Goal: Transaction & Acquisition: Obtain resource

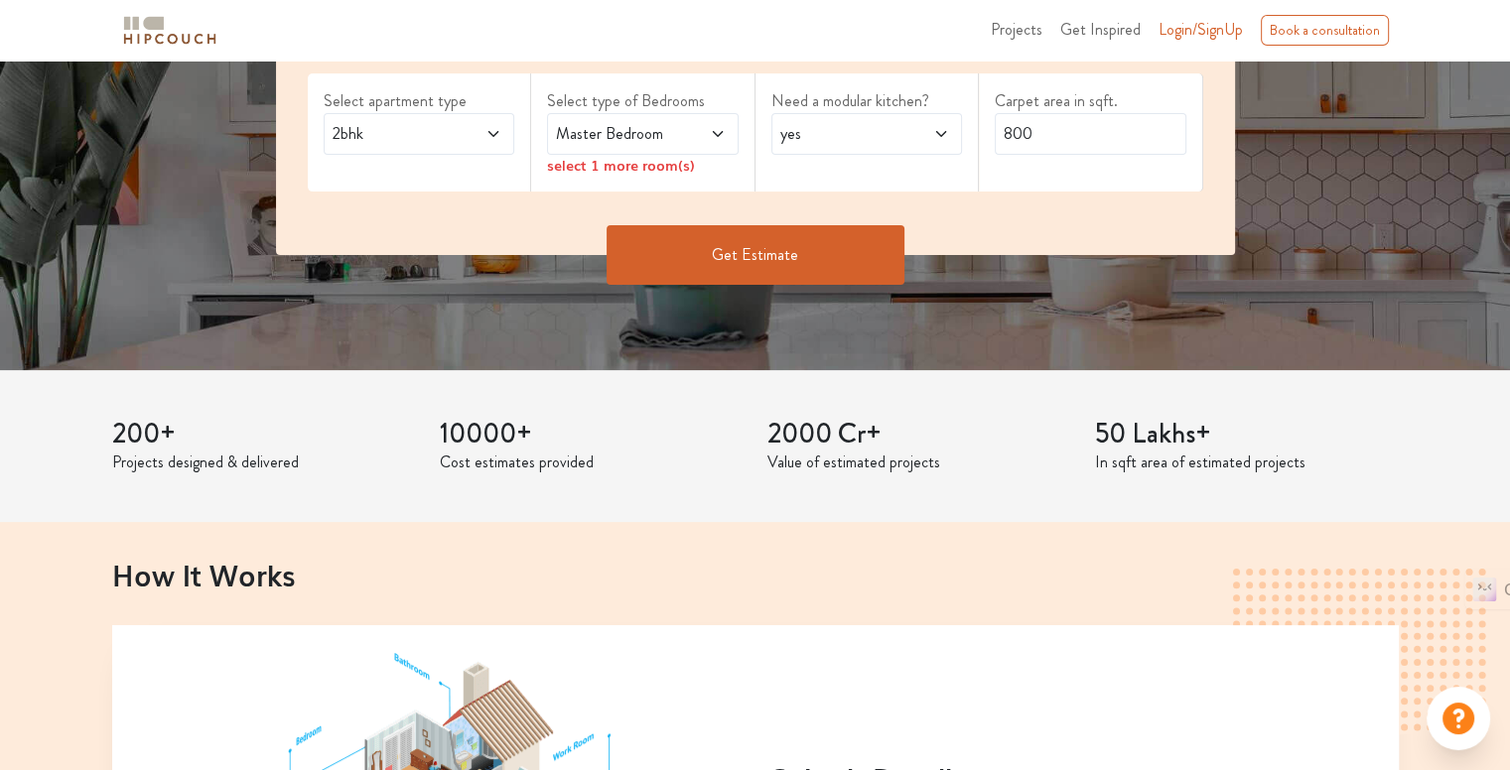
scroll to position [298, 0]
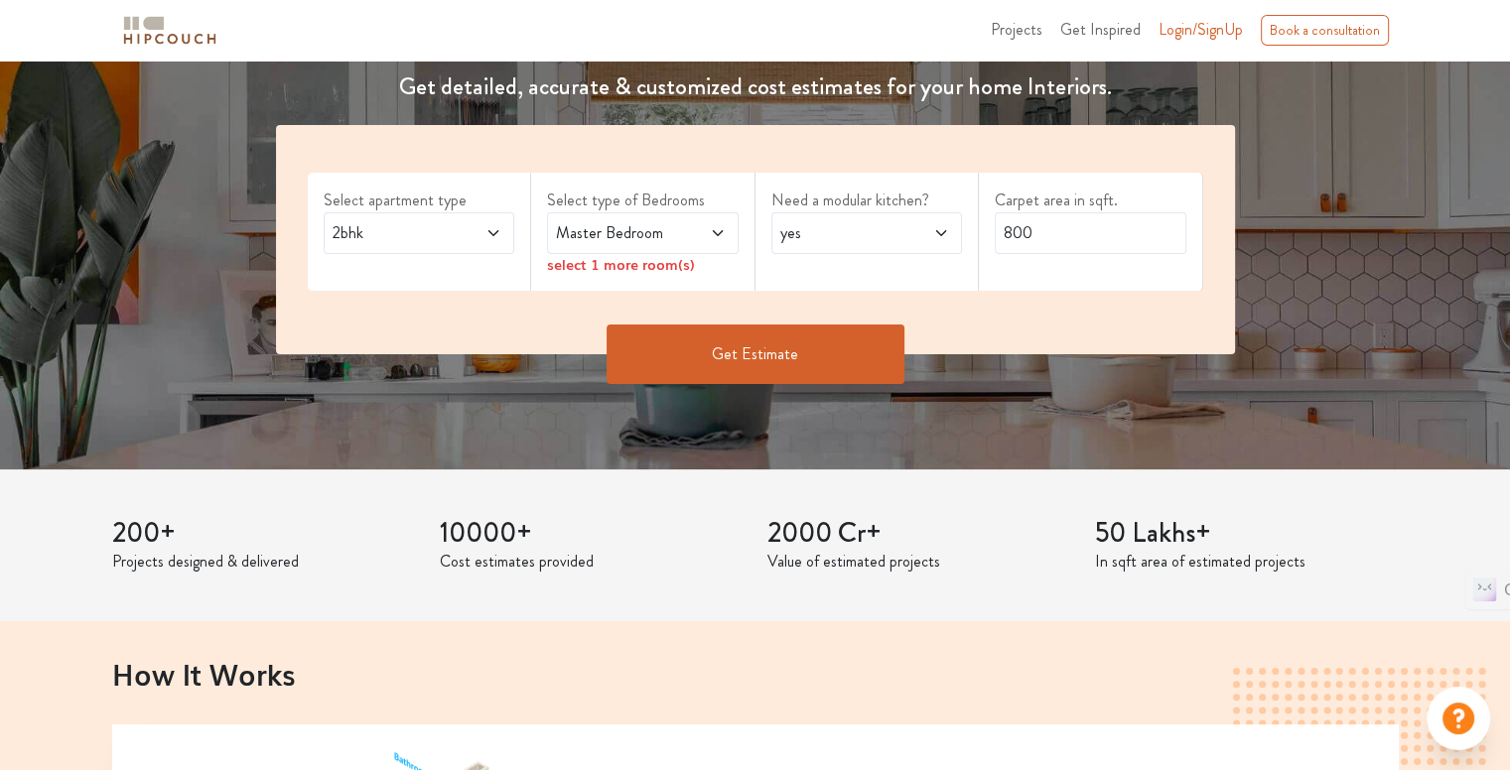
click at [721, 221] on span at bounding box center [704, 233] width 44 height 24
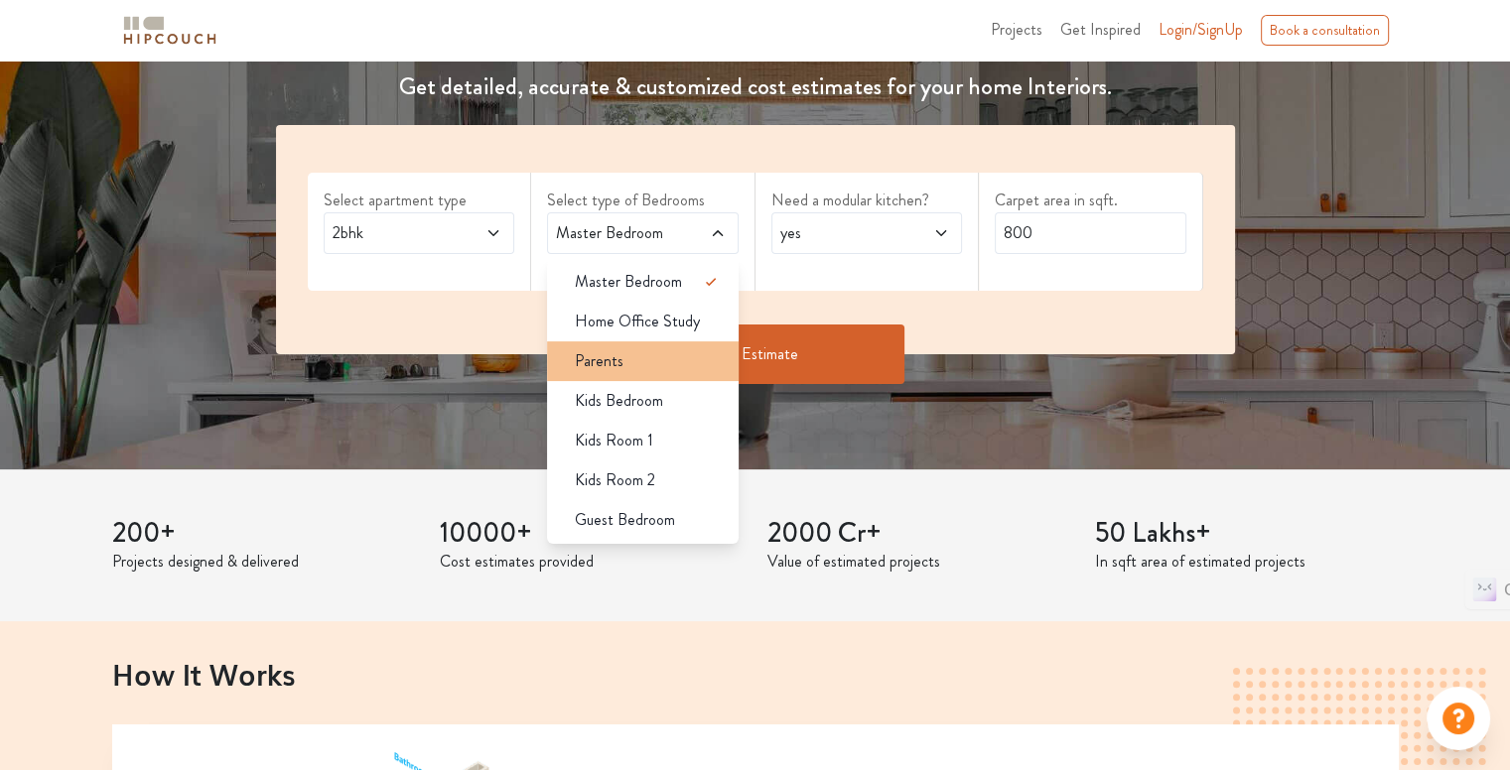
click at [694, 372] on li "Parents" at bounding box center [643, 361] width 192 height 40
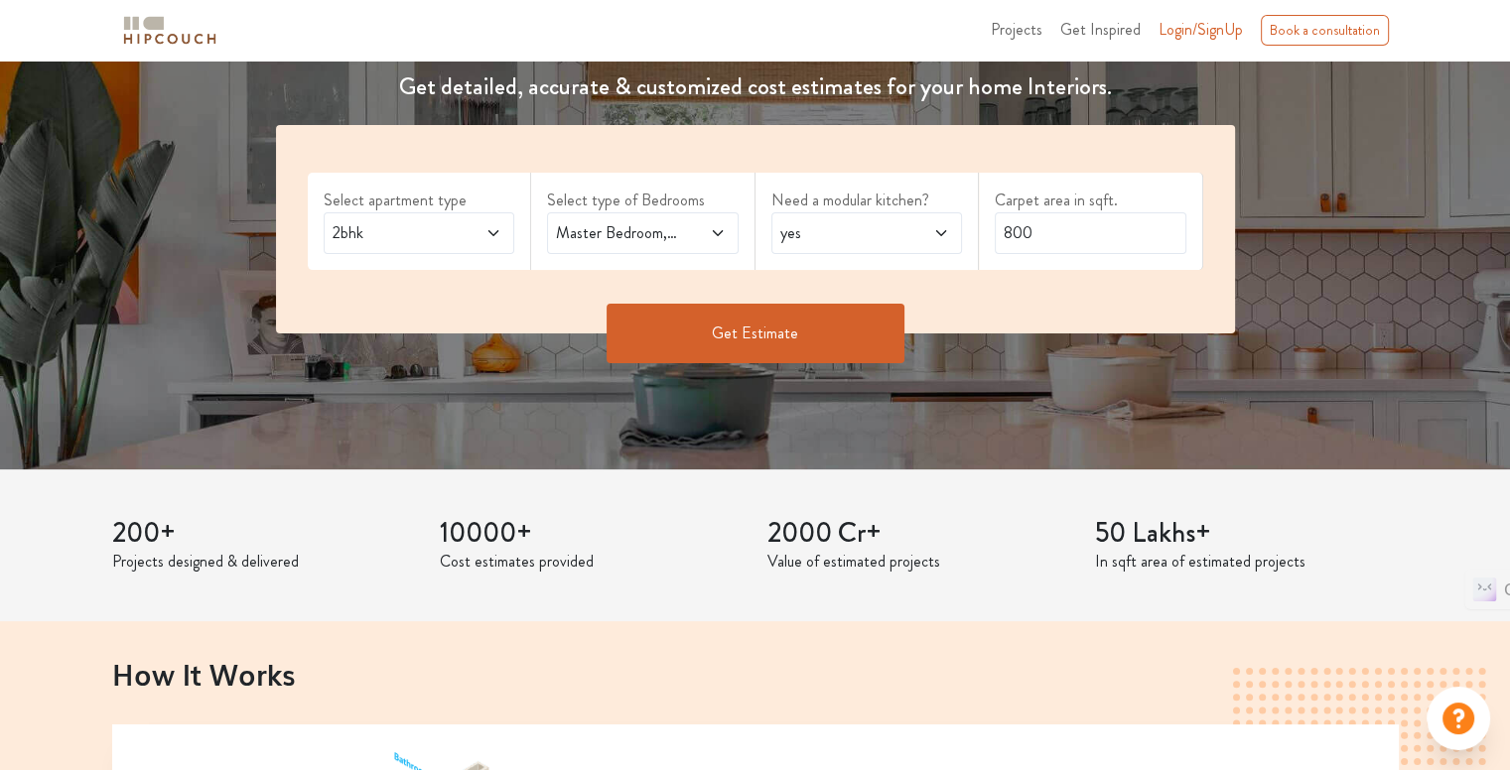
click at [895, 229] on span "yes" at bounding box center [841, 233] width 130 height 24
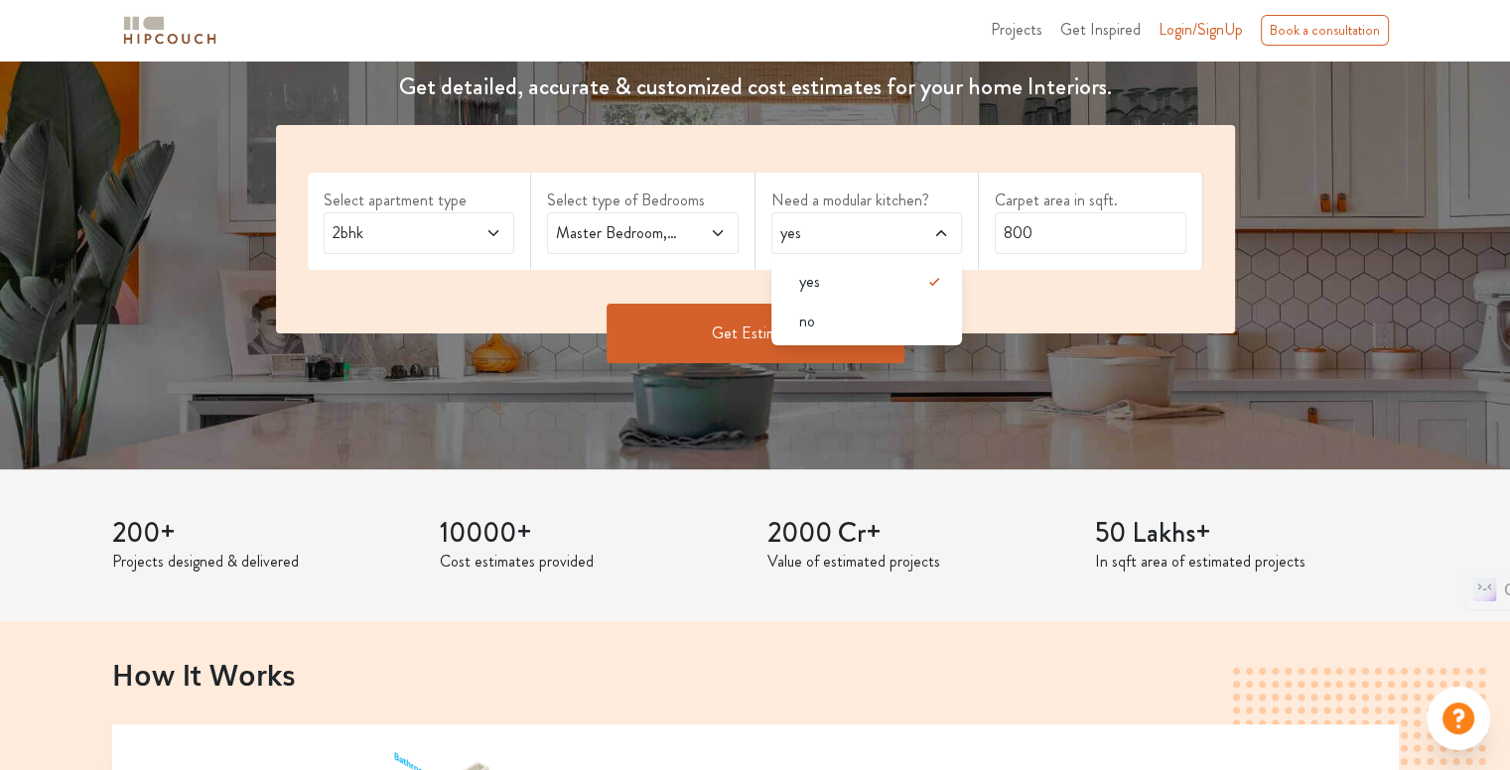
click at [1091, 287] on div "Select apartment type 2bhk Select type of Bedrooms Master Bedroom,Parents Need …" at bounding box center [755, 229] width 959 height 208
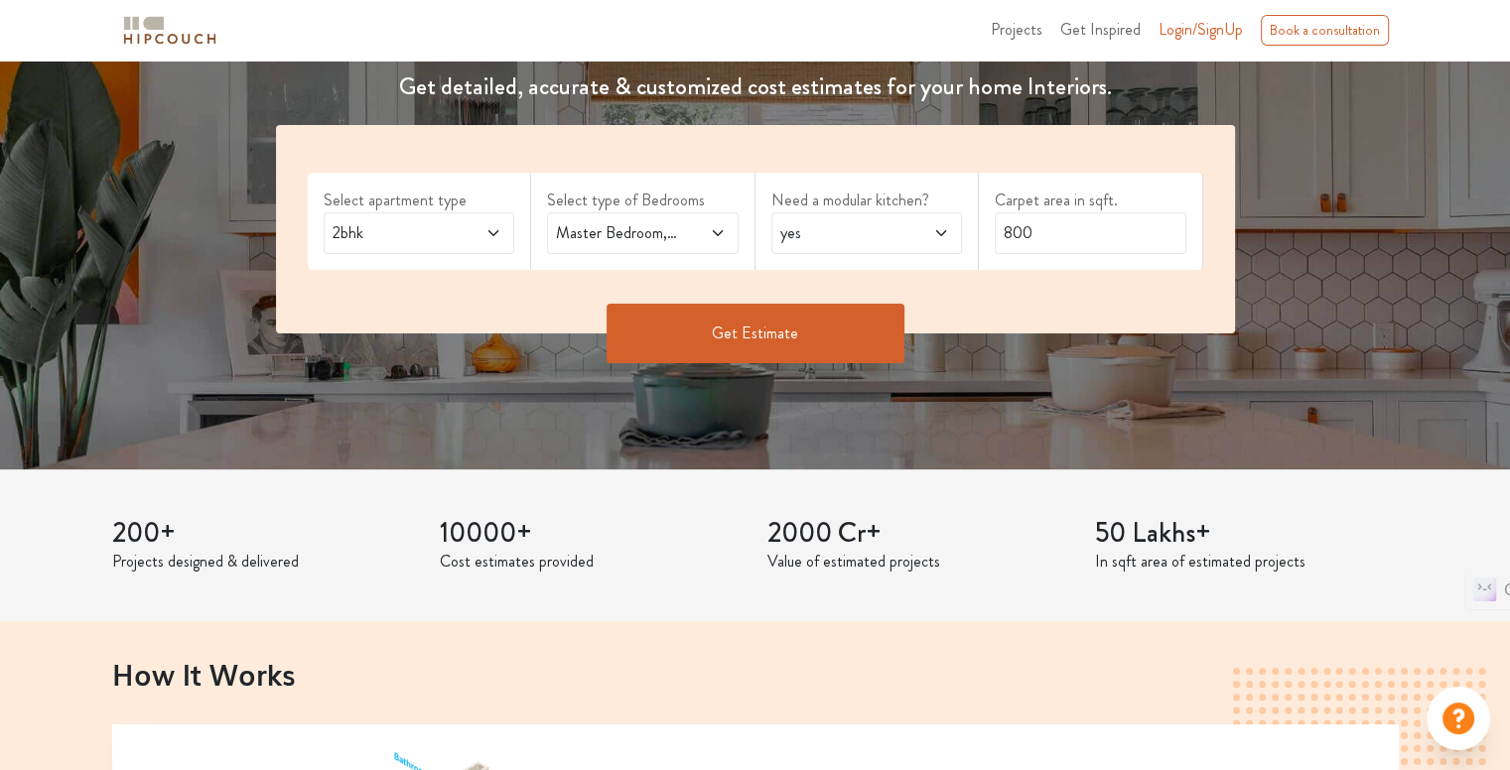
click at [791, 338] on button "Get Estimate" at bounding box center [755, 334] width 298 height 60
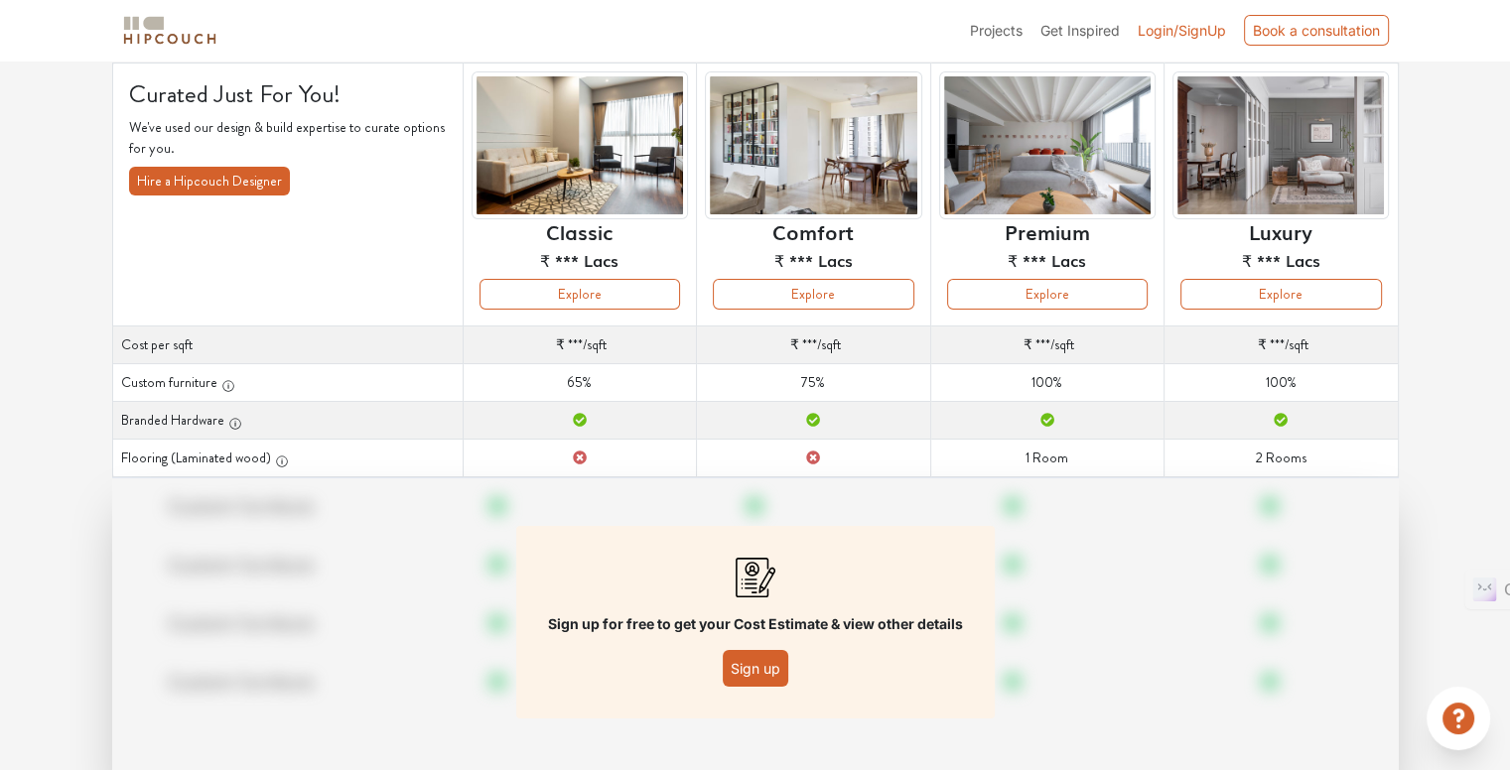
scroll to position [99, 0]
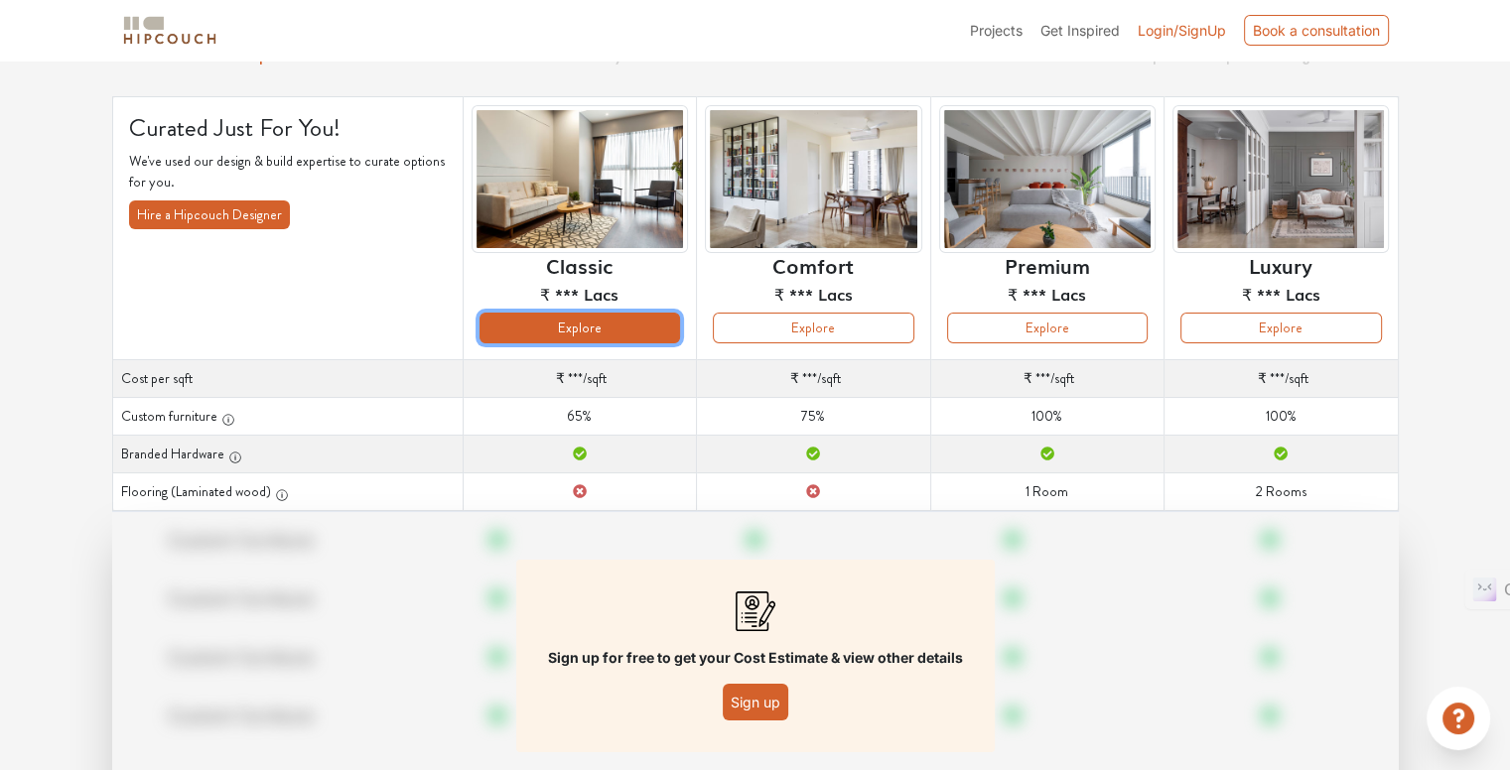
click at [639, 332] on button "Explore" at bounding box center [579, 328] width 201 height 31
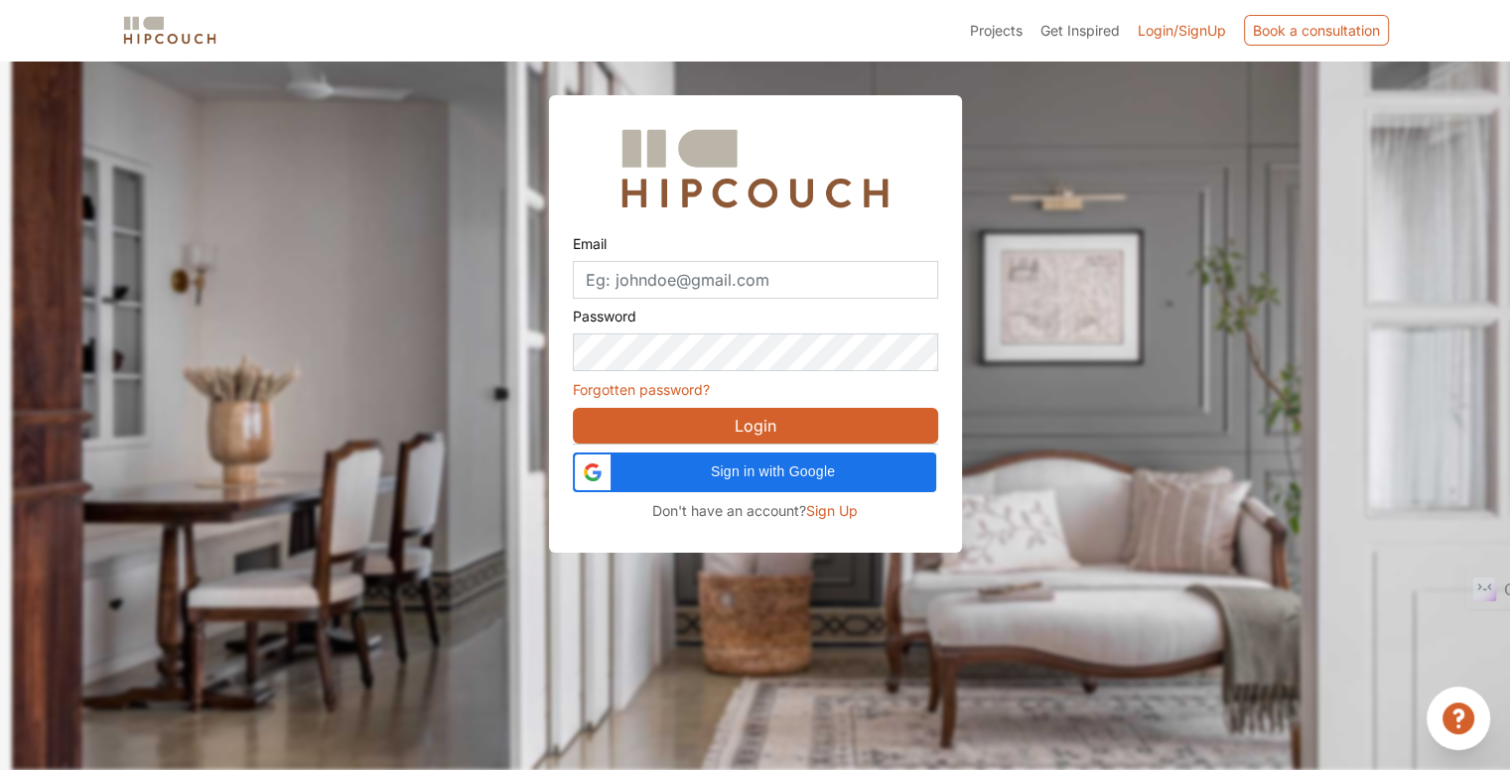
scroll to position [60, 0]
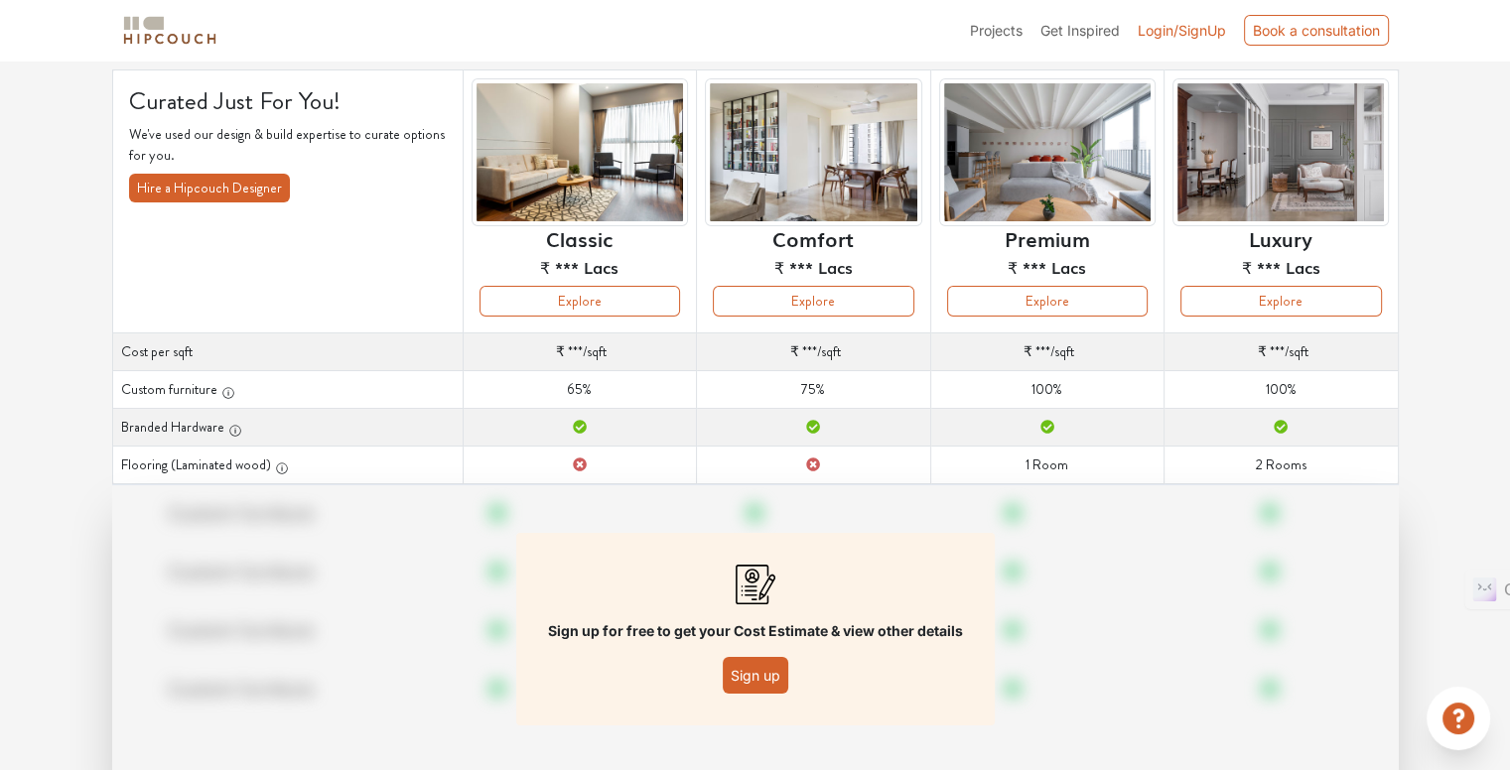
scroll to position [7, 0]
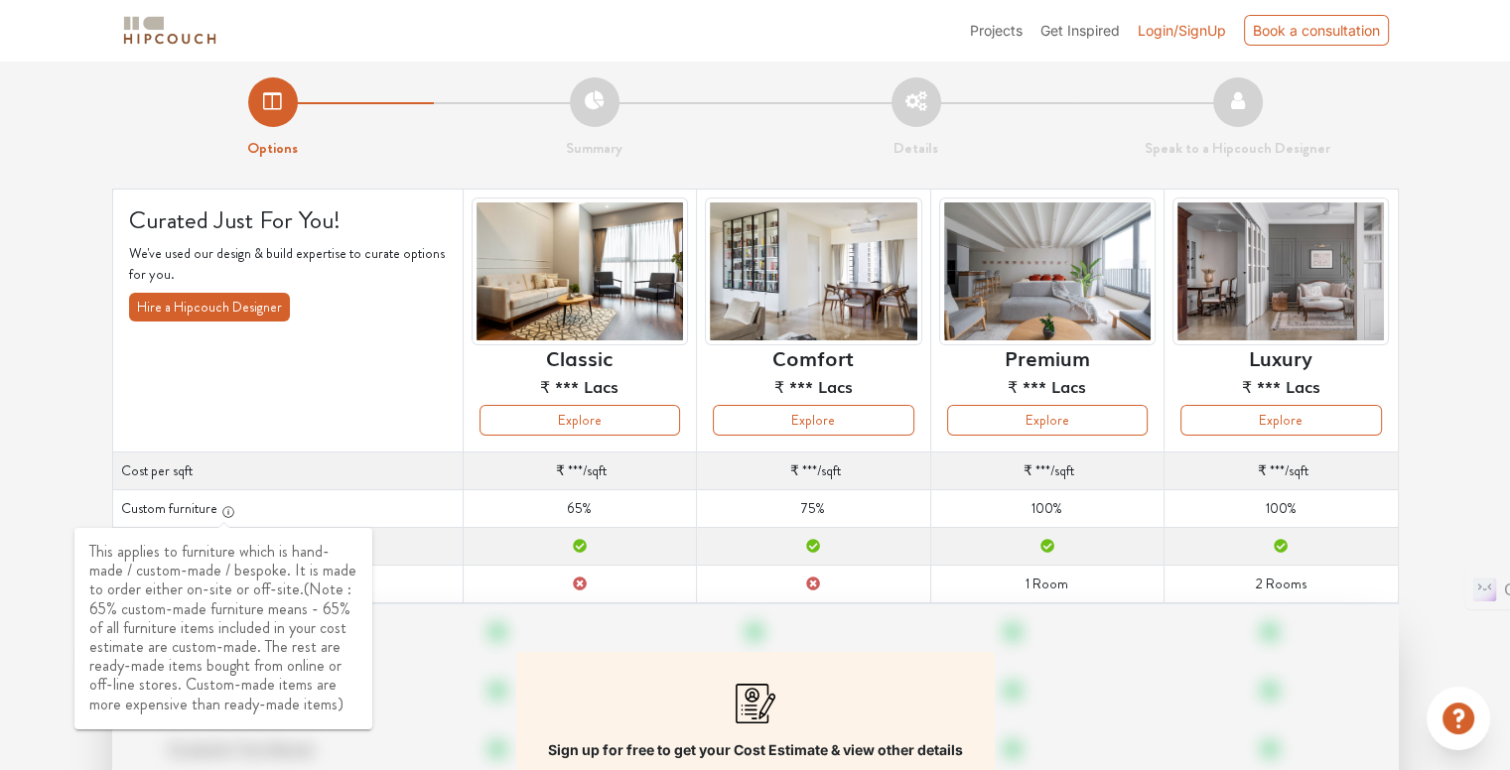
click at [224, 513] on icon "button" at bounding box center [228, 512] width 14 height 14
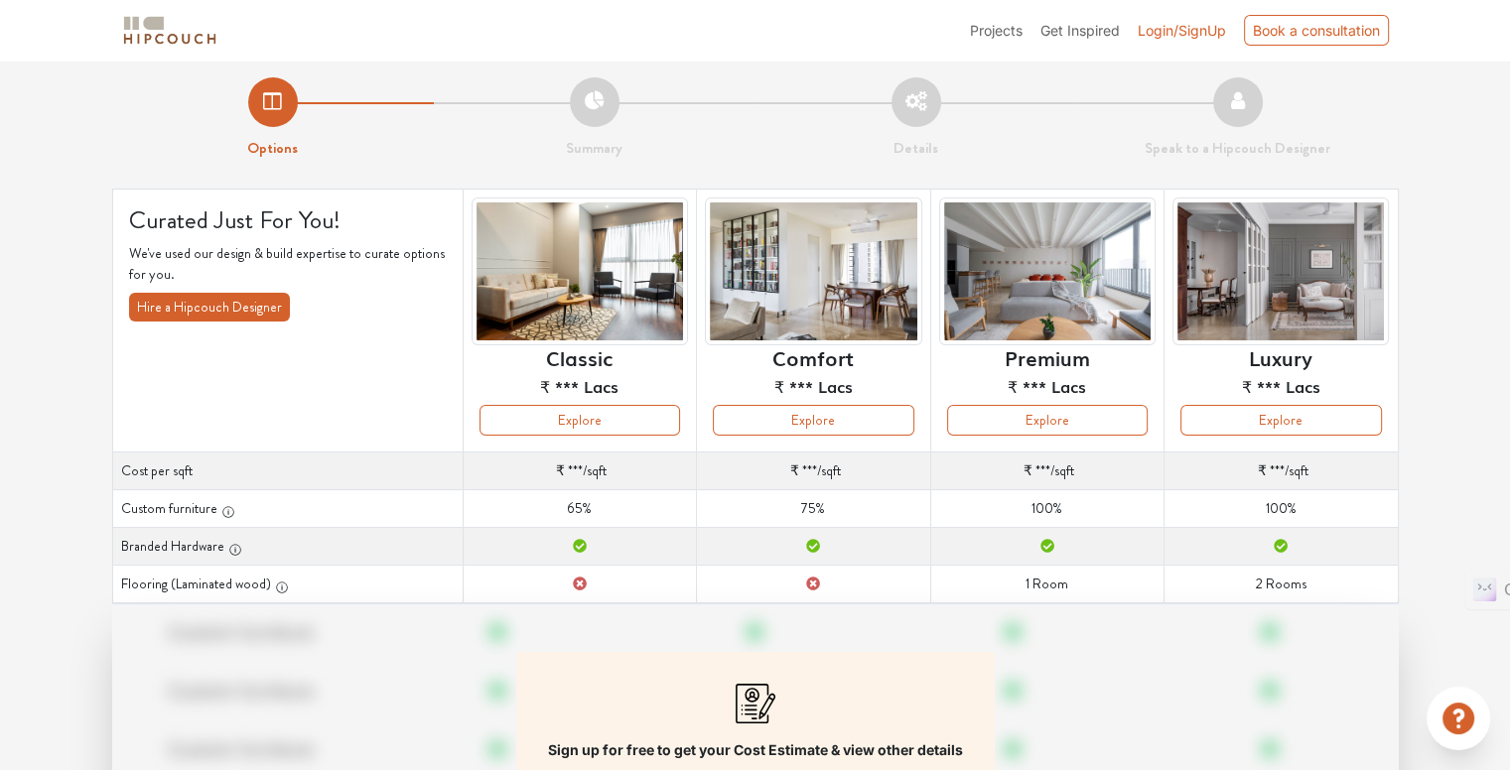
scroll to position [205, 0]
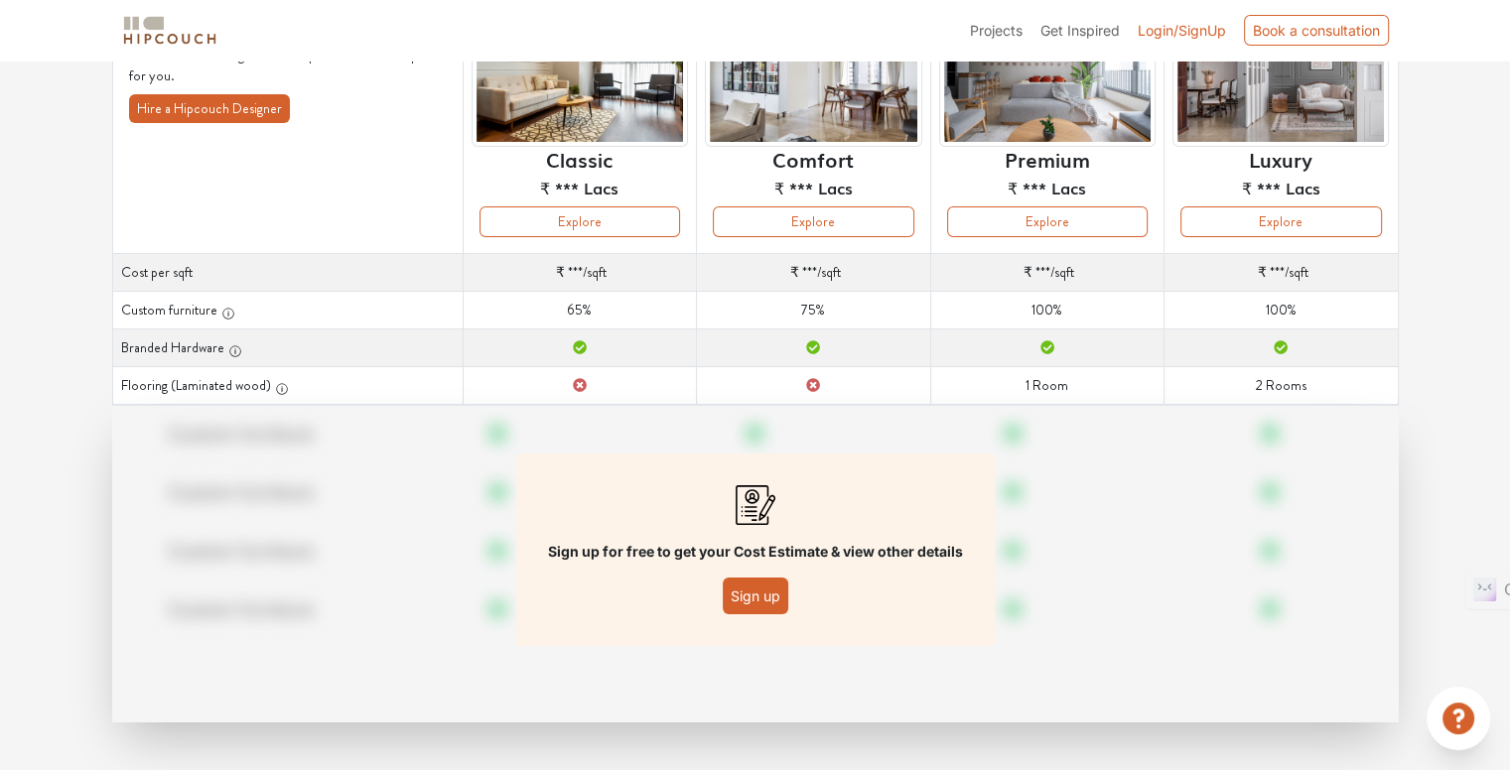
click at [759, 599] on button "Sign up" at bounding box center [756, 596] width 66 height 37
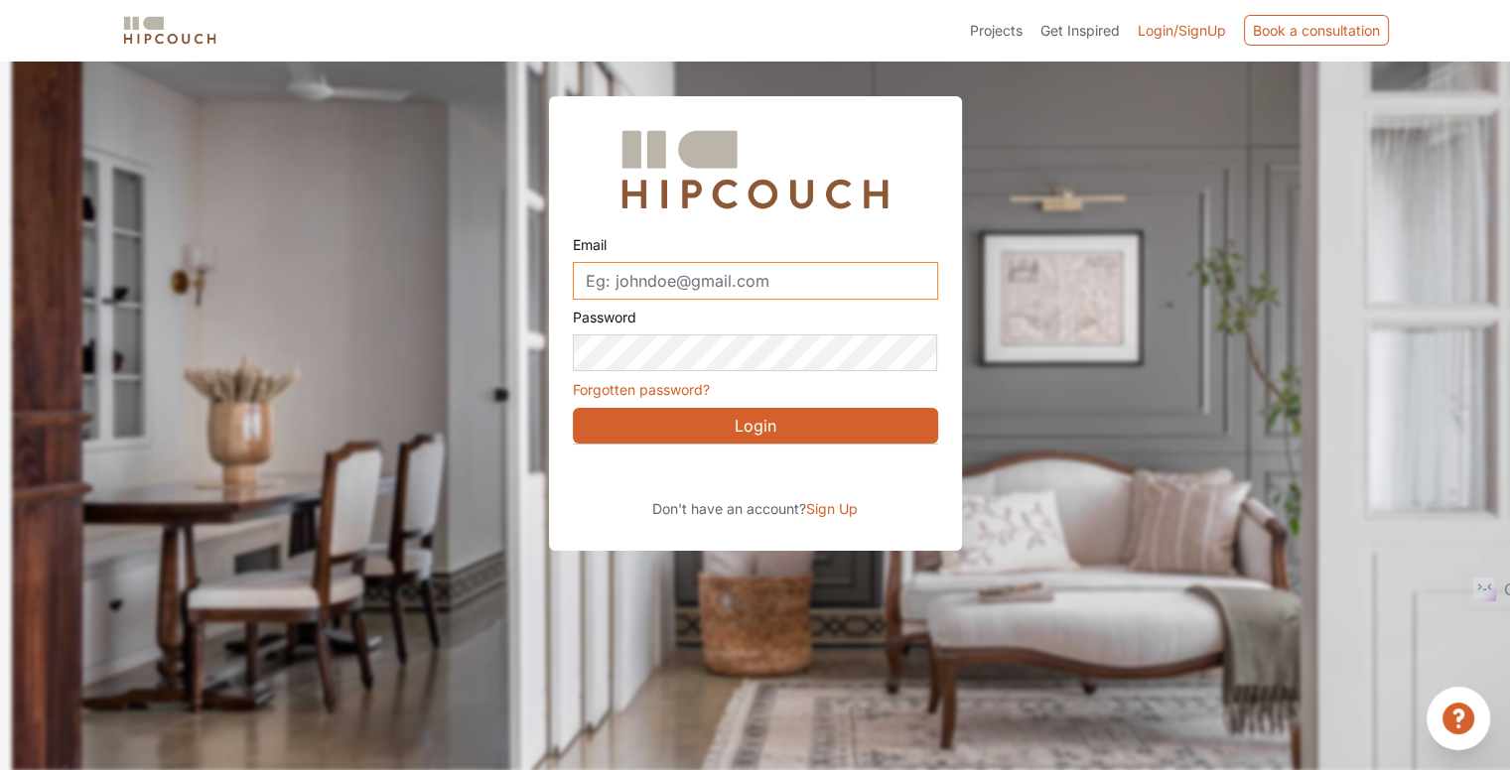
click at [806, 263] on input "Email" at bounding box center [755, 281] width 365 height 38
type input "sanketgandre"
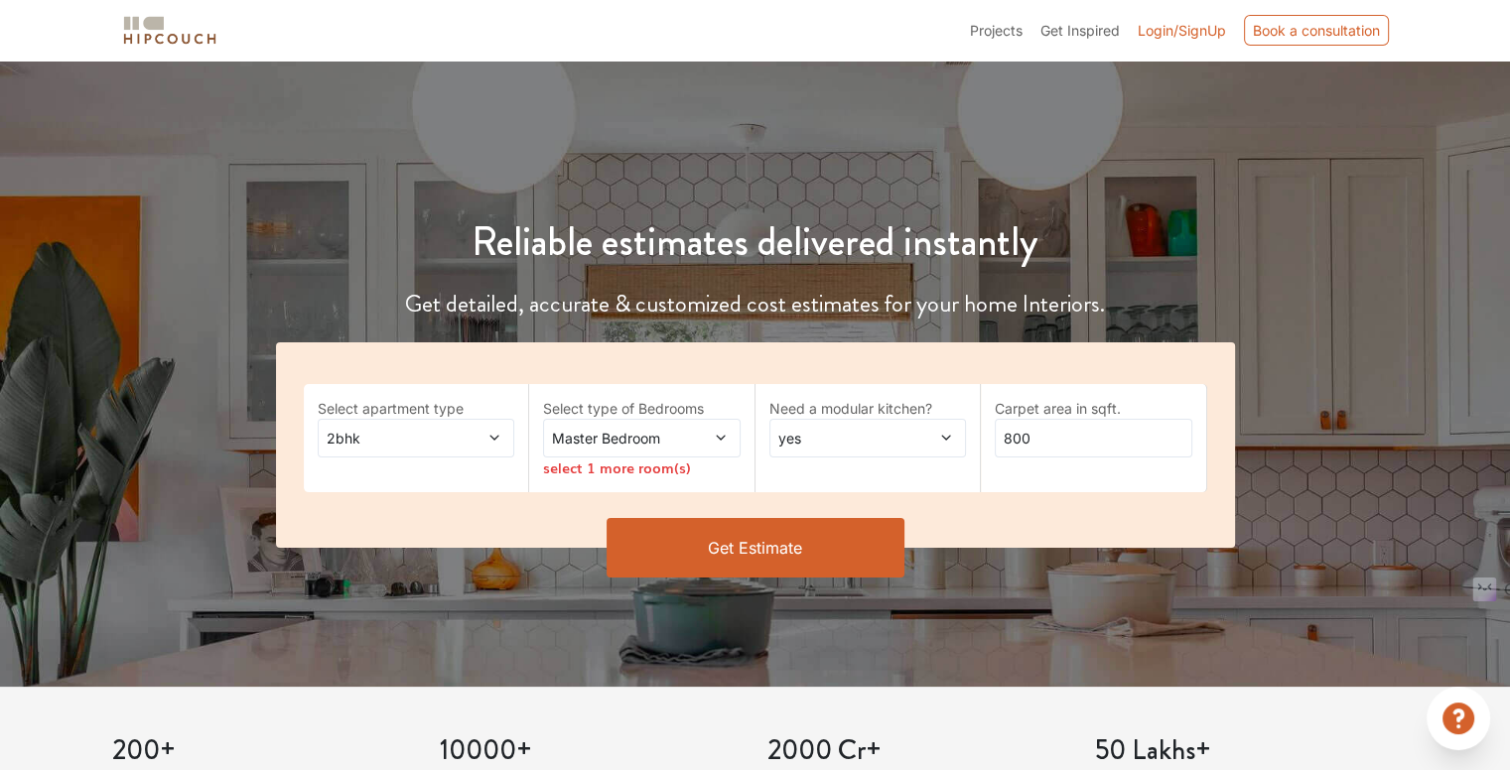
scroll to position [298, 0]
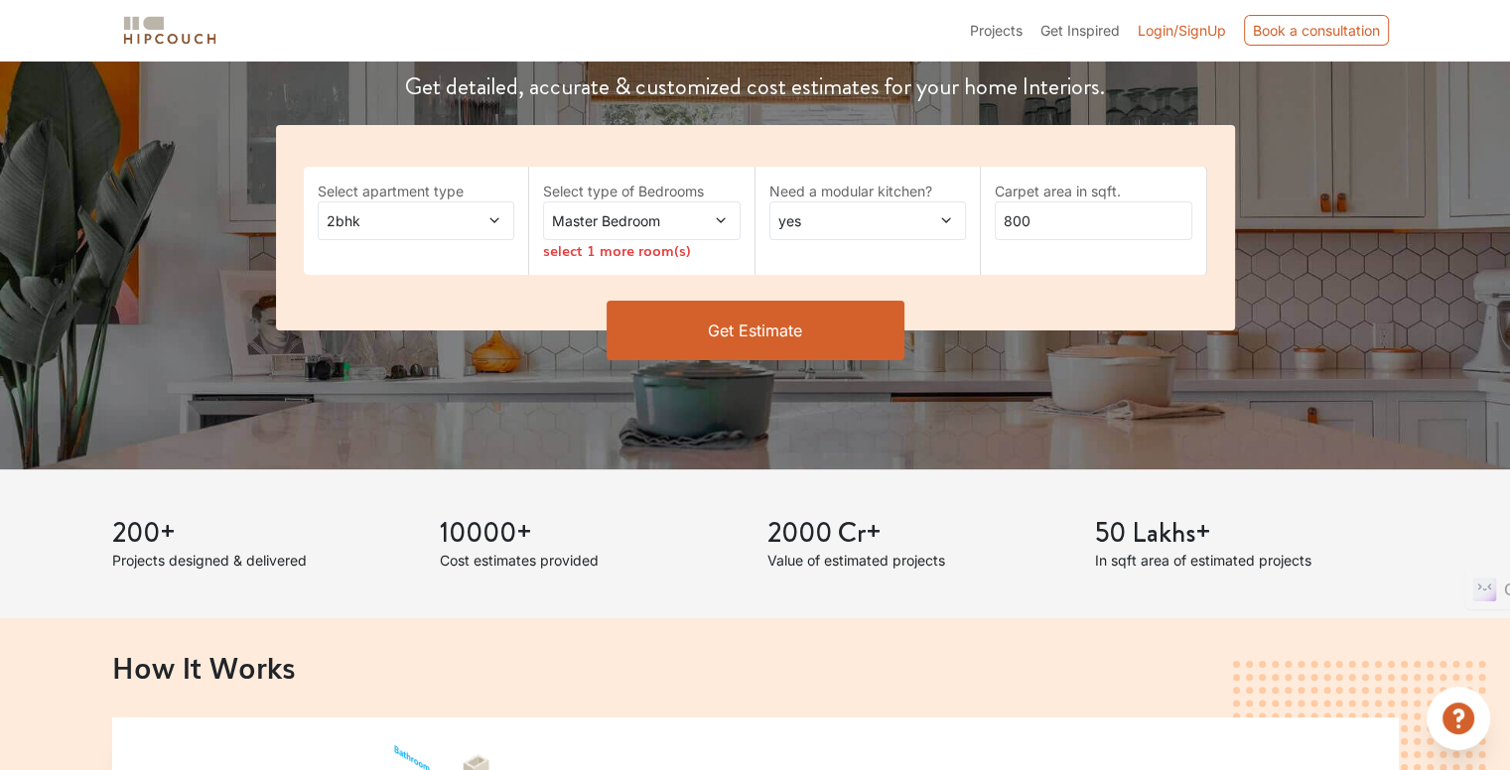
click at [492, 216] on icon at bounding box center [494, 220] width 14 height 14
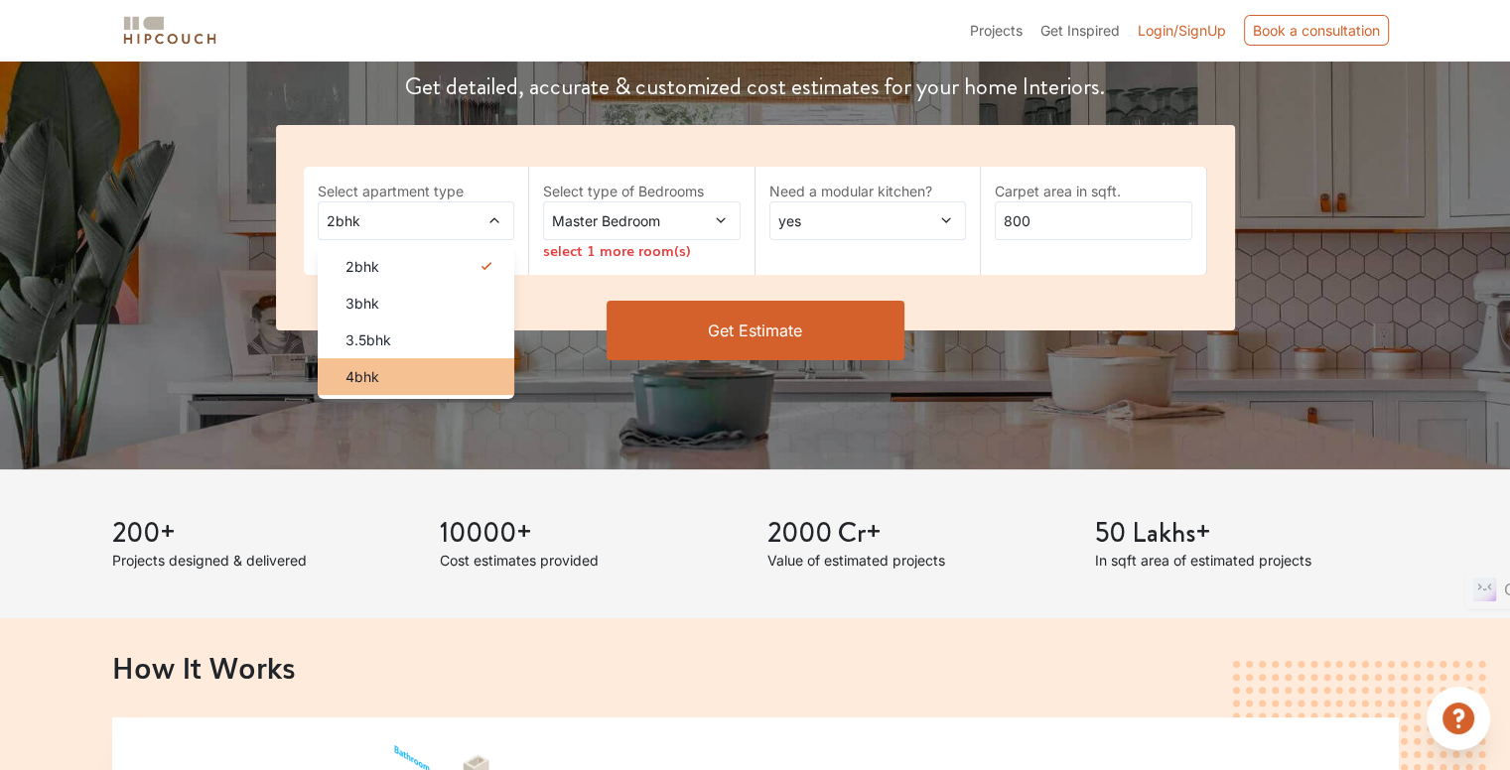
click at [397, 369] on div "4bhk" at bounding box center [423, 376] width 186 height 21
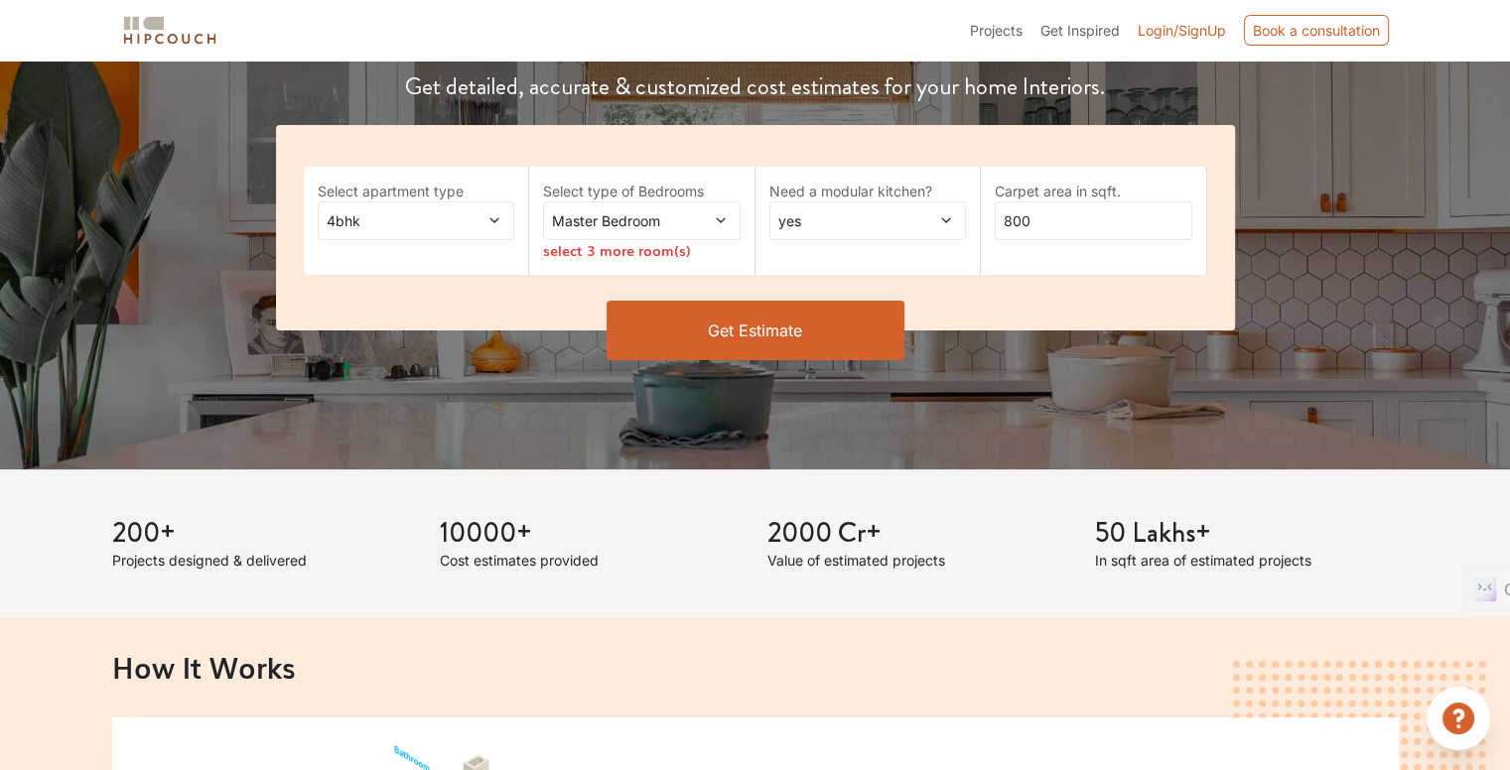
click at [666, 220] on span "Master Bedroom" at bounding box center [615, 220] width 134 height 21
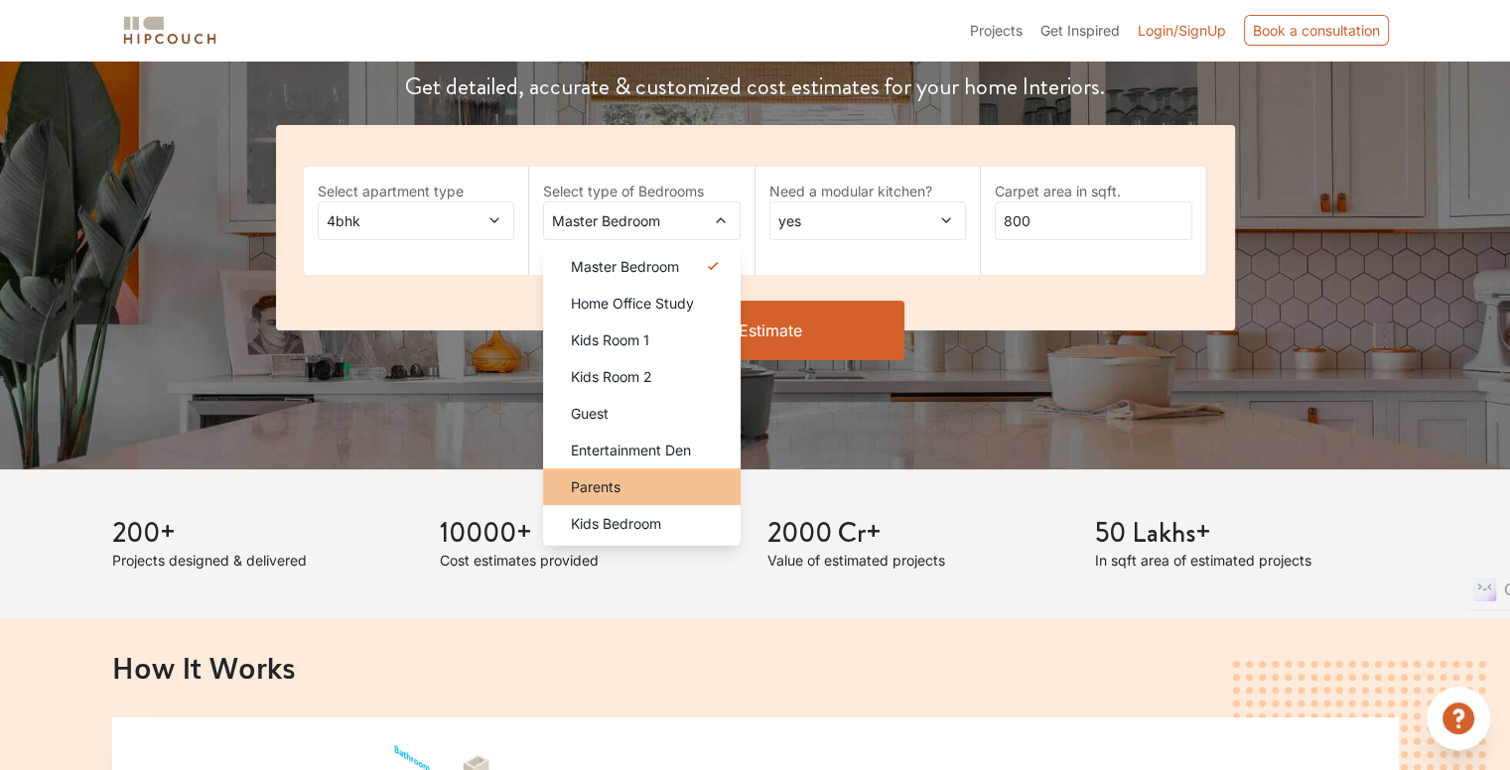
click at [635, 490] on div "Parents" at bounding box center [648, 486] width 186 height 21
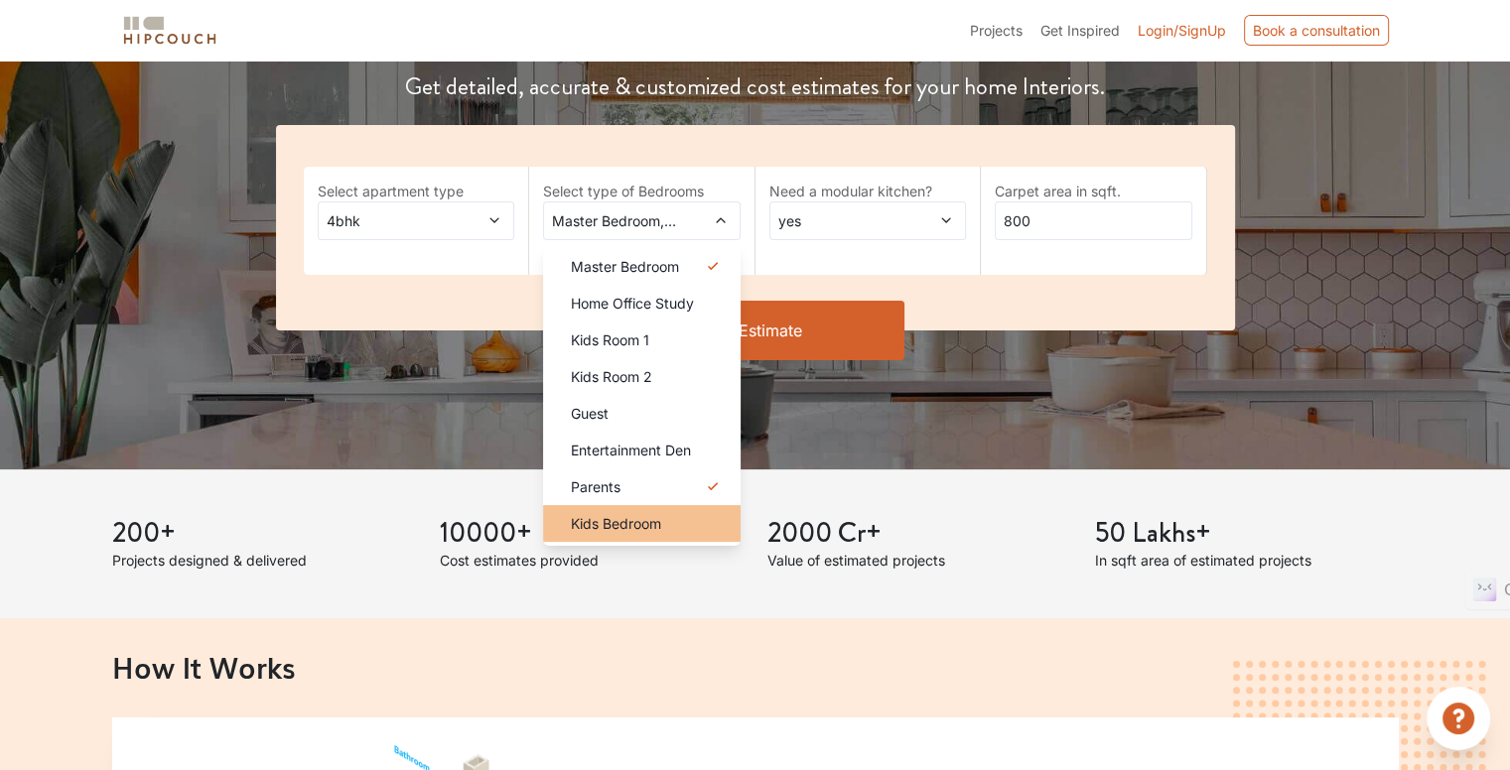
click at [652, 529] on span "Kids Bedroom" at bounding box center [616, 523] width 90 height 21
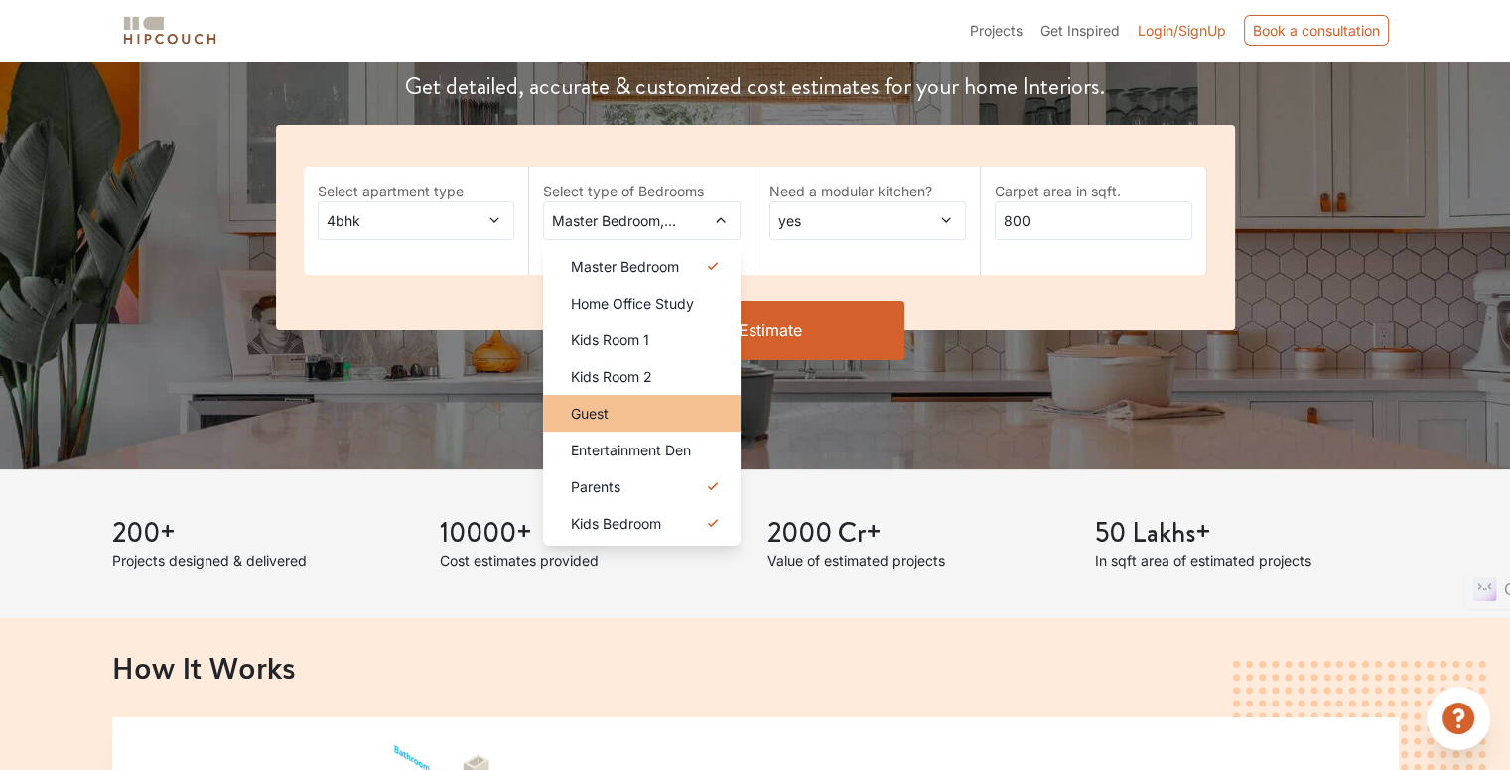
click at [634, 410] on div "Guest" at bounding box center [648, 413] width 186 height 21
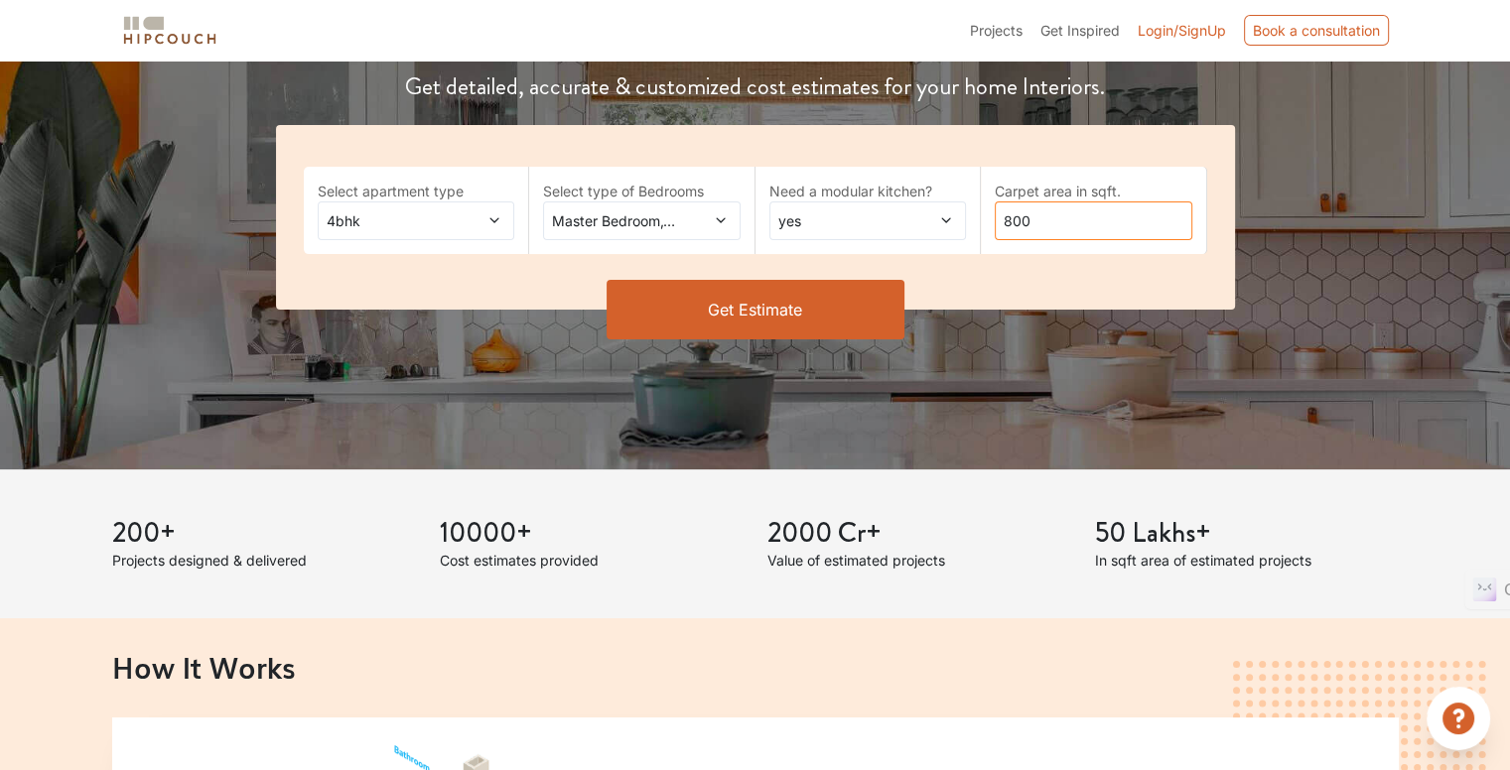
click at [1046, 219] on input "800" at bounding box center [1094, 220] width 198 height 39
type input "8"
click at [504, 221] on div "4bhk" at bounding box center [417, 220] width 198 height 39
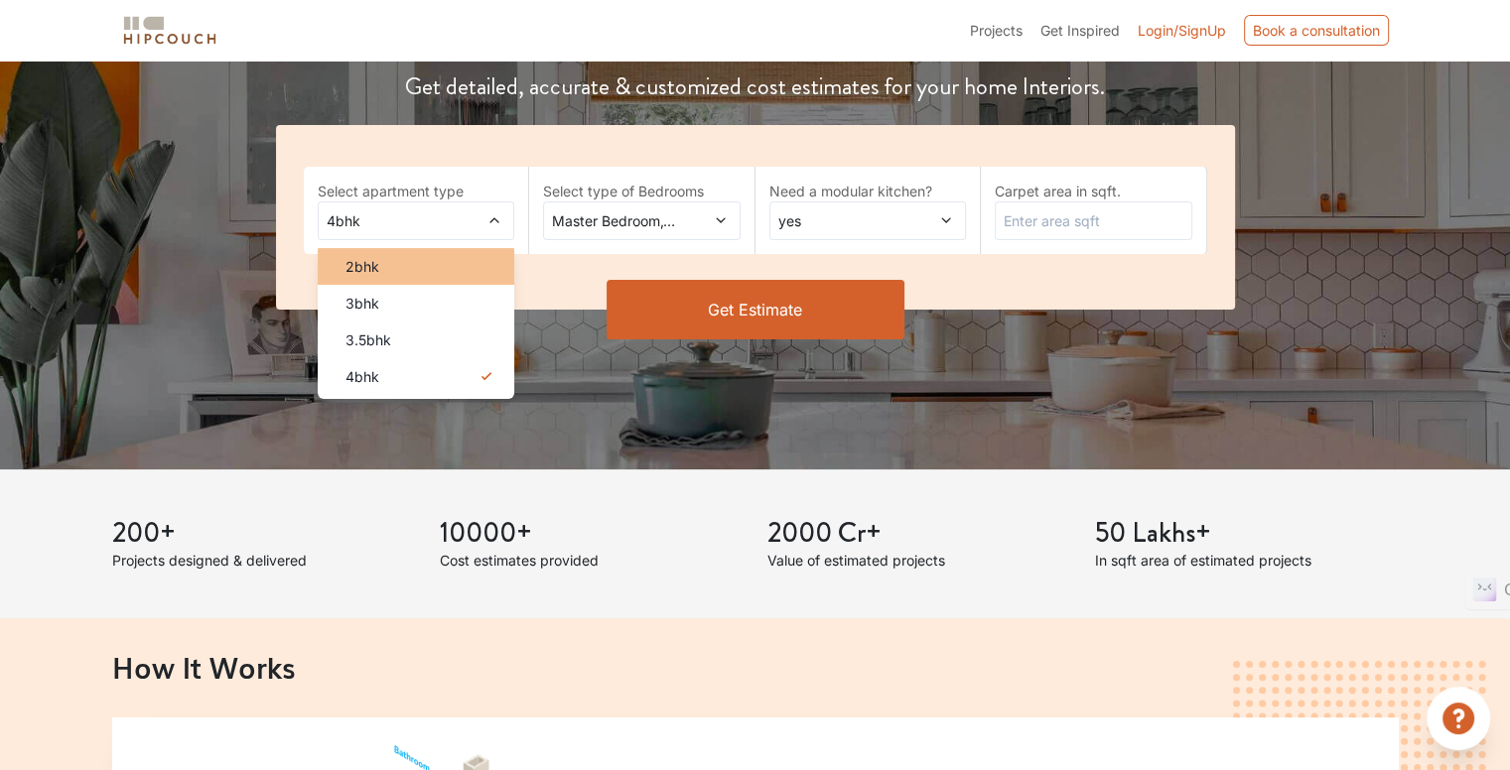
click at [417, 275] on div "2bhk" at bounding box center [423, 266] width 186 height 21
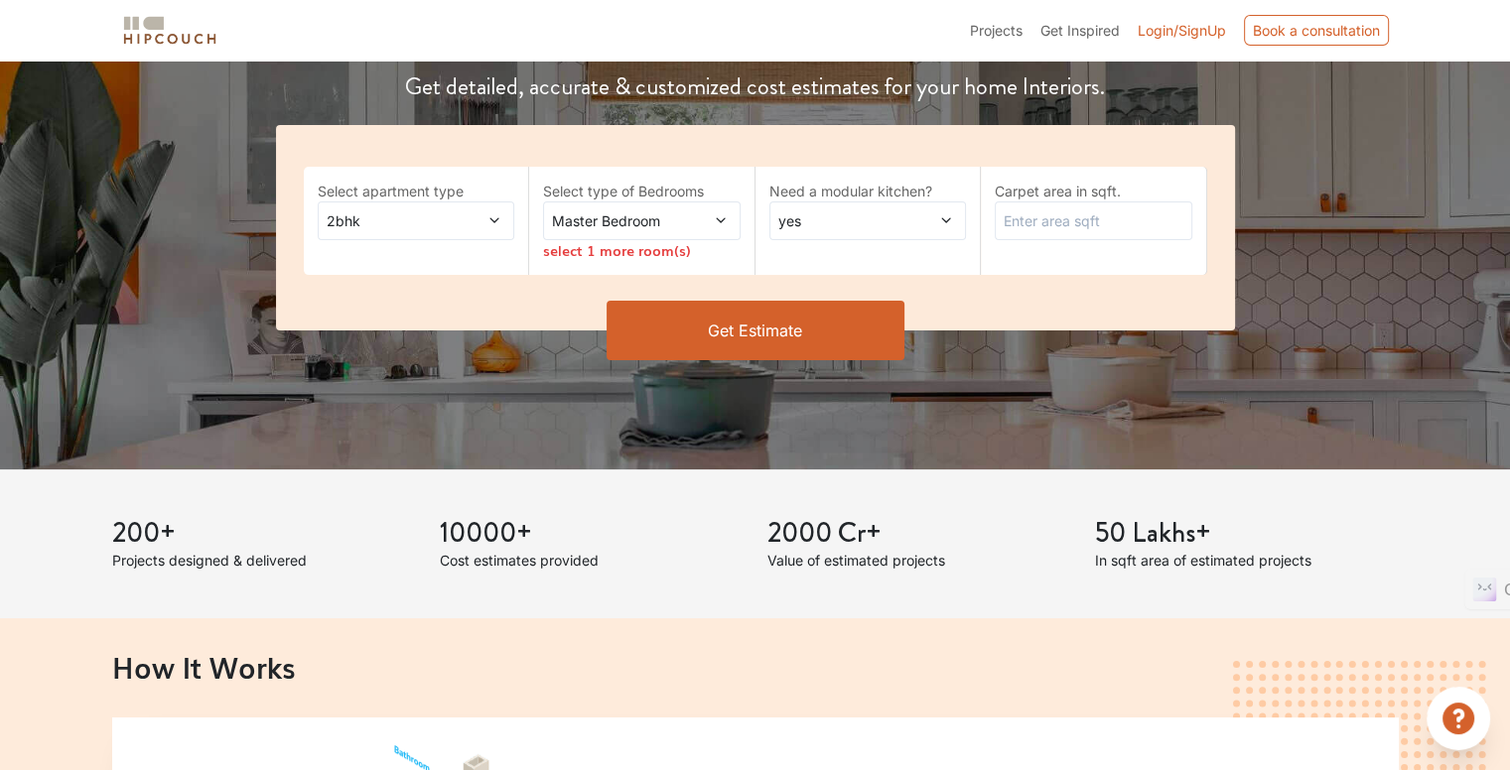
click at [680, 218] on span "Master Bedroom" at bounding box center [615, 220] width 134 height 21
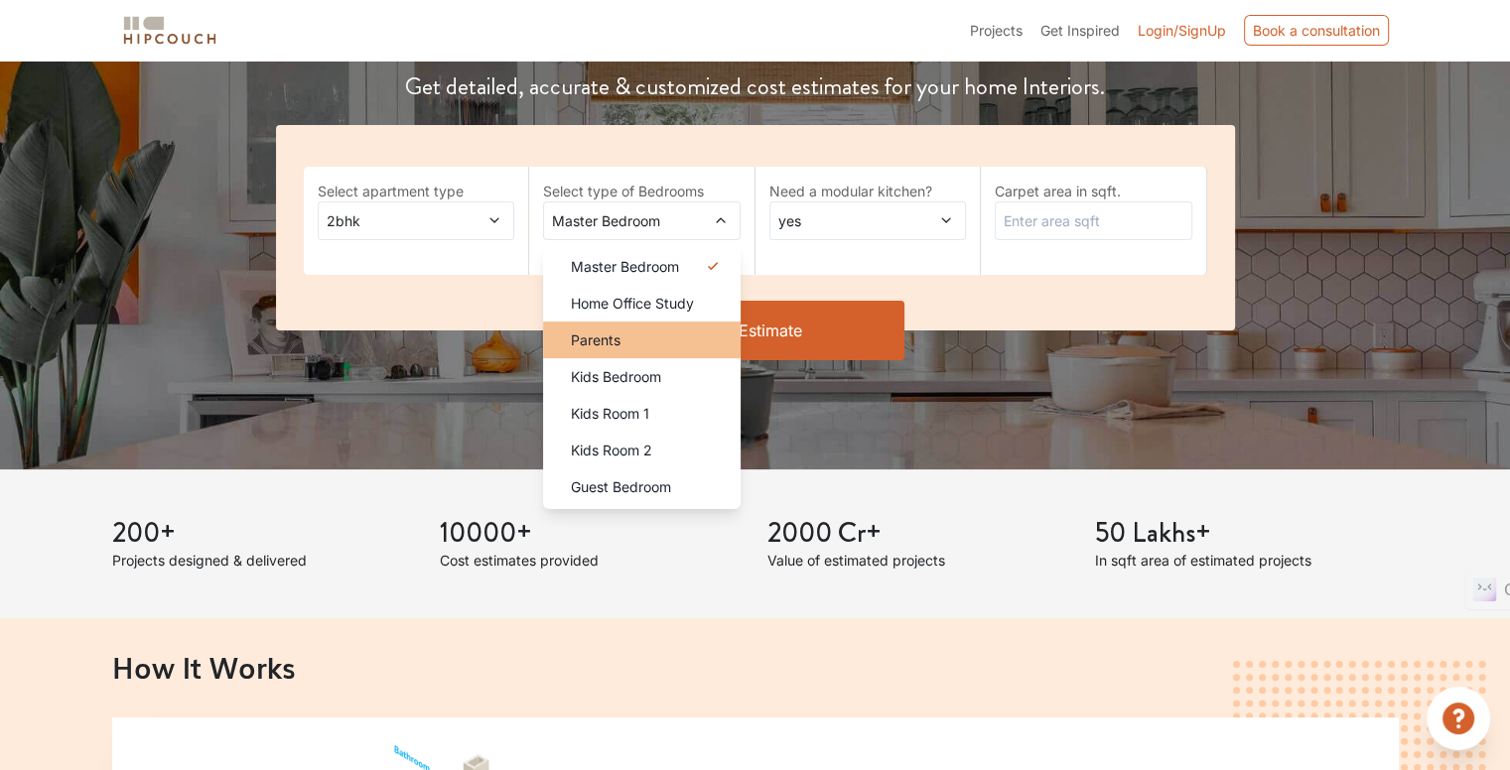
click at [642, 345] on div "Parents" at bounding box center [648, 340] width 186 height 21
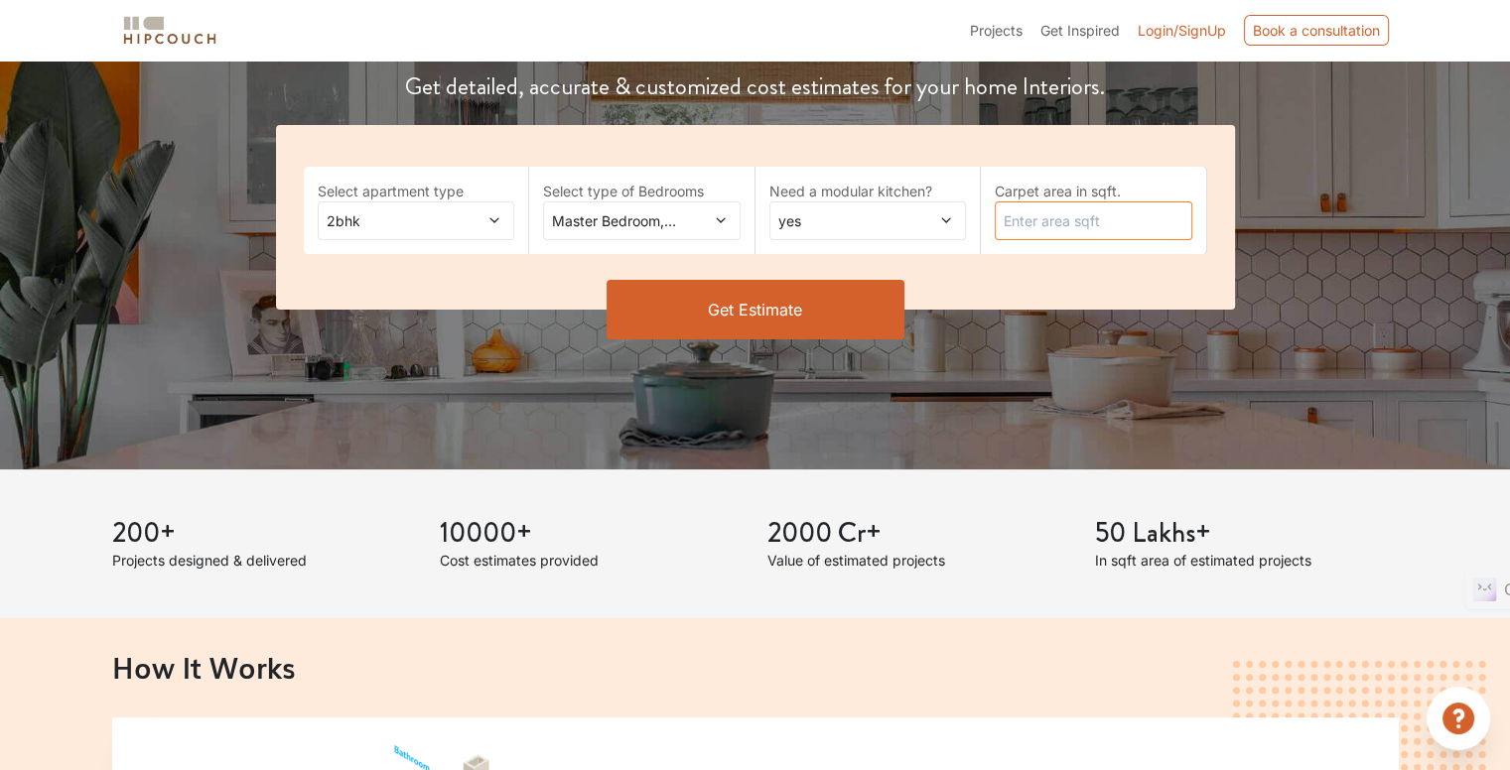
click at [1066, 222] on input "text" at bounding box center [1094, 220] width 198 height 39
type input "800"
click at [800, 315] on button "Get Estimate" at bounding box center [755, 310] width 298 height 60
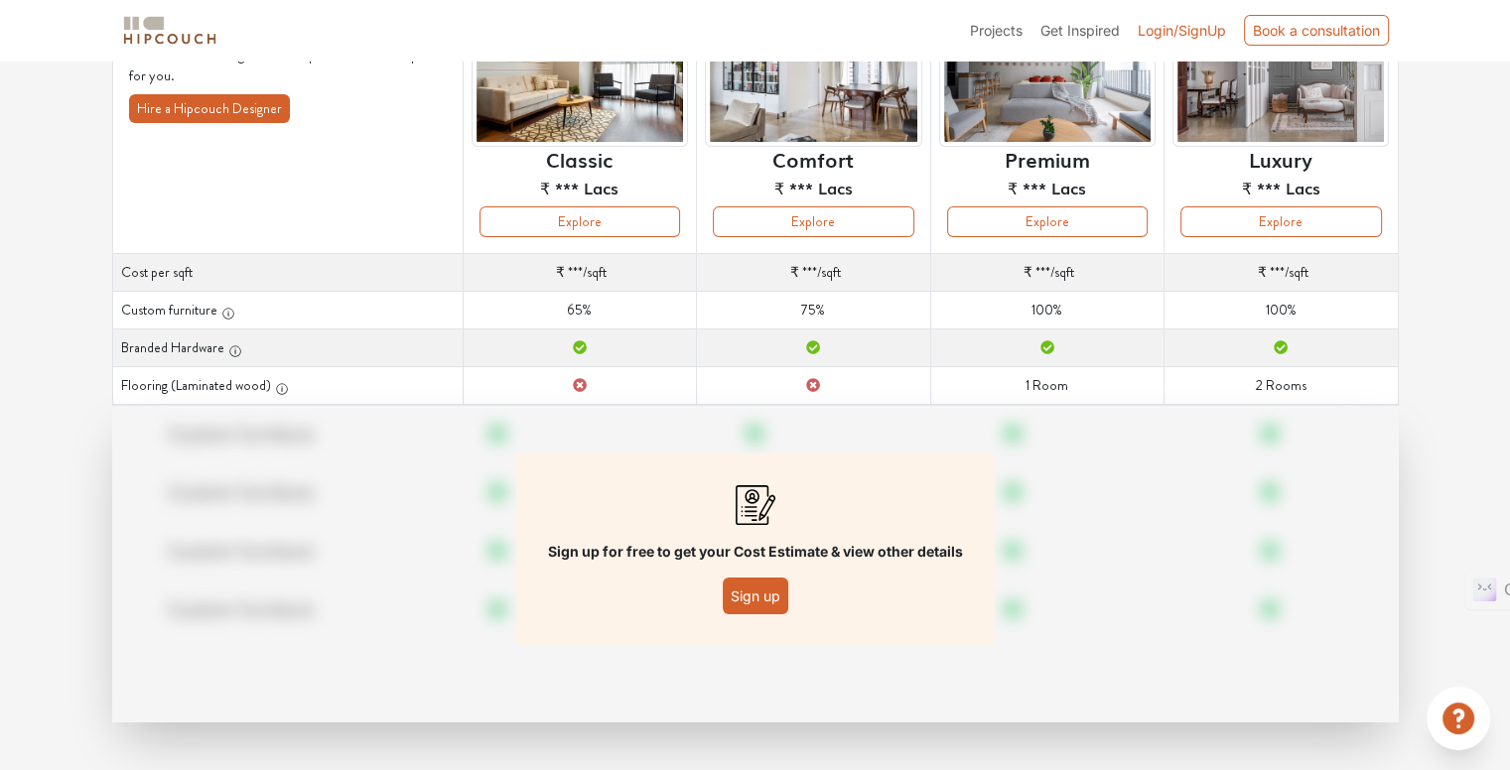
click at [771, 600] on button "Sign up" at bounding box center [756, 596] width 66 height 37
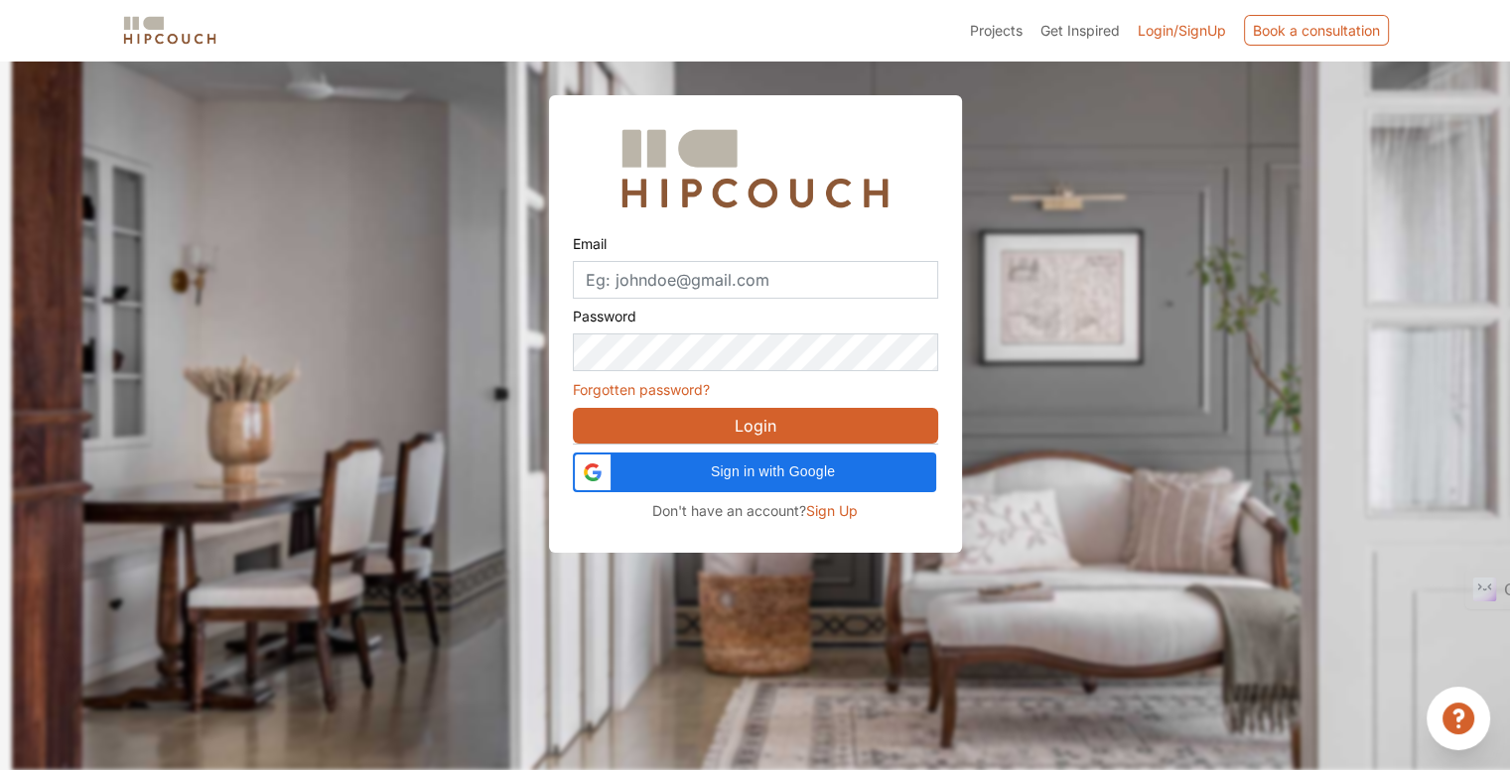
scroll to position [60, 0]
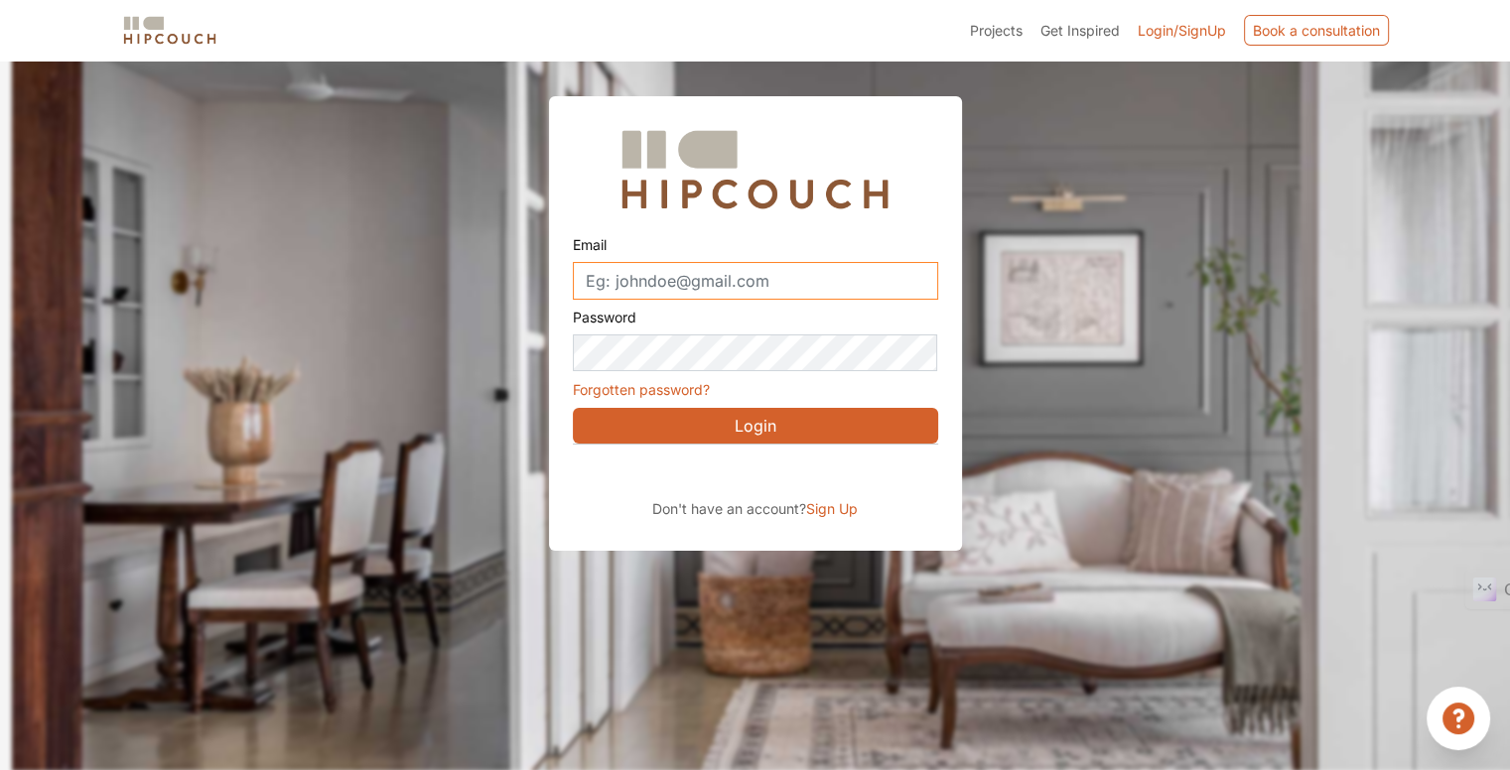
click at [750, 287] on input "Email" at bounding box center [755, 281] width 365 height 38
type input "sanketgandre5555@gmail.com"
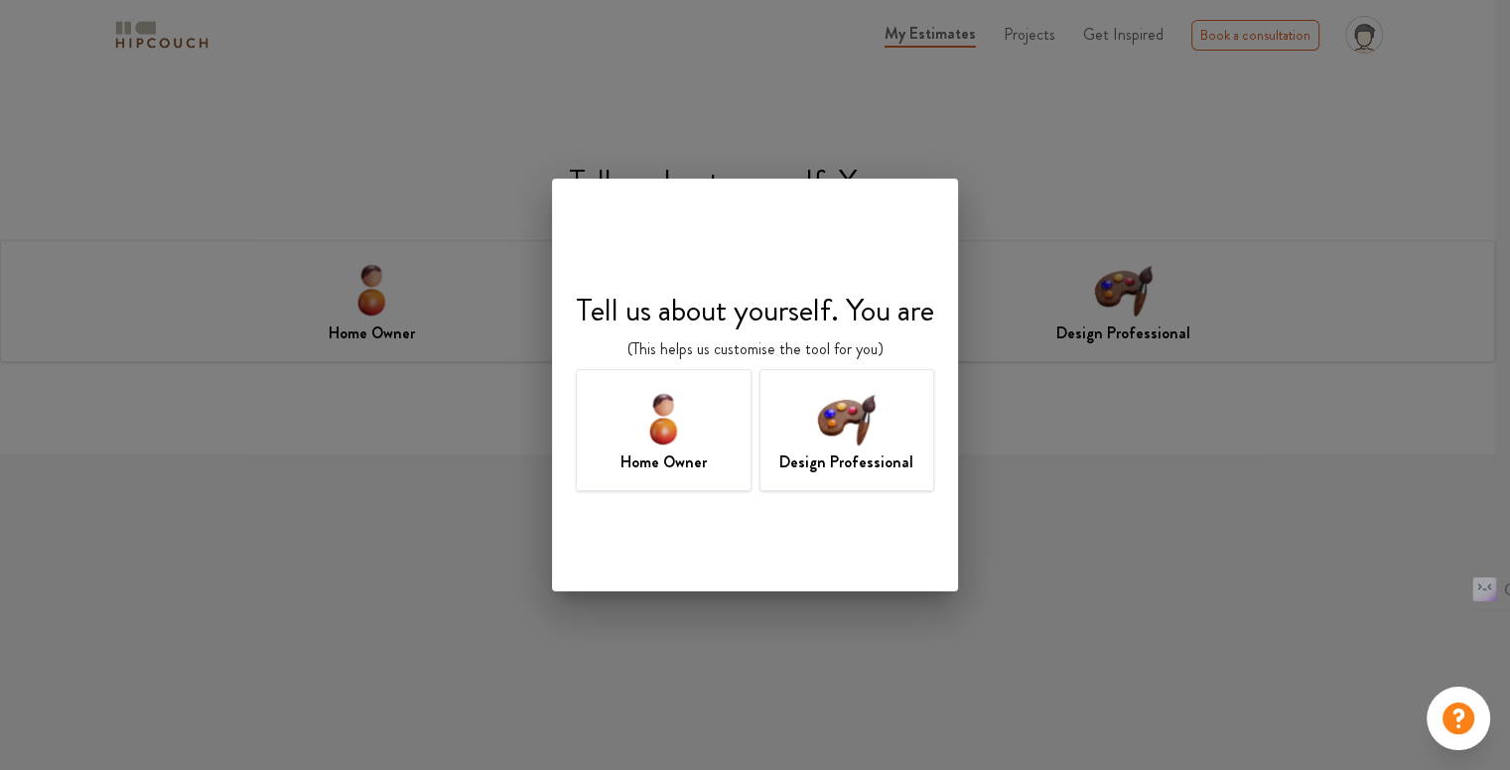
click at [827, 426] on img at bounding box center [846, 418] width 65 height 65
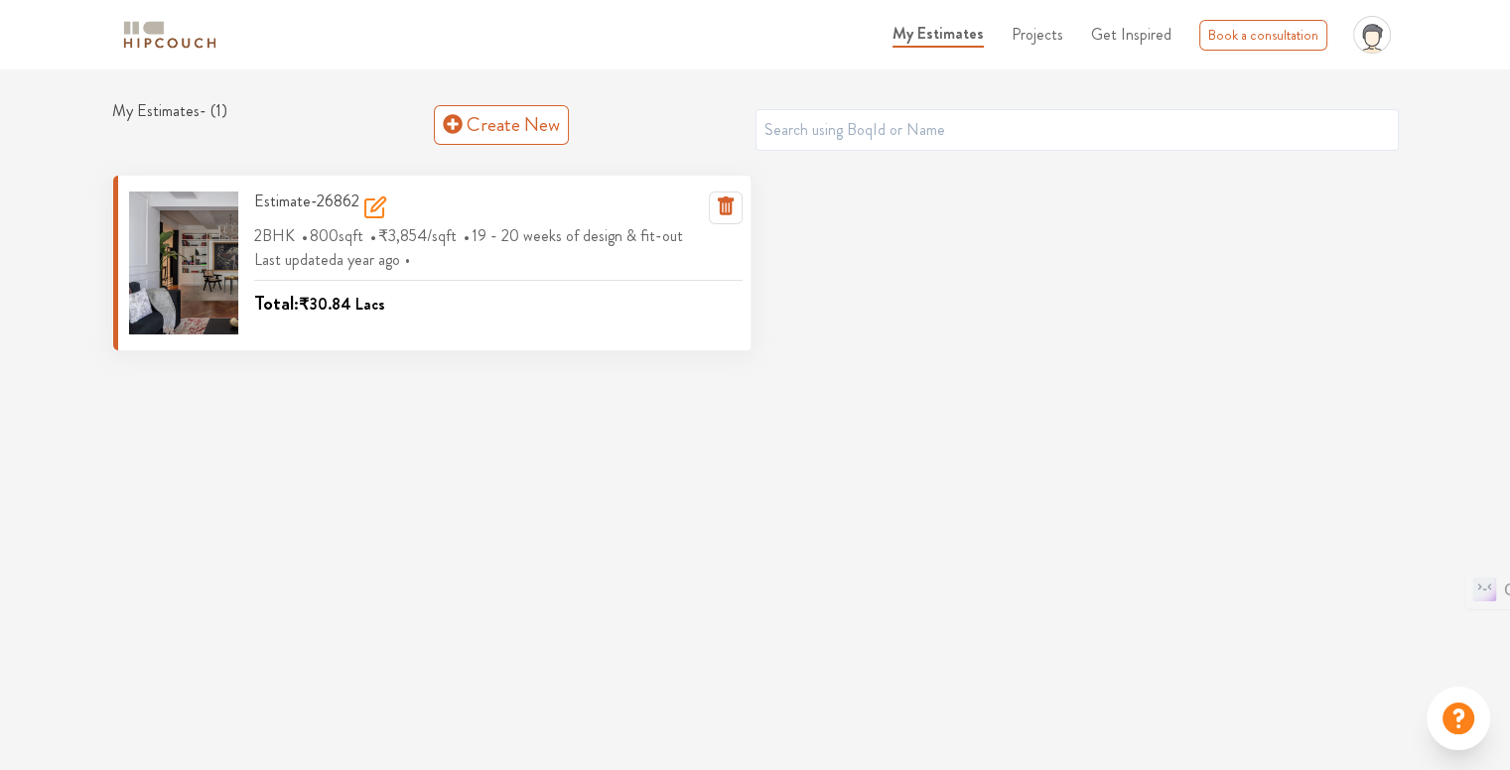
click at [278, 203] on h3 "Estimate-26862" at bounding box center [320, 208] width 133 height 33
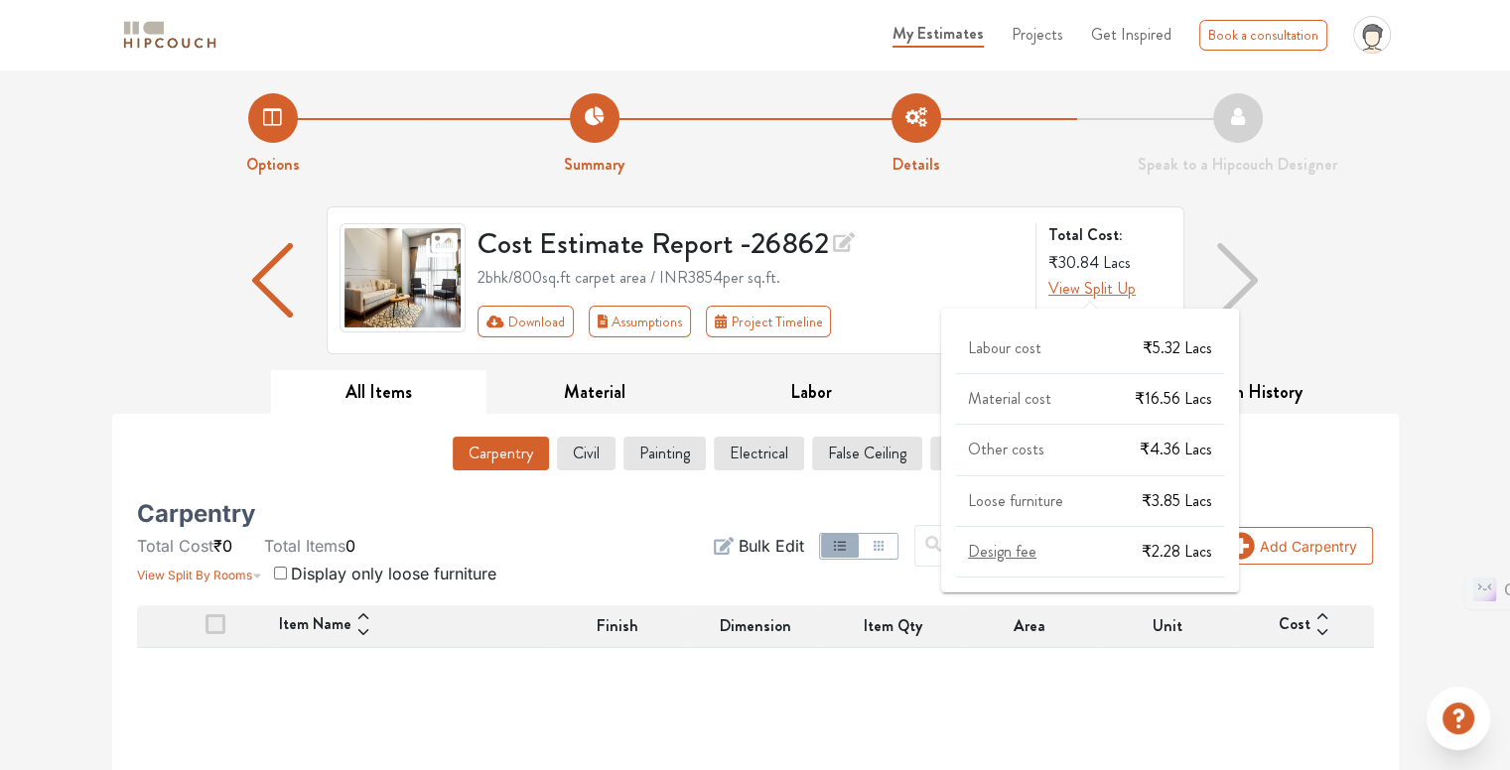
click at [1088, 289] on span "View Split Up" at bounding box center [1091, 288] width 87 height 23
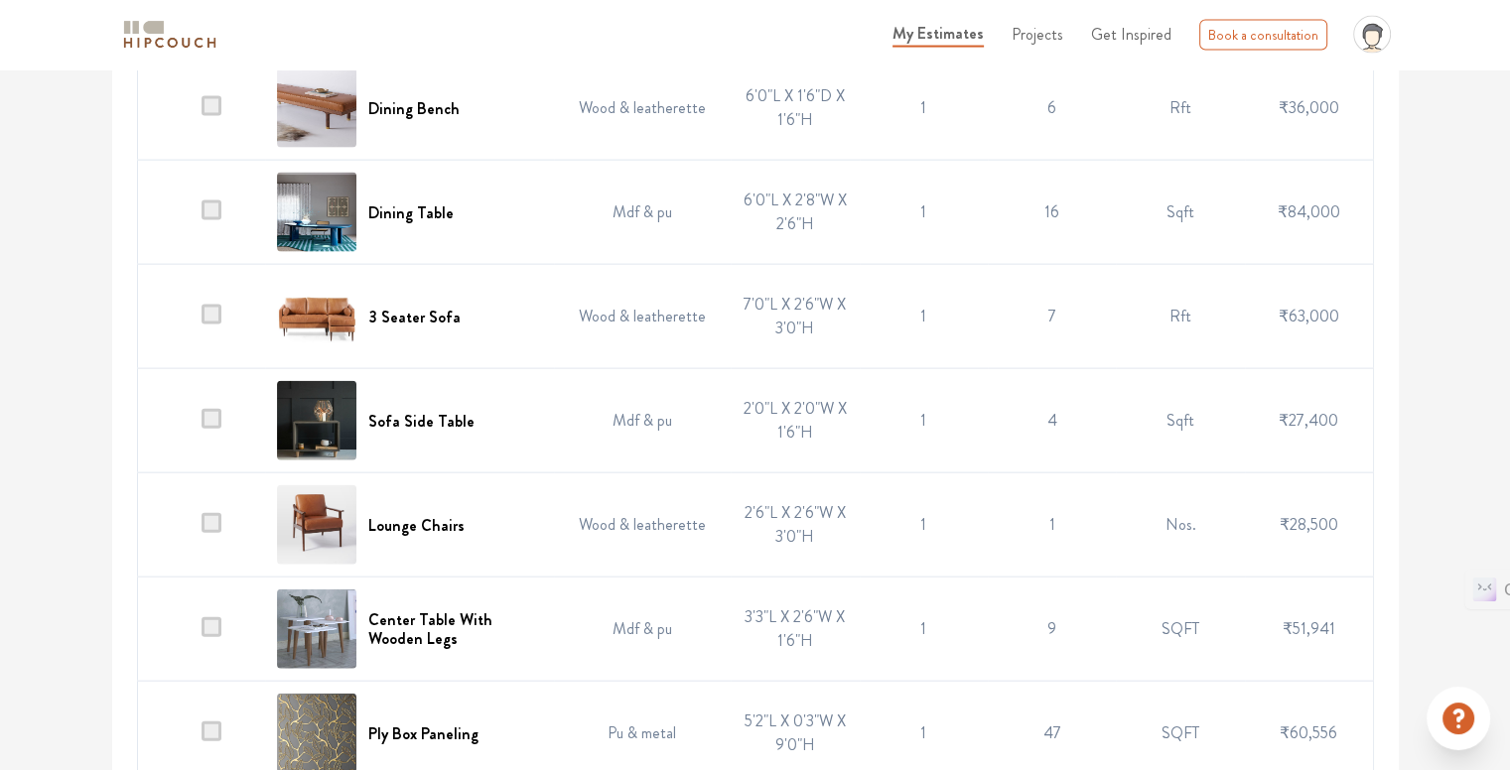
scroll to position [4572, 0]
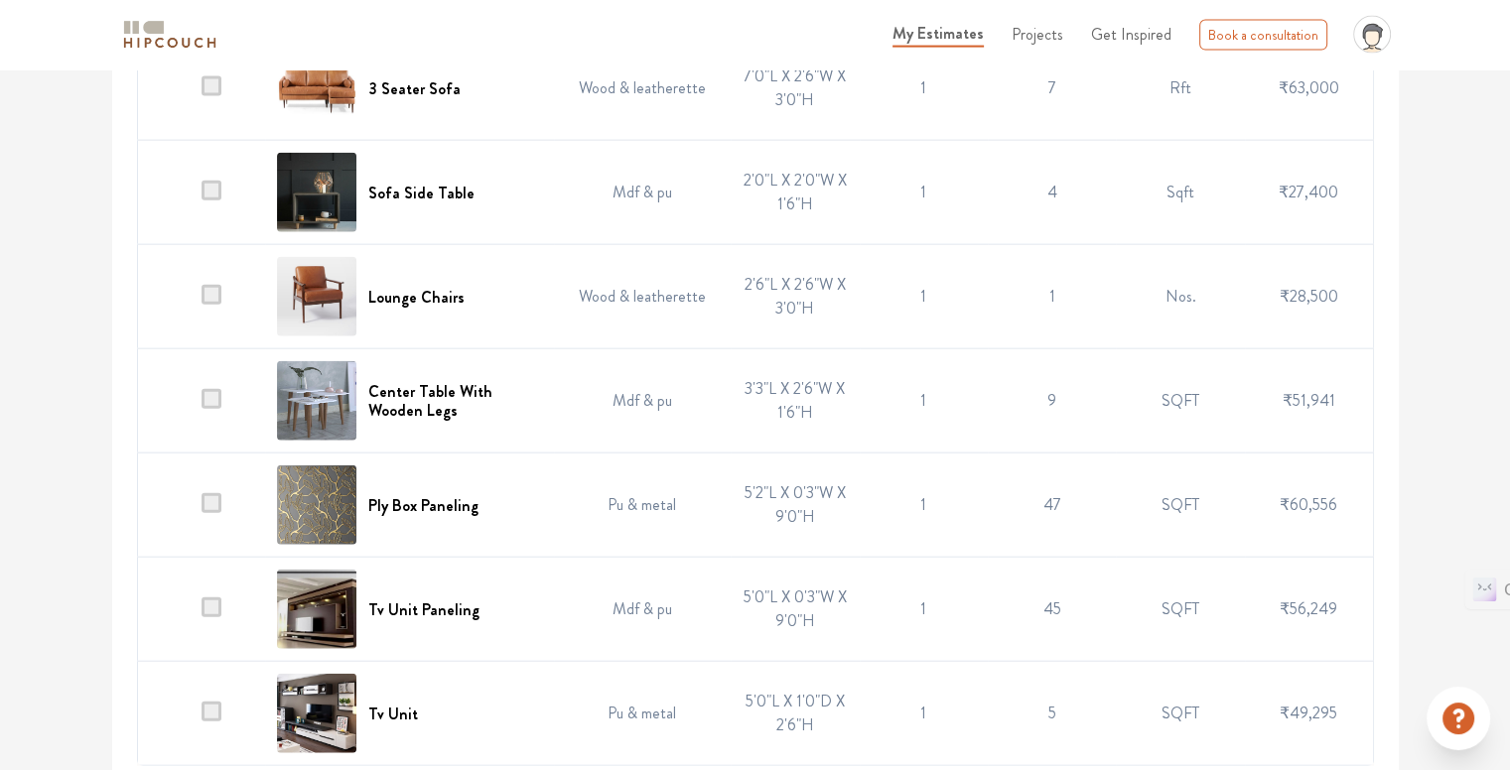
click at [1034, 45] on span "Projects" at bounding box center [1037, 34] width 52 height 23
click at [1041, 35] on span "Projects" at bounding box center [1037, 34] width 52 height 23
click at [1155, 33] on span "Get Inspired" at bounding box center [1131, 34] width 80 height 23
click at [1063, 33] on span "Projects" at bounding box center [1037, 34] width 52 height 23
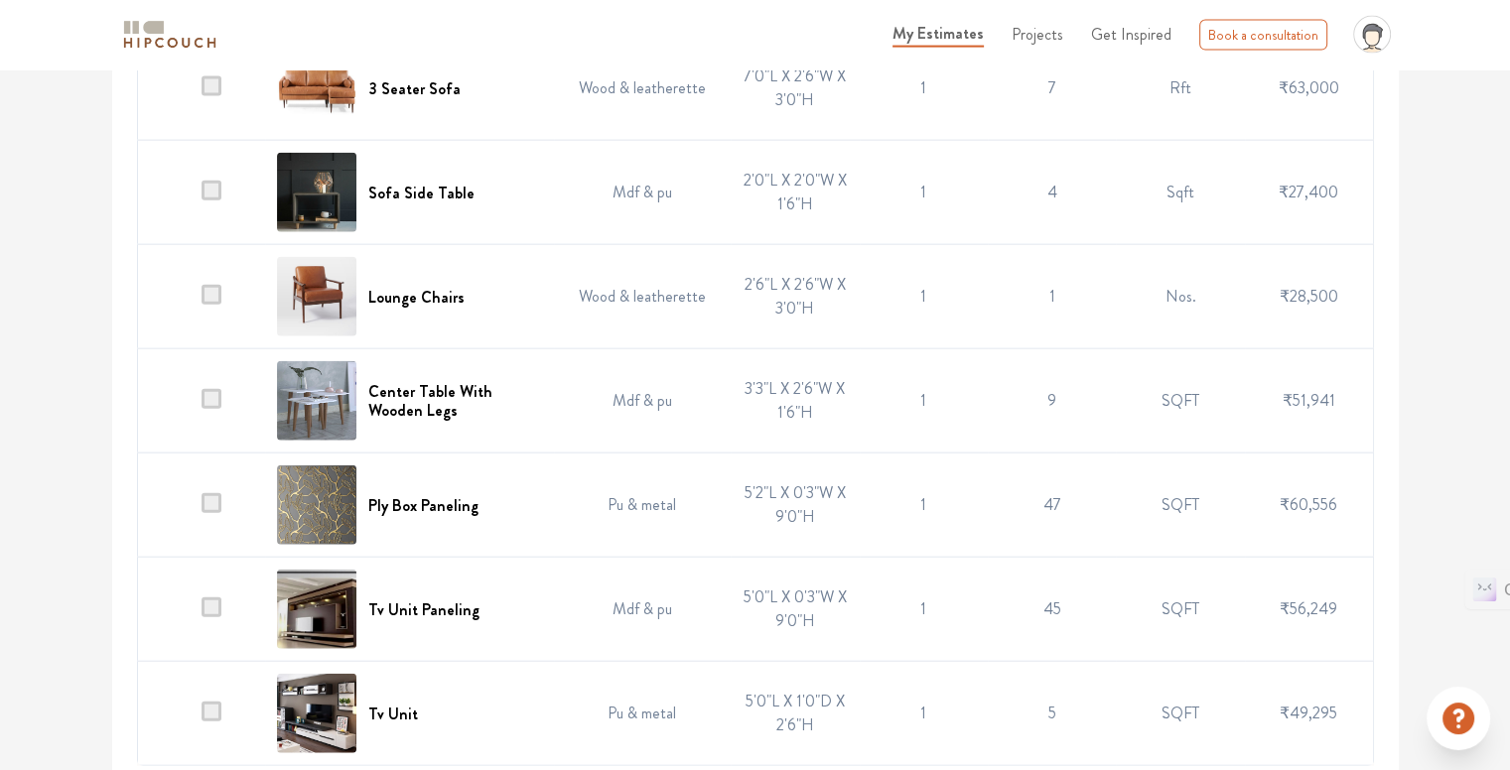
click at [993, 33] on ul "My Estimates Projects Get Inspired Book a consultation profile pic Upload Boq L…" at bounding box center [1140, 35] width 516 height 54
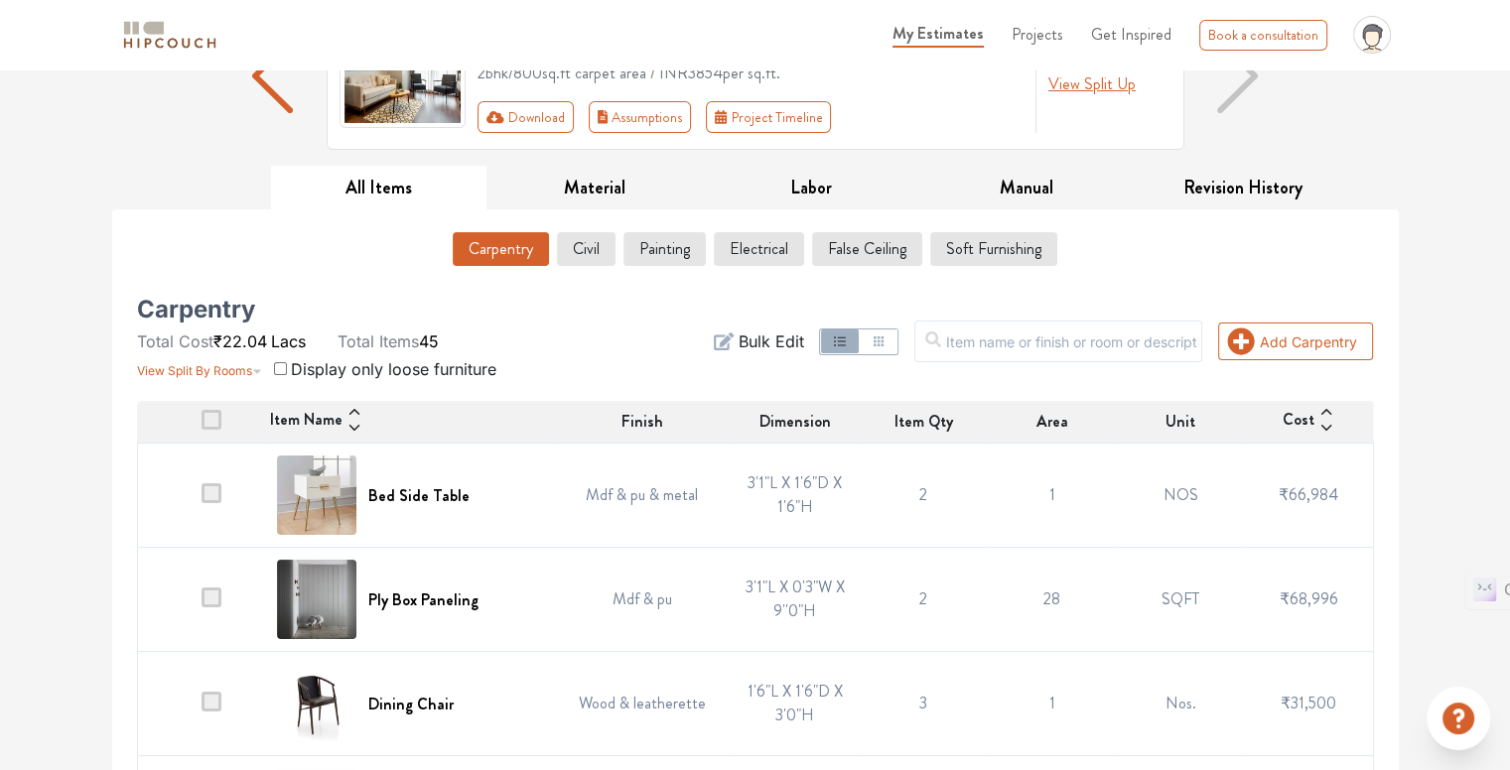
scroll to position [0, 0]
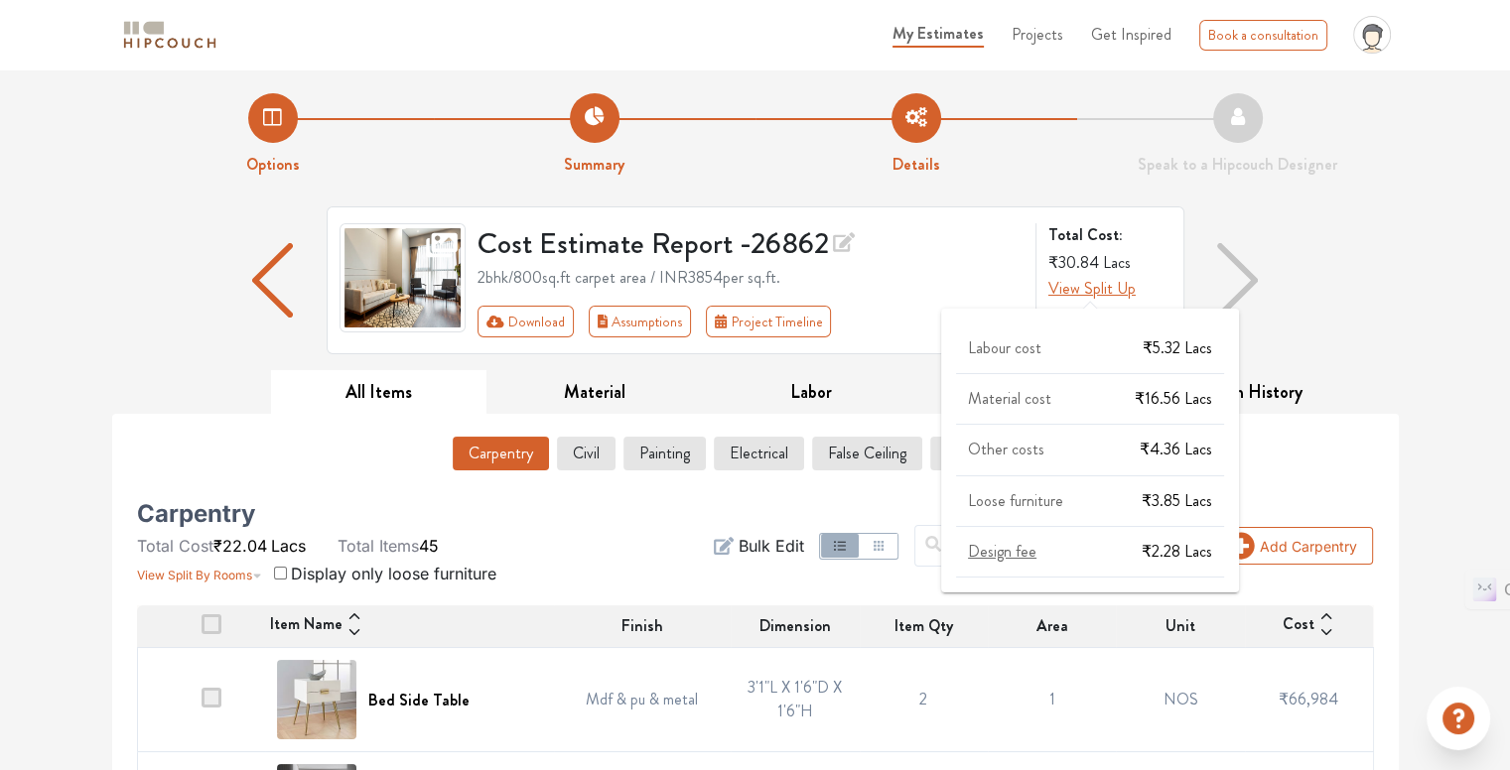
click at [1115, 295] on span "View Split Up" at bounding box center [1091, 288] width 87 height 23
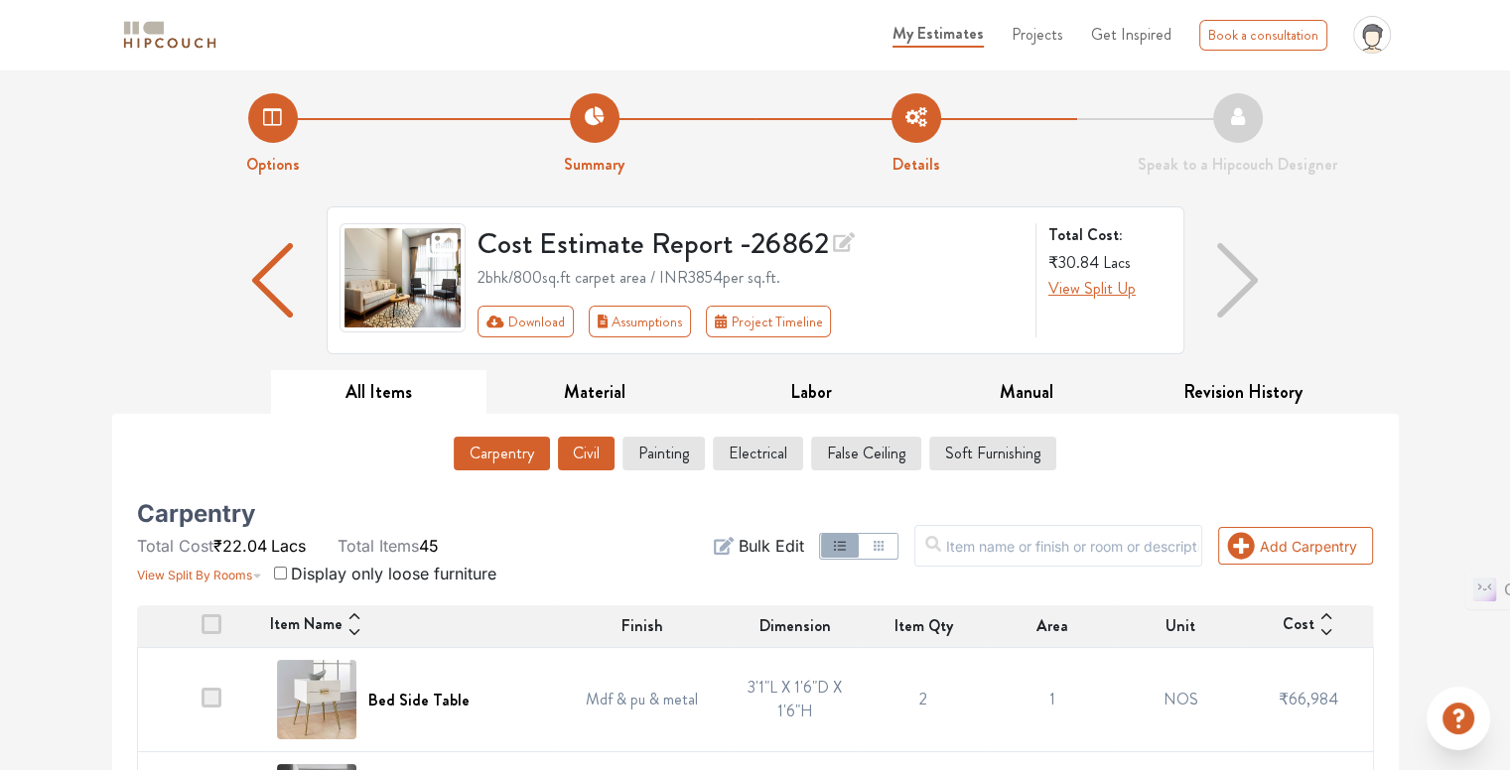
click at [576, 450] on button "Civil" at bounding box center [586, 454] width 57 height 34
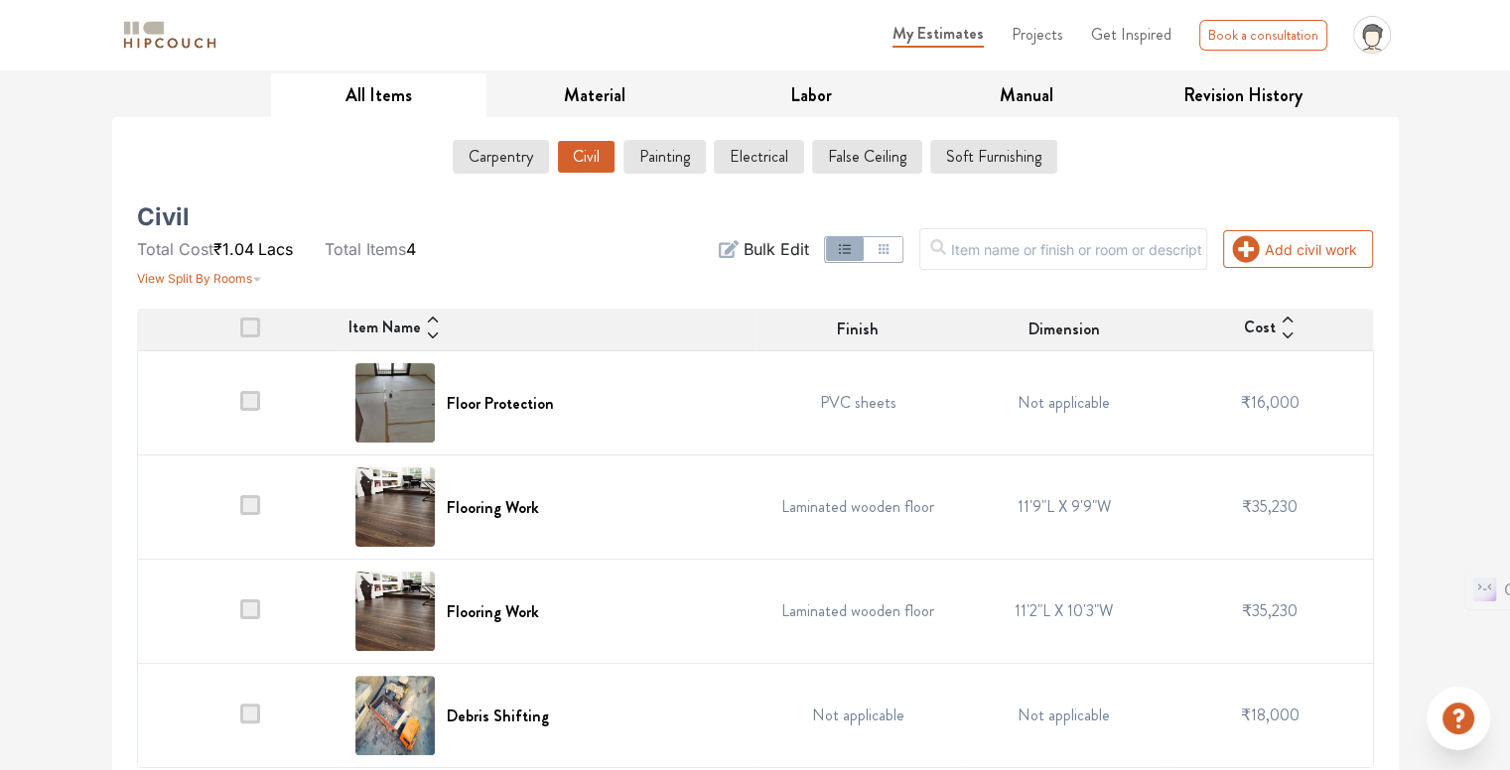
scroll to position [307, 0]
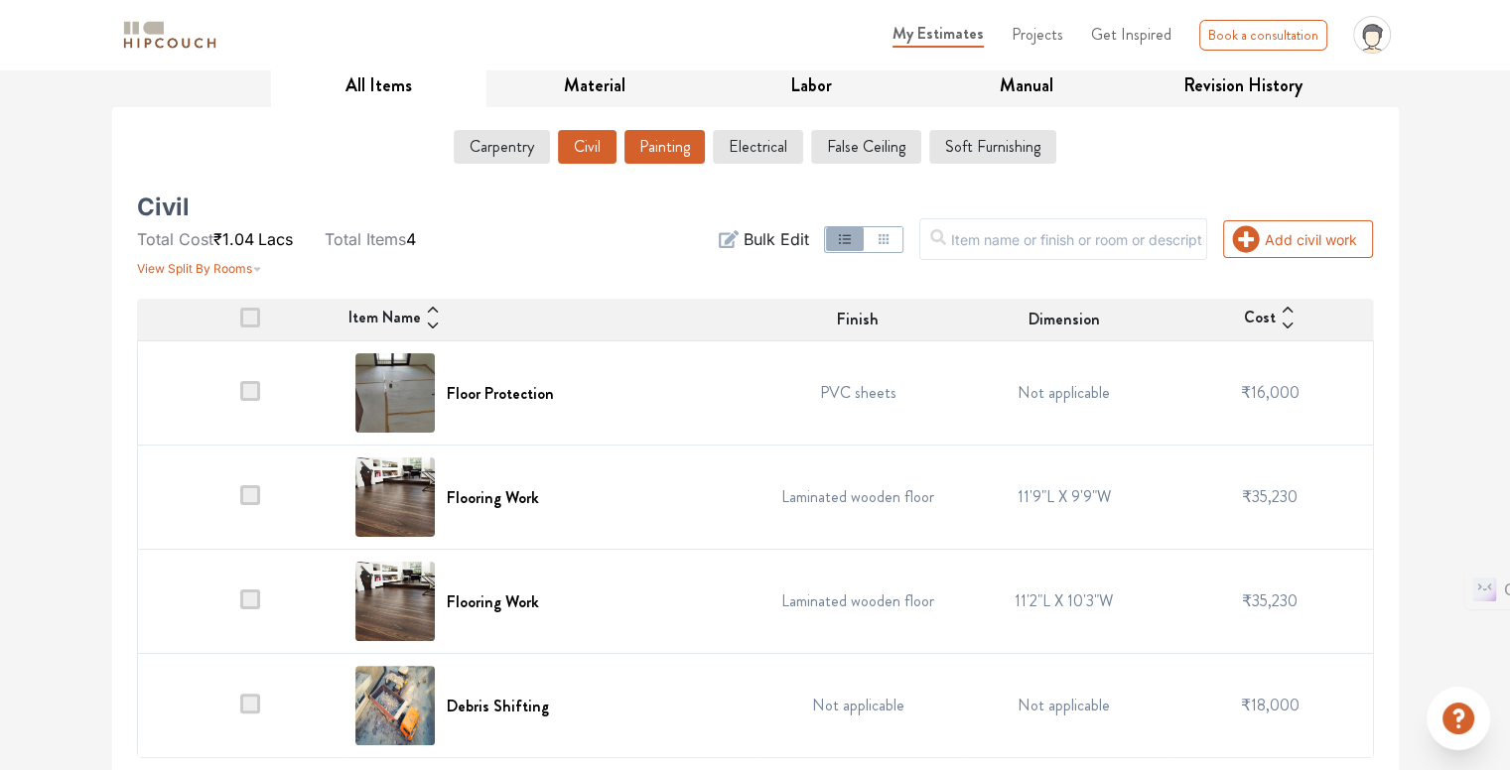
click at [656, 152] on button "Painting" at bounding box center [664, 147] width 80 height 34
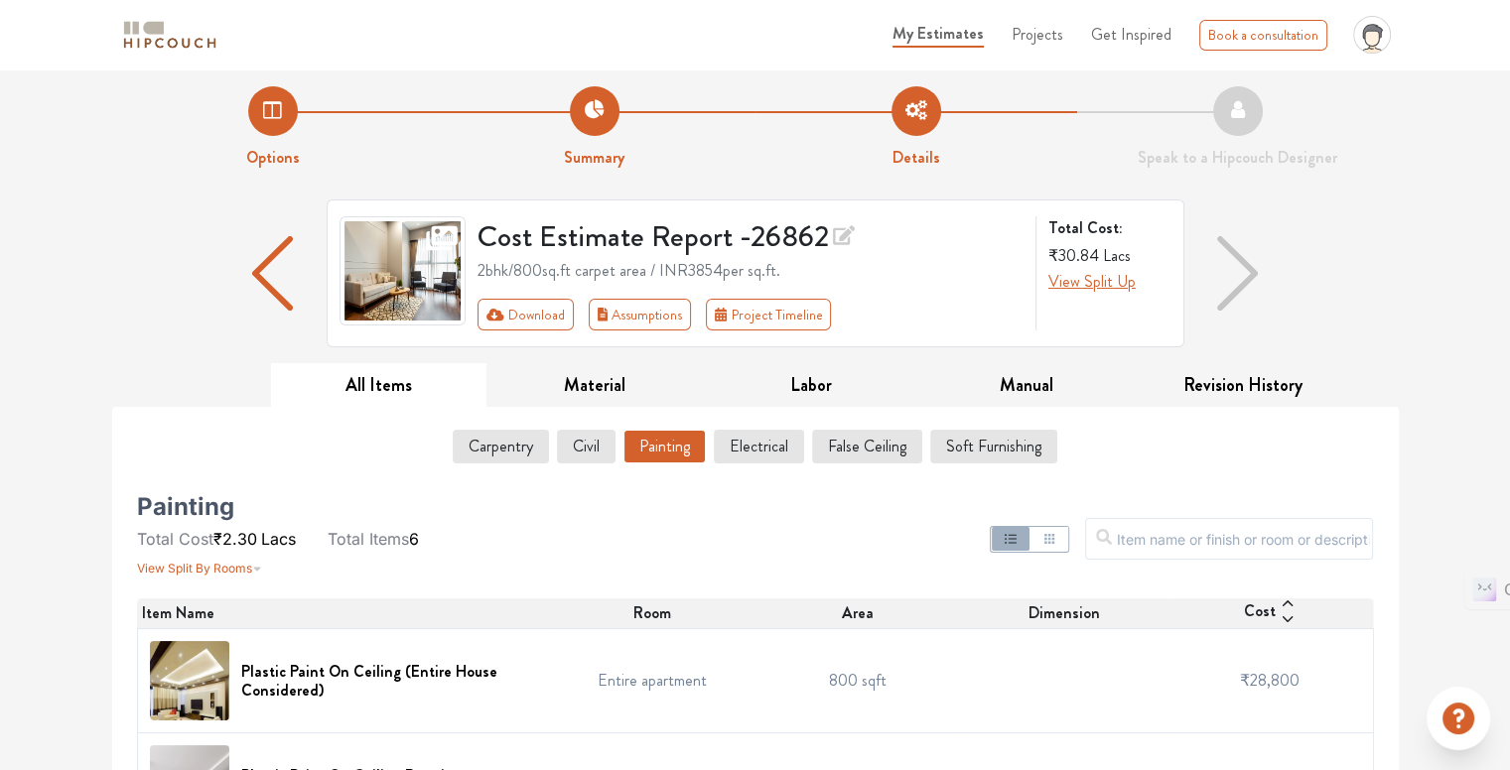
scroll to position [0, 0]
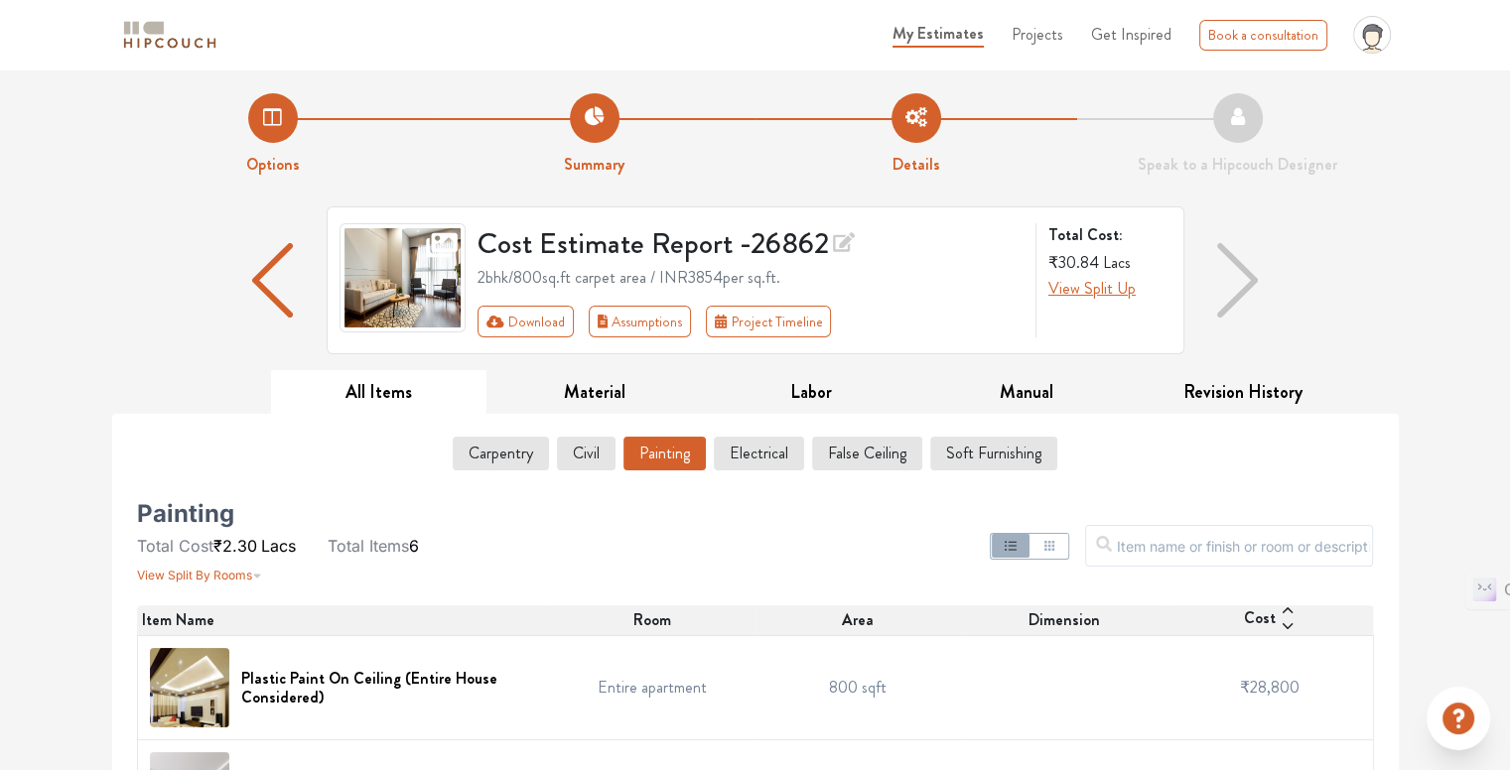
click at [1248, 279] on img "button" at bounding box center [1237, 280] width 40 height 74
click at [266, 278] on img "button" at bounding box center [272, 280] width 40 height 74
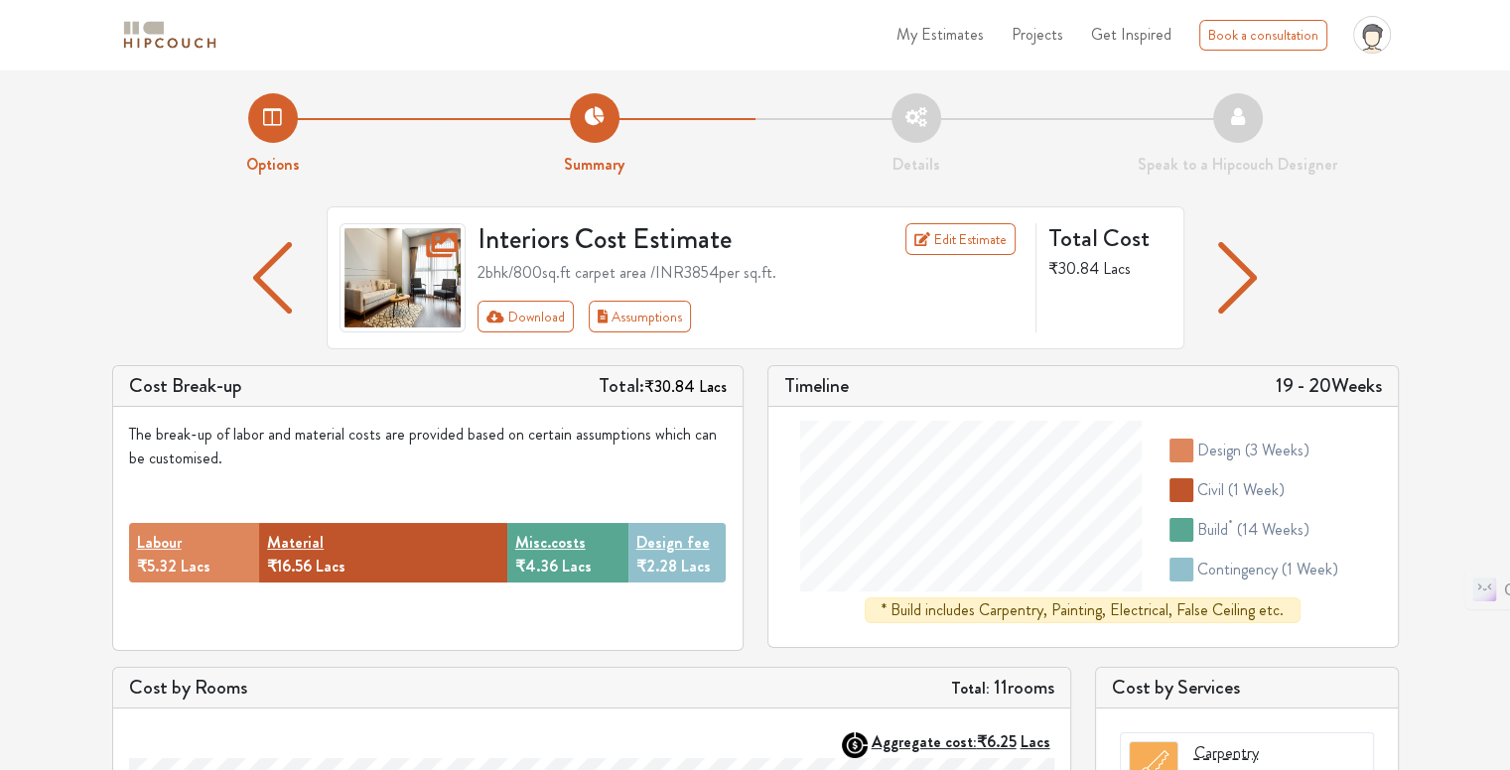
click at [272, 283] on img "button" at bounding box center [272, 277] width 39 height 71
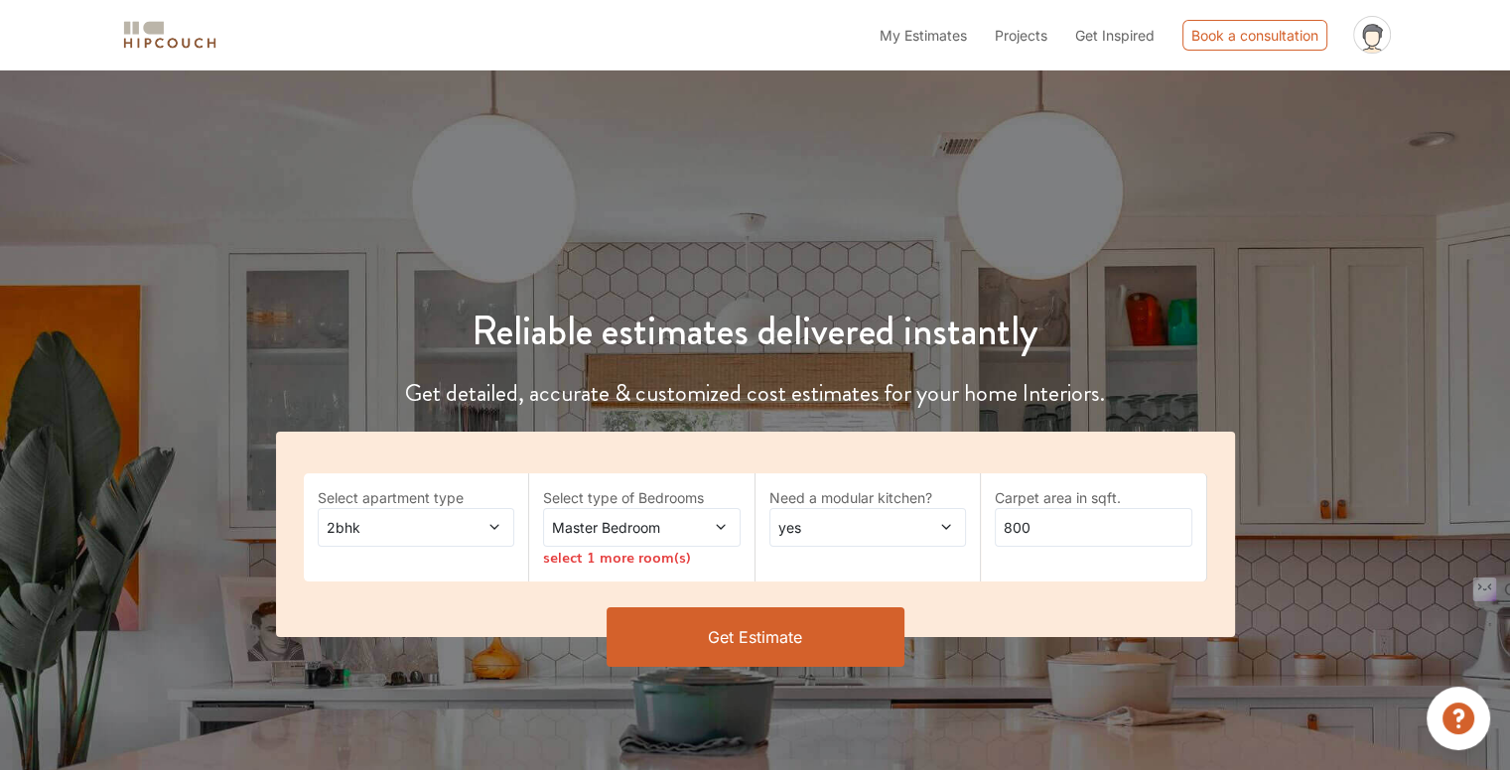
click at [948, 529] on icon at bounding box center [946, 527] width 14 height 14
drag, startPoint x: 948, startPoint y: 529, endPoint x: 1103, endPoint y: 642, distance: 191.8
click at [1103, 642] on div "Get Estimate" at bounding box center [755, 637] width 983 height 60
click at [722, 531] on icon at bounding box center [721, 527] width 14 height 14
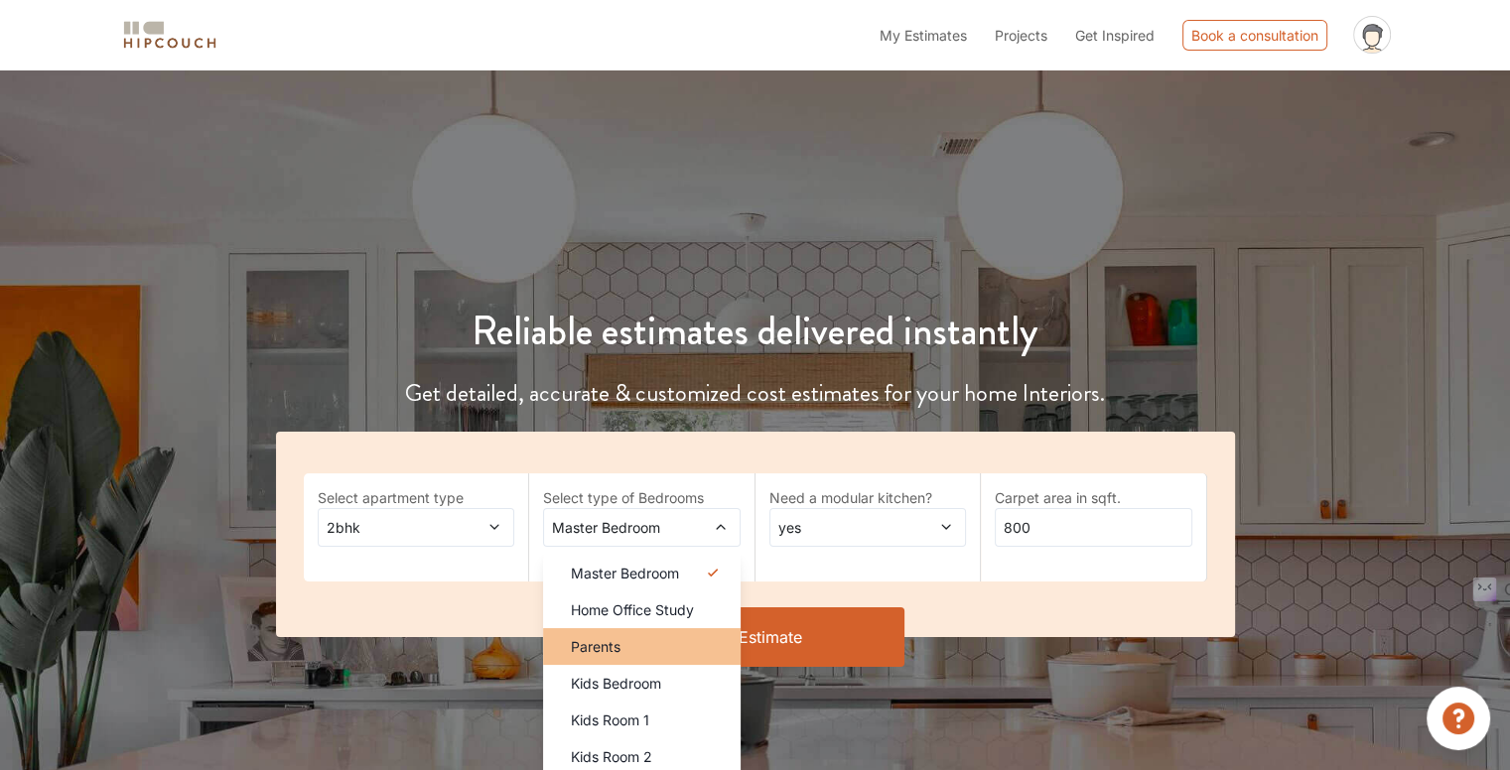
click at [675, 647] on div "Parents" at bounding box center [648, 646] width 186 height 21
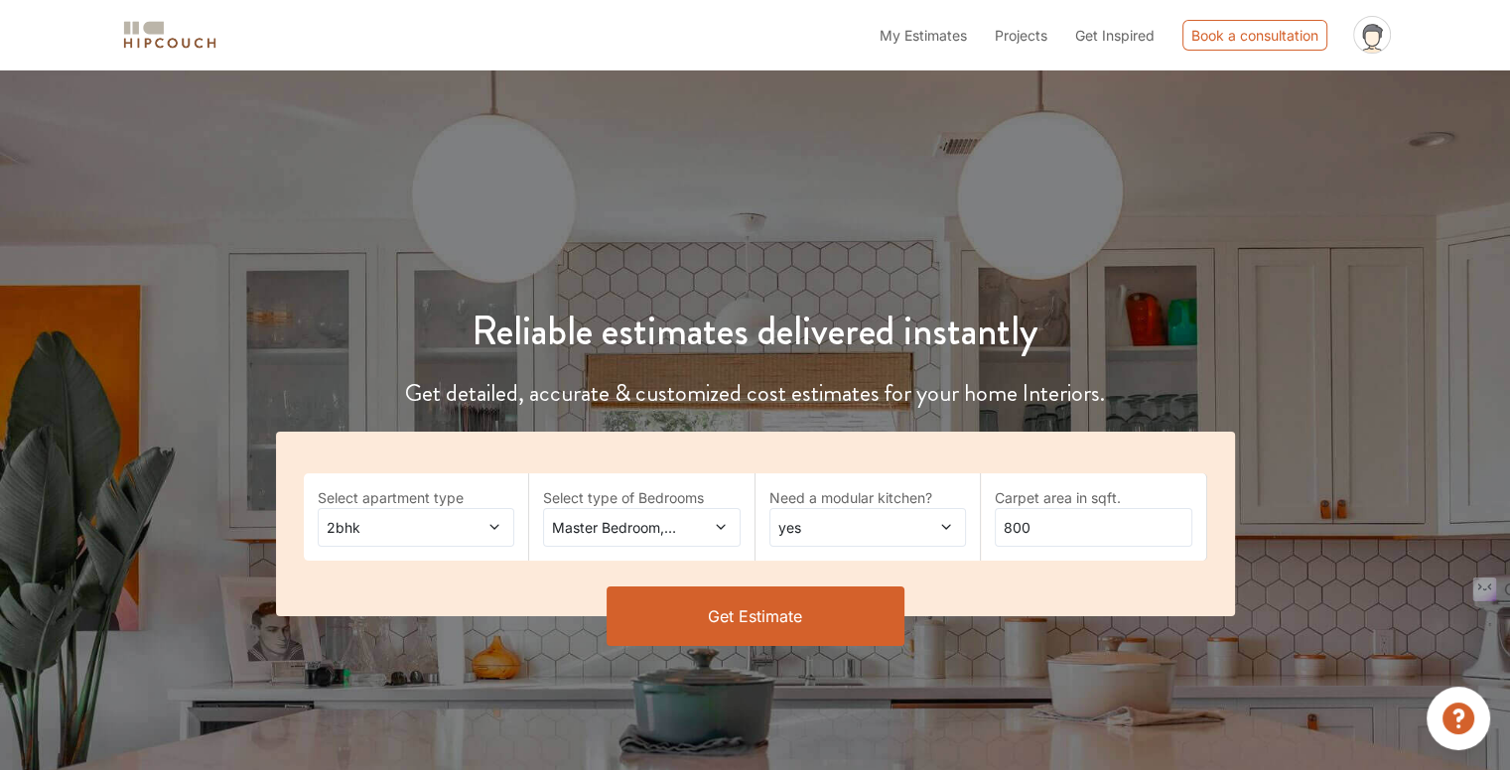
click at [467, 524] on span at bounding box center [479, 527] width 45 height 21
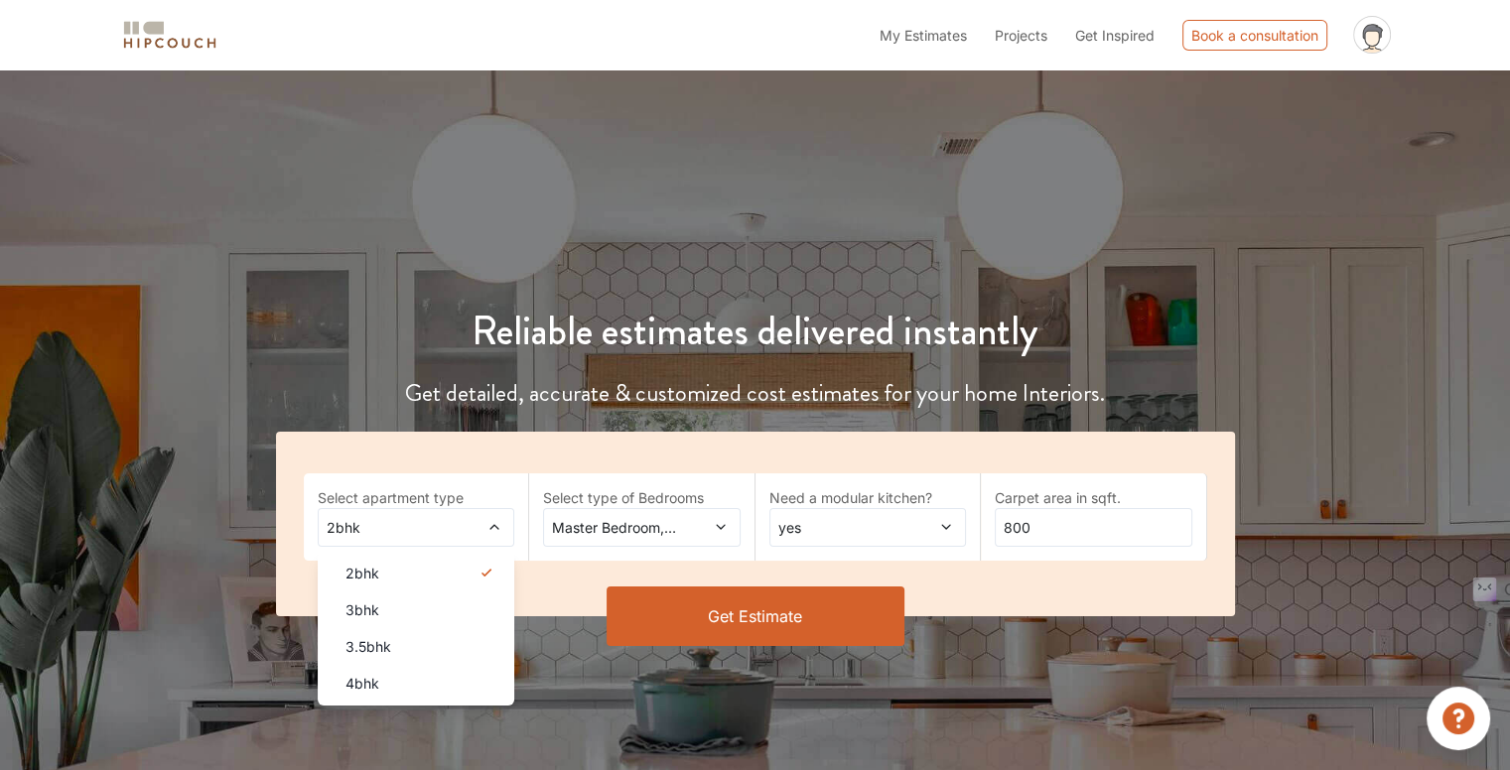
click at [472, 524] on span at bounding box center [479, 527] width 45 height 21
click at [471, 686] on div "4bhk" at bounding box center [423, 683] width 186 height 21
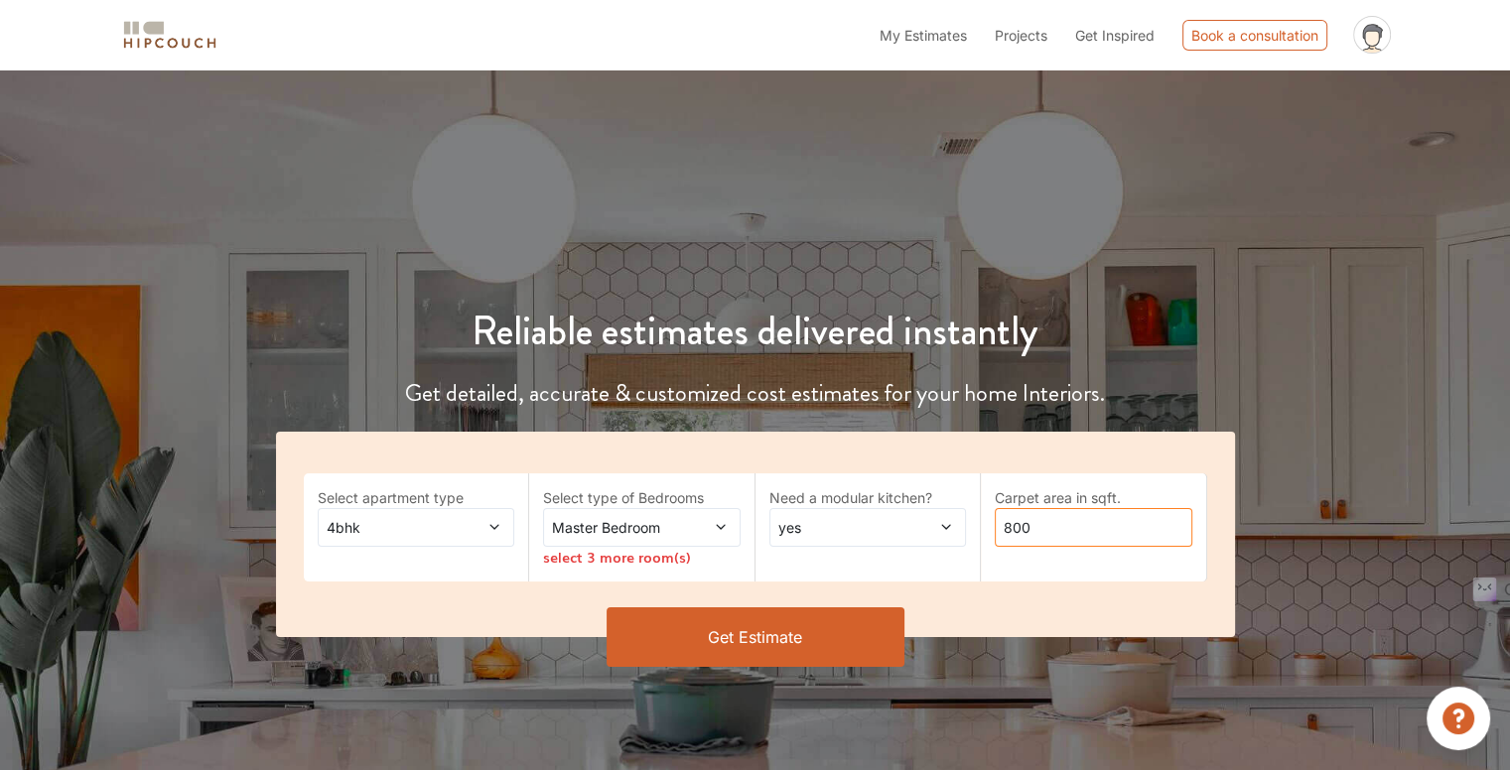
click at [1062, 532] on input "800" at bounding box center [1094, 527] width 198 height 39
type input "8"
type input "1100"
click at [783, 640] on button "Get Estimate" at bounding box center [755, 637] width 298 height 60
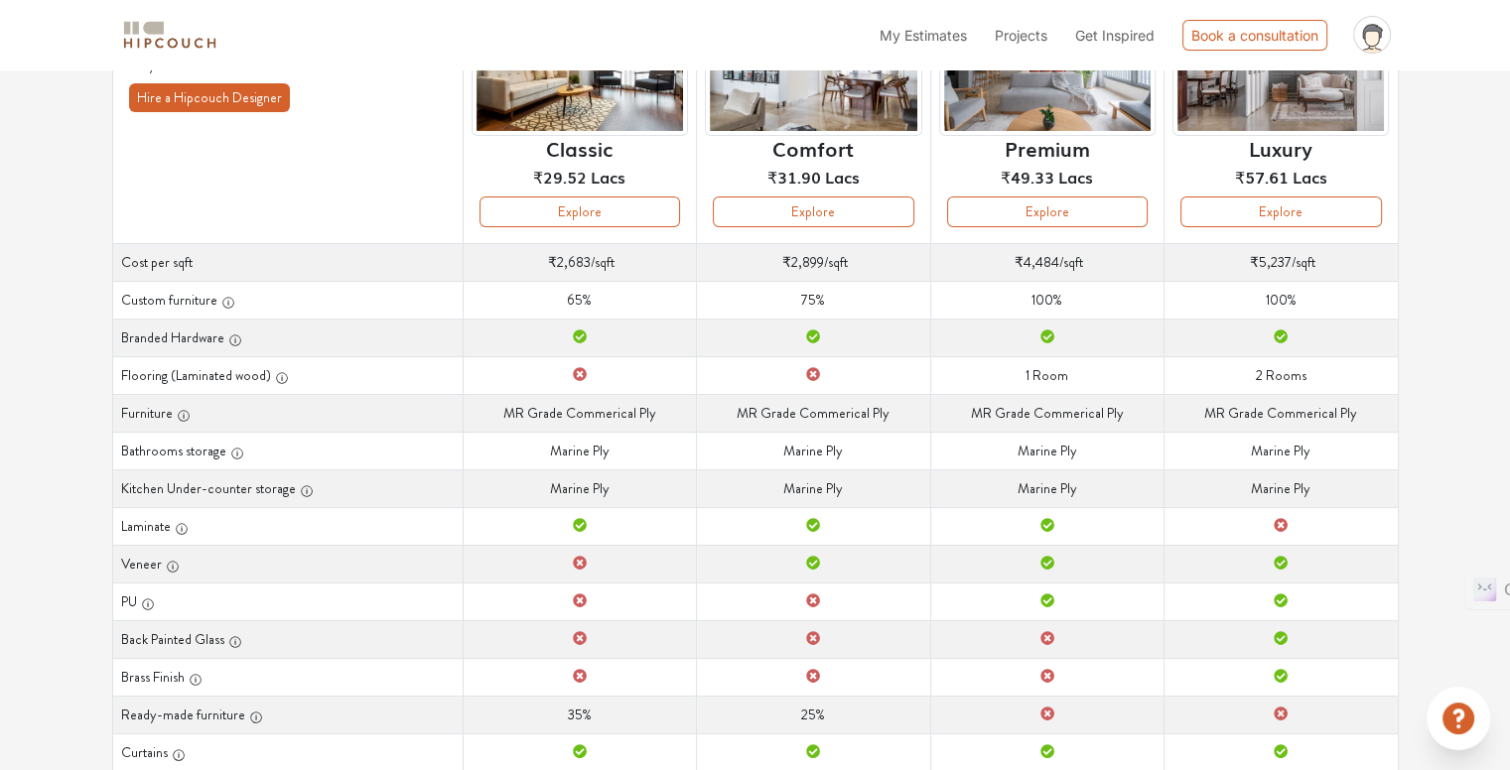
scroll to position [298, 0]
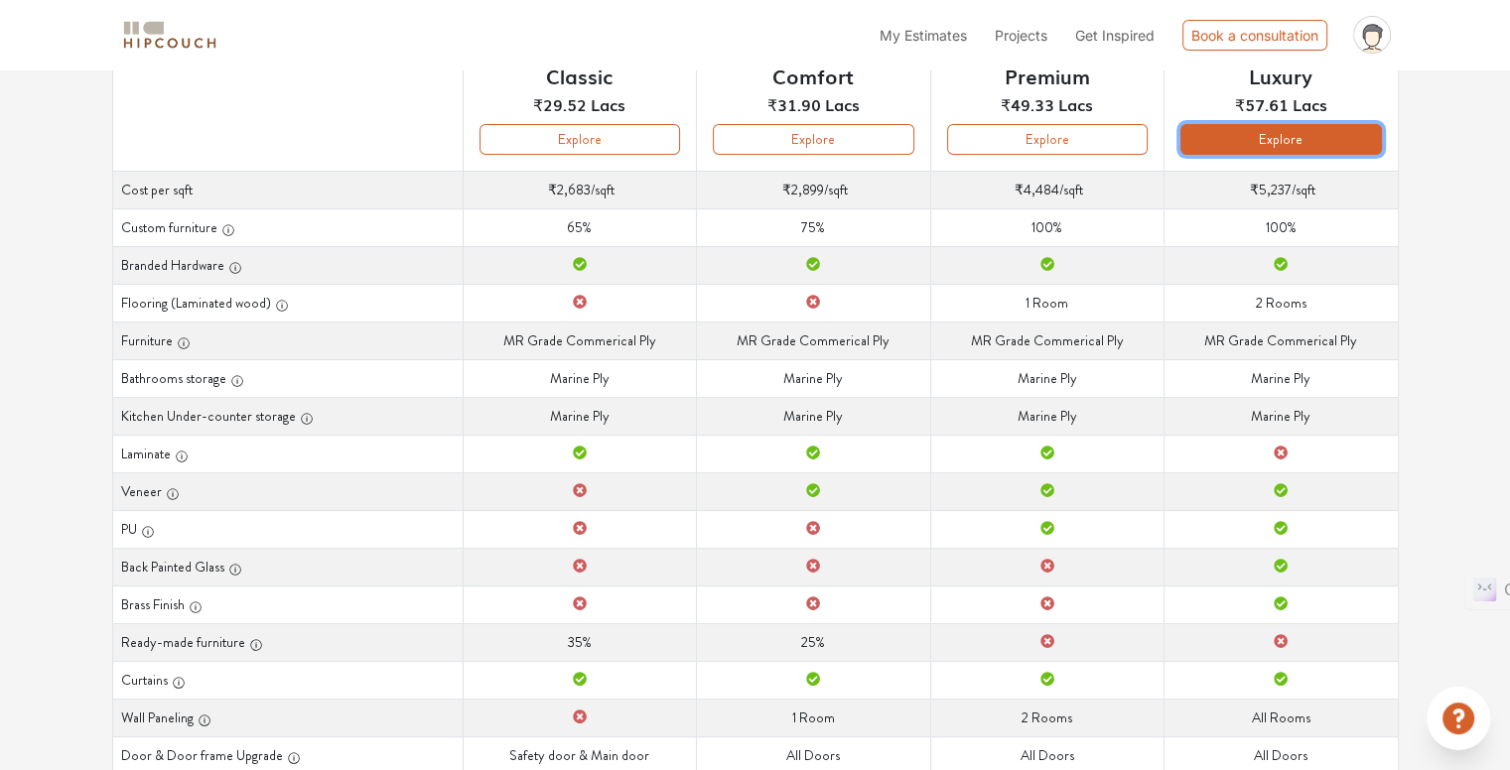
click at [1315, 136] on button "Explore" at bounding box center [1280, 139] width 201 height 31
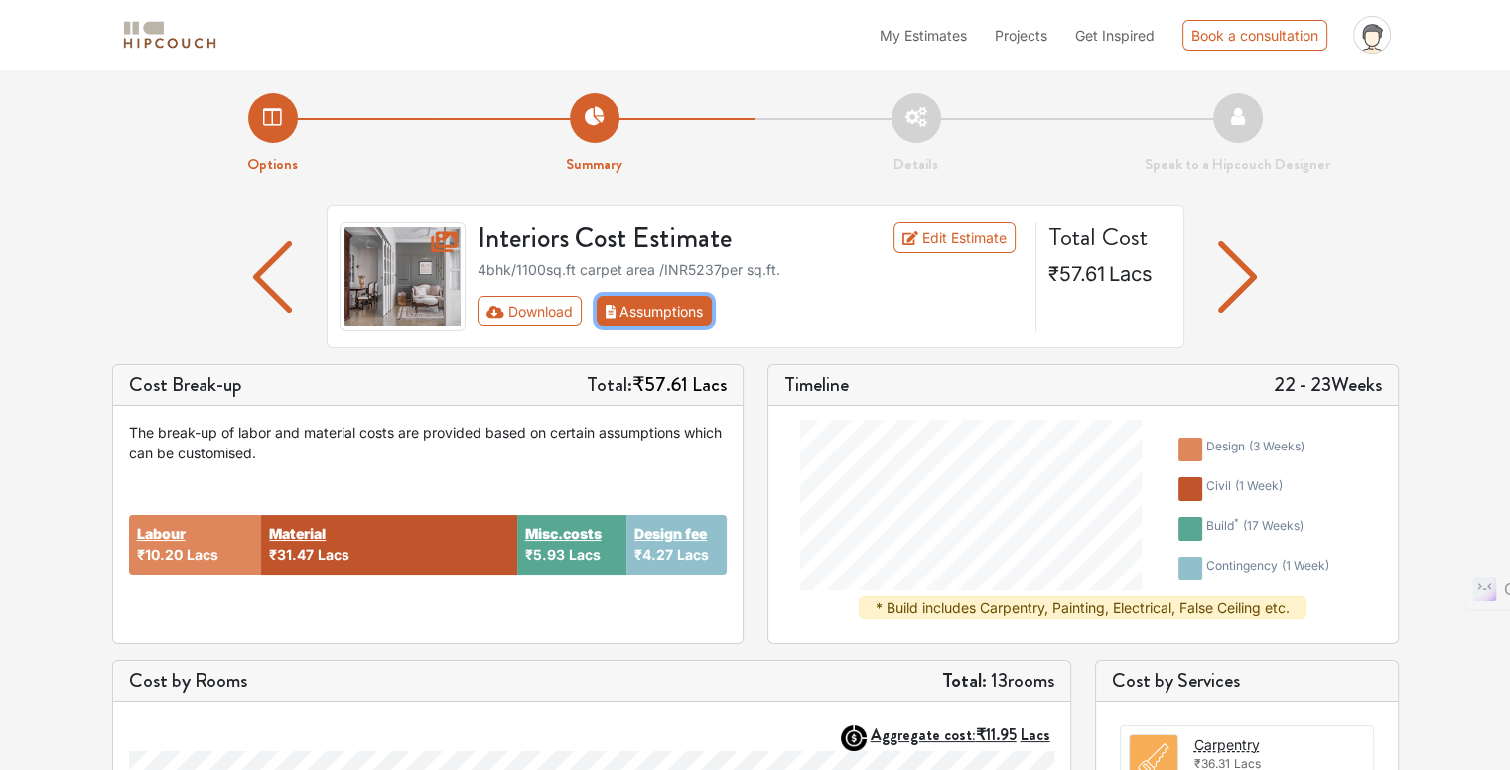
click at [659, 310] on button "Assumptions" at bounding box center [655, 311] width 116 height 31
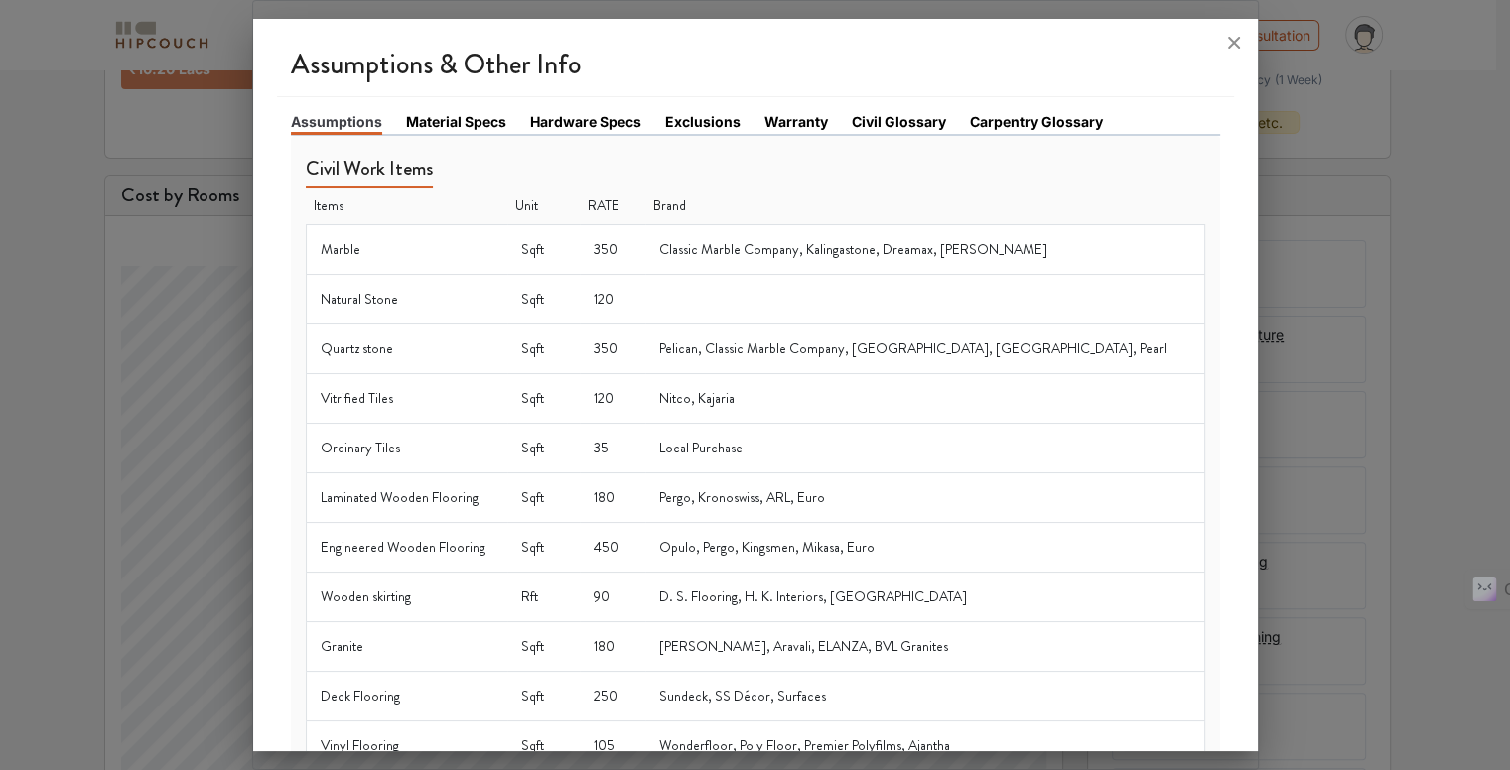
scroll to position [103, 0]
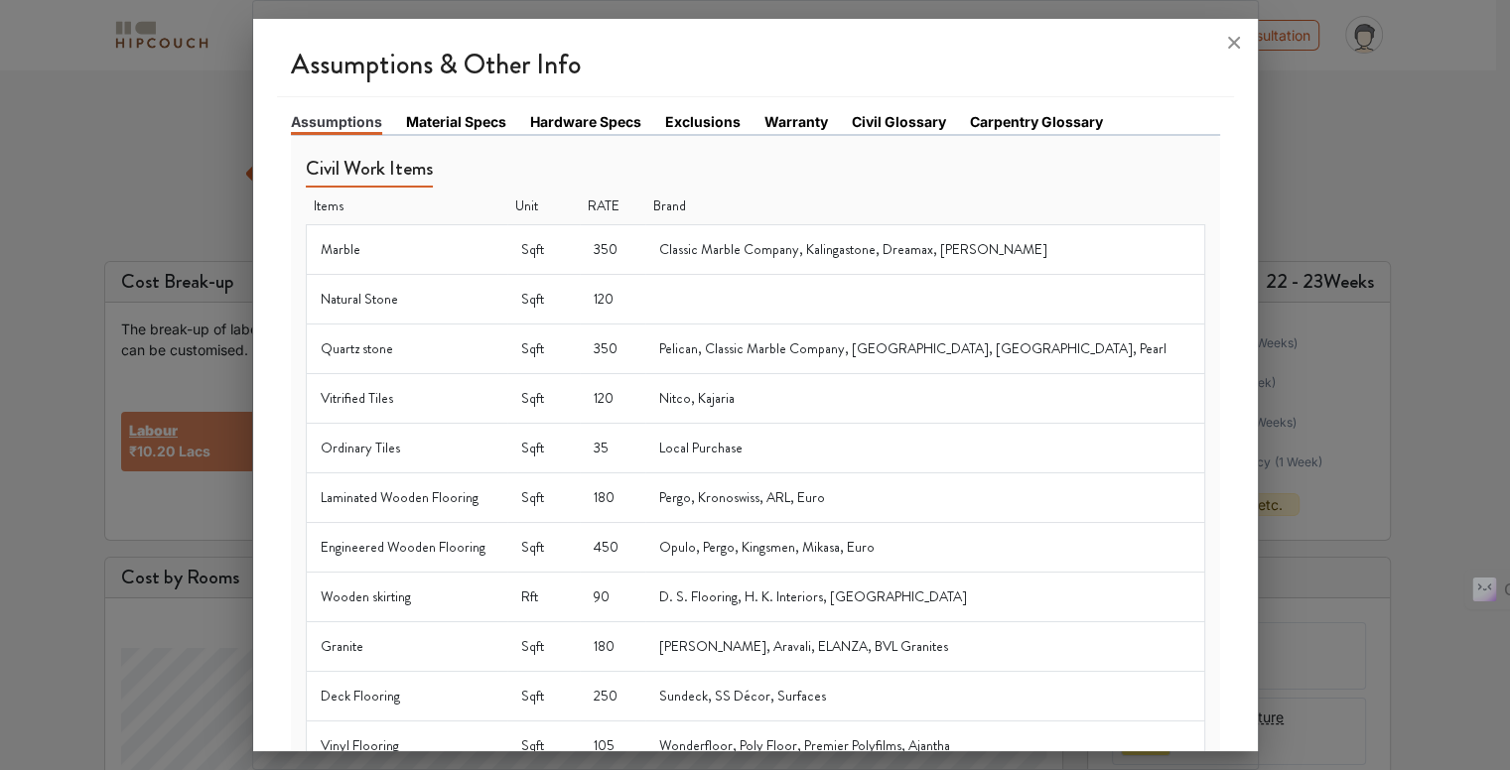
click at [443, 120] on link "Material Specs" at bounding box center [456, 121] width 100 height 21
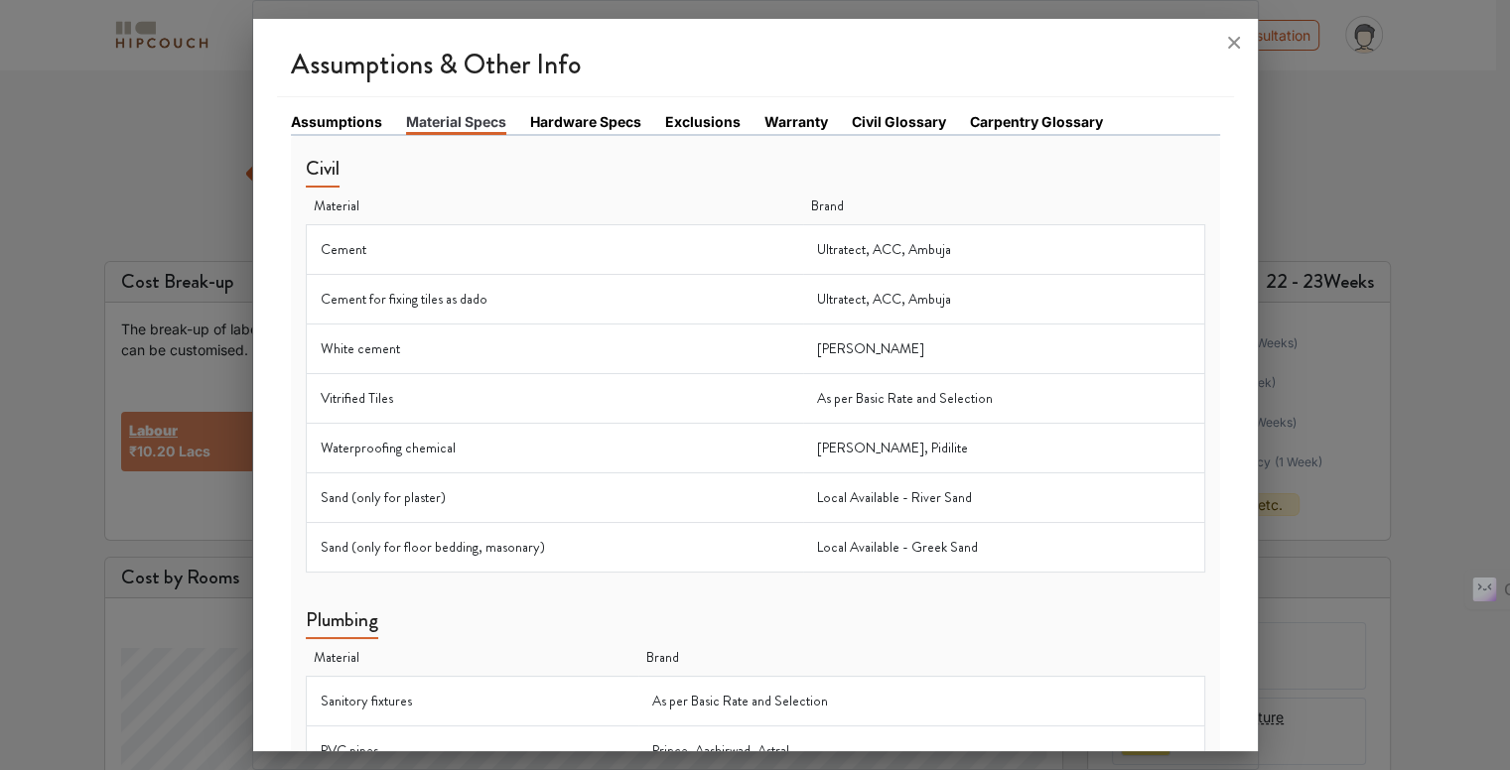
click at [592, 116] on link "Hardware Specs" at bounding box center [585, 121] width 111 height 21
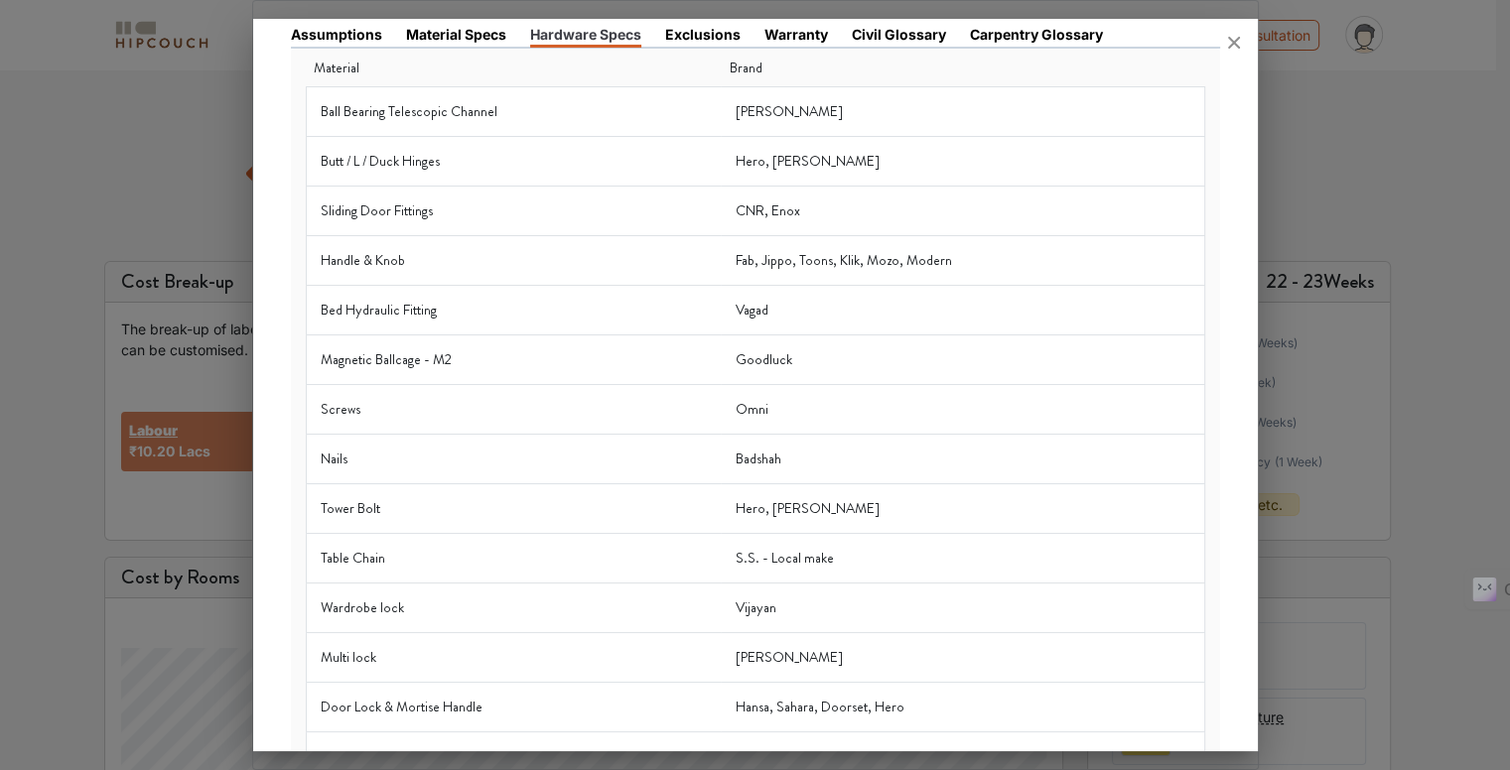
scroll to position [0, 0]
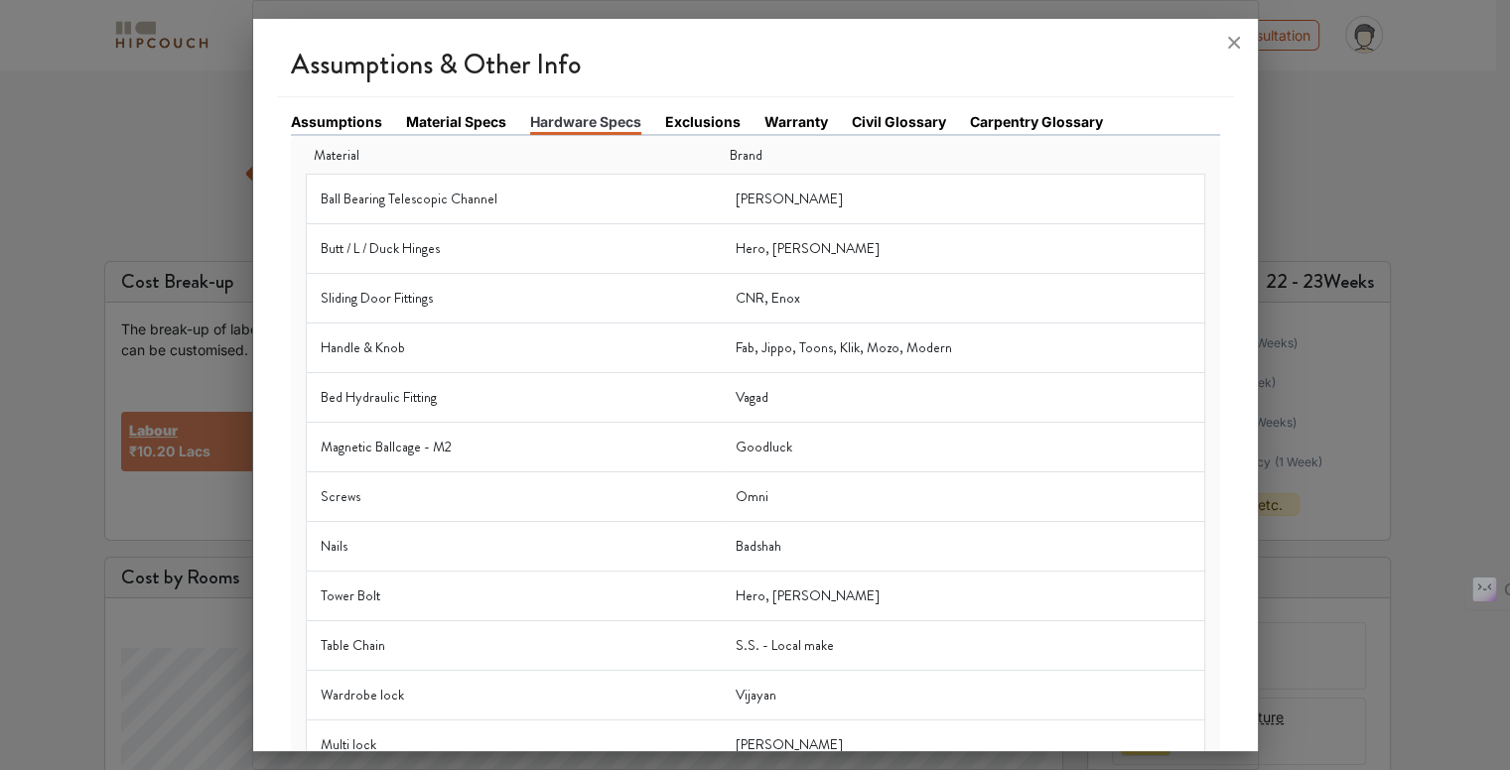
click at [685, 120] on link "Exclusions" at bounding box center [702, 121] width 75 height 21
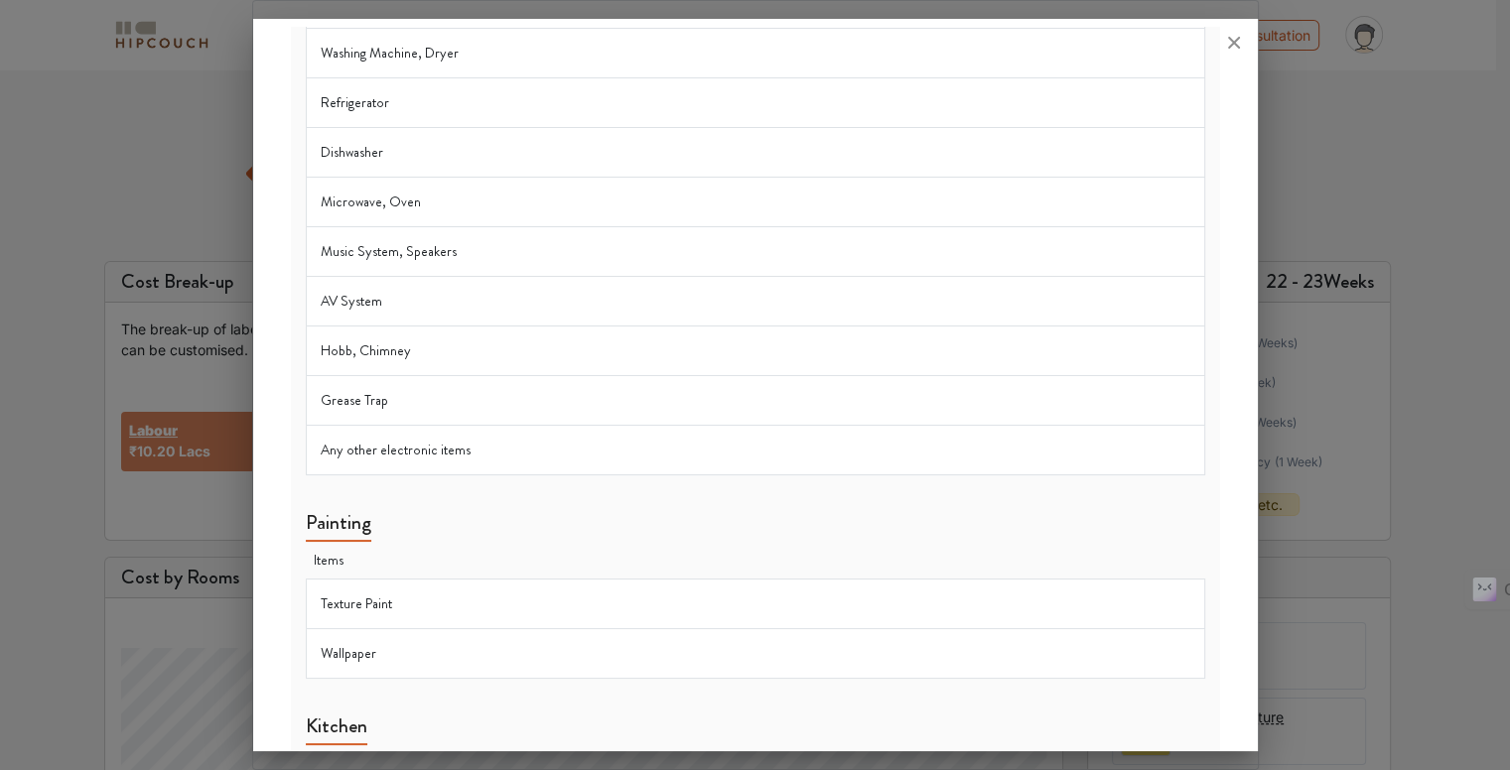
scroll to position [2267, 0]
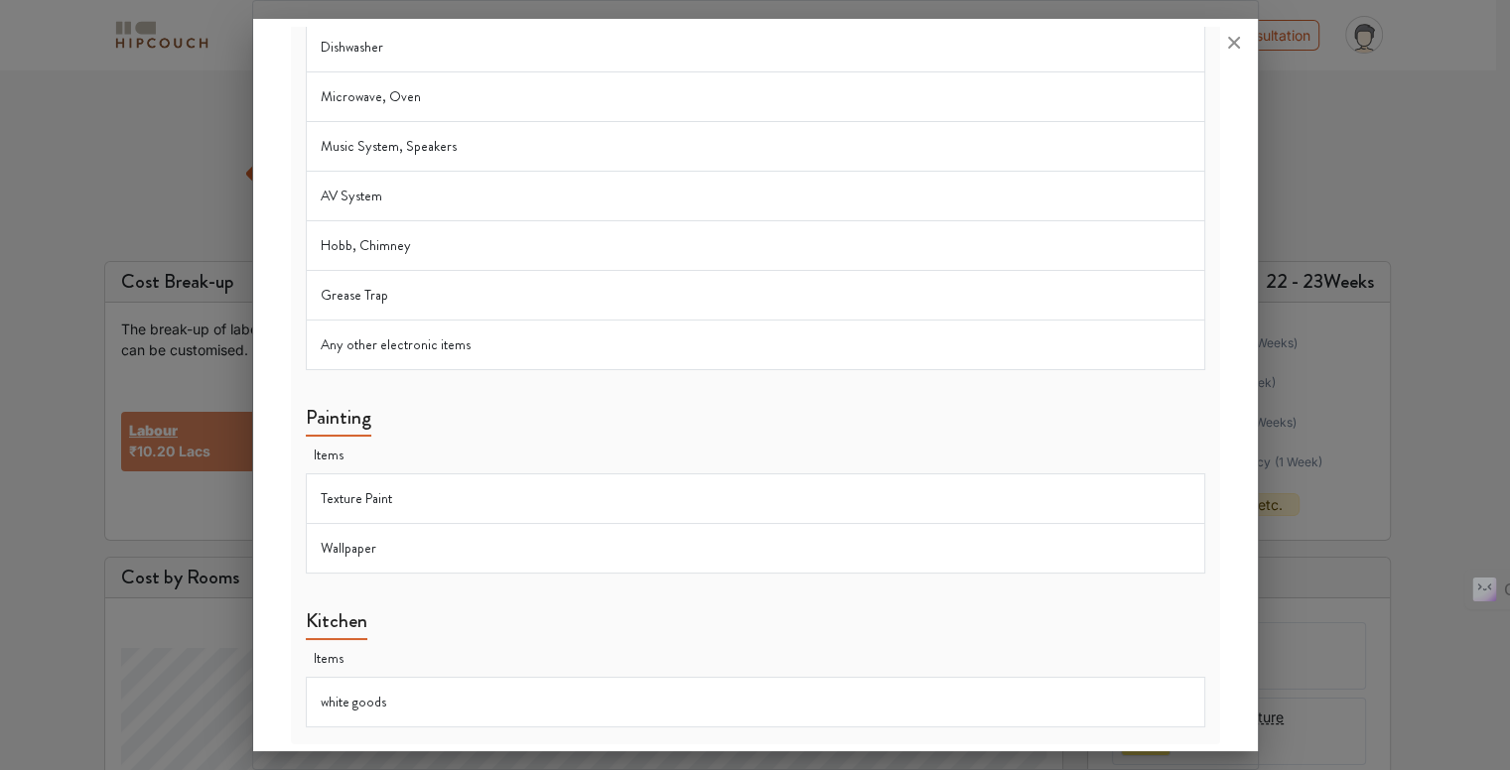
click at [658, 327] on td "Any other electronic items" at bounding box center [755, 346] width 898 height 50
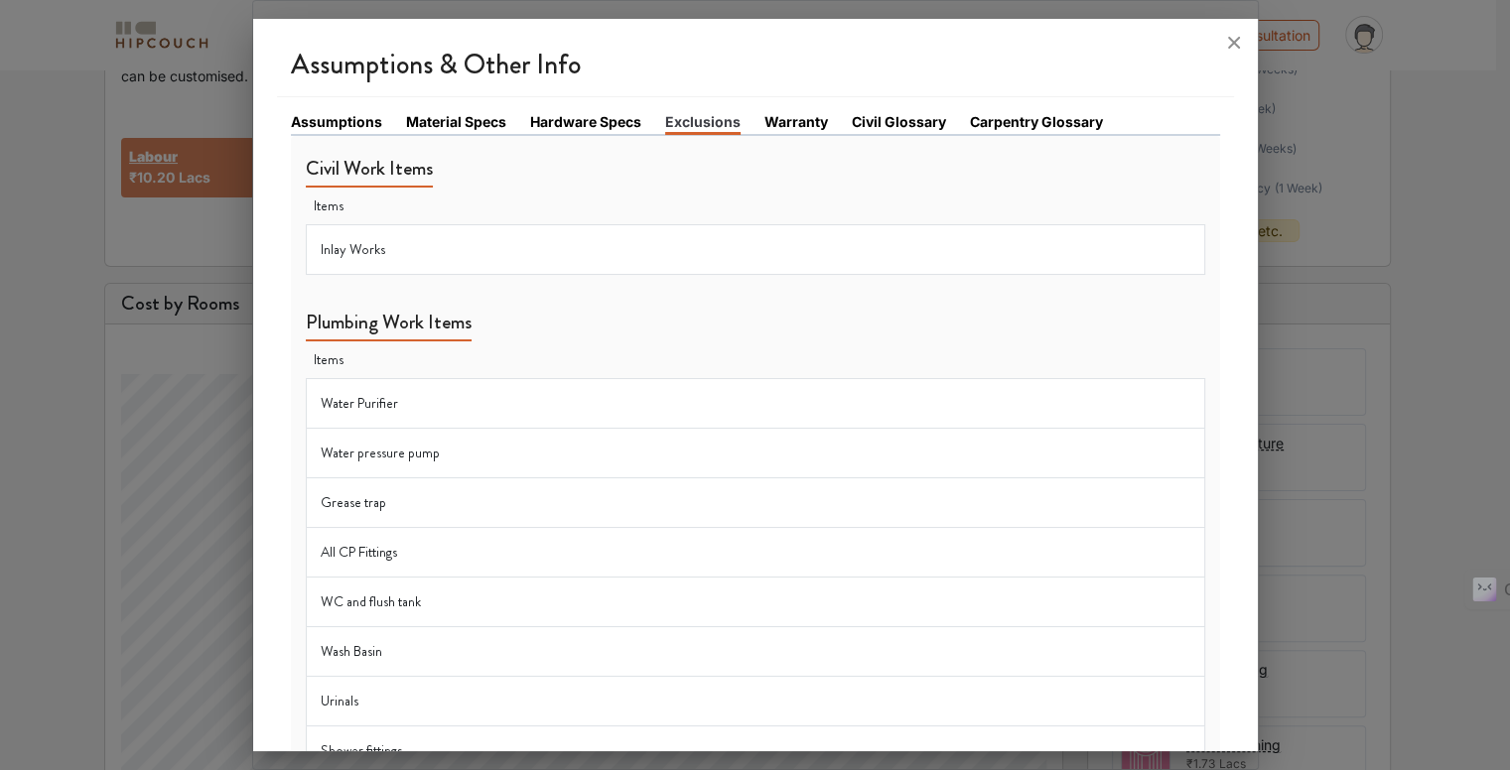
scroll to position [202, 0]
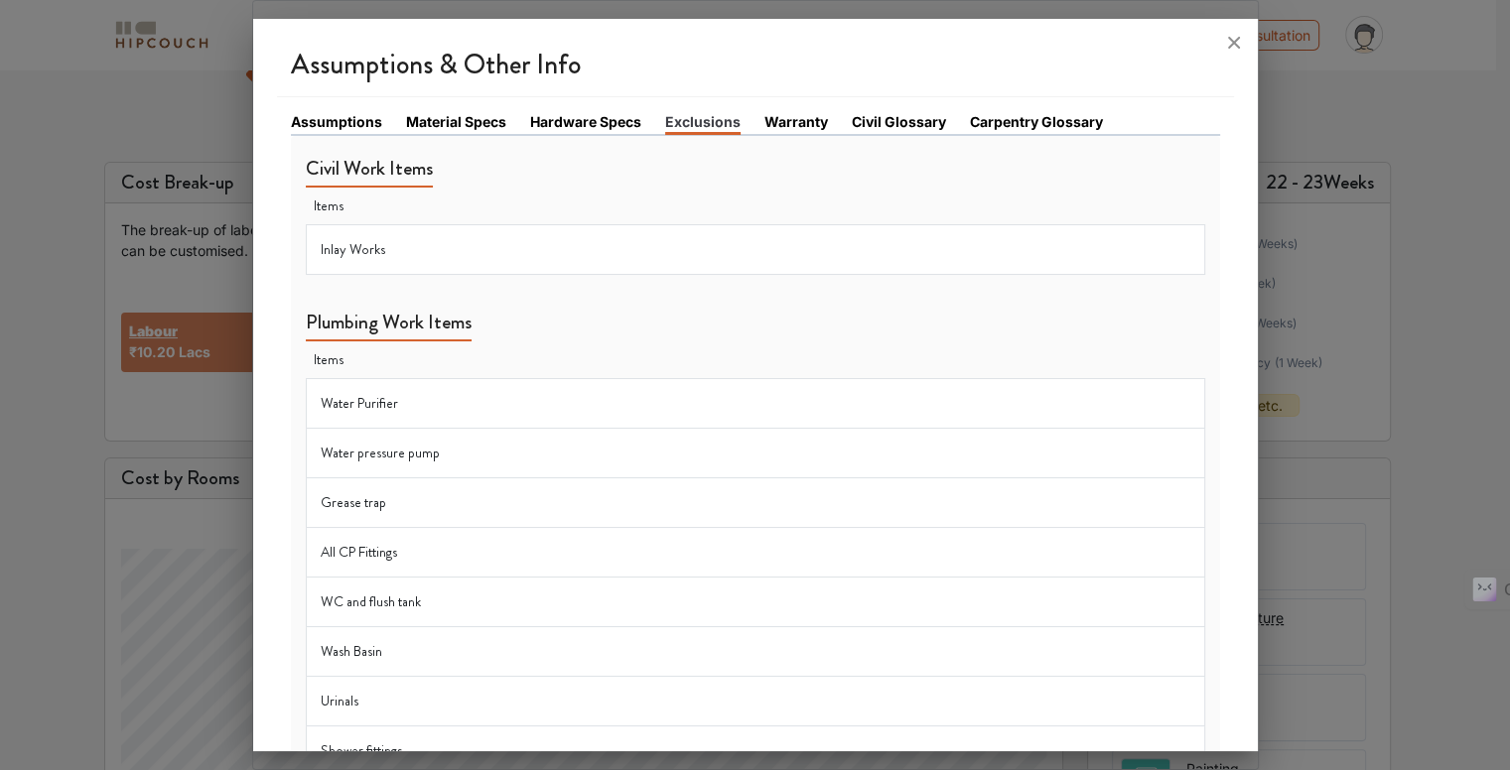
click at [1034, 117] on link "Carpentry Glossary" at bounding box center [1036, 121] width 133 height 21
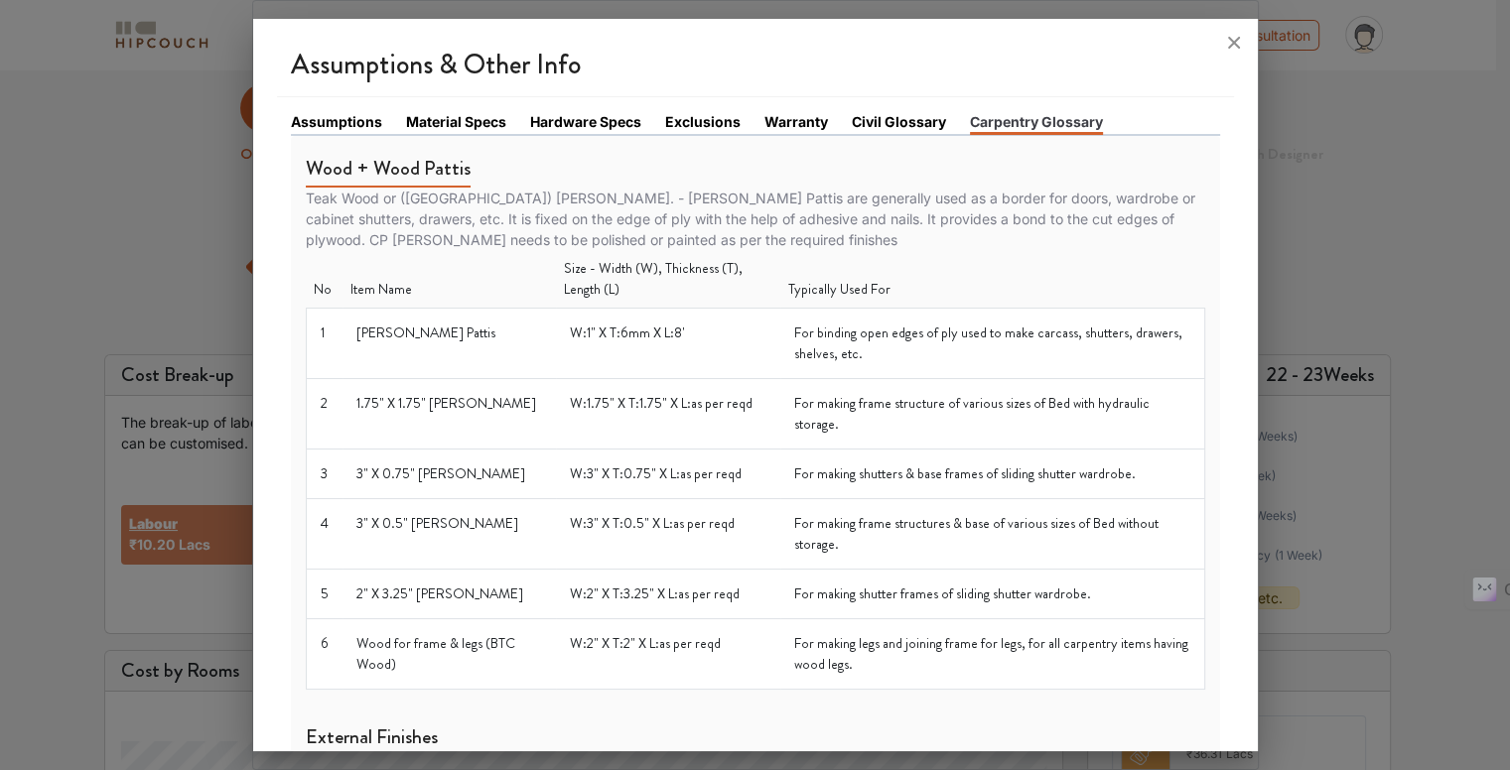
scroll to position [0, 0]
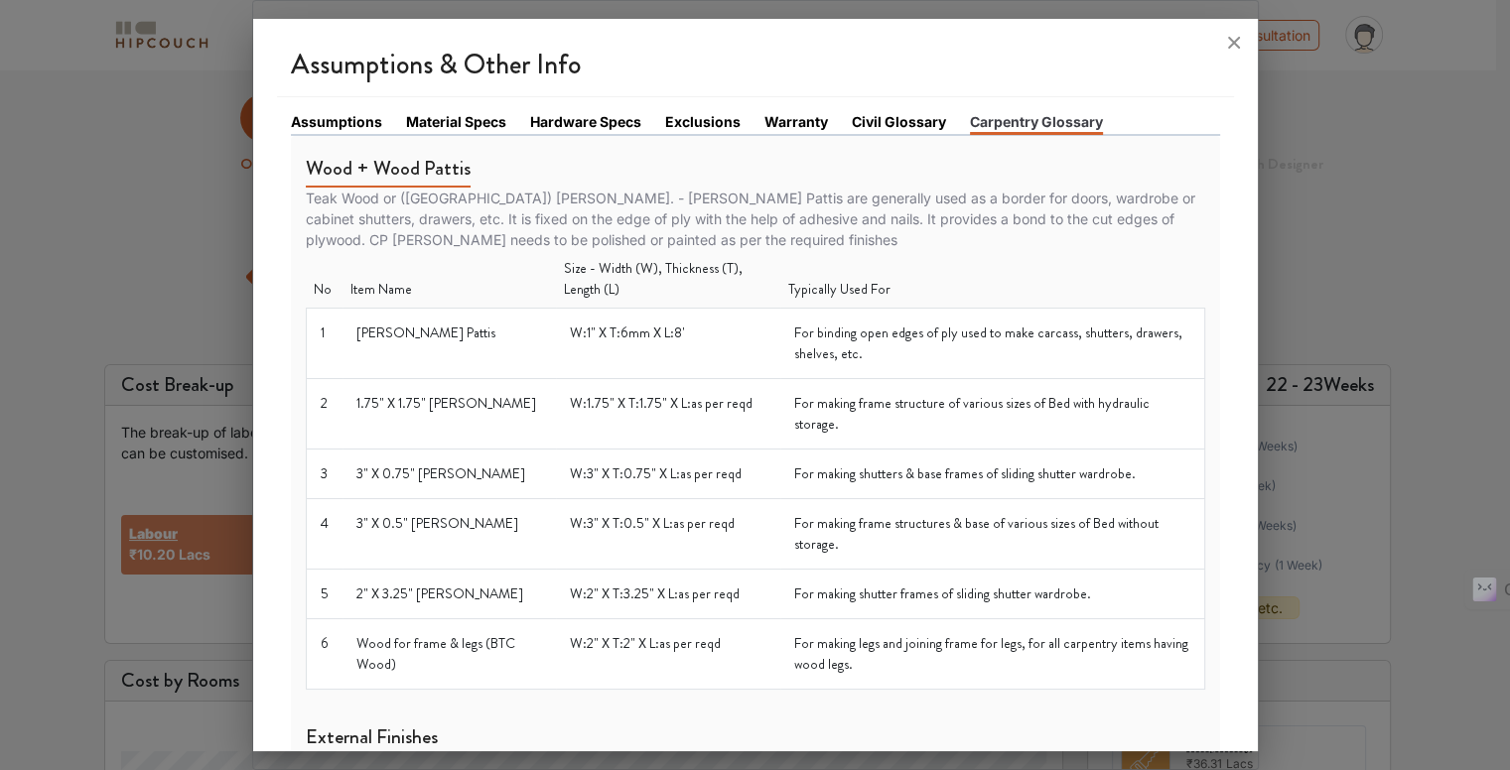
click at [910, 123] on link "Civil Glossary" at bounding box center [899, 121] width 94 height 21
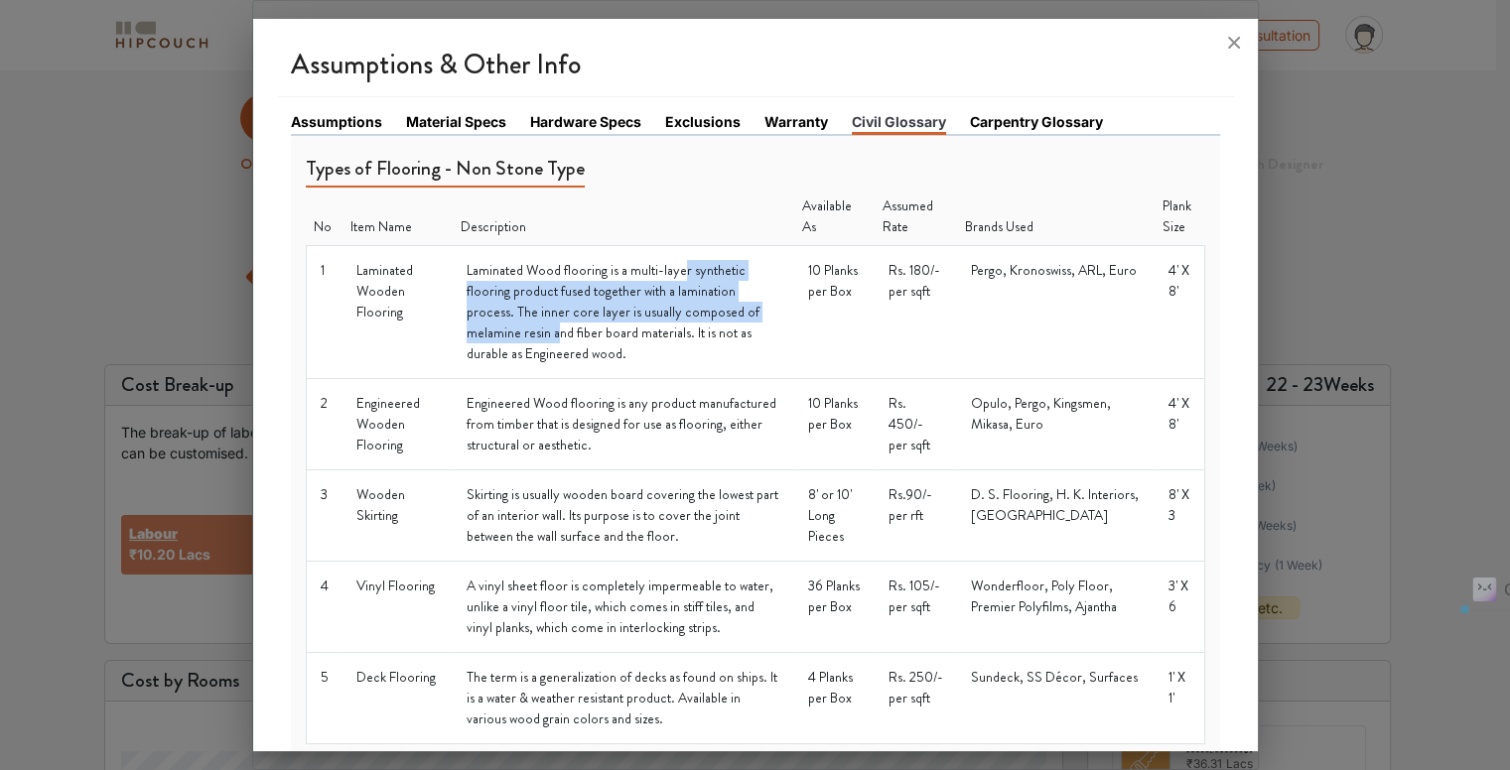
drag, startPoint x: 679, startPoint y: 272, endPoint x: 738, endPoint y: 310, distance: 69.7
click at [738, 310] on td "Laminated Wood flooring is a multi-layer synthetic flooring product fused toget…" at bounding box center [623, 312] width 341 height 133
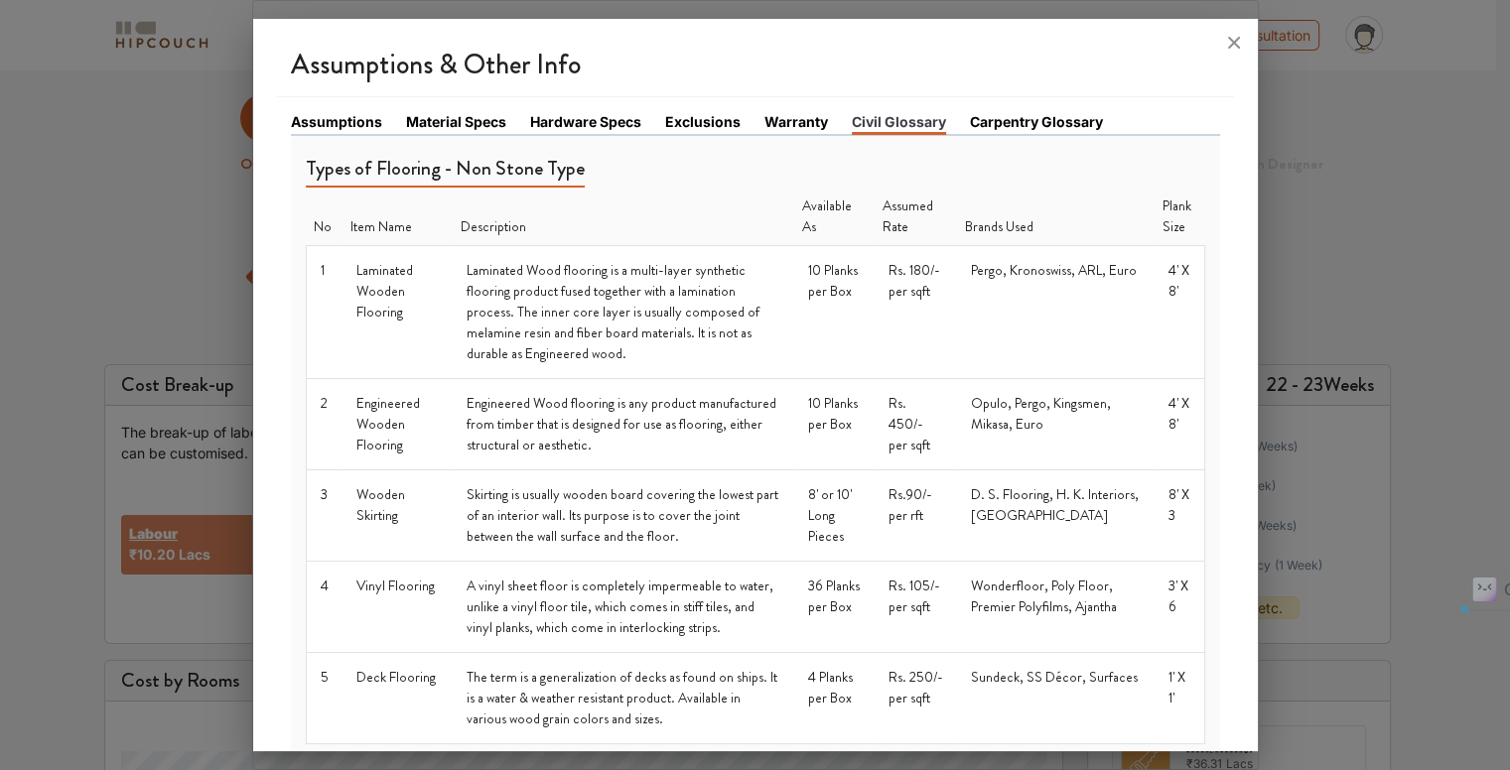
click at [757, 326] on td "Laminated Wood flooring is a multi-layer synthetic flooring product fused toget…" at bounding box center [623, 312] width 341 height 133
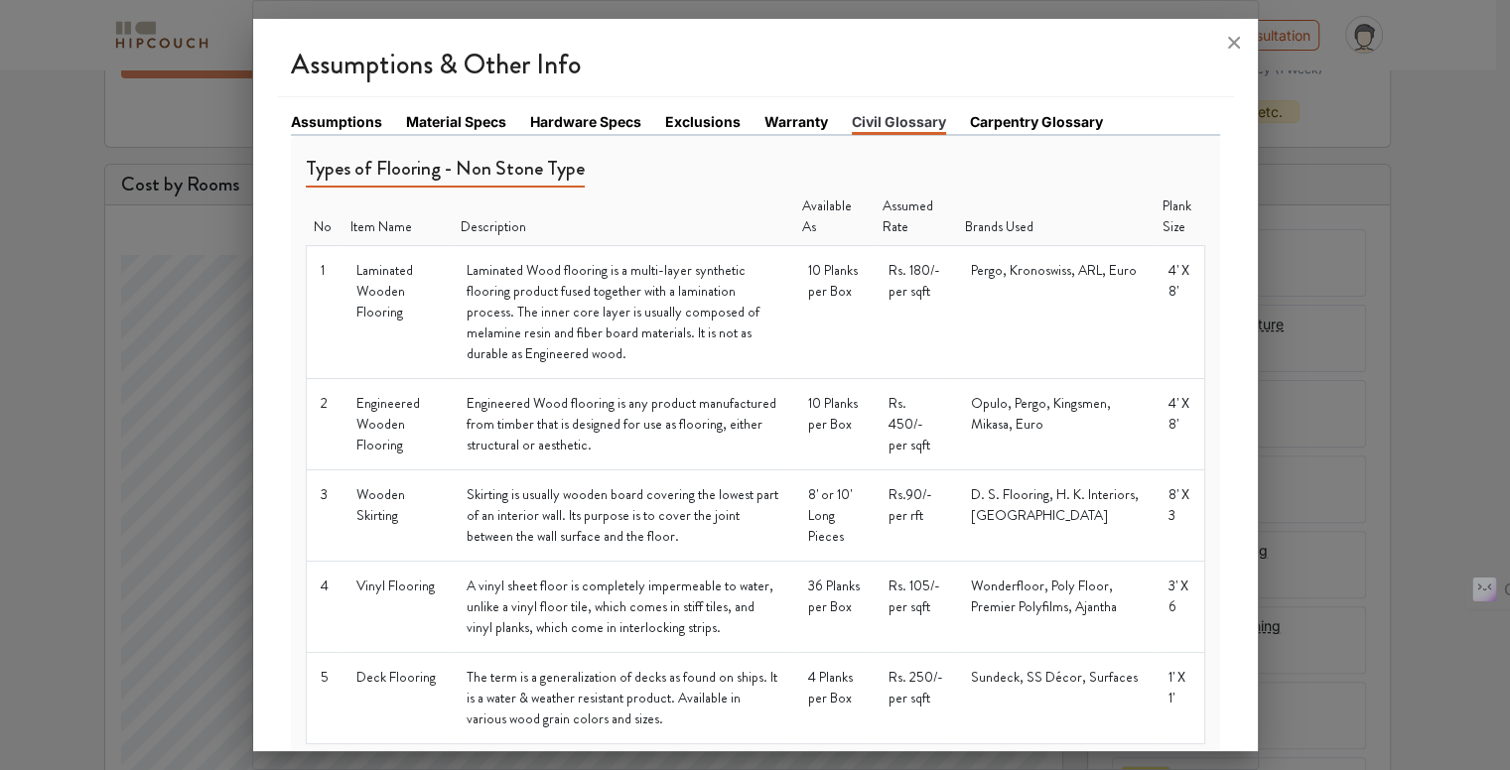
click at [707, 122] on link "Exclusions" at bounding box center [702, 121] width 75 height 21
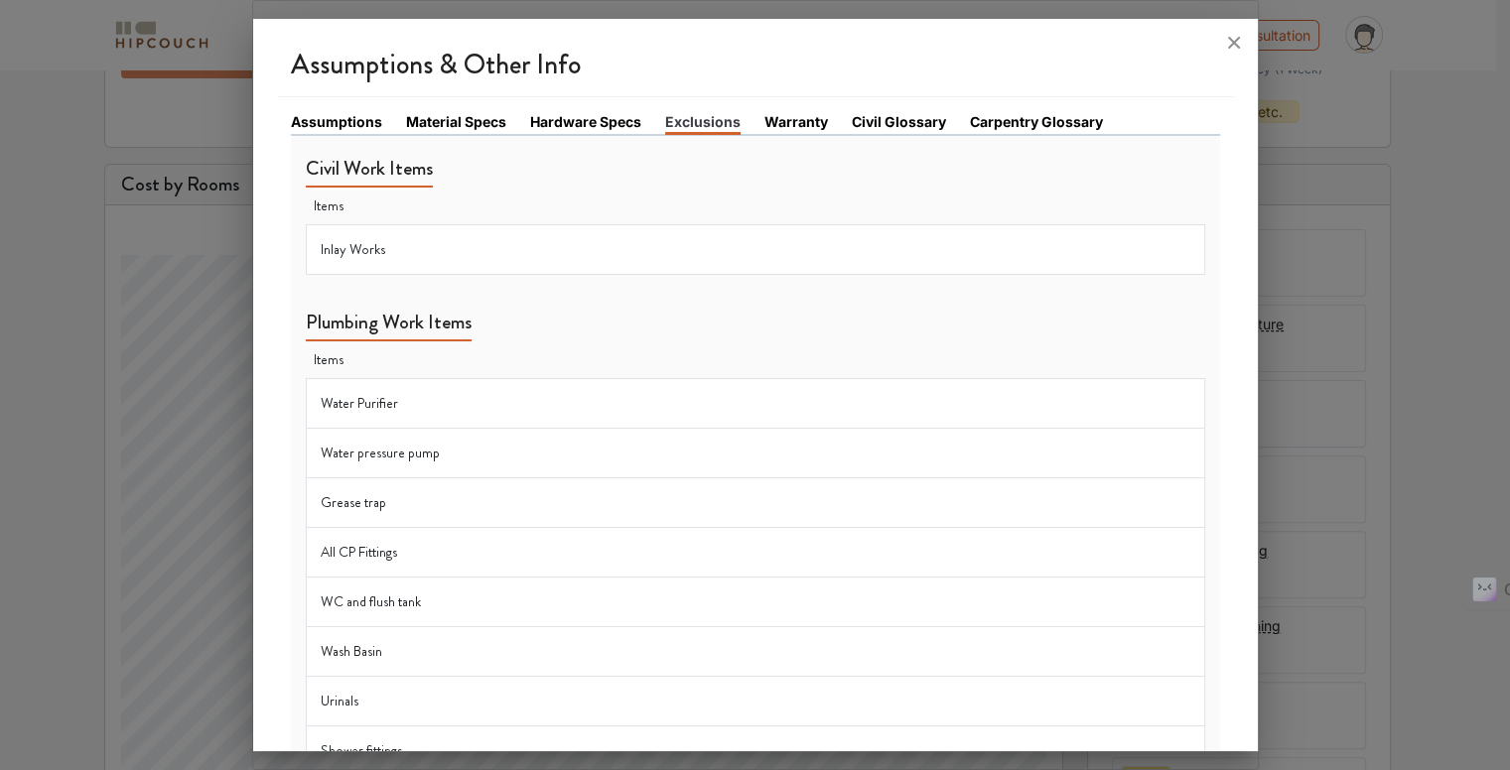
click at [314, 121] on link "Assumptions" at bounding box center [336, 121] width 91 height 21
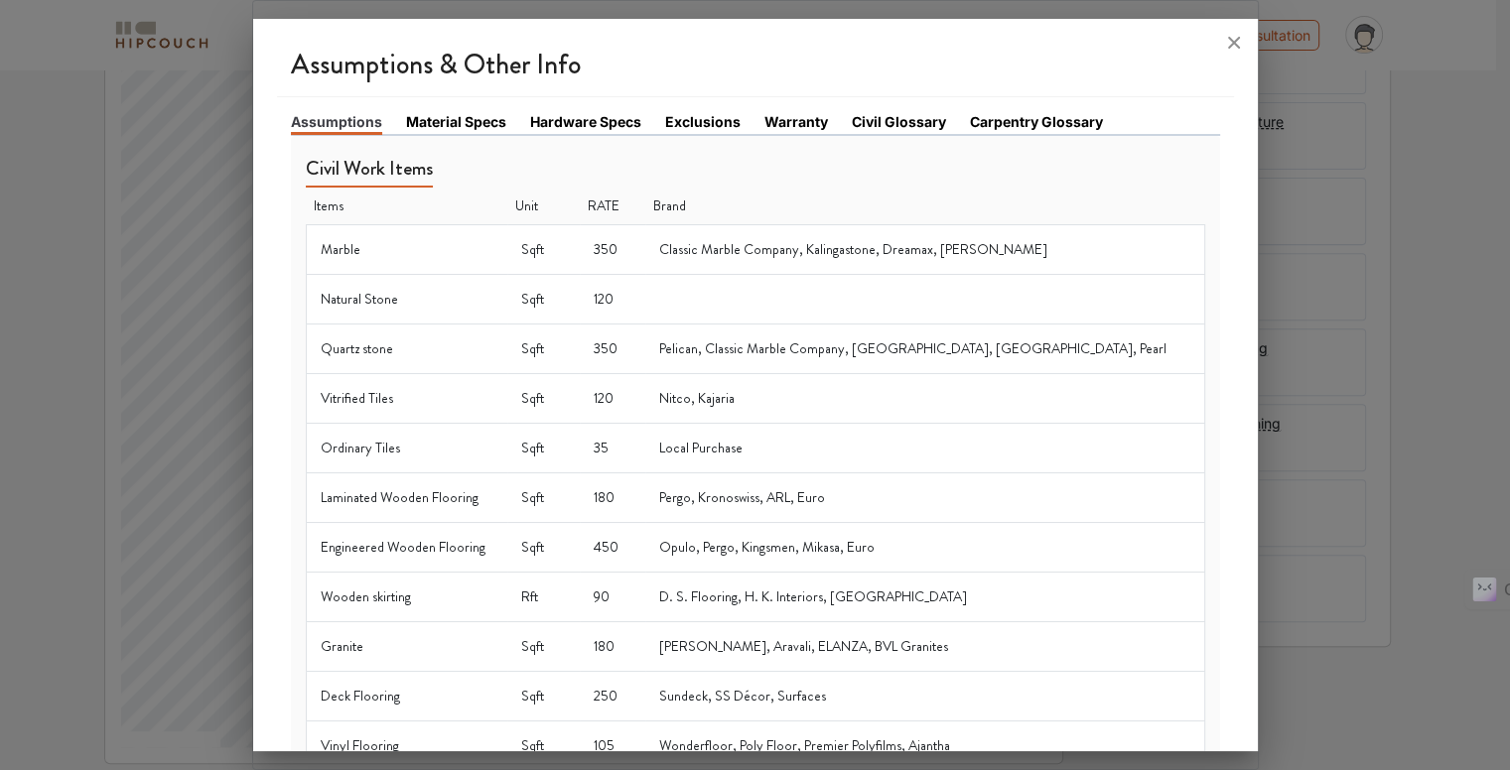
scroll to position [500, 0]
click at [1233, 40] on icon at bounding box center [1234, 43] width 32 height 32
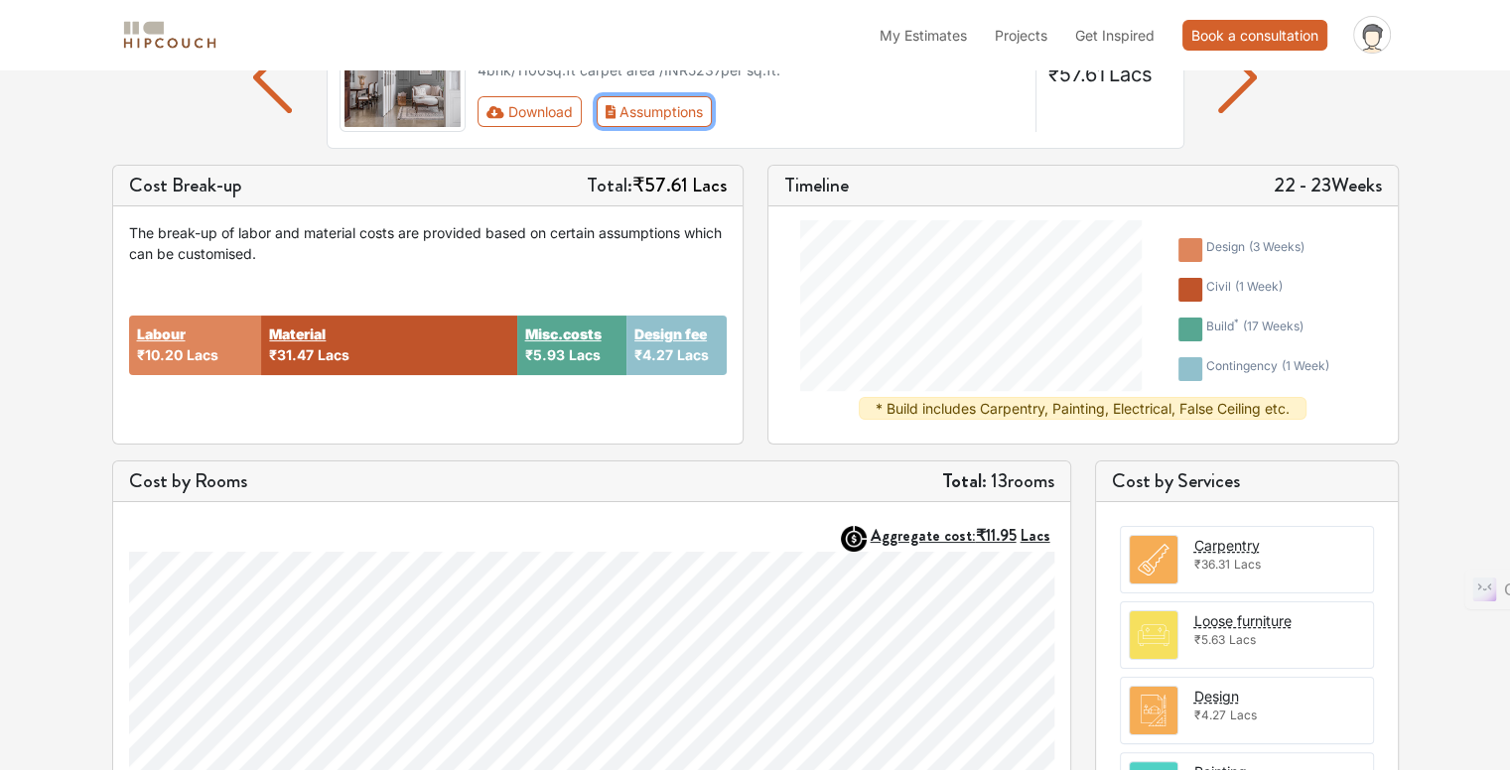
scroll to position [0, 0]
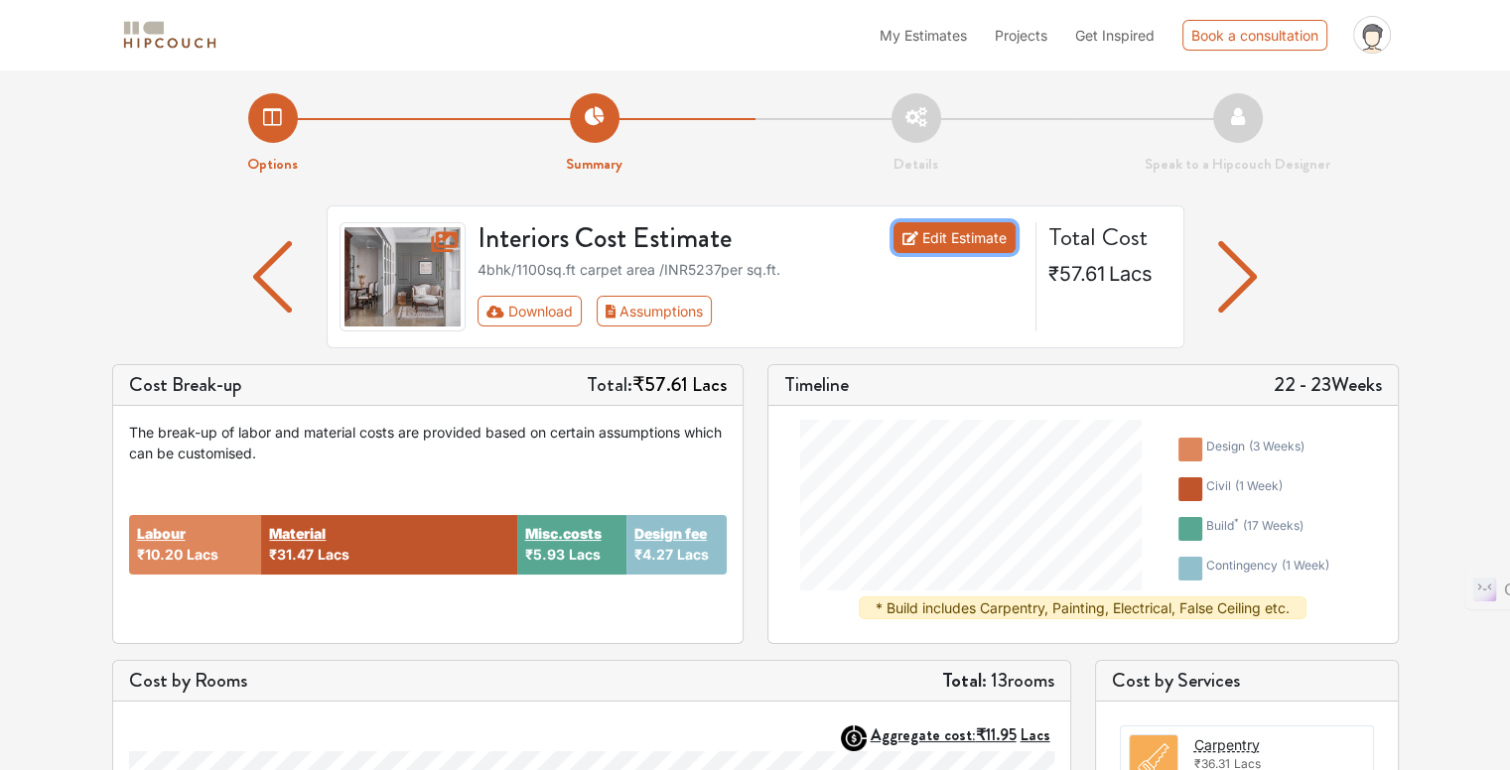
click at [946, 232] on link "Edit Estimate" at bounding box center [954, 237] width 122 height 31
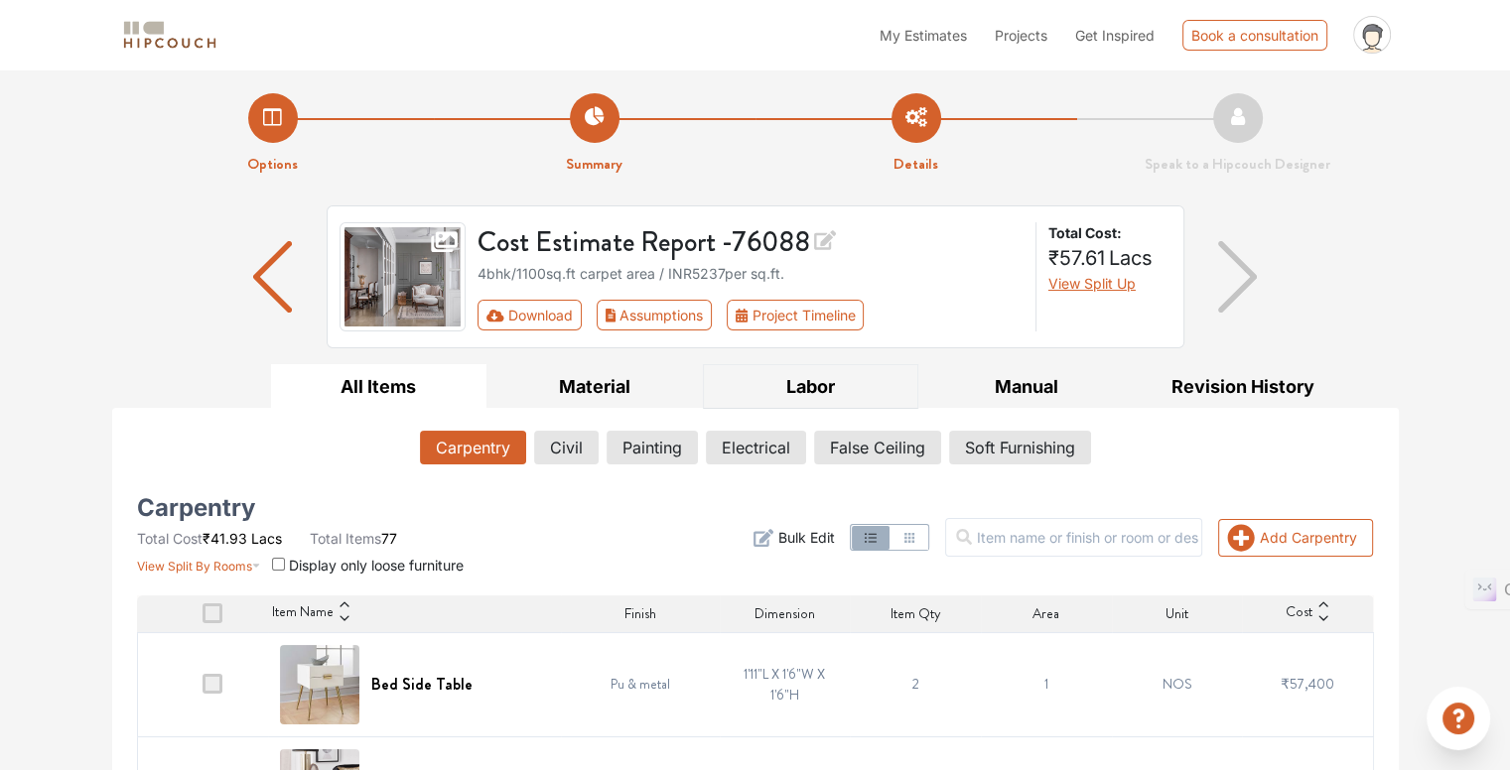
click at [805, 384] on button "Labor" at bounding box center [811, 386] width 216 height 45
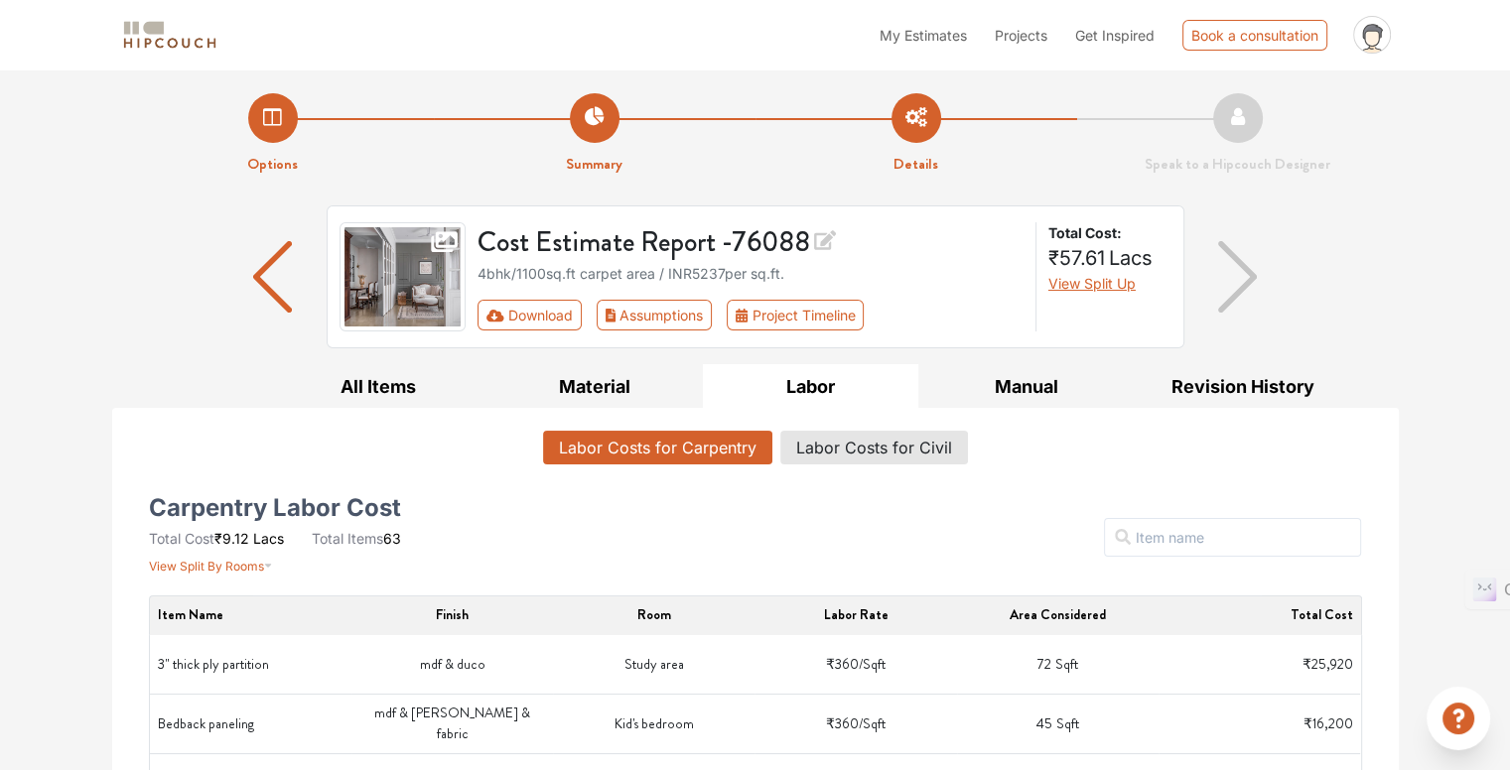
click at [237, 113] on li "Options" at bounding box center [273, 134] width 322 height 82
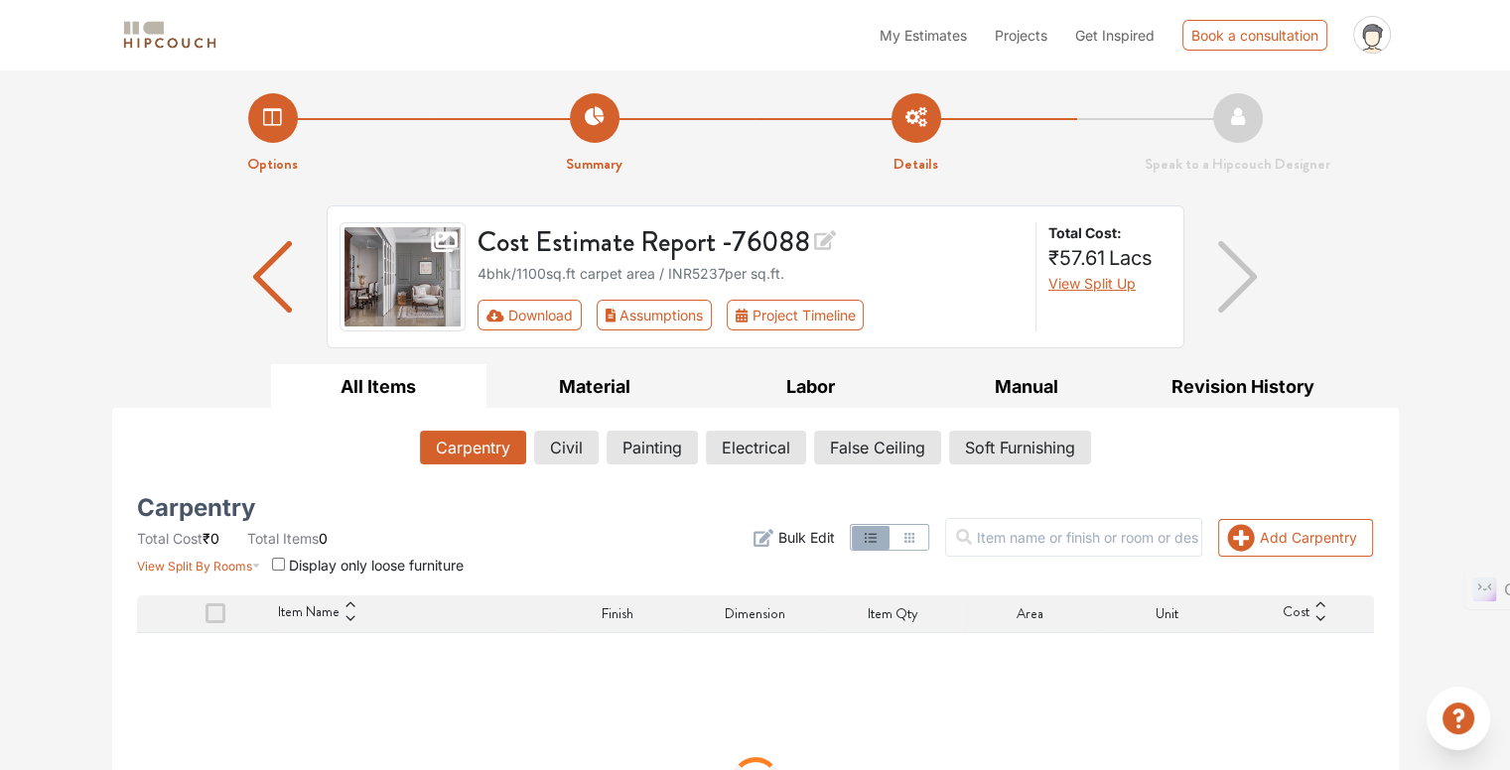
click at [604, 116] on li "Summary" at bounding box center [595, 134] width 322 height 82
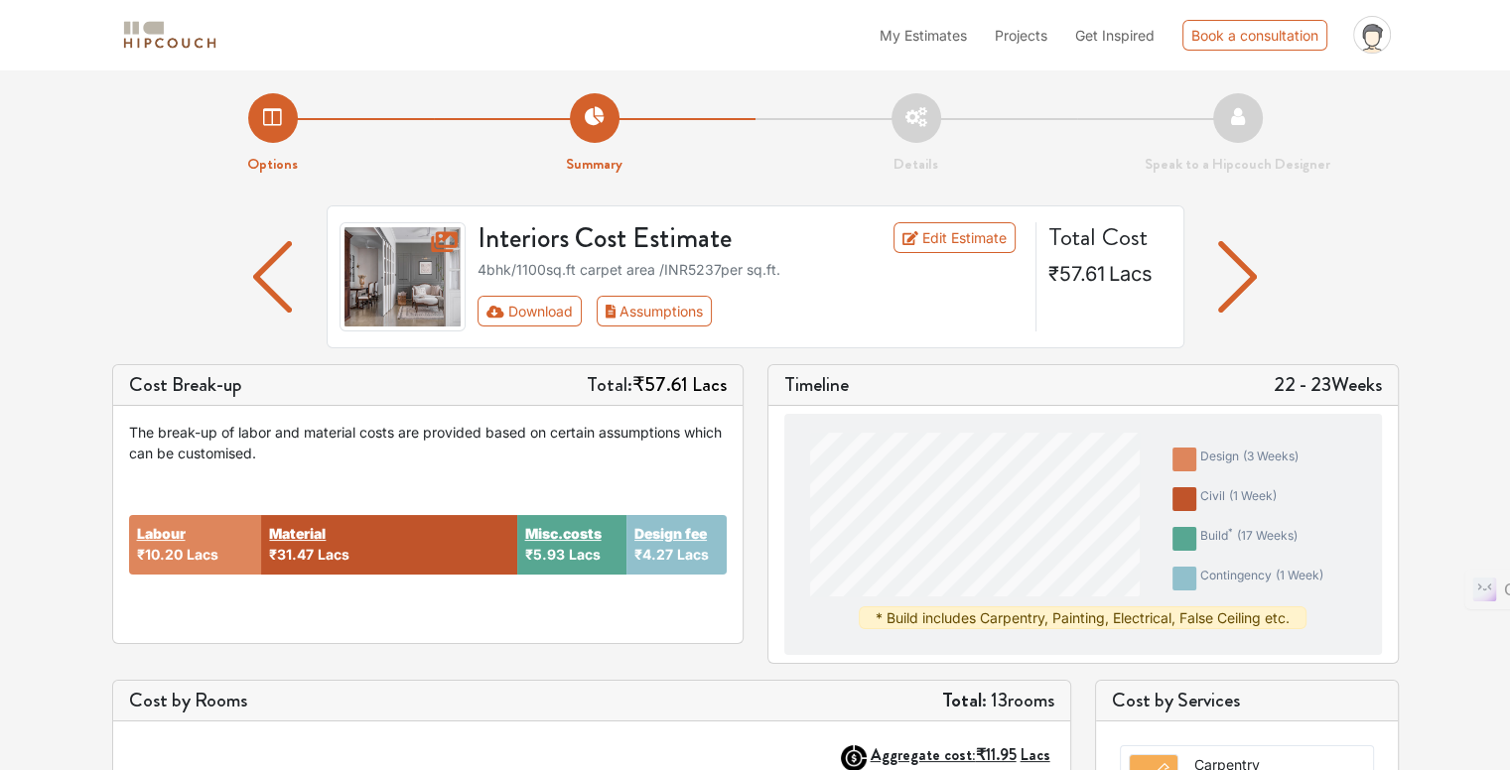
click at [924, 125] on li "Details" at bounding box center [916, 134] width 322 height 82
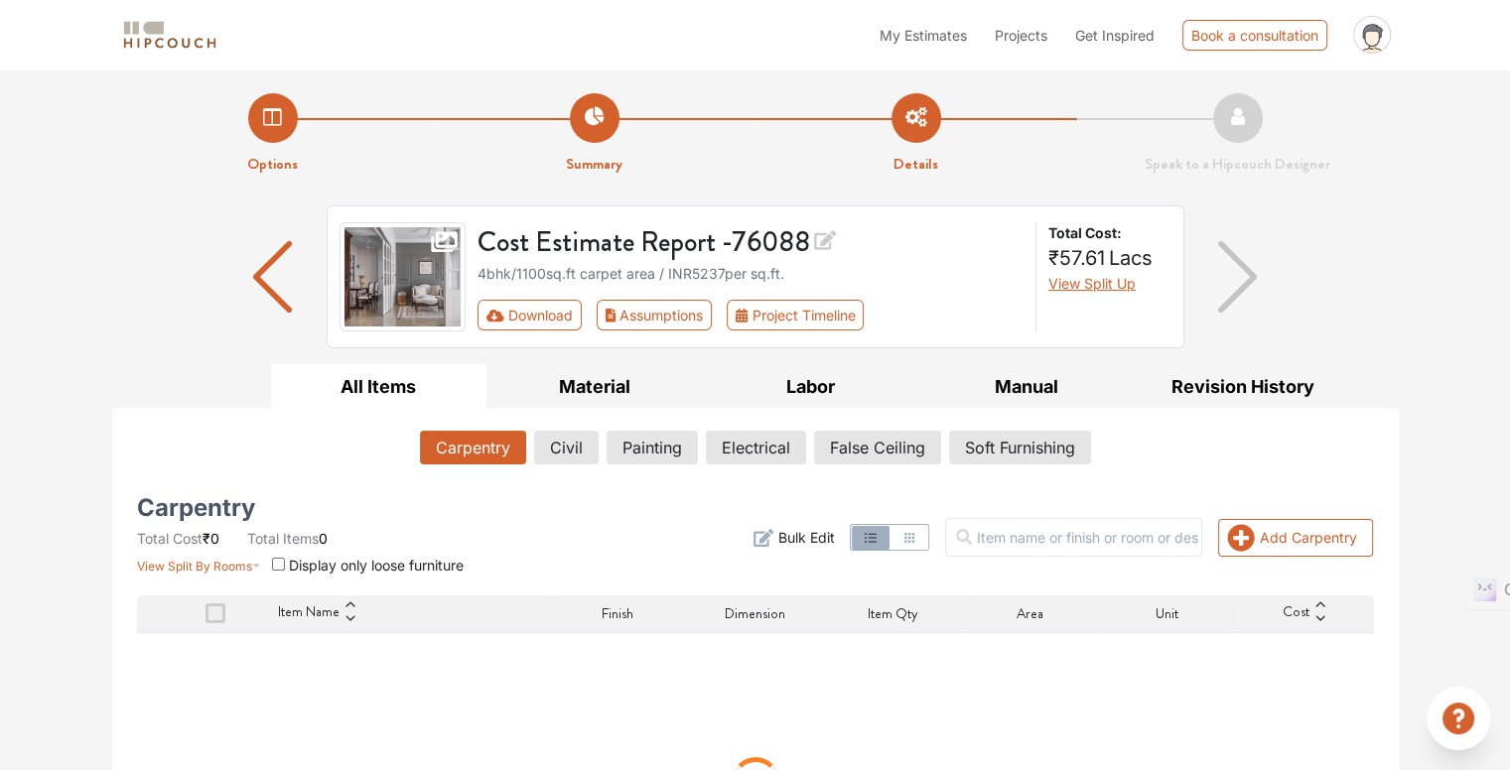
click at [584, 112] on li "Summary" at bounding box center [595, 134] width 322 height 82
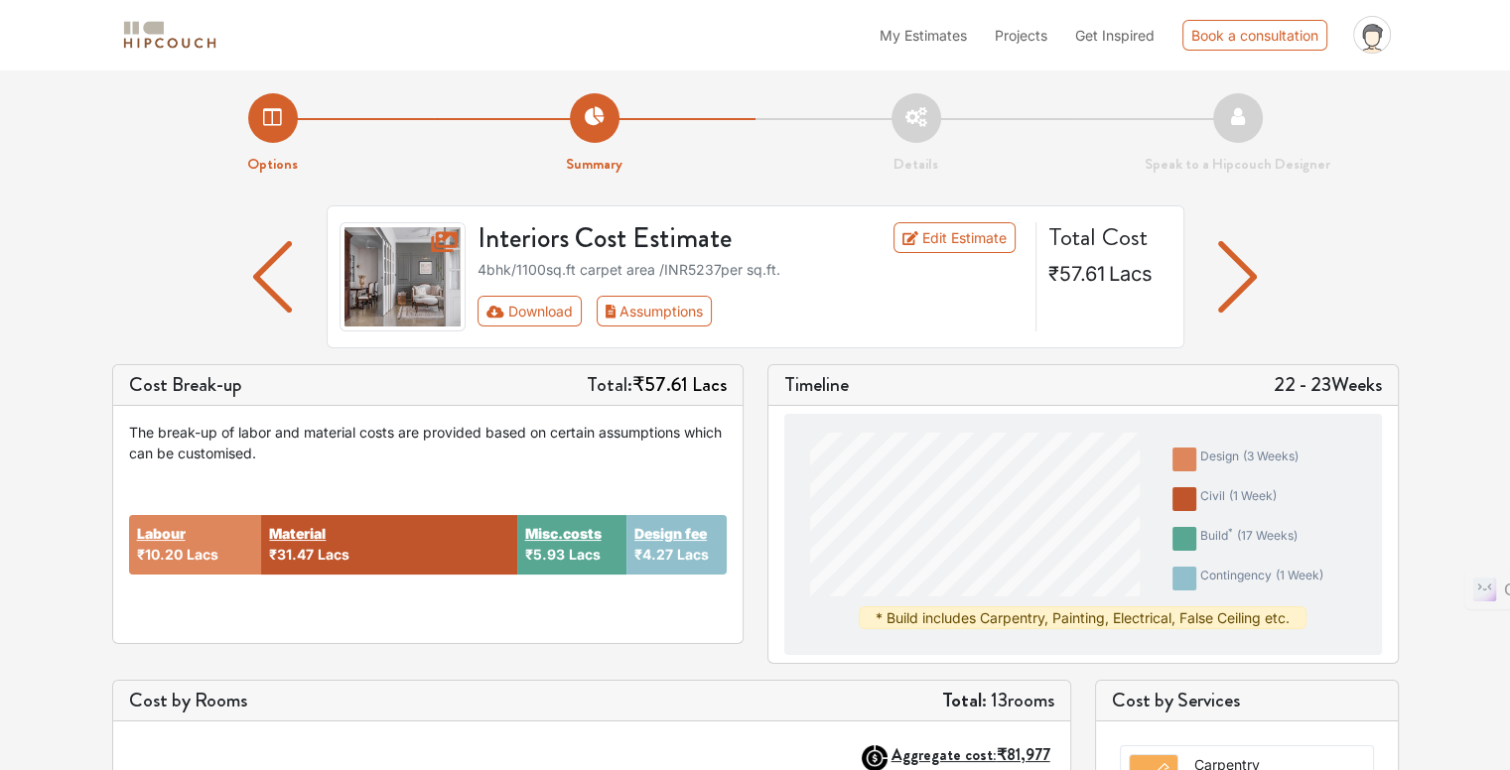
click at [537, 264] on div "4bhk / 1100 sq.ft carpet area /INR 5237 per sq.ft." at bounding box center [750, 269] width 546 height 21
click at [933, 235] on link "Edit Estimate" at bounding box center [954, 237] width 122 height 31
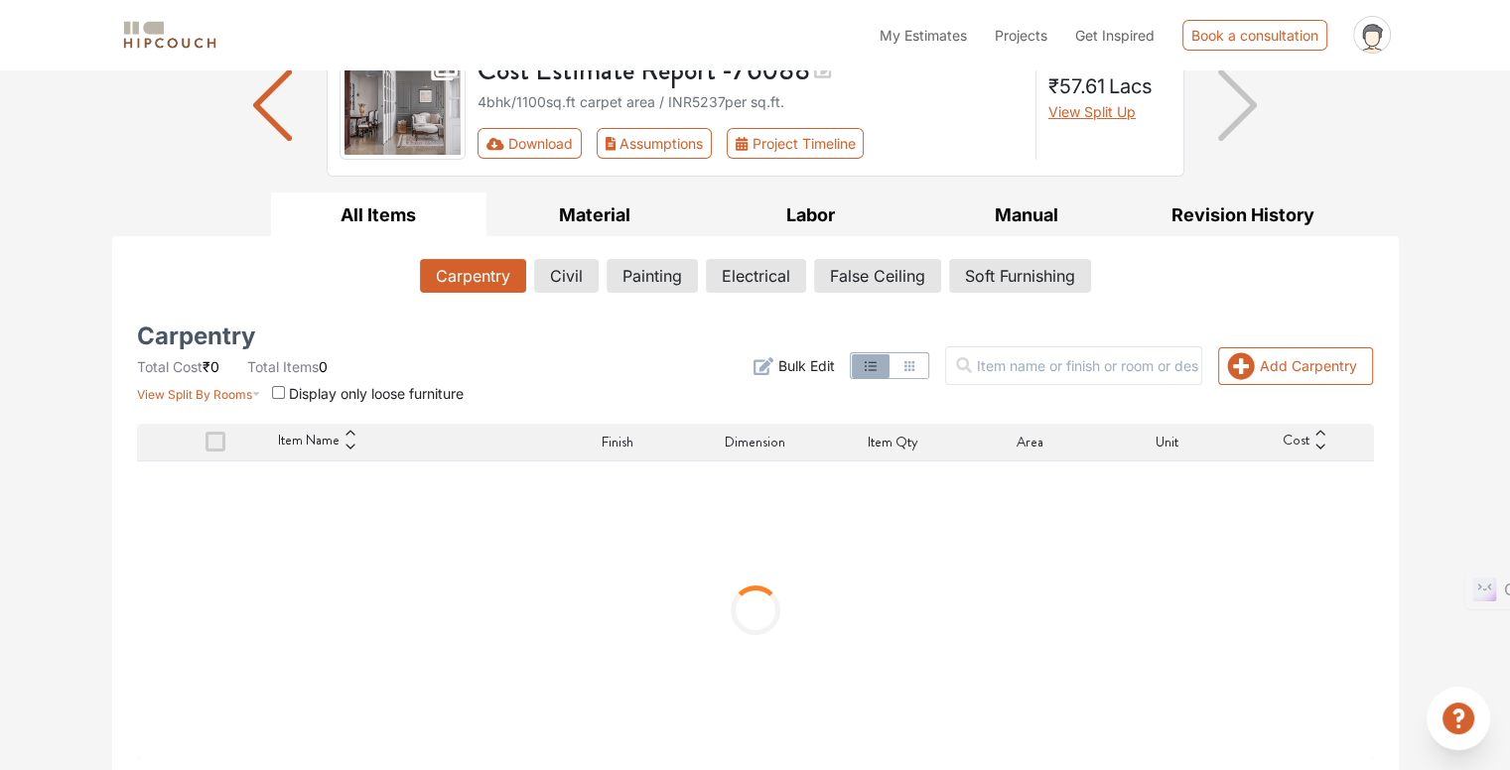
scroll to position [175, 0]
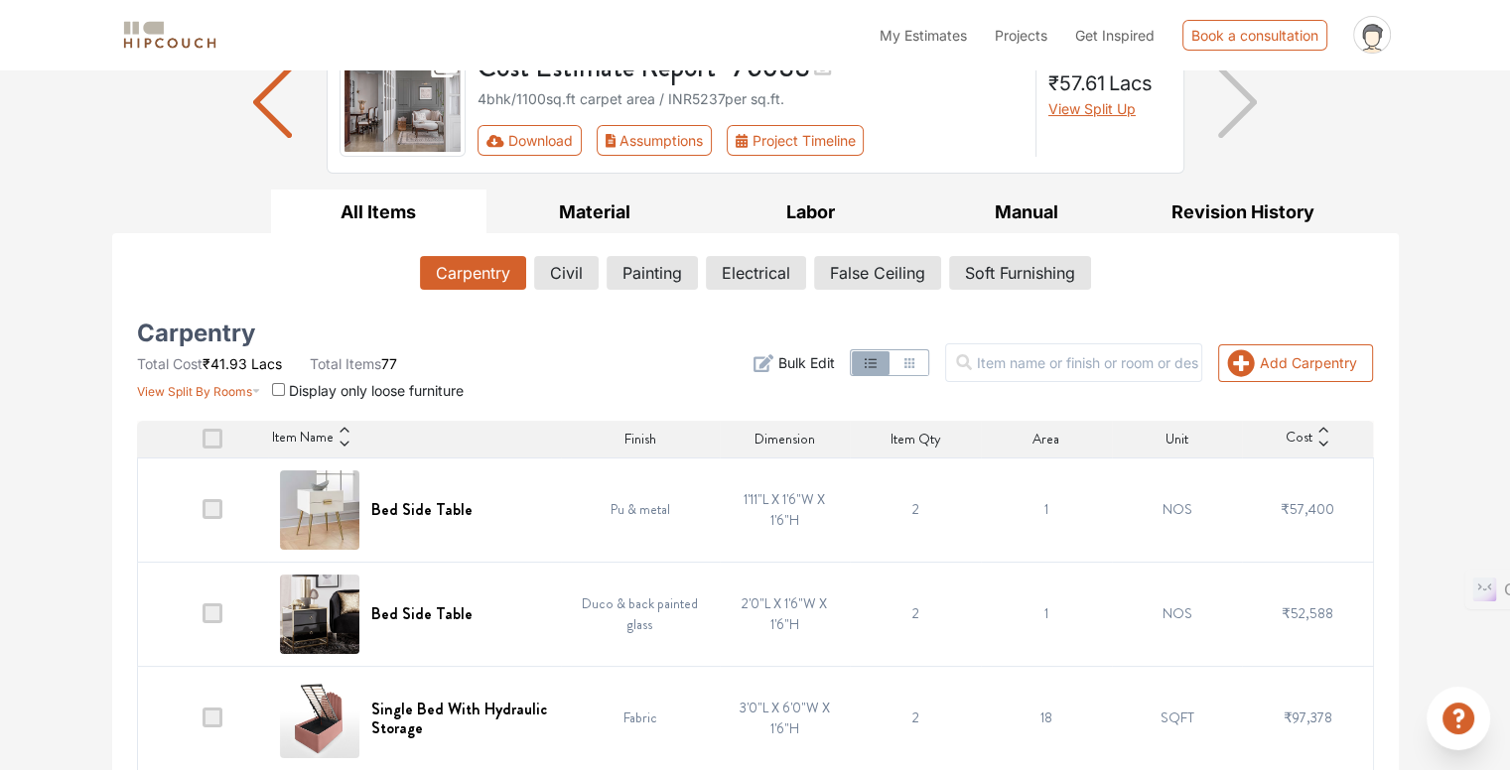
click at [222, 513] on span at bounding box center [212, 509] width 20 height 20
click at [202, 514] on input "checkbox" at bounding box center [202, 514] width 0 height 0
click at [222, 512] on span at bounding box center [212, 509] width 20 height 20
click at [202, 514] on input "checkbox" at bounding box center [202, 514] width 0 height 0
click at [222, 512] on span at bounding box center [212, 509] width 20 height 20
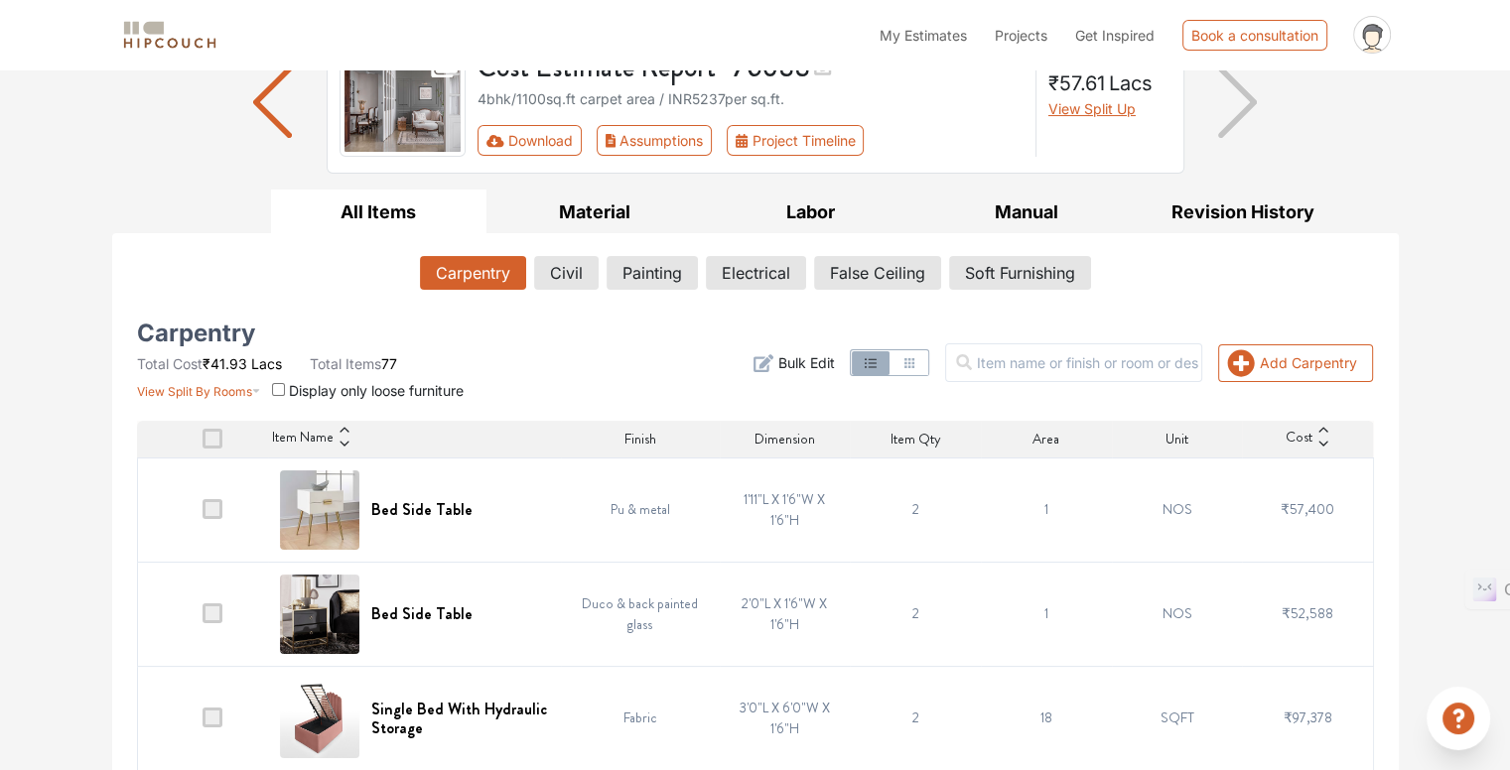
click at [202, 514] on input "checkbox" at bounding box center [202, 514] width 0 height 0
click at [222, 512] on span at bounding box center [212, 509] width 20 height 20
click at [202, 514] on input "checkbox" at bounding box center [202, 514] width 0 height 0
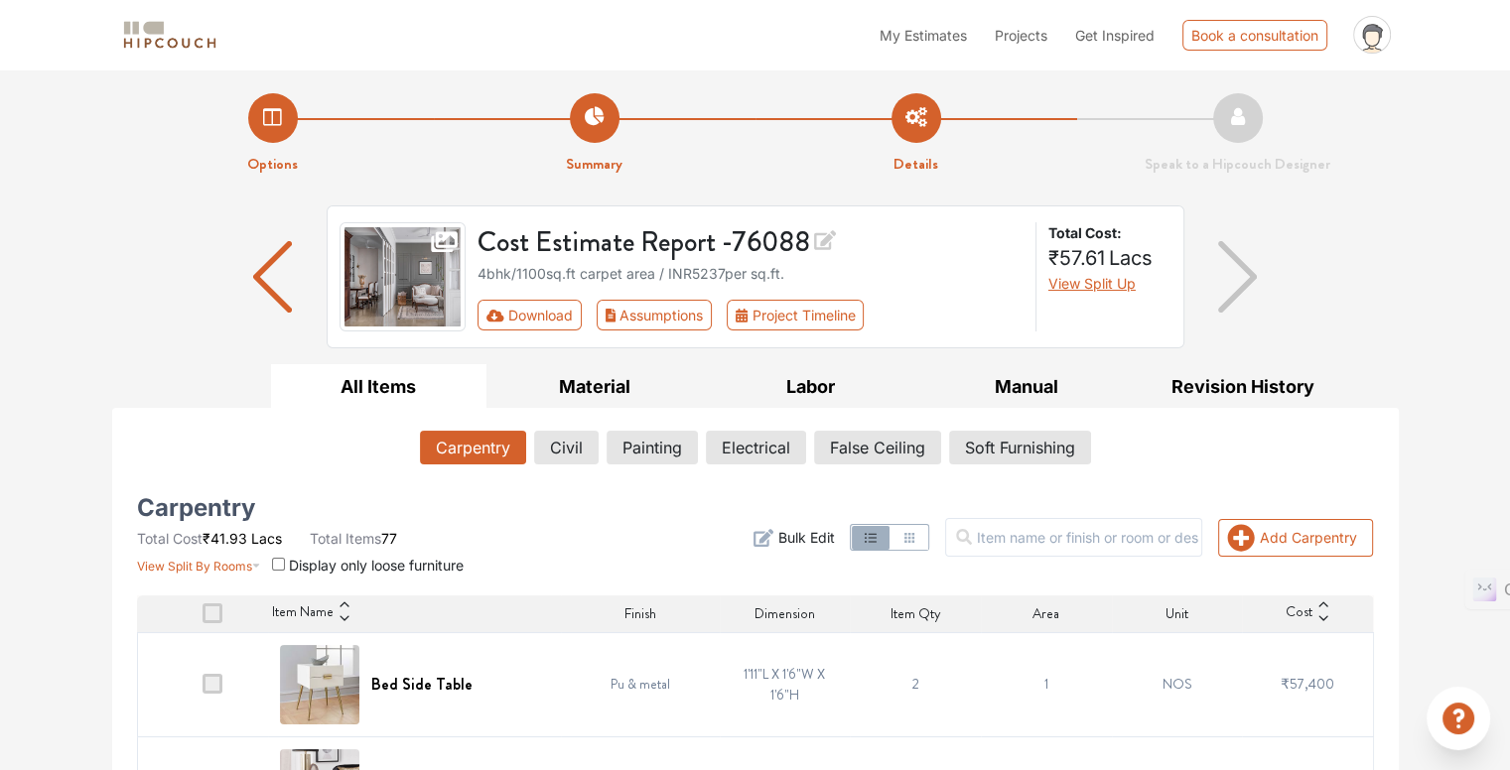
scroll to position [0, 0]
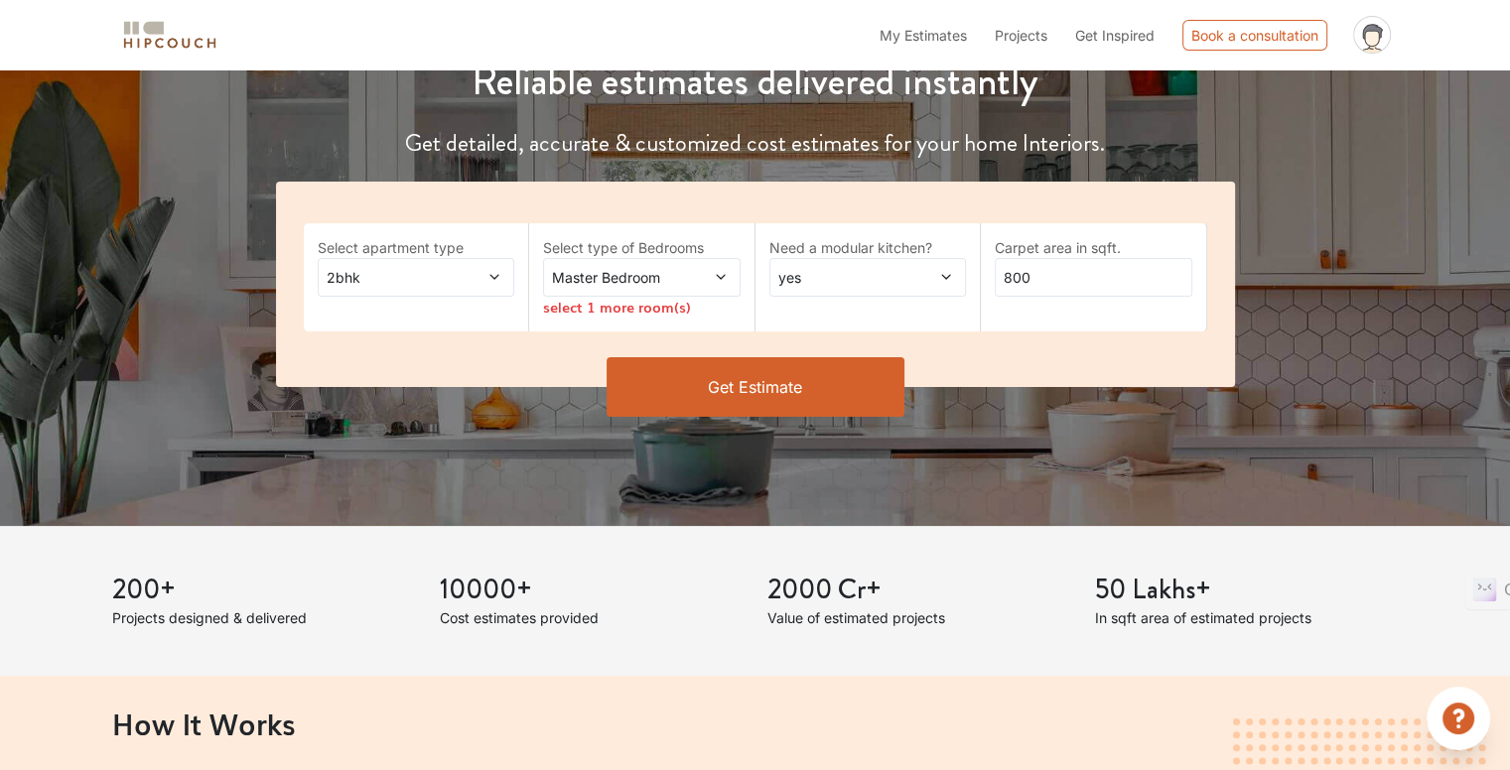
scroll to position [298, 0]
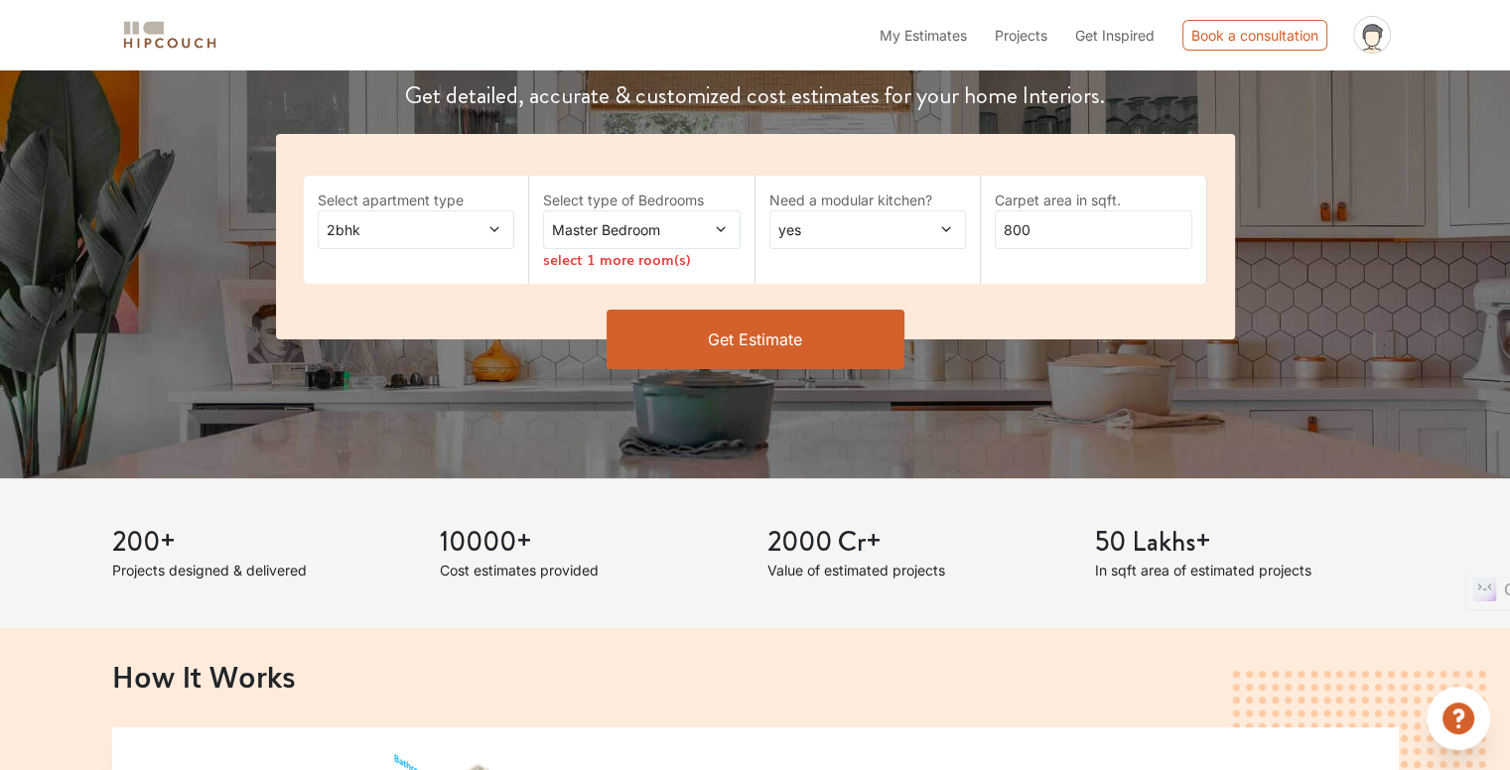
click at [492, 215] on div "2bhk" at bounding box center [417, 229] width 198 height 39
click at [488, 233] on icon at bounding box center [494, 229] width 14 height 14
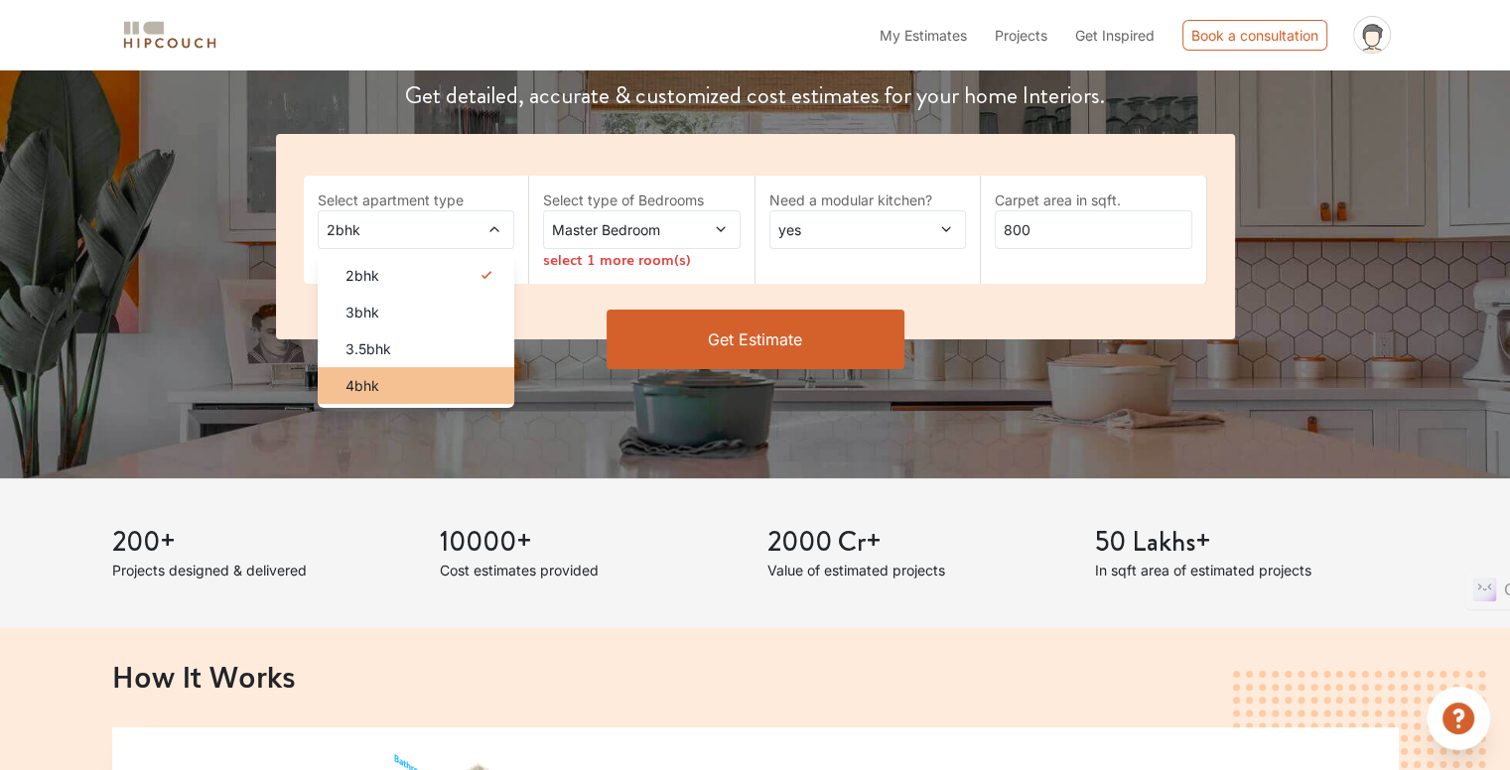
click at [417, 393] on div "4bhk" at bounding box center [423, 385] width 186 height 21
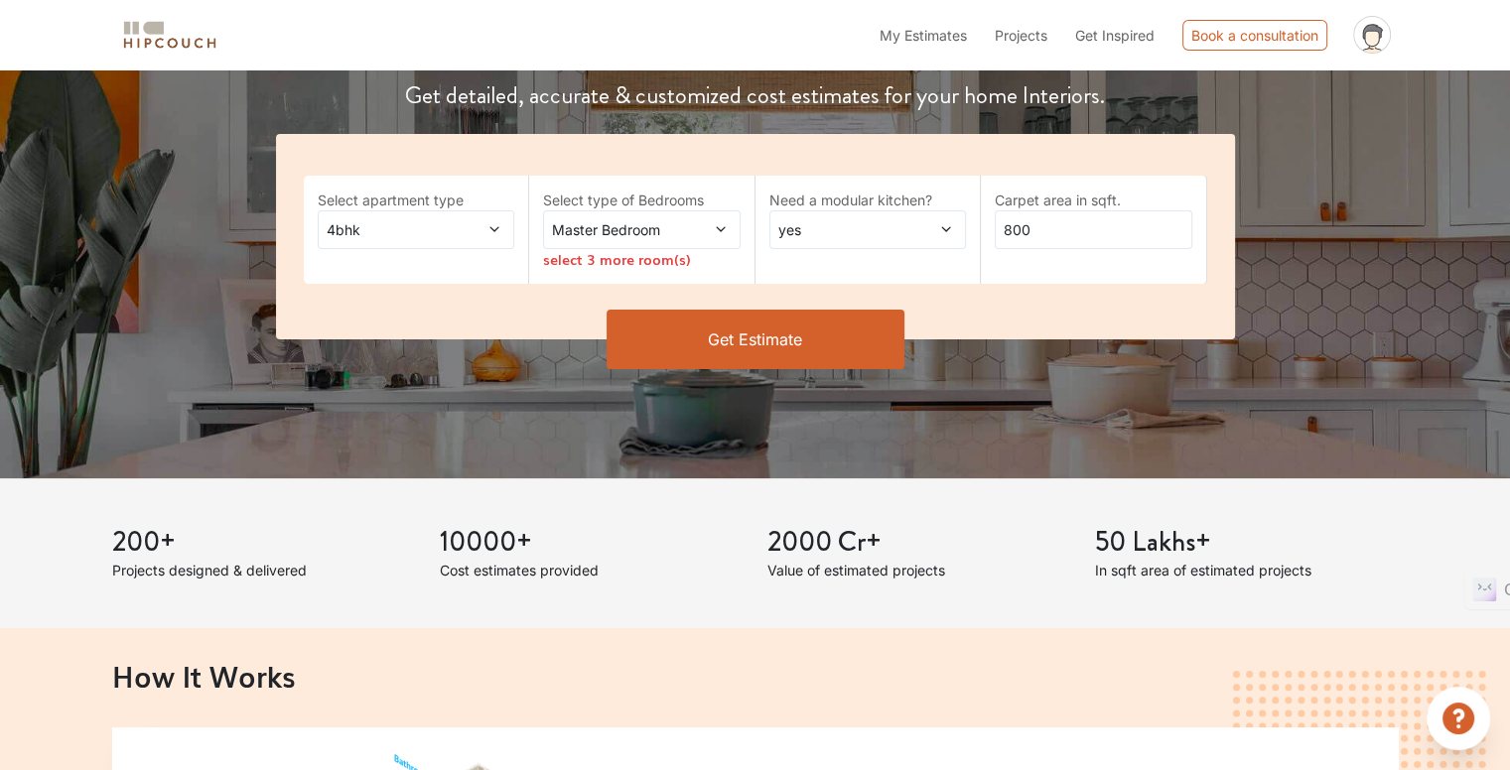
click at [671, 237] on span "Master Bedroom" at bounding box center [615, 229] width 134 height 21
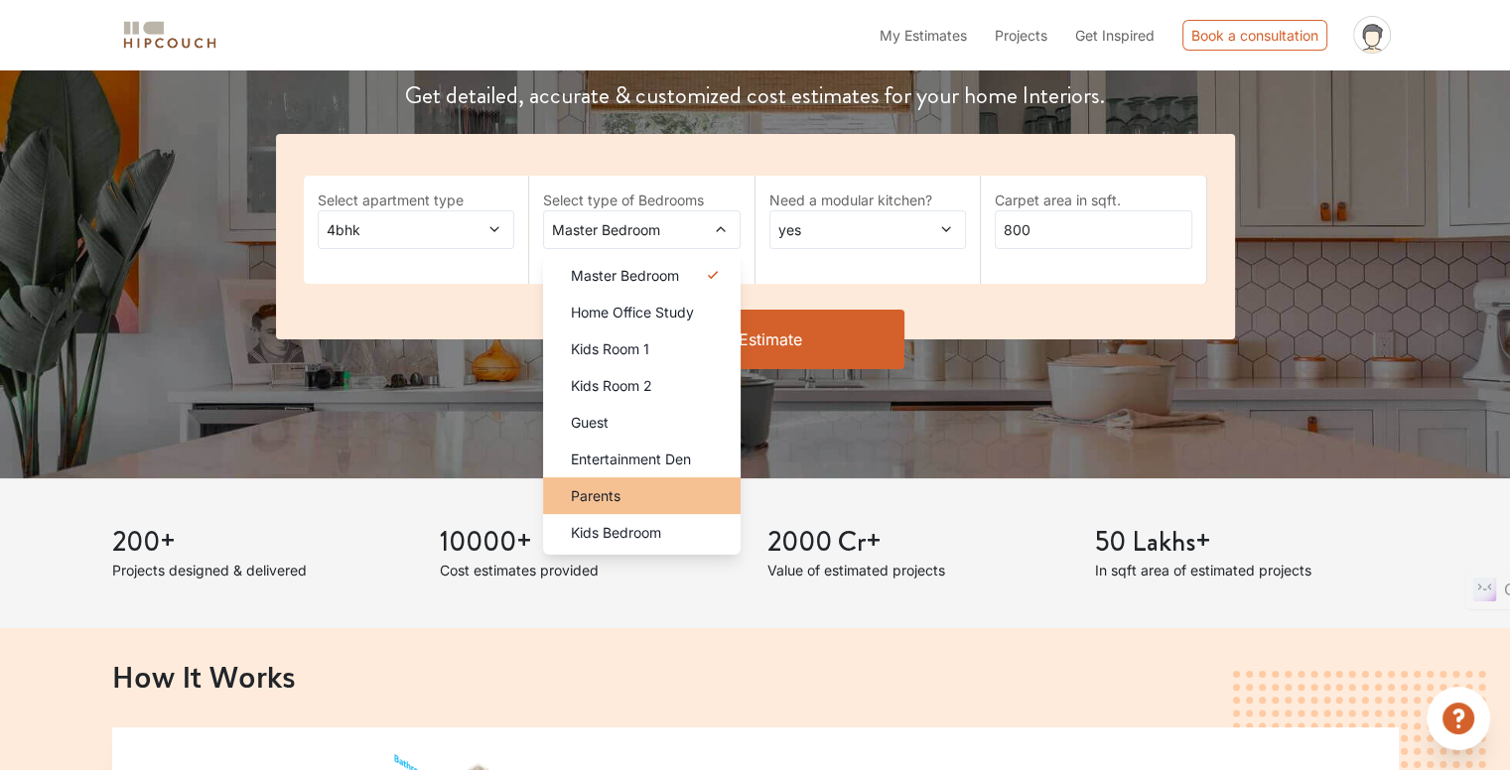
click at [642, 500] on div "Parents" at bounding box center [648, 495] width 186 height 21
click at [1062, 291] on div "Select apartment type 4bhk Select type of Bedrooms Master Bedroom,Parents Maste…" at bounding box center [755, 236] width 959 height 205
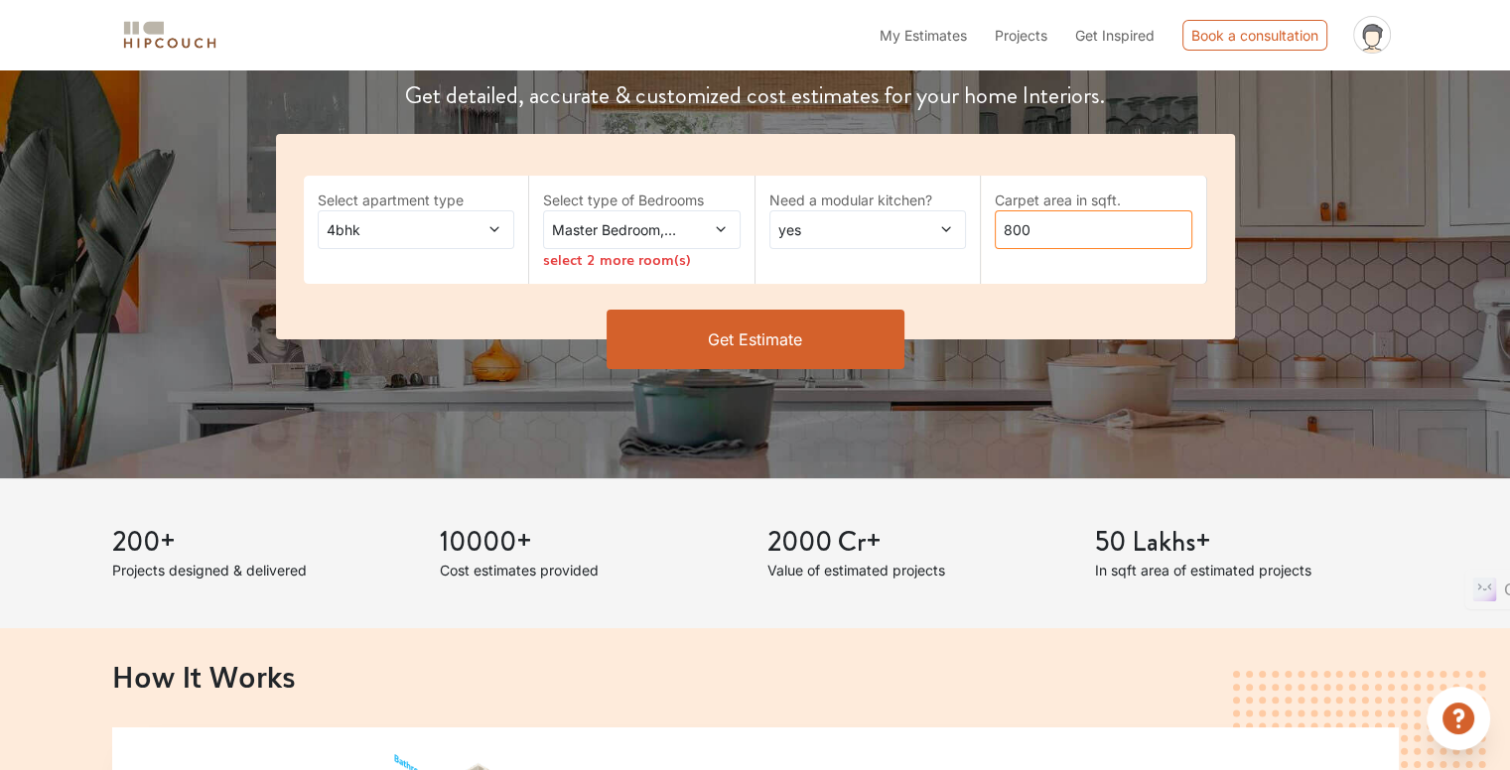
click at [1046, 235] on input "800" at bounding box center [1094, 229] width 198 height 39
type input "8"
type input "1800"
click at [770, 348] on button "Get Estimate" at bounding box center [755, 340] width 298 height 60
click at [718, 216] on div "Master Bedroom,Parents" at bounding box center [642, 229] width 198 height 39
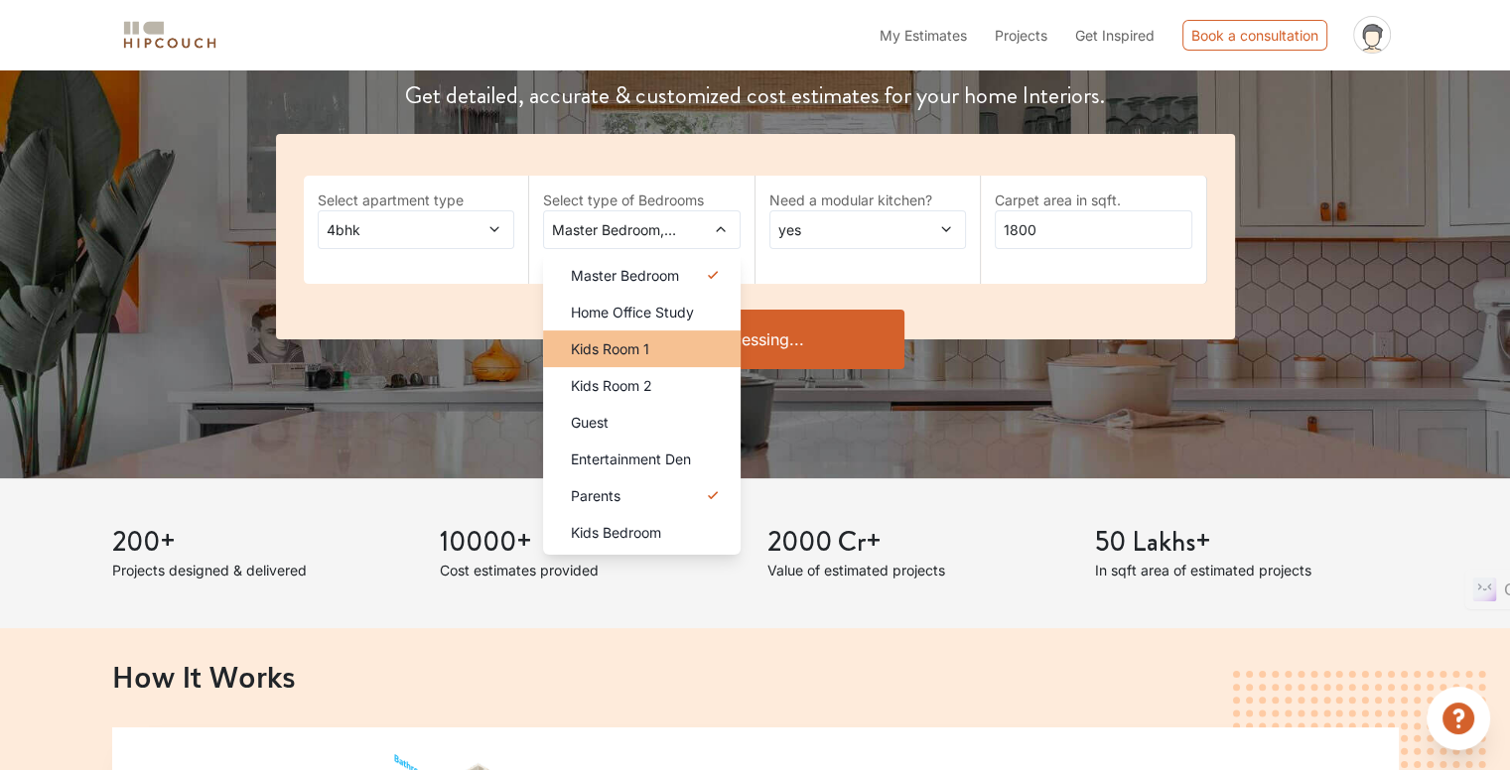
click at [643, 358] on span "Kids Room 1" at bounding box center [610, 348] width 78 height 21
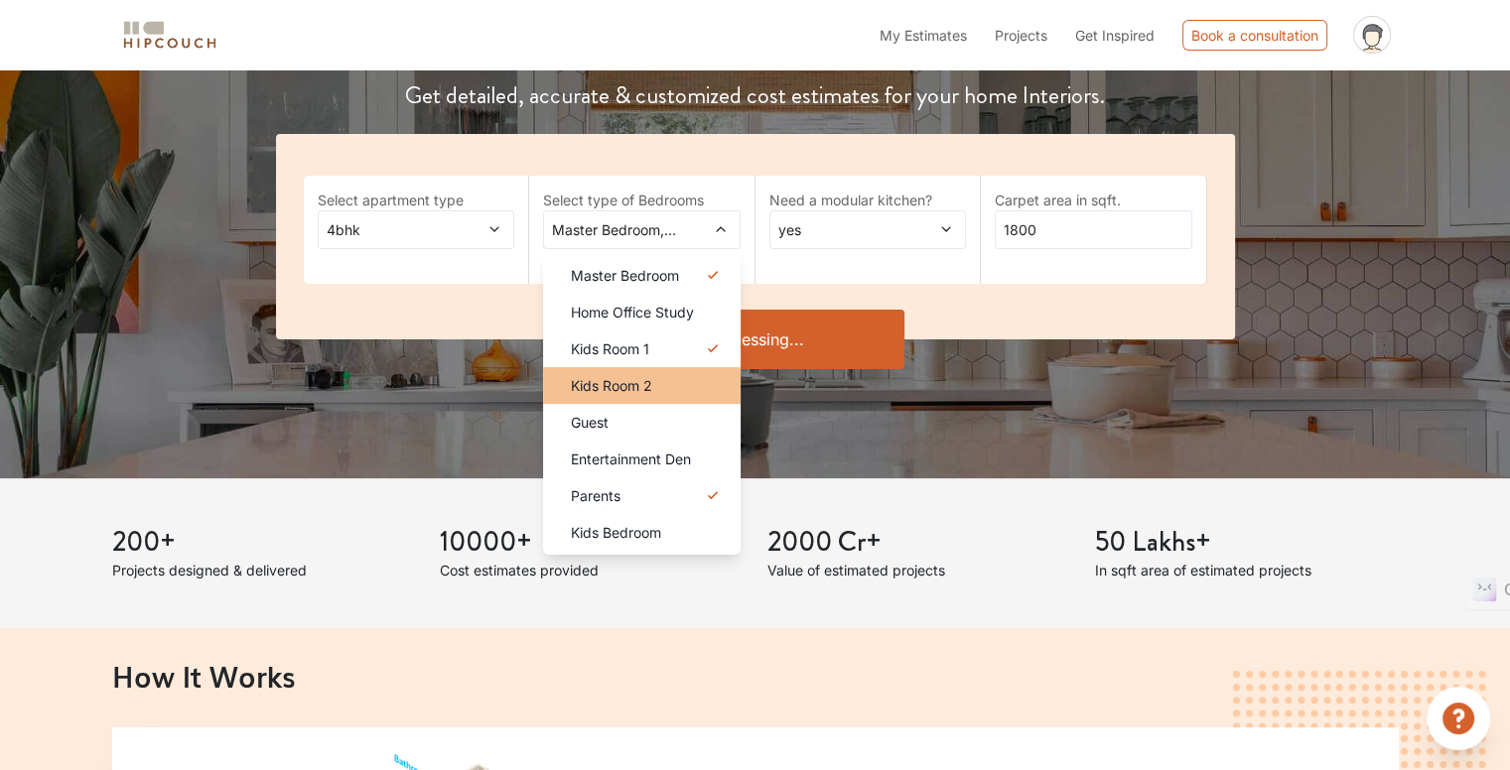
click at [634, 391] on span "Kids Room 2" at bounding box center [611, 385] width 81 height 21
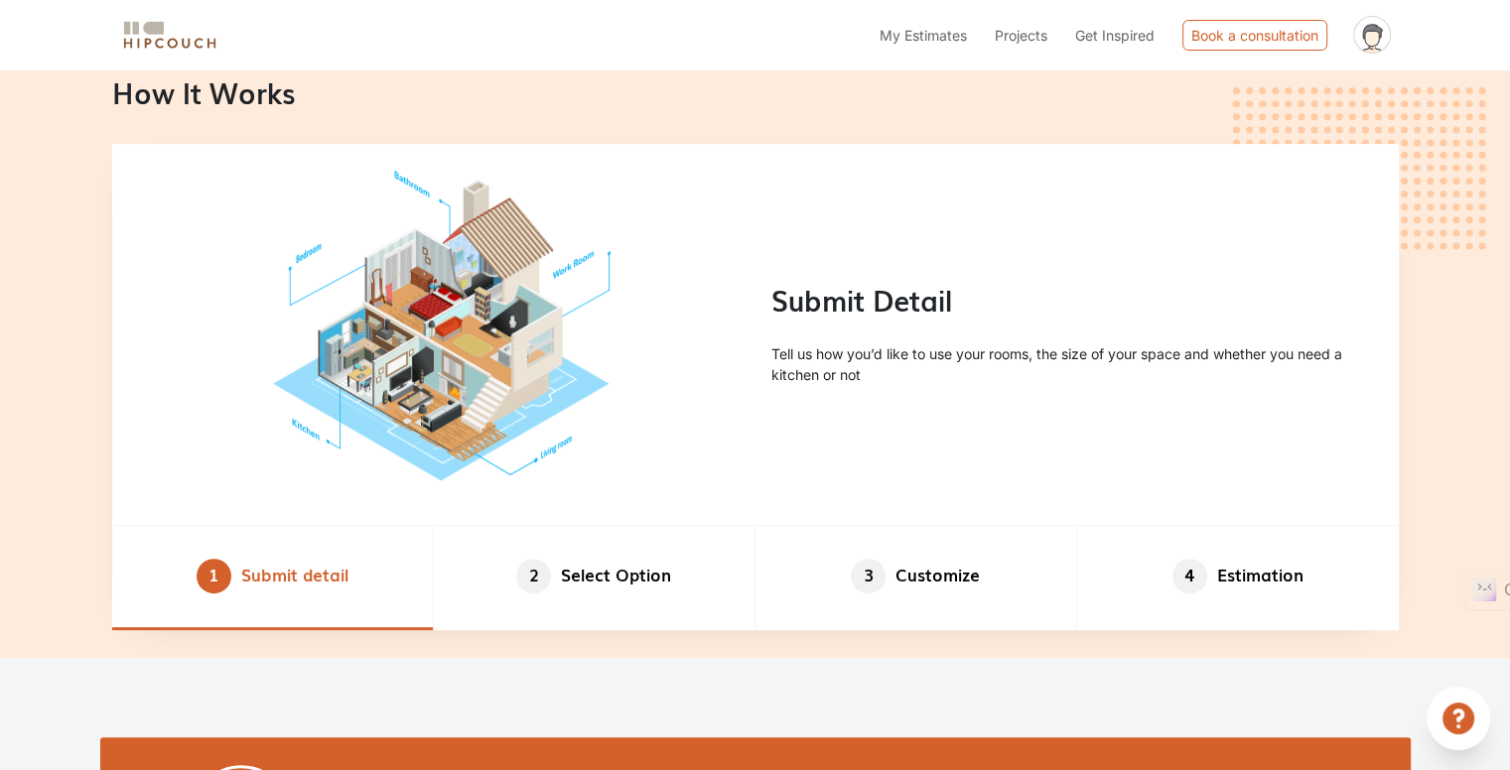
scroll to position [1290, 0]
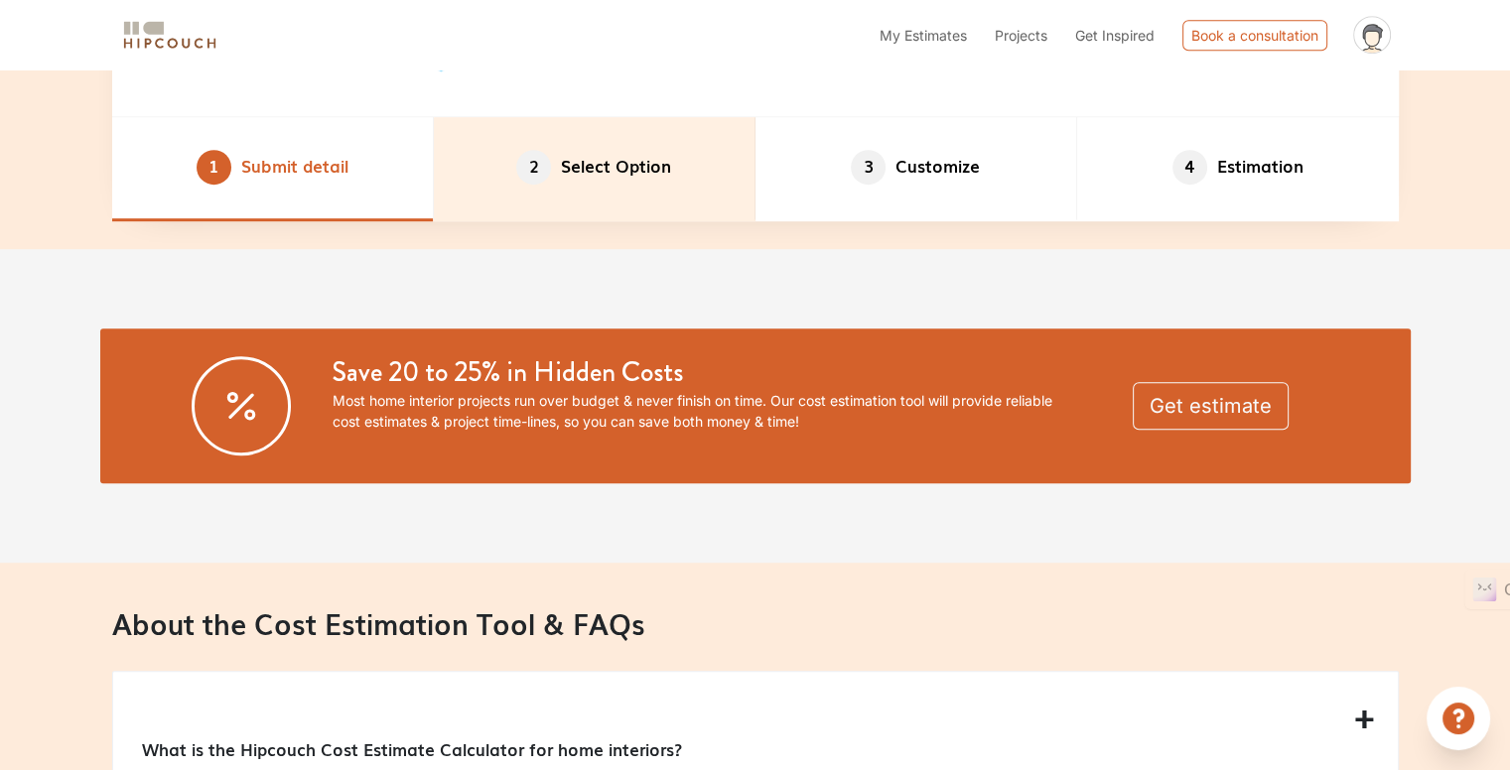
click at [649, 172] on li "2 Select Option" at bounding box center [595, 169] width 322 height 104
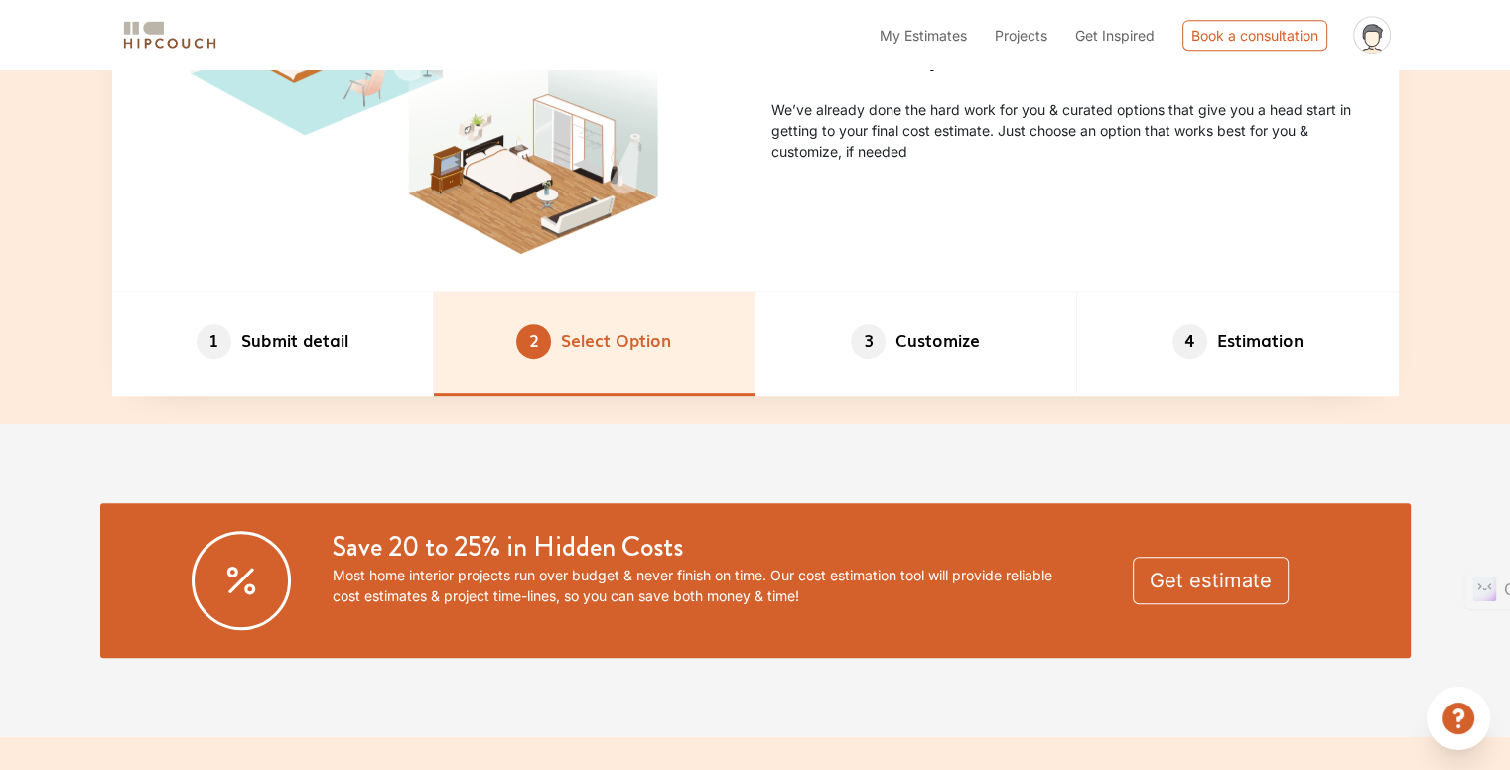
scroll to position [993, 0]
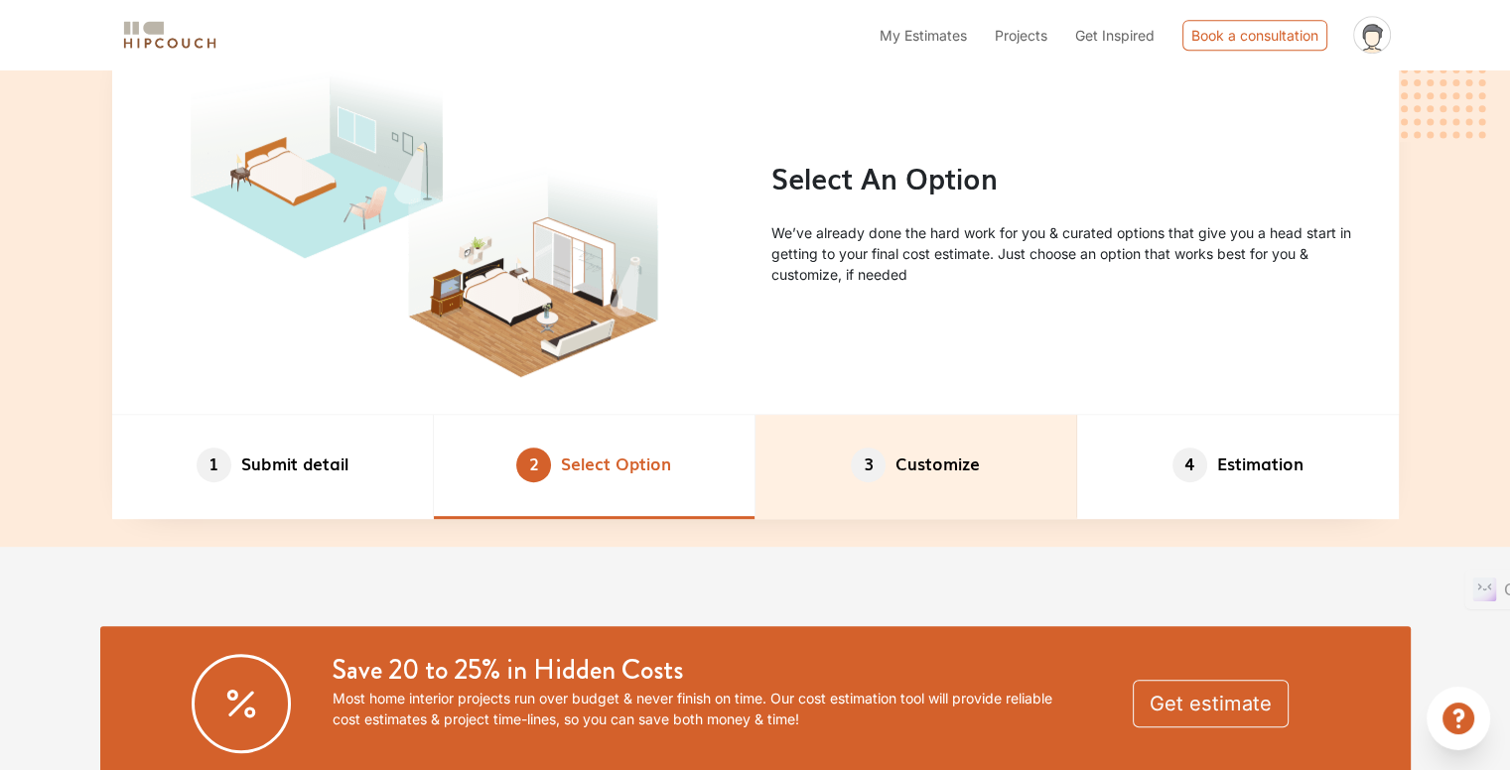
click at [1006, 483] on li "3 Customize" at bounding box center [916, 467] width 322 height 104
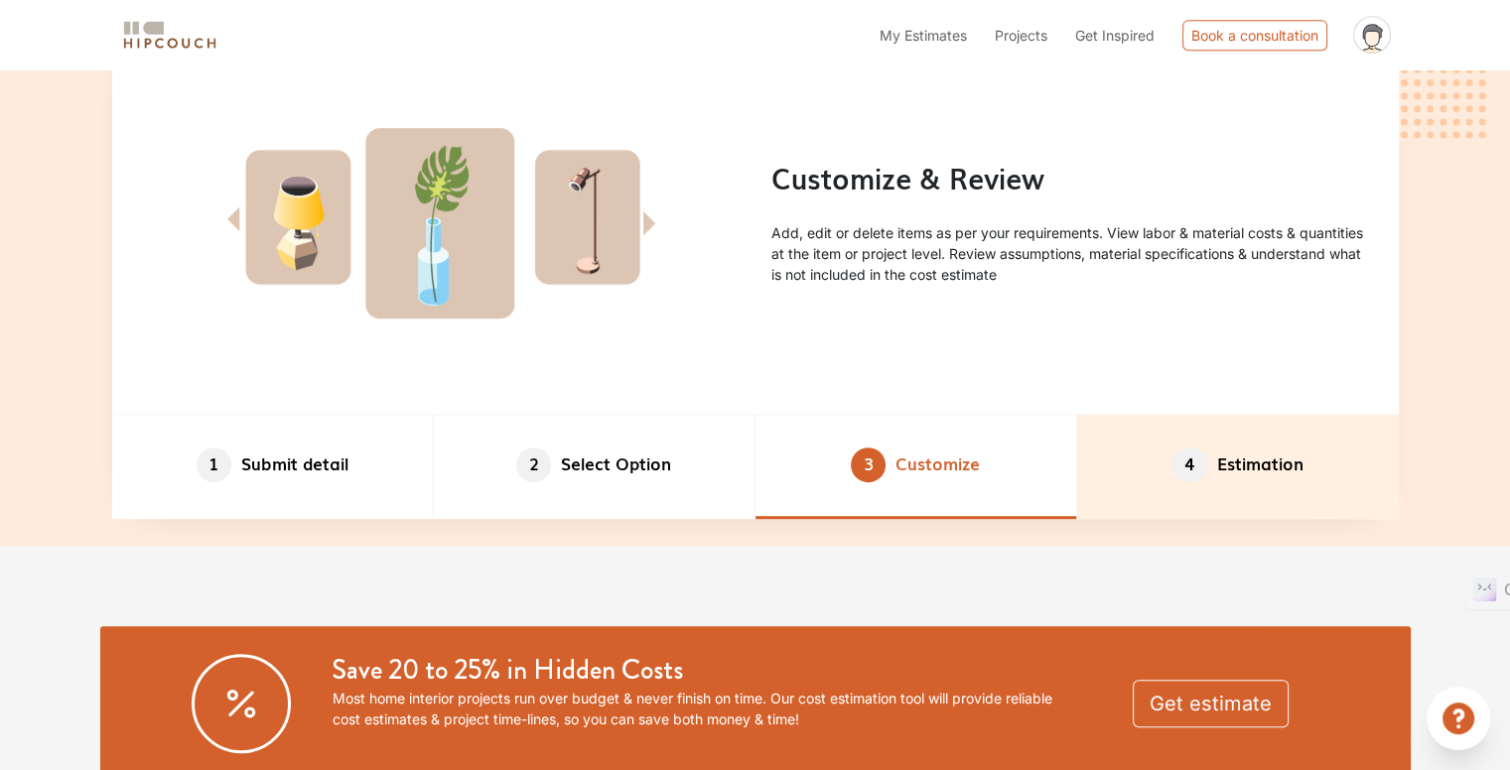
click at [1369, 473] on li "4 Estimation" at bounding box center [1238, 467] width 322 height 104
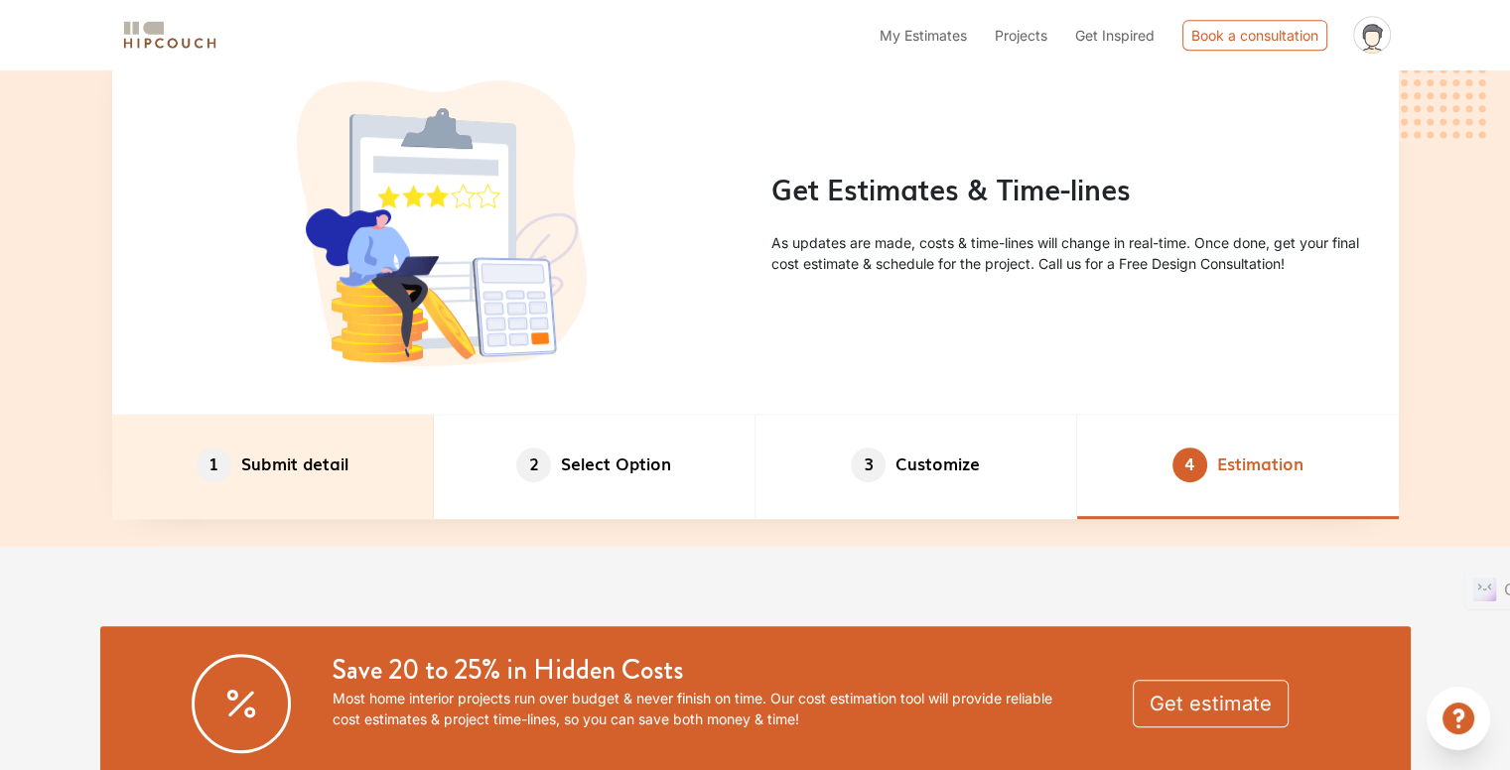
click at [281, 458] on li "1 Submit detail" at bounding box center [273, 467] width 322 height 104
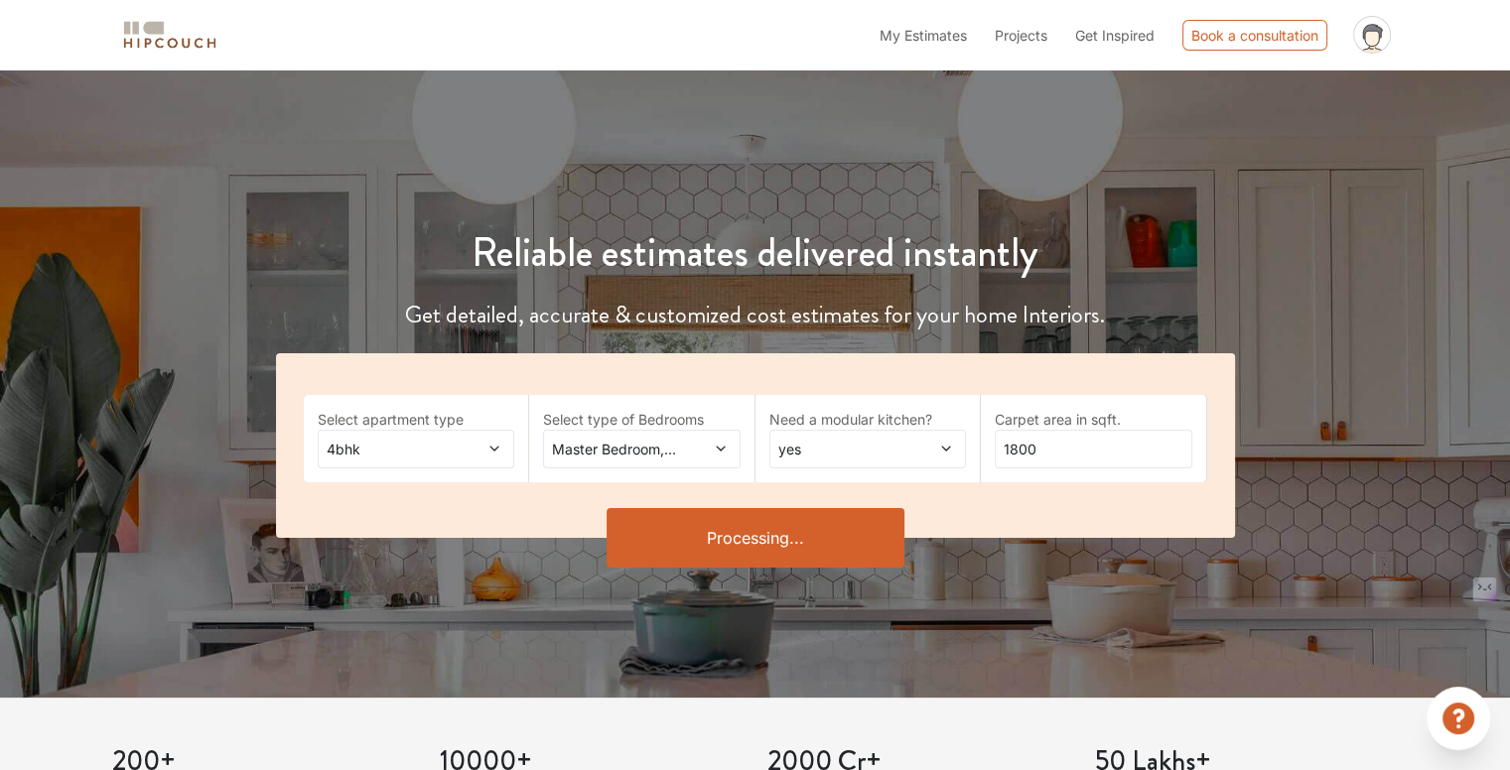
scroll to position [298, 0]
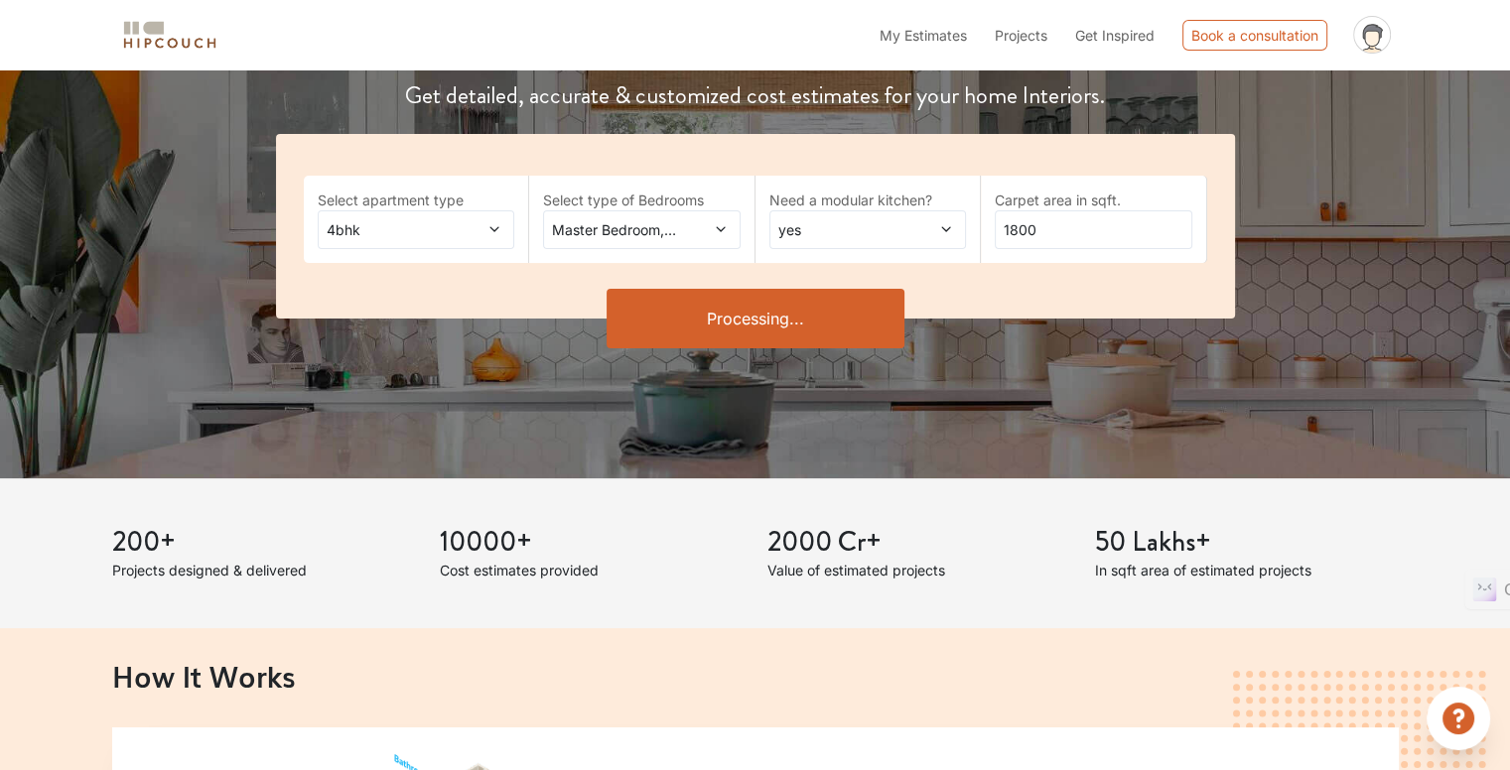
click at [721, 222] on icon at bounding box center [721, 229] width 14 height 14
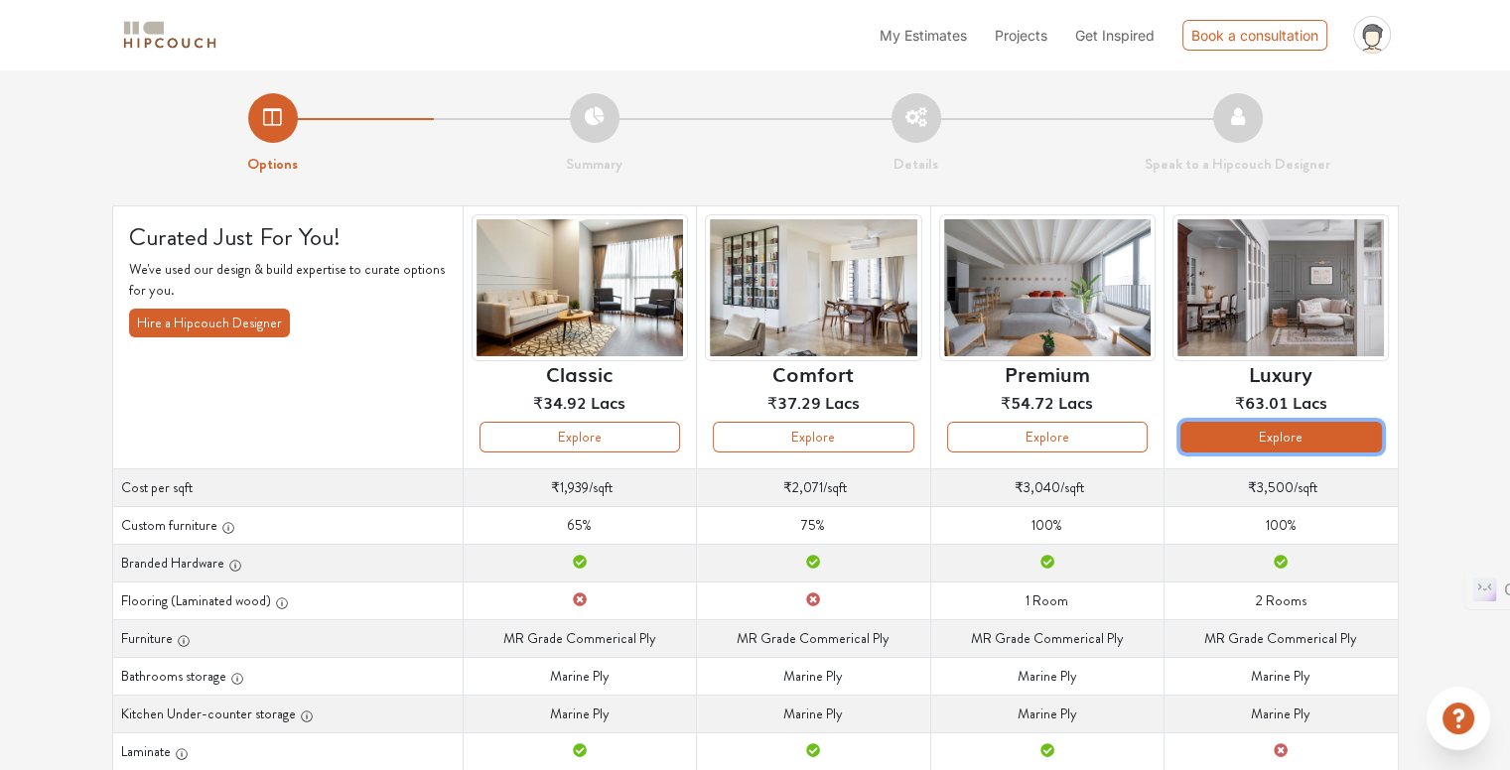
click at [1265, 435] on button "Explore" at bounding box center [1280, 437] width 201 height 31
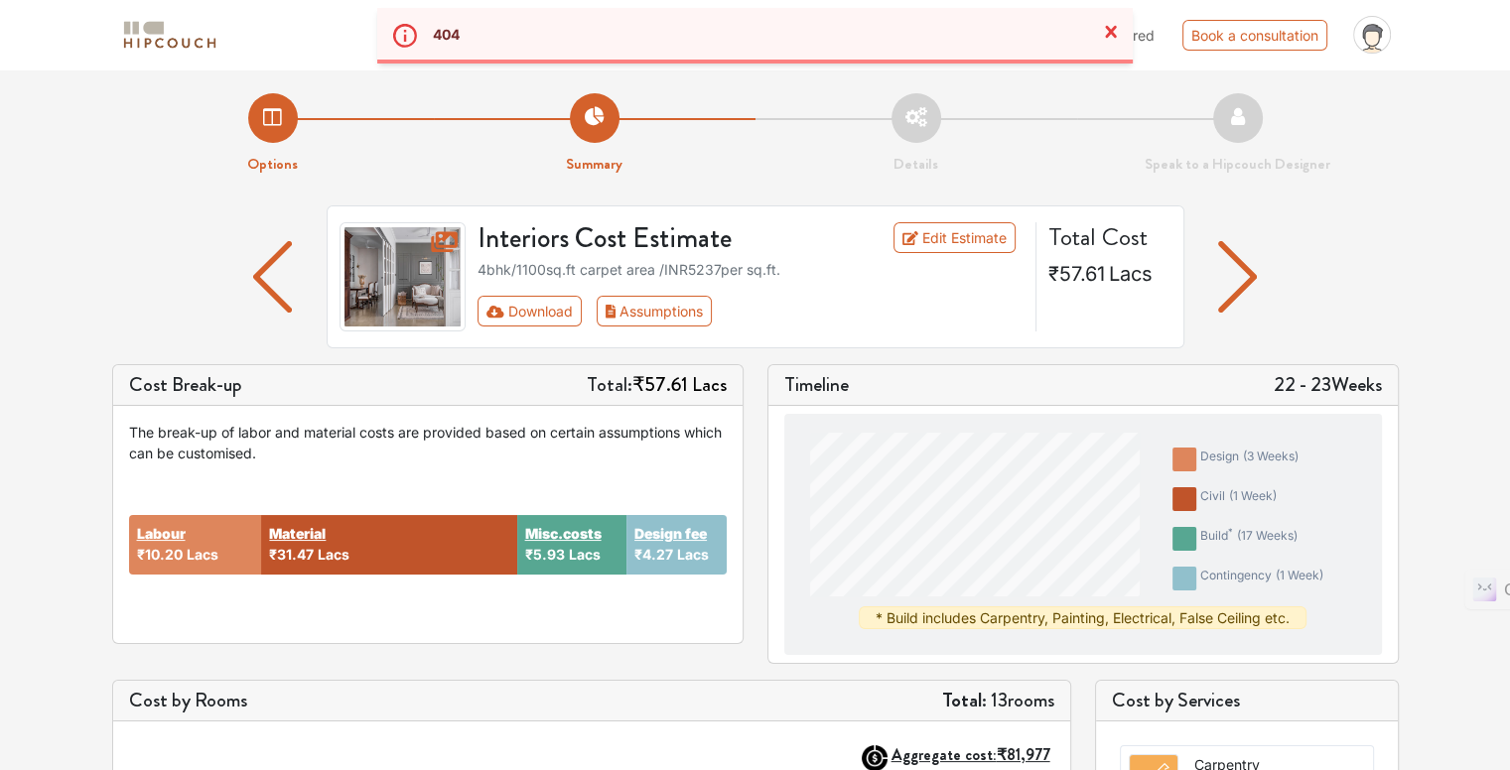
click at [667, 271] on div "4bhk / 1100 sq.ft carpet area /INR 5237 per sq.ft." at bounding box center [750, 269] width 546 height 21
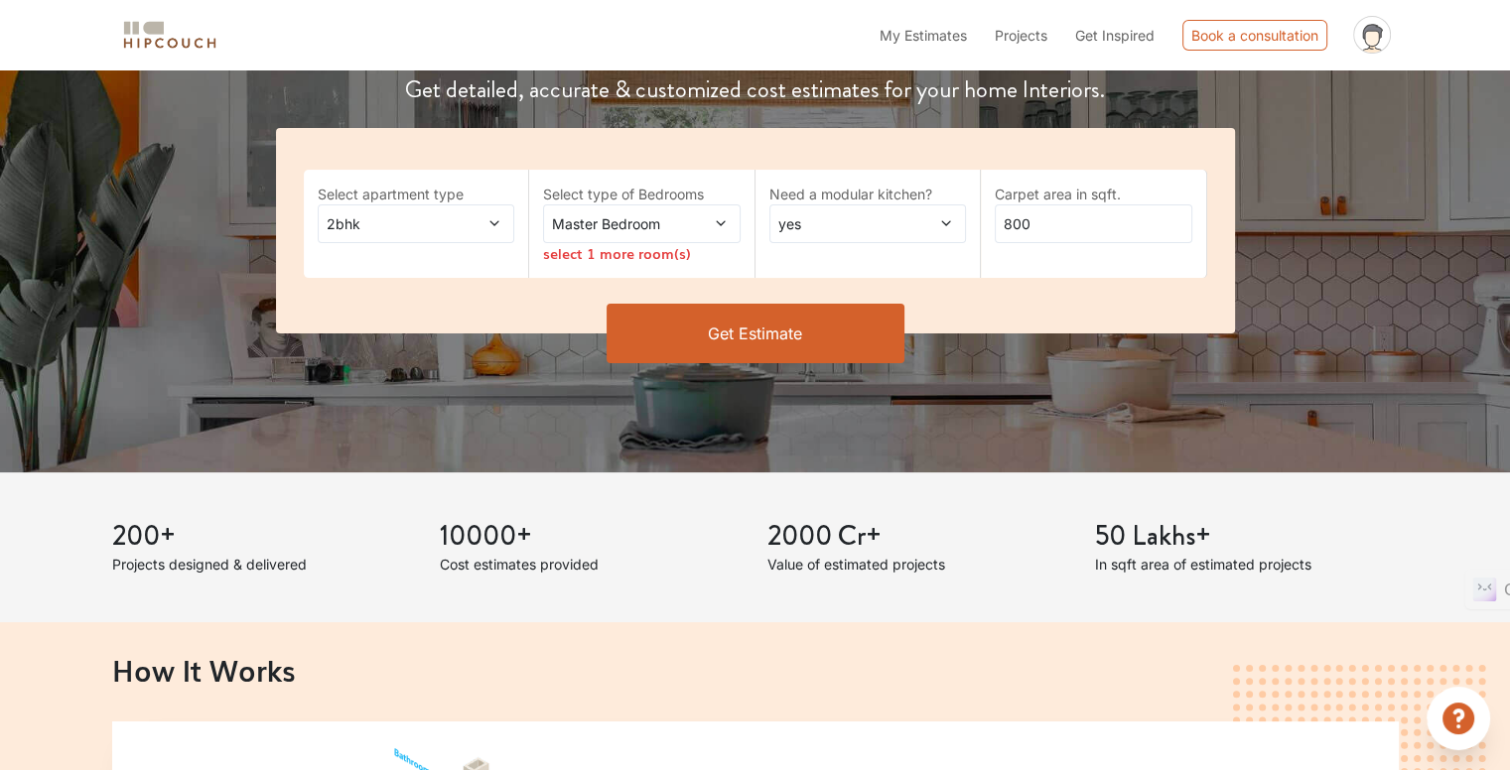
scroll to position [298, 0]
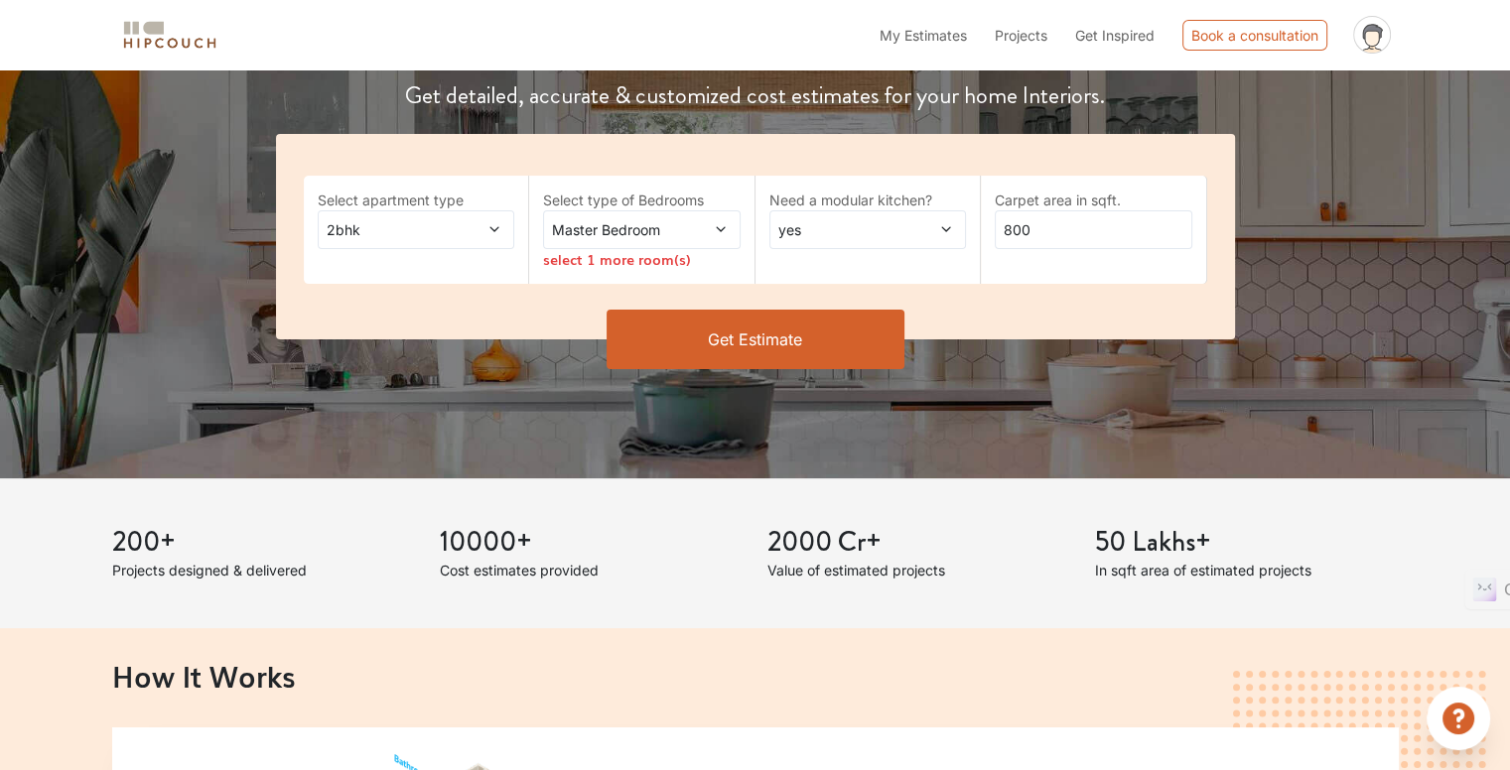
click at [503, 231] on div "2bhk" at bounding box center [417, 229] width 198 height 39
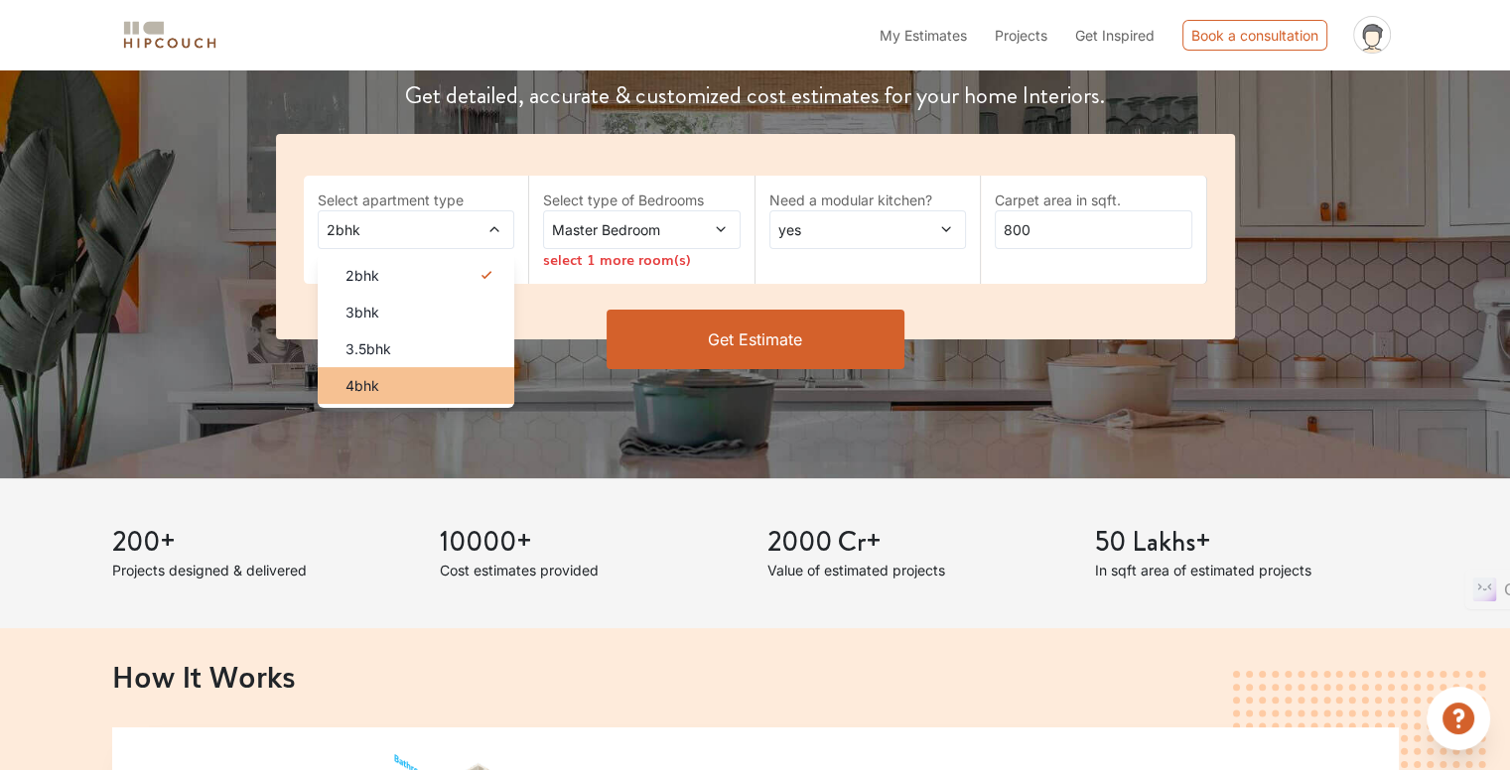
click at [442, 396] on li "4bhk" at bounding box center [417, 385] width 198 height 37
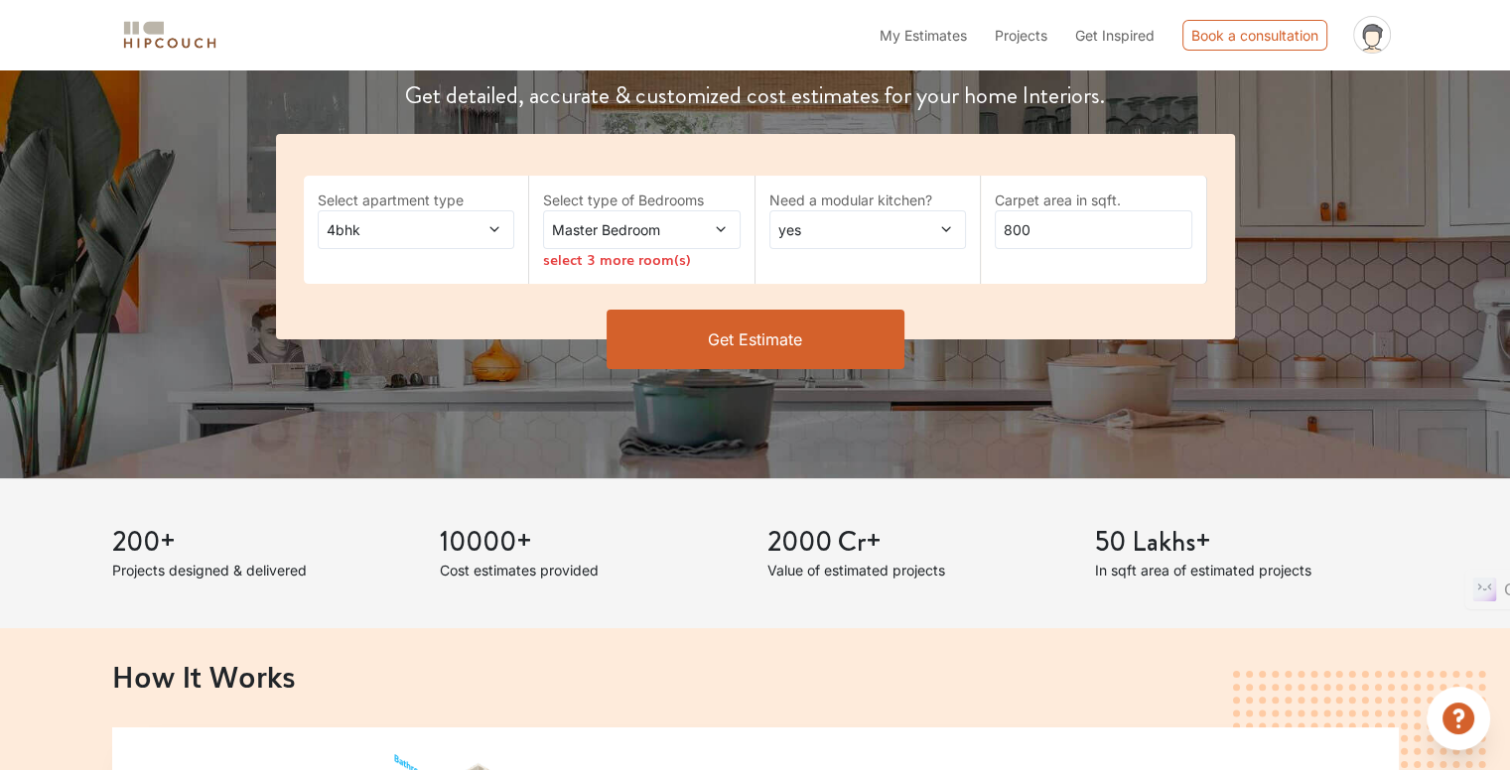
click at [638, 245] on div "Master Bedroom" at bounding box center [642, 229] width 198 height 39
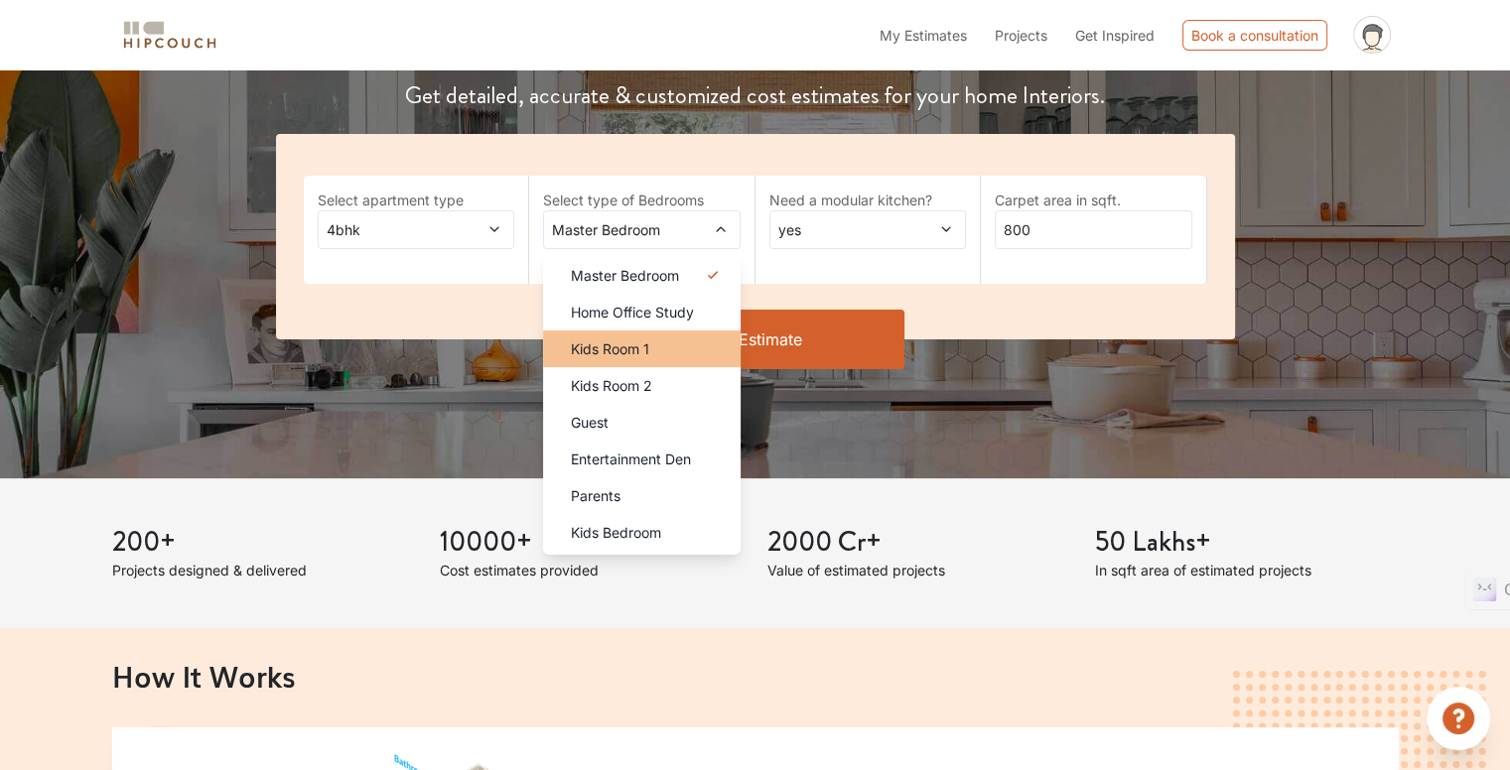
click at [638, 340] on span "Kids Room 1" at bounding box center [610, 348] width 78 height 21
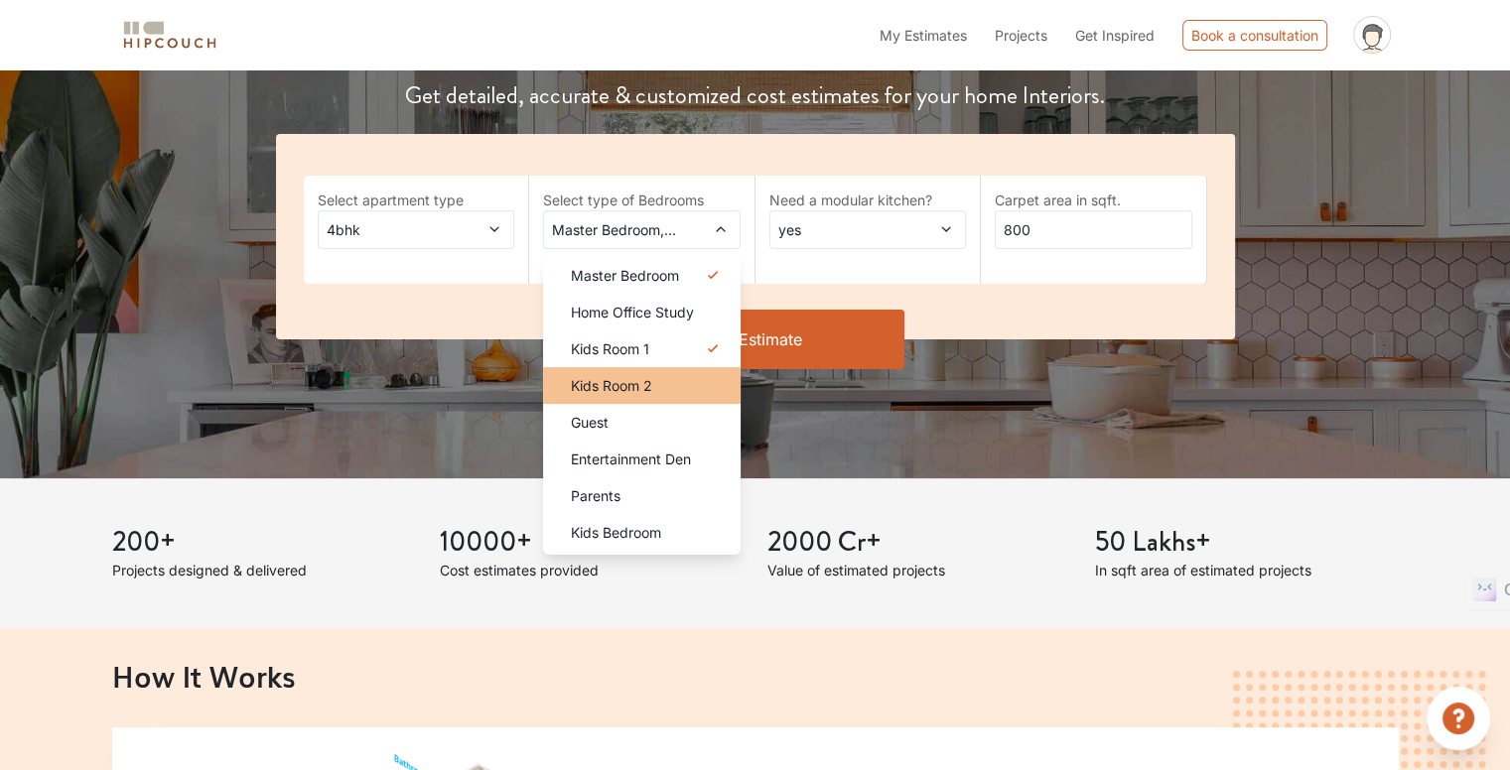
click at [631, 377] on span "Kids Room 2" at bounding box center [611, 385] width 81 height 21
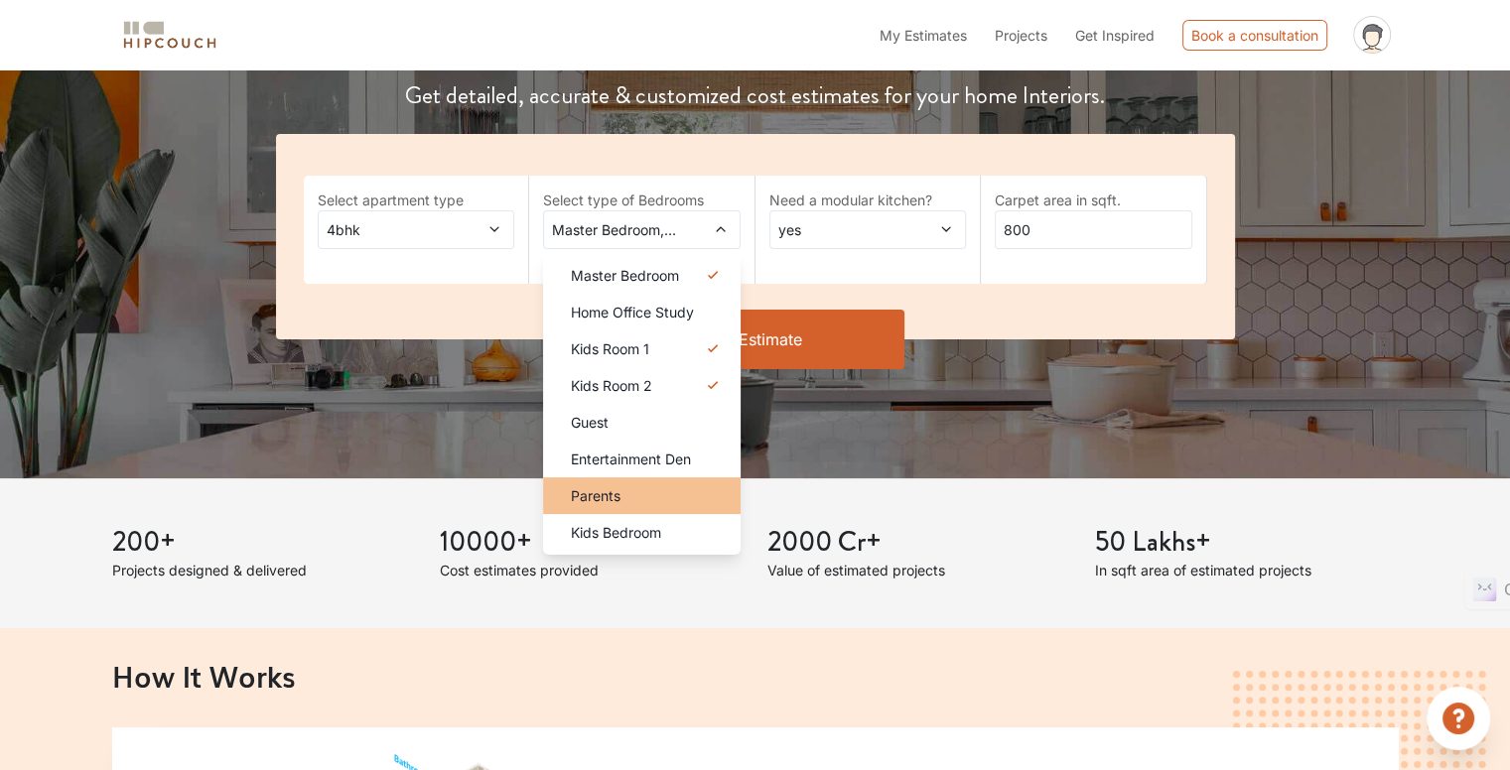
click at [629, 489] on div "Parents" at bounding box center [648, 495] width 186 height 21
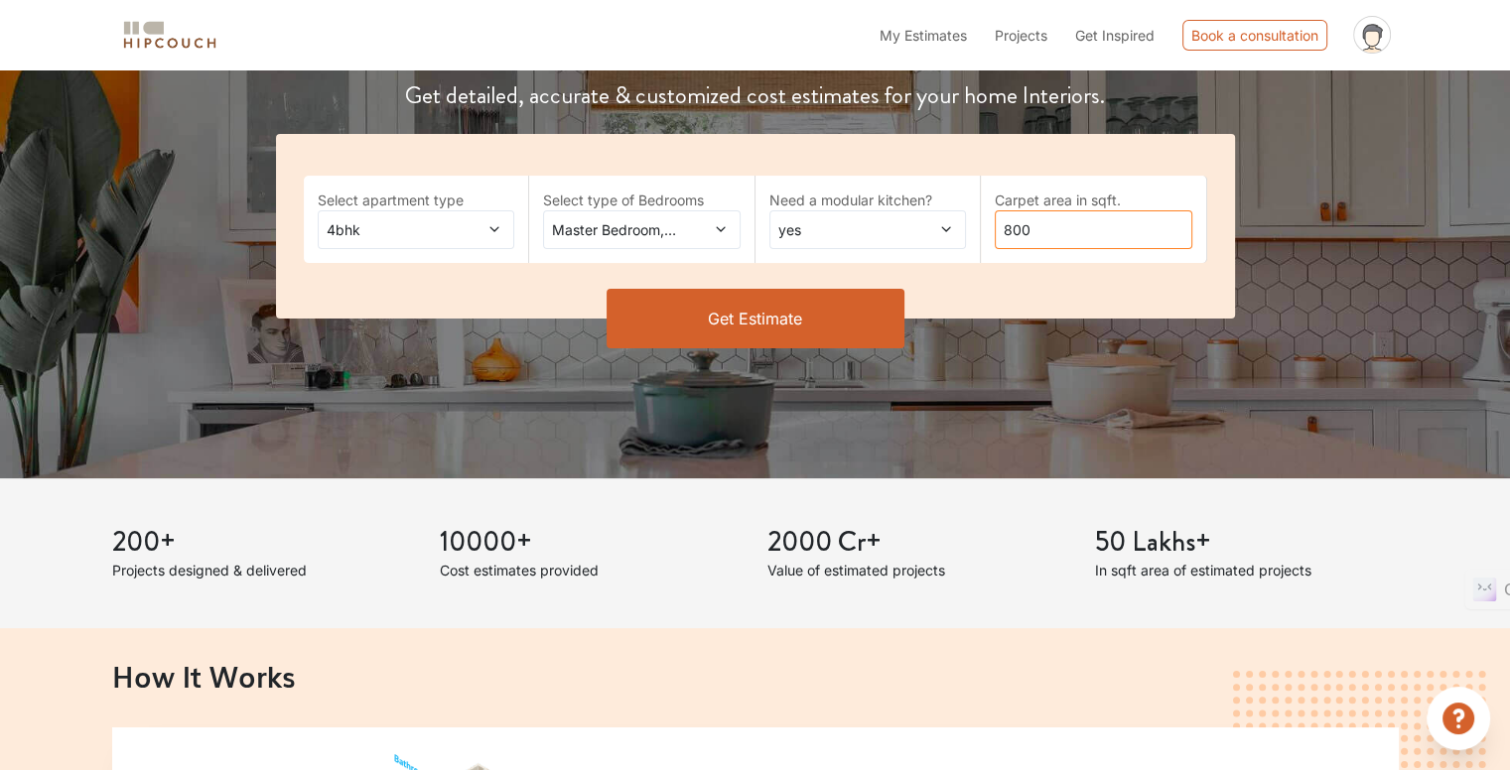
click at [1053, 228] on input "800" at bounding box center [1094, 229] width 198 height 39
type input "8"
type input "1800"
click at [835, 299] on button "Get Estimate" at bounding box center [755, 319] width 298 height 60
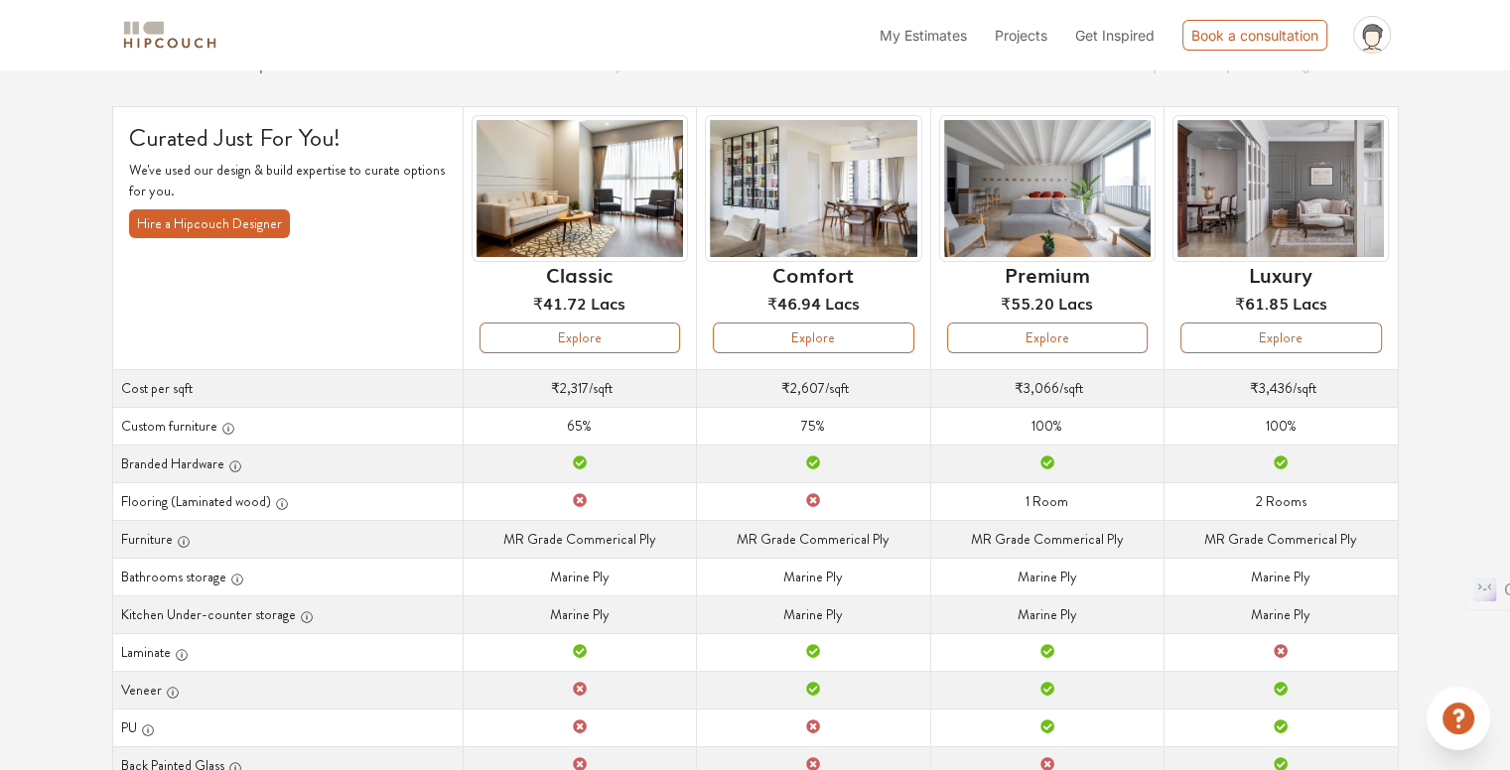
scroll to position [87, 0]
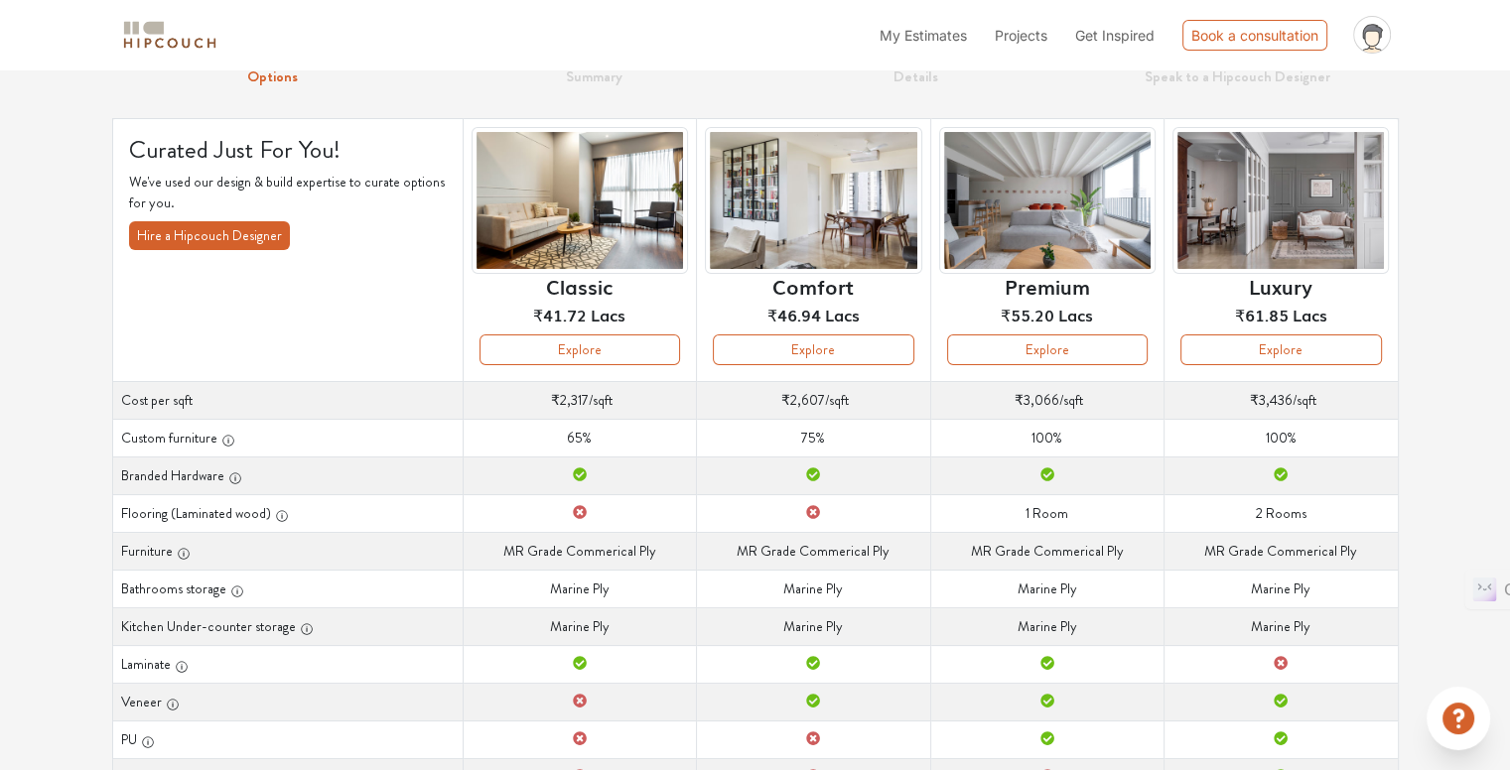
click at [1306, 250] on img at bounding box center [1280, 201] width 216 height 148
click at [1284, 359] on button "Explore" at bounding box center [1280, 350] width 201 height 31
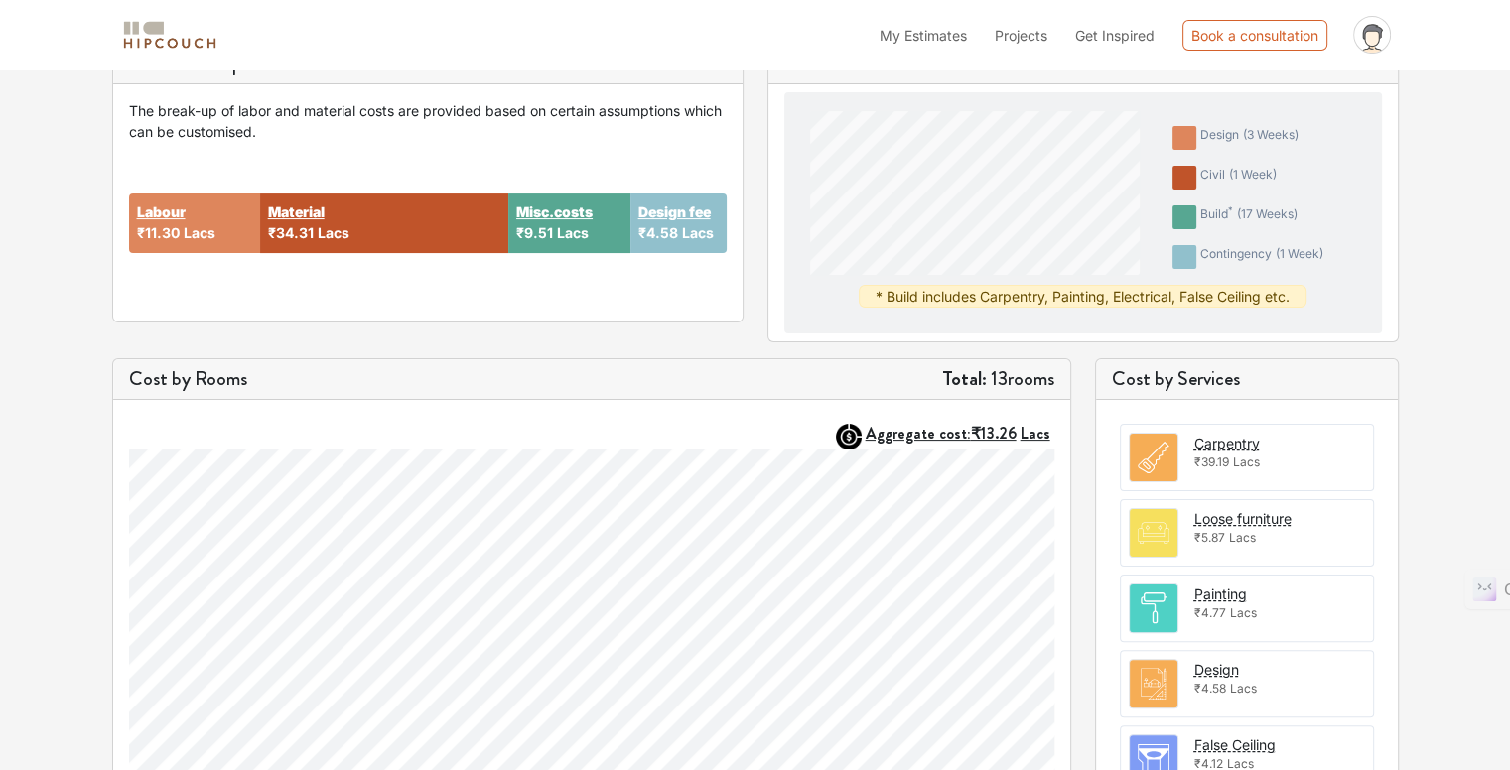
scroll to position [596, 0]
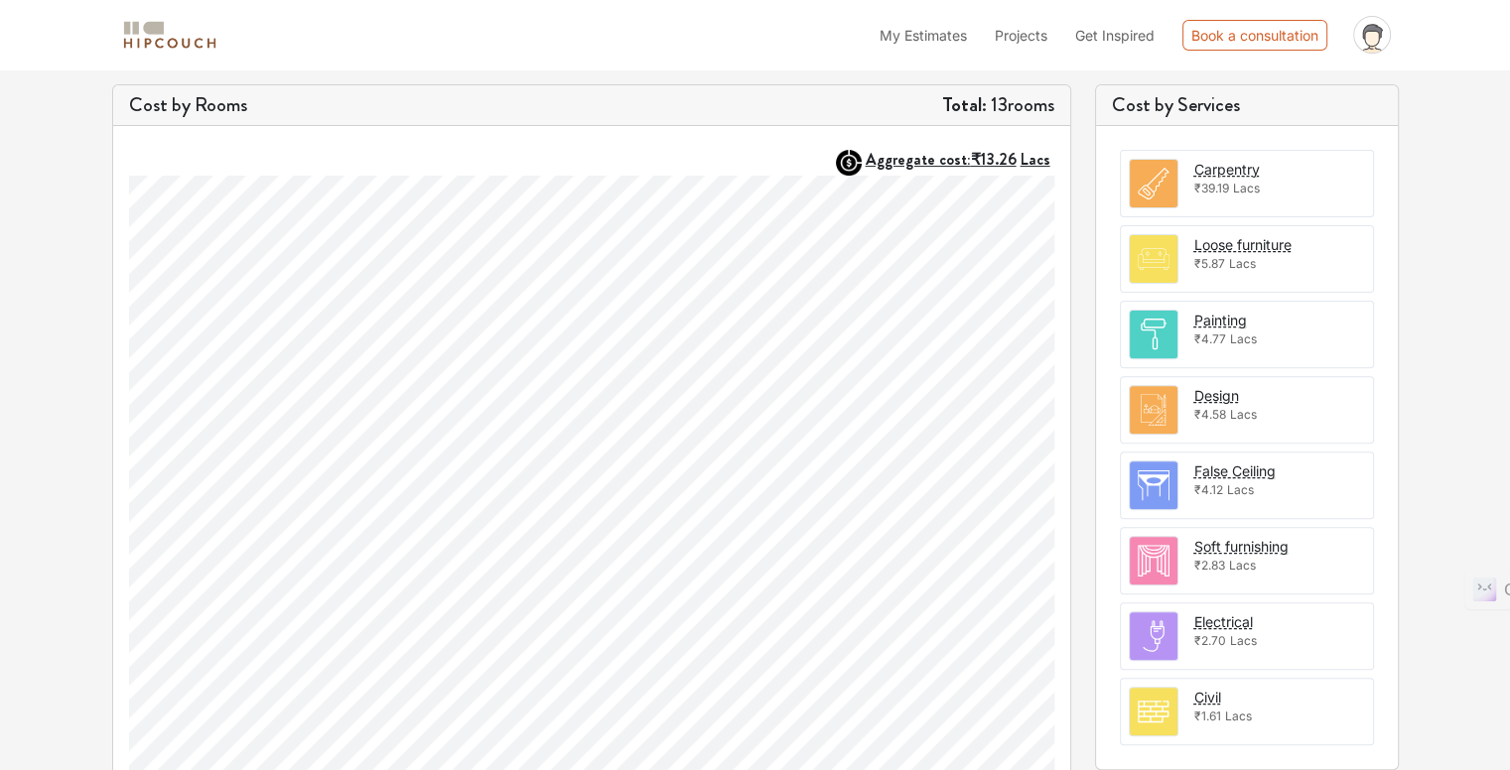
click at [1222, 181] on span "₹39.19" at bounding box center [1211, 188] width 35 height 15
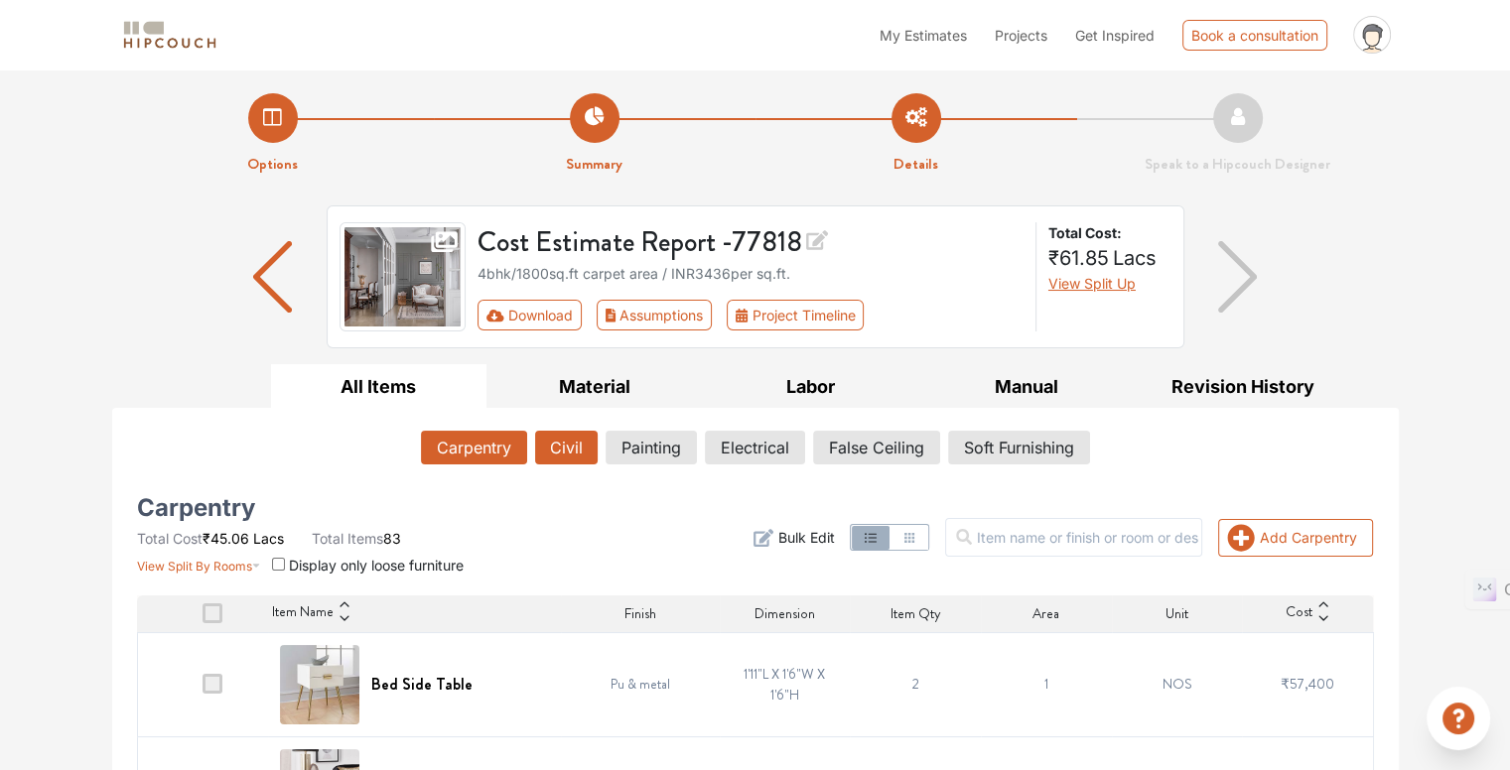
click at [568, 446] on button "Civil" at bounding box center [566, 448] width 63 height 34
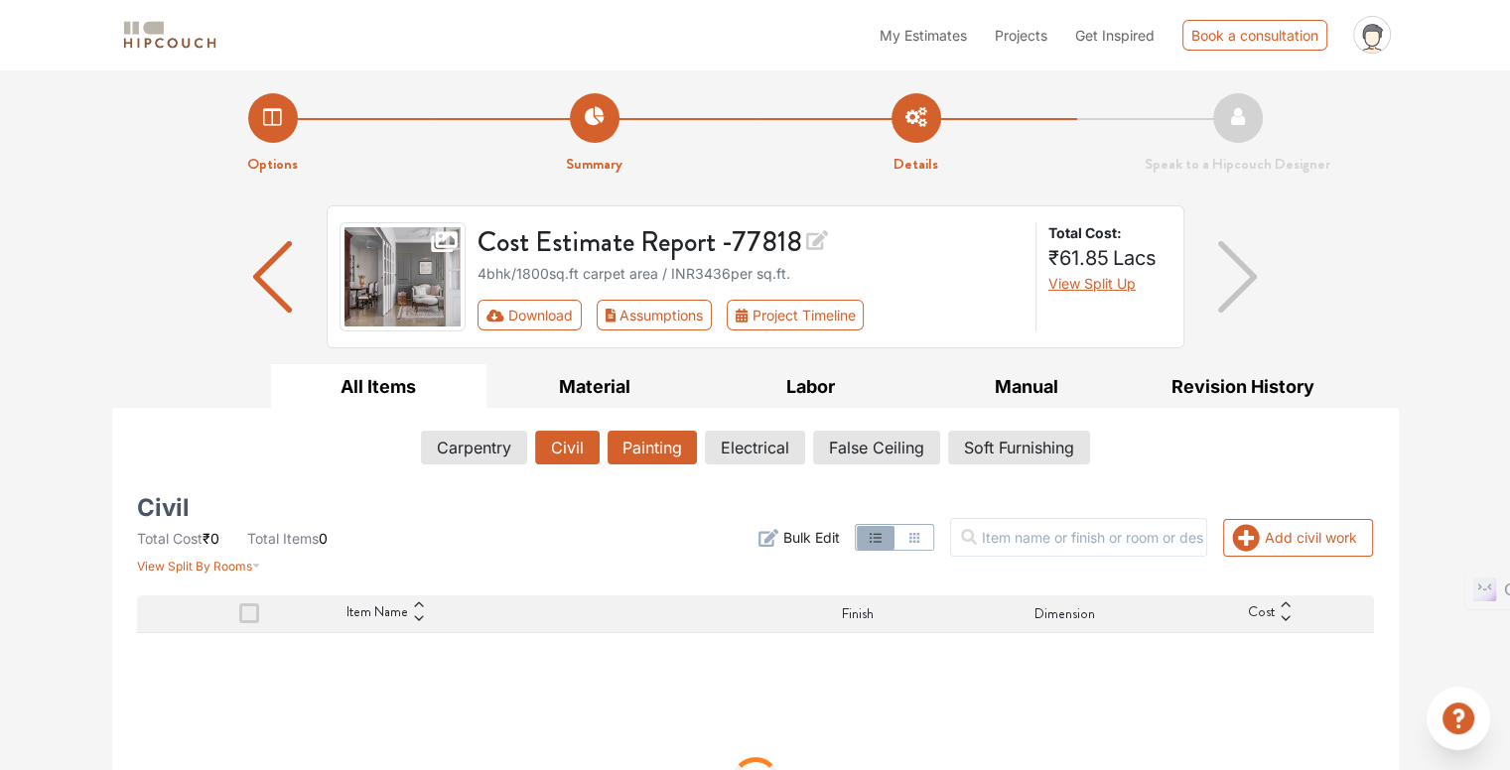
click at [661, 444] on button "Painting" at bounding box center [651, 448] width 89 height 34
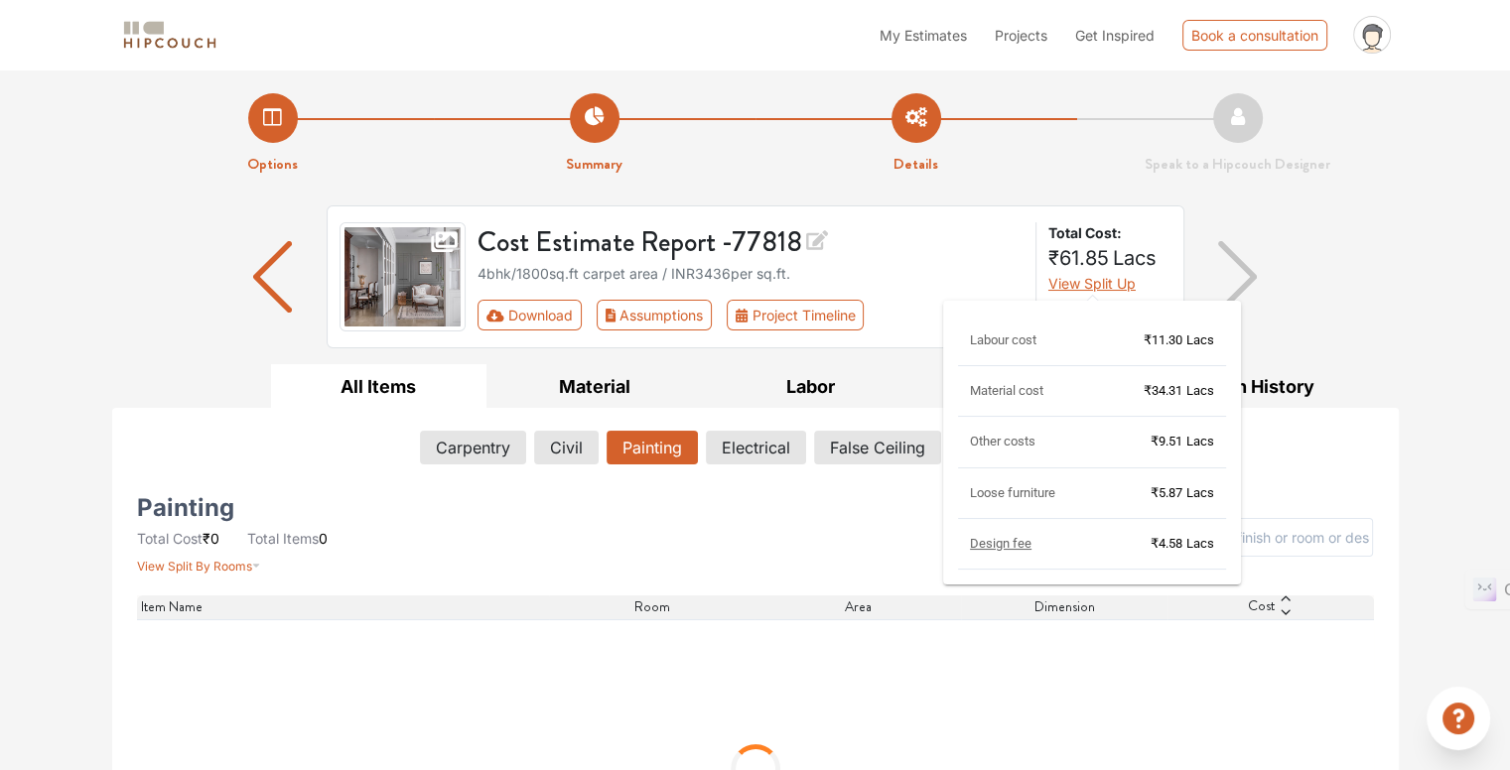
click at [1099, 288] on span "View Split Up" at bounding box center [1091, 283] width 87 height 17
click at [1099, 285] on span "View Split Up" at bounding box center [1091, 283] width 87 height 17
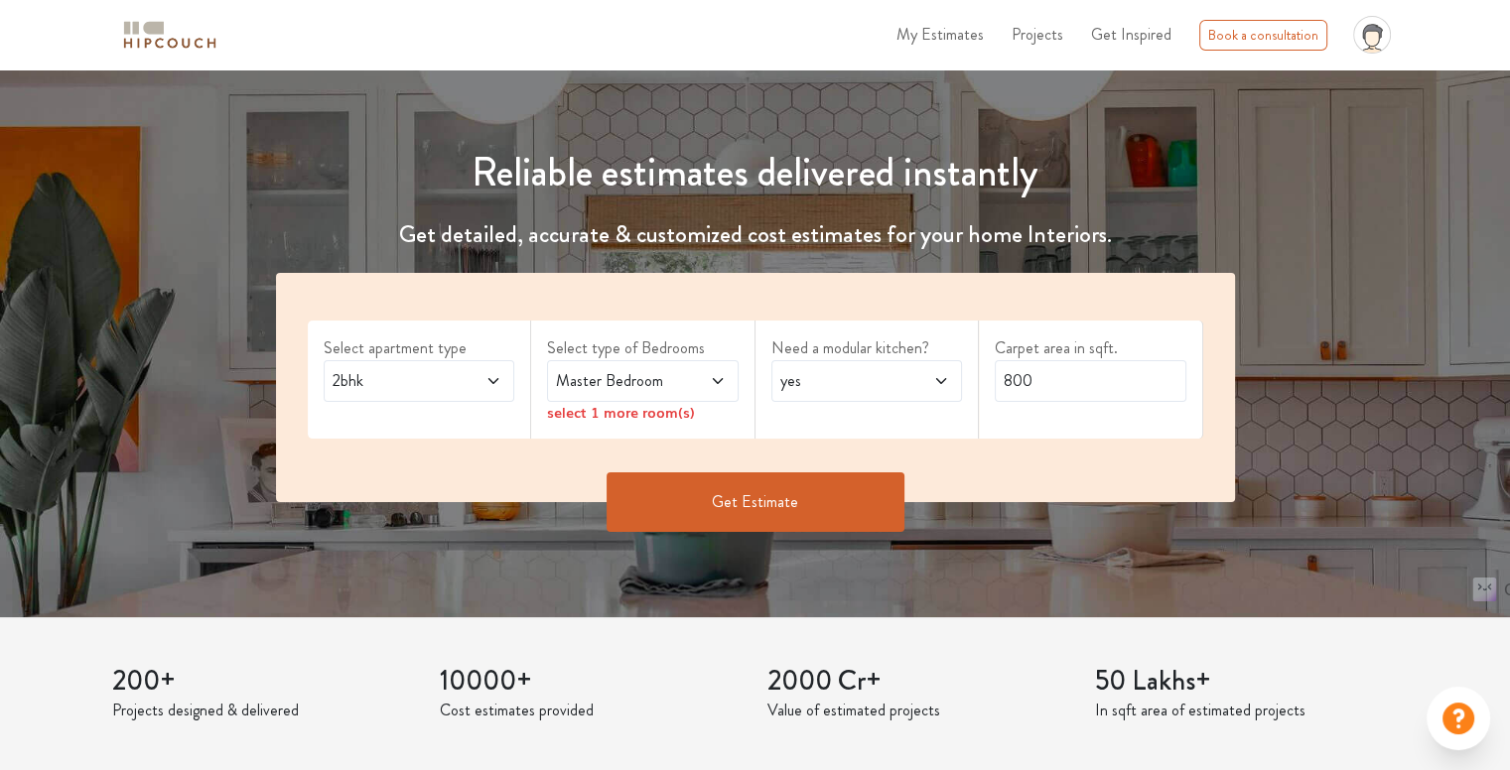
scroll to position [298, 0]
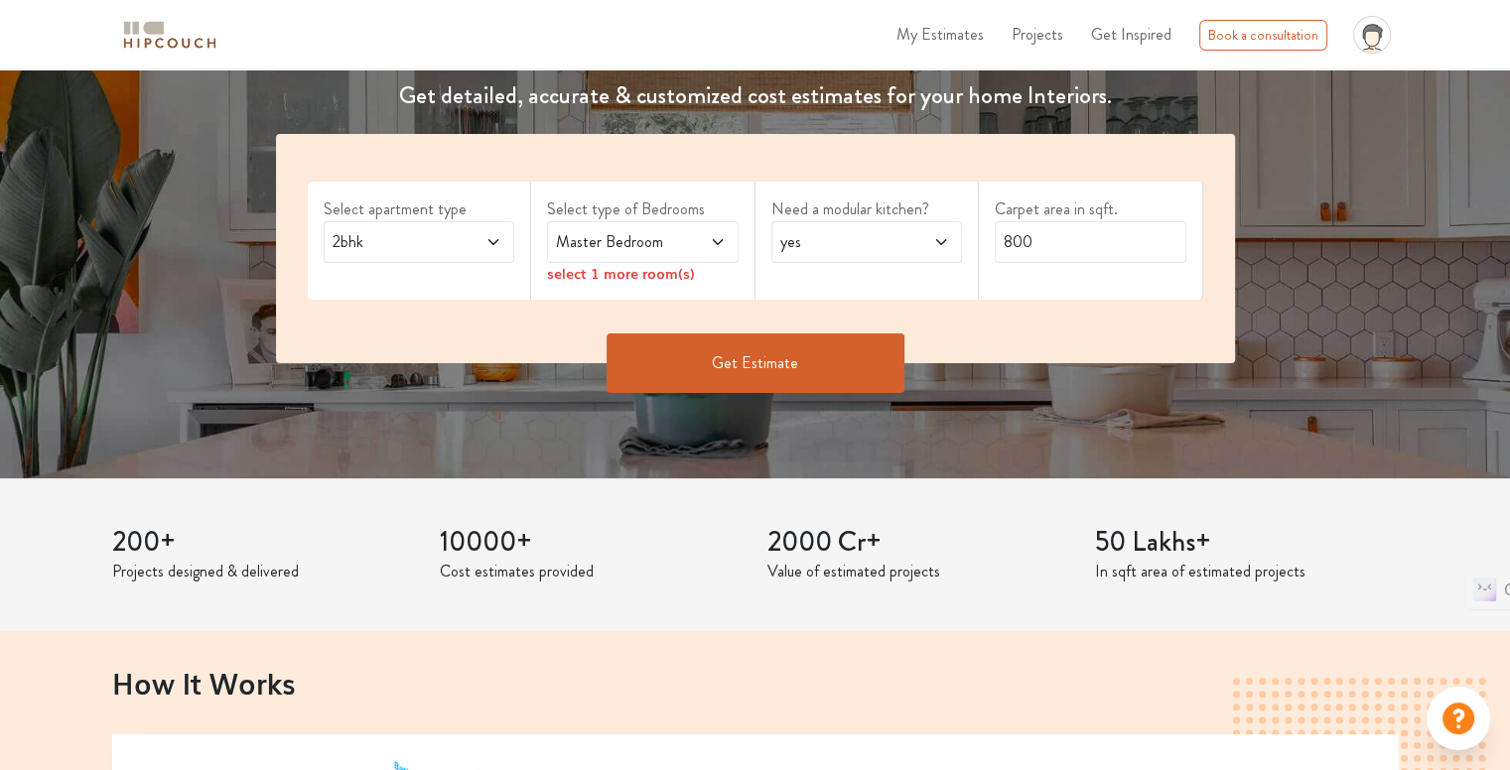
click at [453, 252] on span "2bhk" at bounding box center [394, 242] width 130 height 24
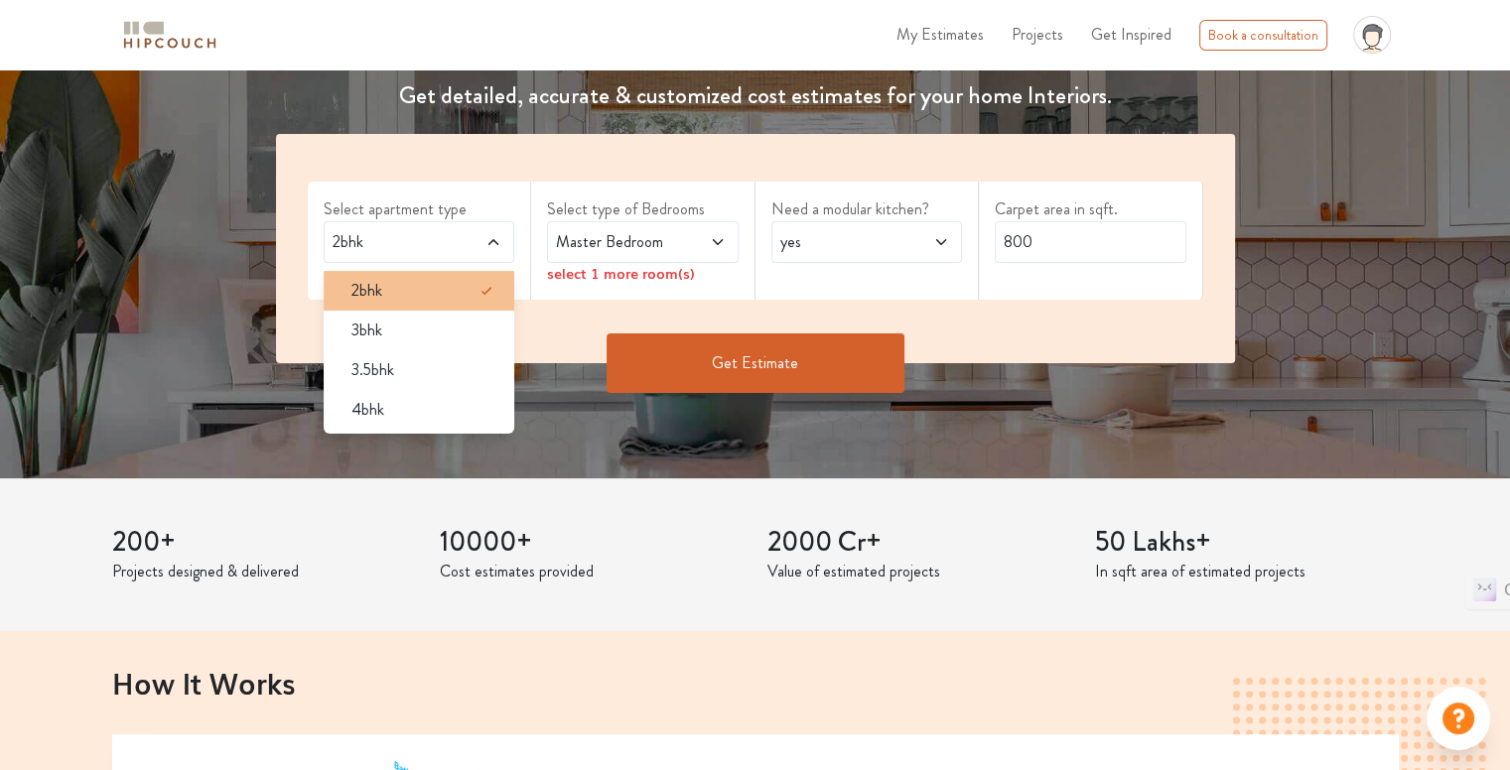
click at [450, 300] on div "2bhk" at bounding box center [425, 291] width 180 height 24
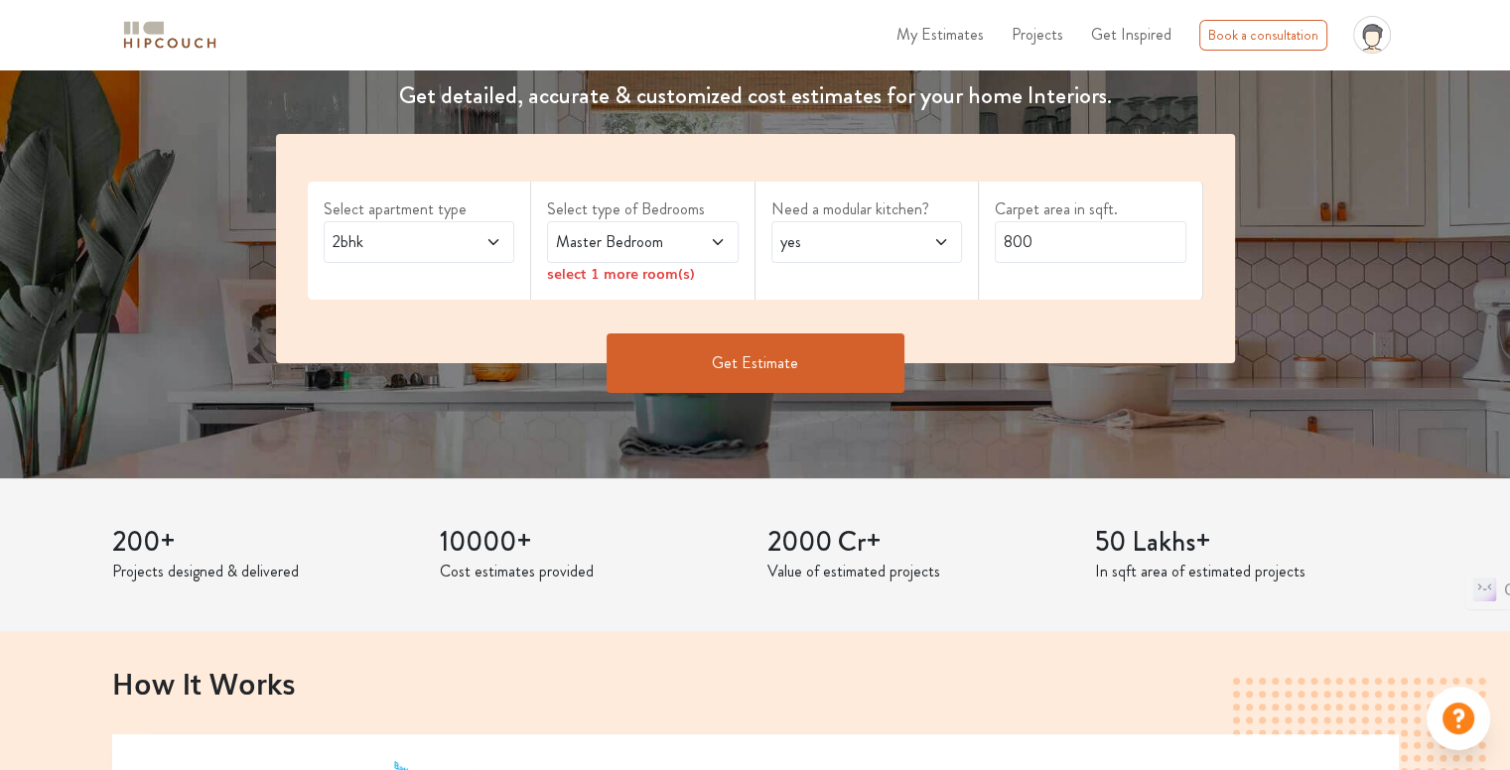
click at [717, 251] on span at bounding box center [704, 242] width 44 height 24
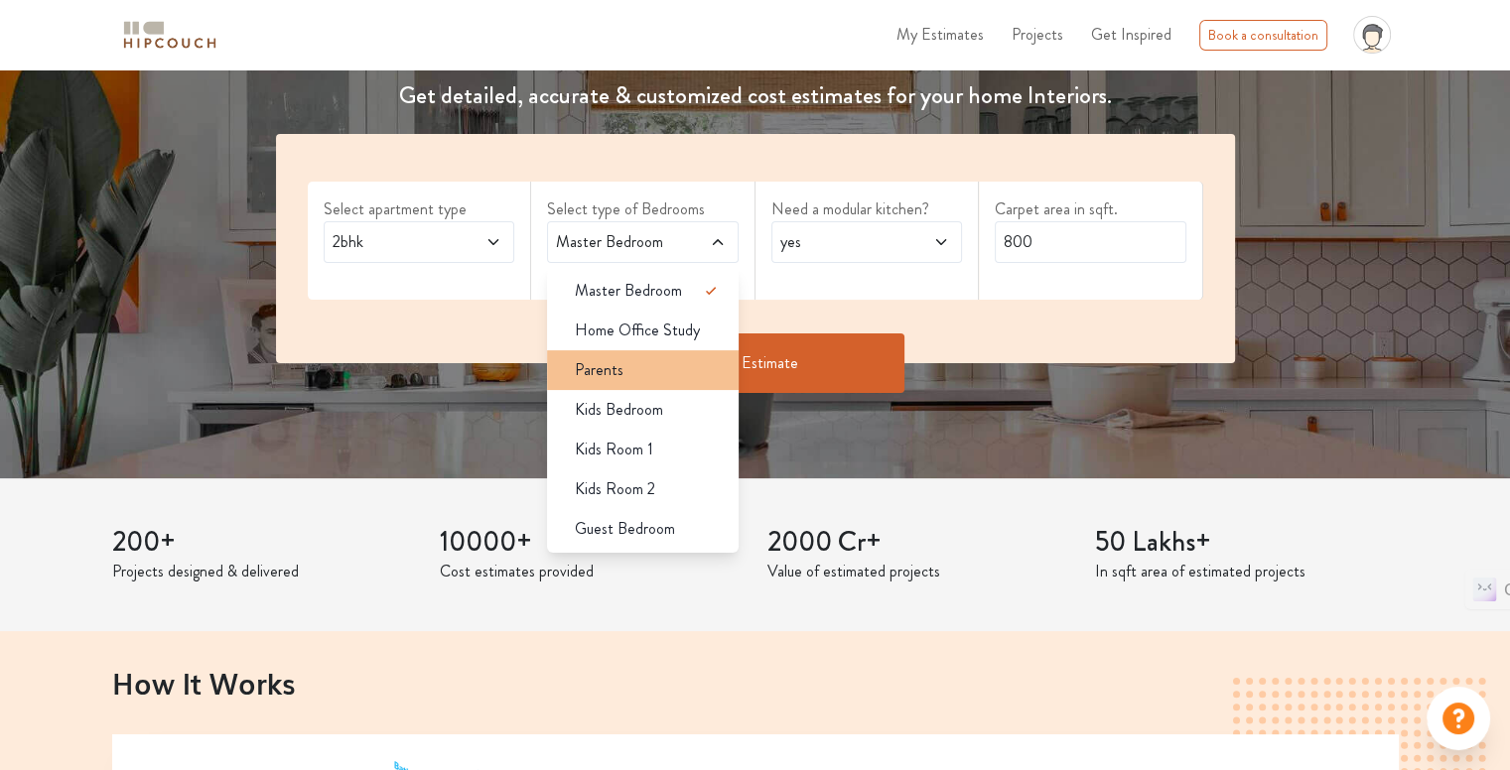
click at [664, 374] on div "Parents" at bounding box center [649, 370] width 180 height 24
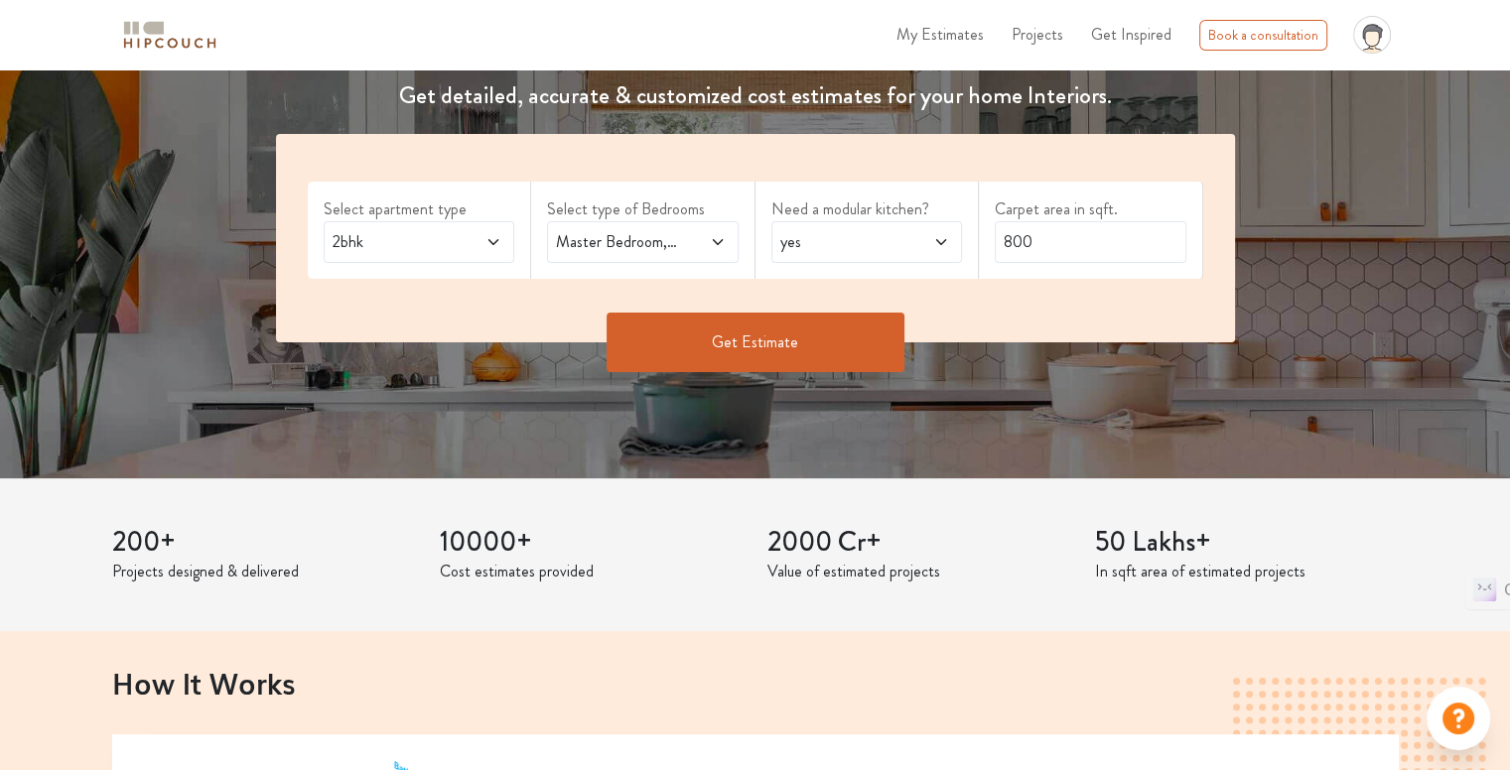
click at [839, 327] on button "Get Estimate" at bounding box center [755, 343] width 298 height 60
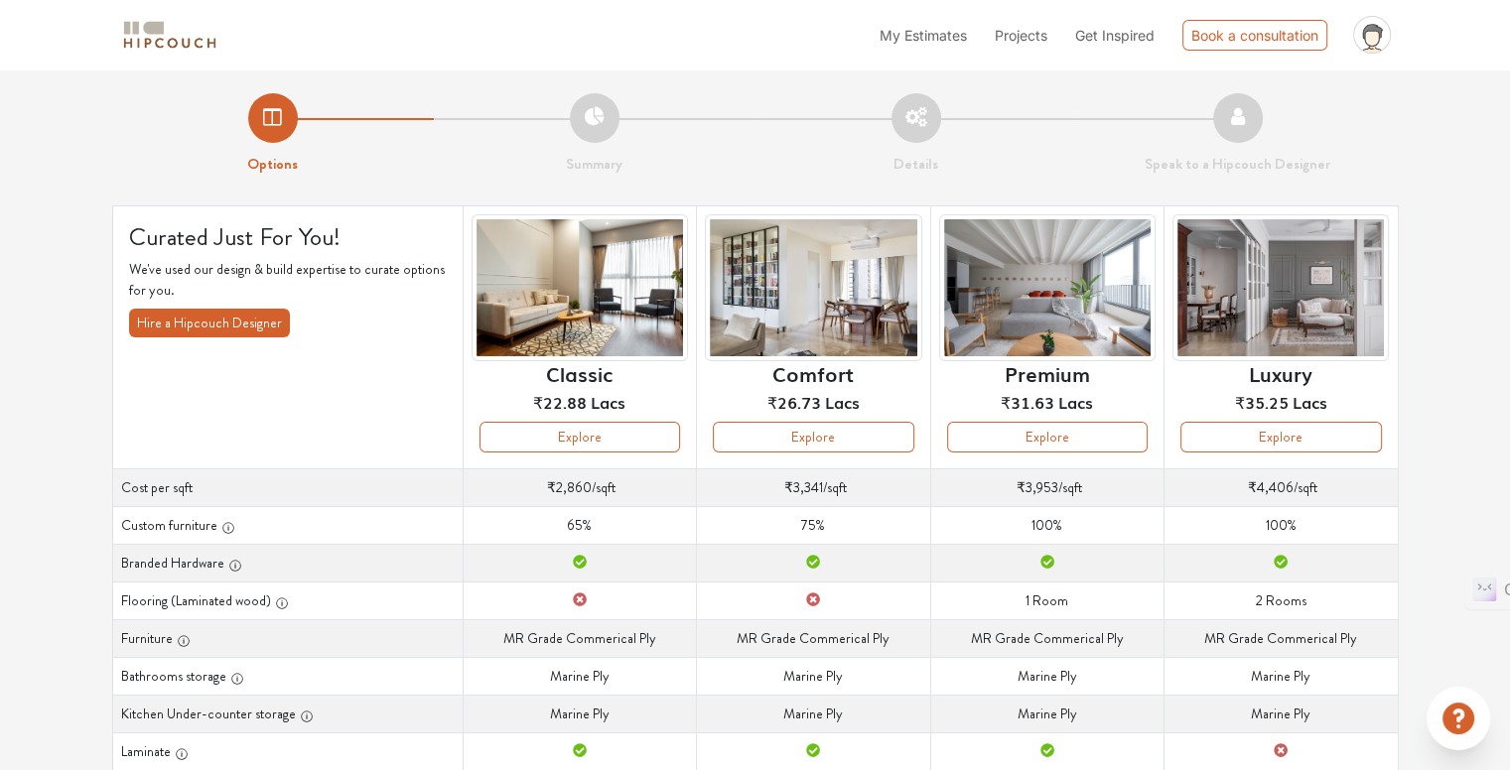
scroll to position [199, 0]
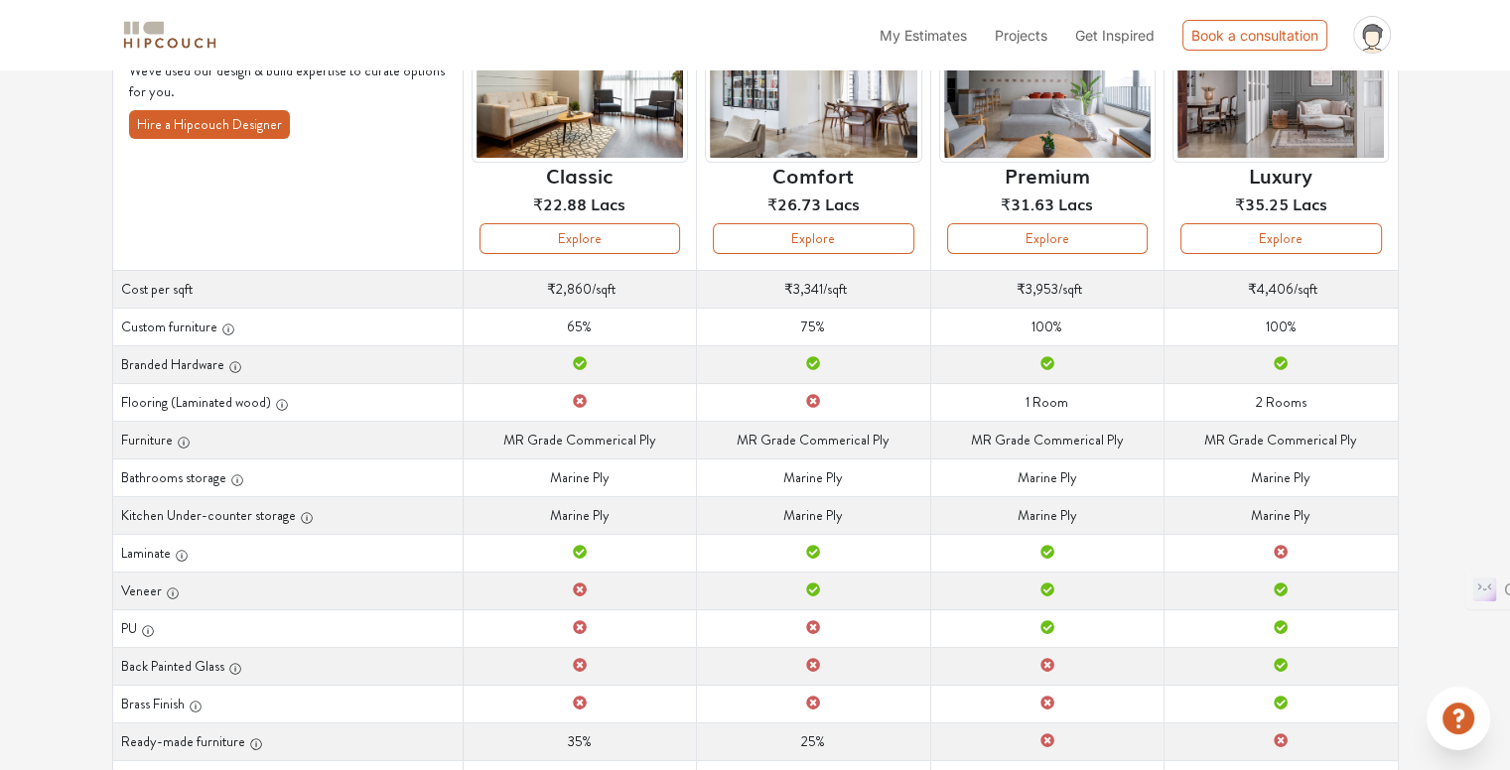
click at [931, 49] on ul "My Estimates Projects Get Inspired Book a consultation profile pic Upload Boq L…" at bounding box center [1134, 35] width 529 height 54
click at [933, 44] on li "My Estimates" at bounding box center [922, 35] width 87 height 21
click at [933, 44] on li "My Estimates" at bounding box center [920, 35] width 91 height 23
click at [1006, 39] on span "Projects" at bounding box center [1021, 35] width 53 height 17
click at [948, 42] on li "My Estimates" at bounding box center [920, 35] width 91 height 23
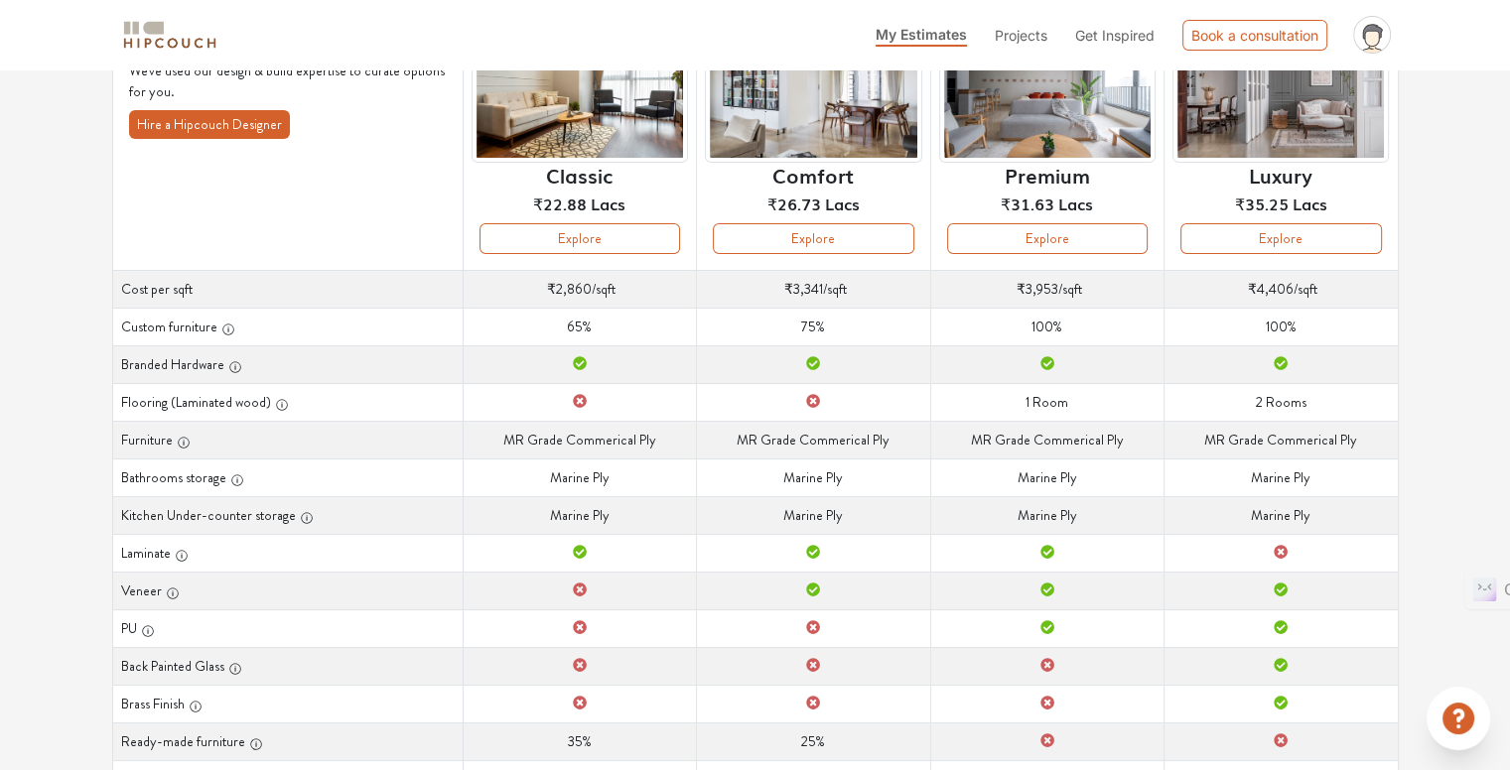
click at [1012, 44] on li "Projects" at bounding box center [1021, 35] width 53 height 21
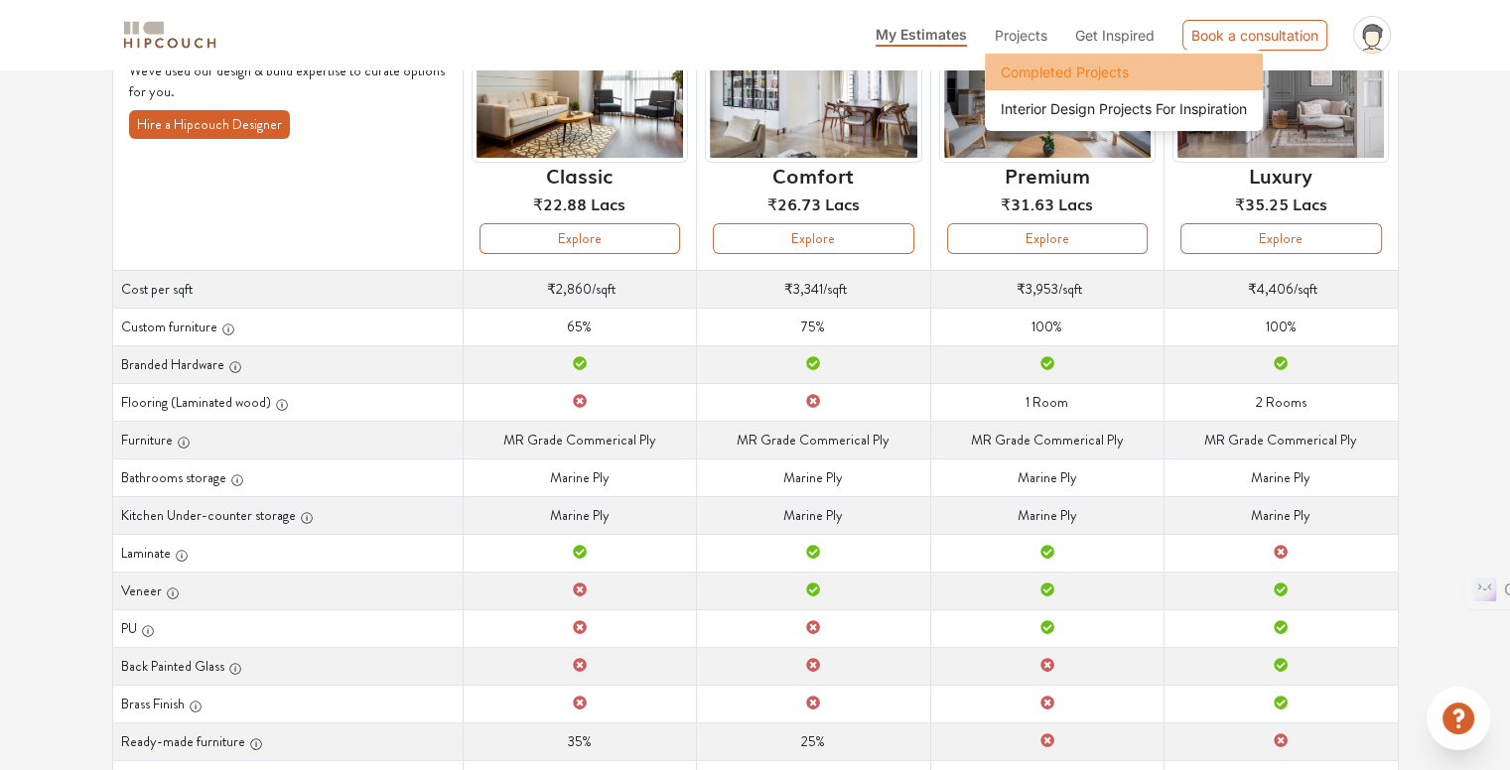
click at [1032, 72] on span "Completed Projects" at bounding box center [1065, 72] width 128 height 21
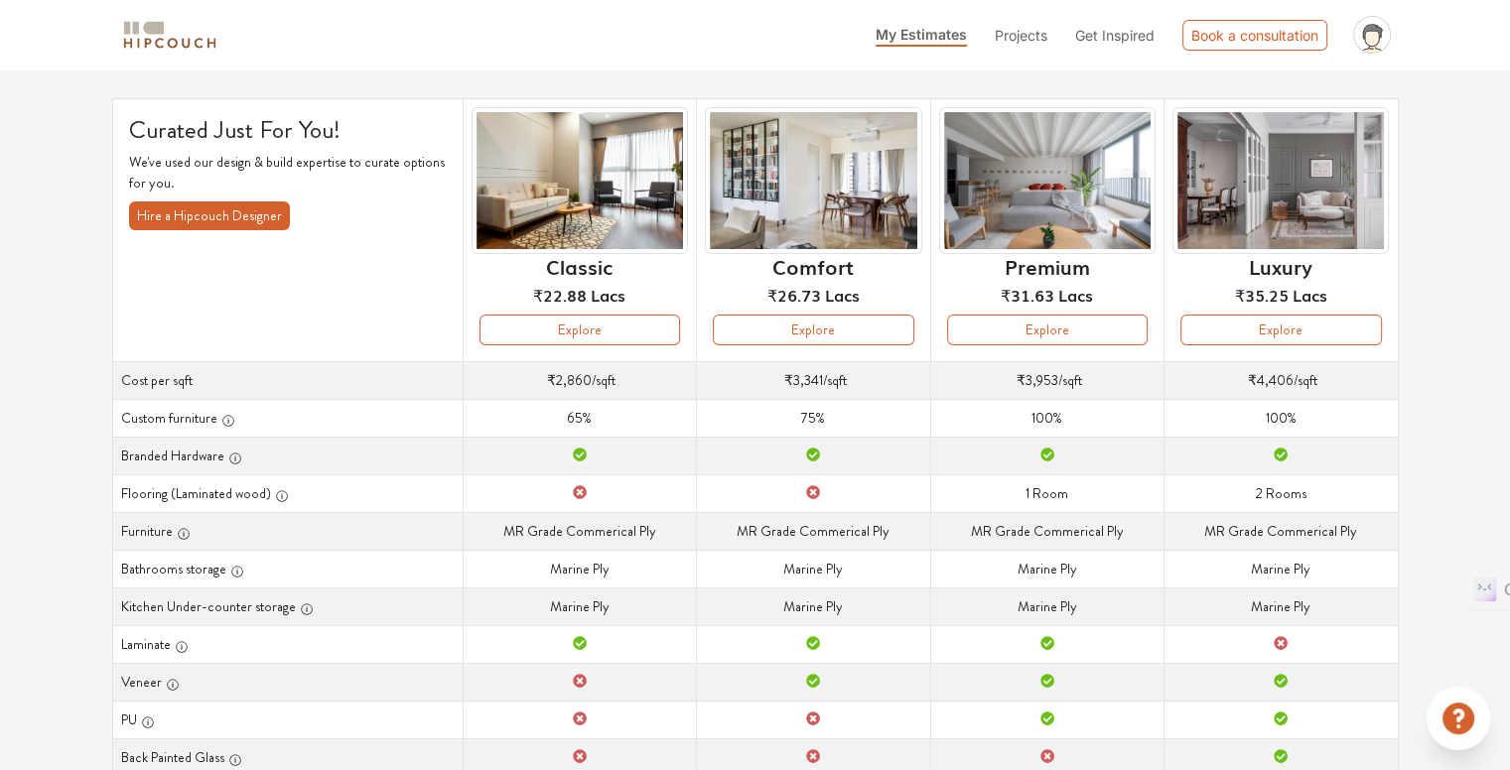
scroll to position [0, 0]
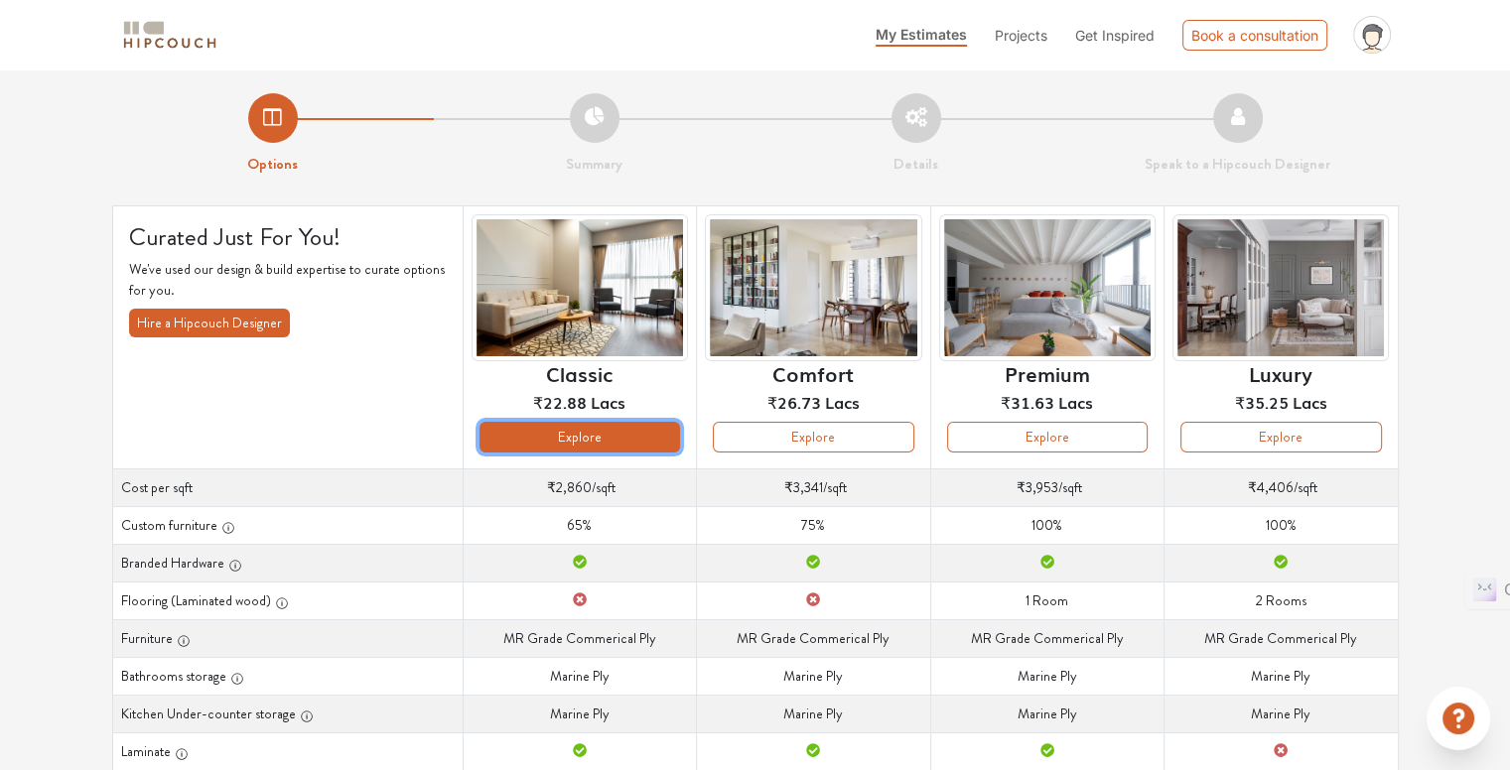
click at [603, 438] on button "Explore" at bounding box center [579, 437] width 201 height 31
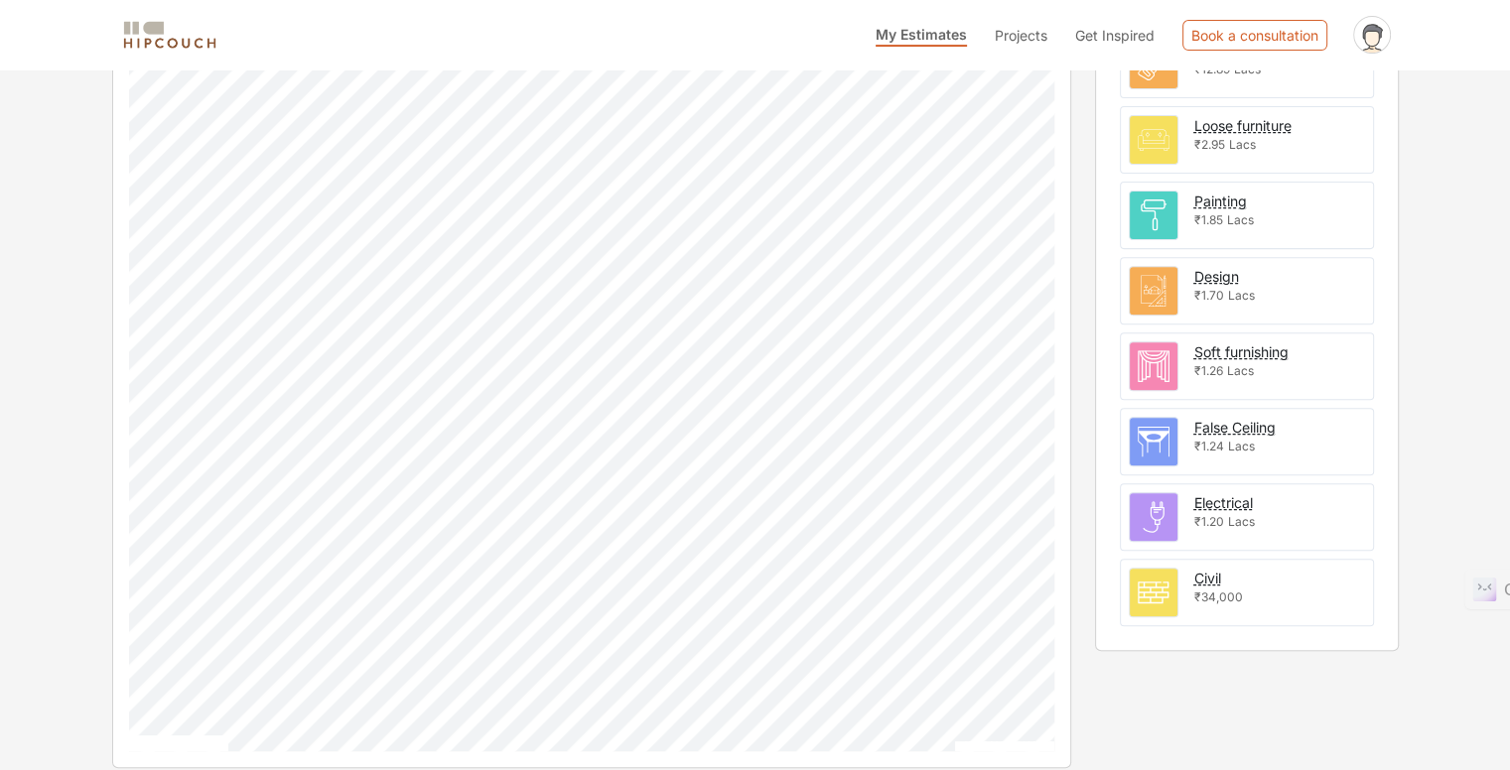
scroll to position [699, 0]
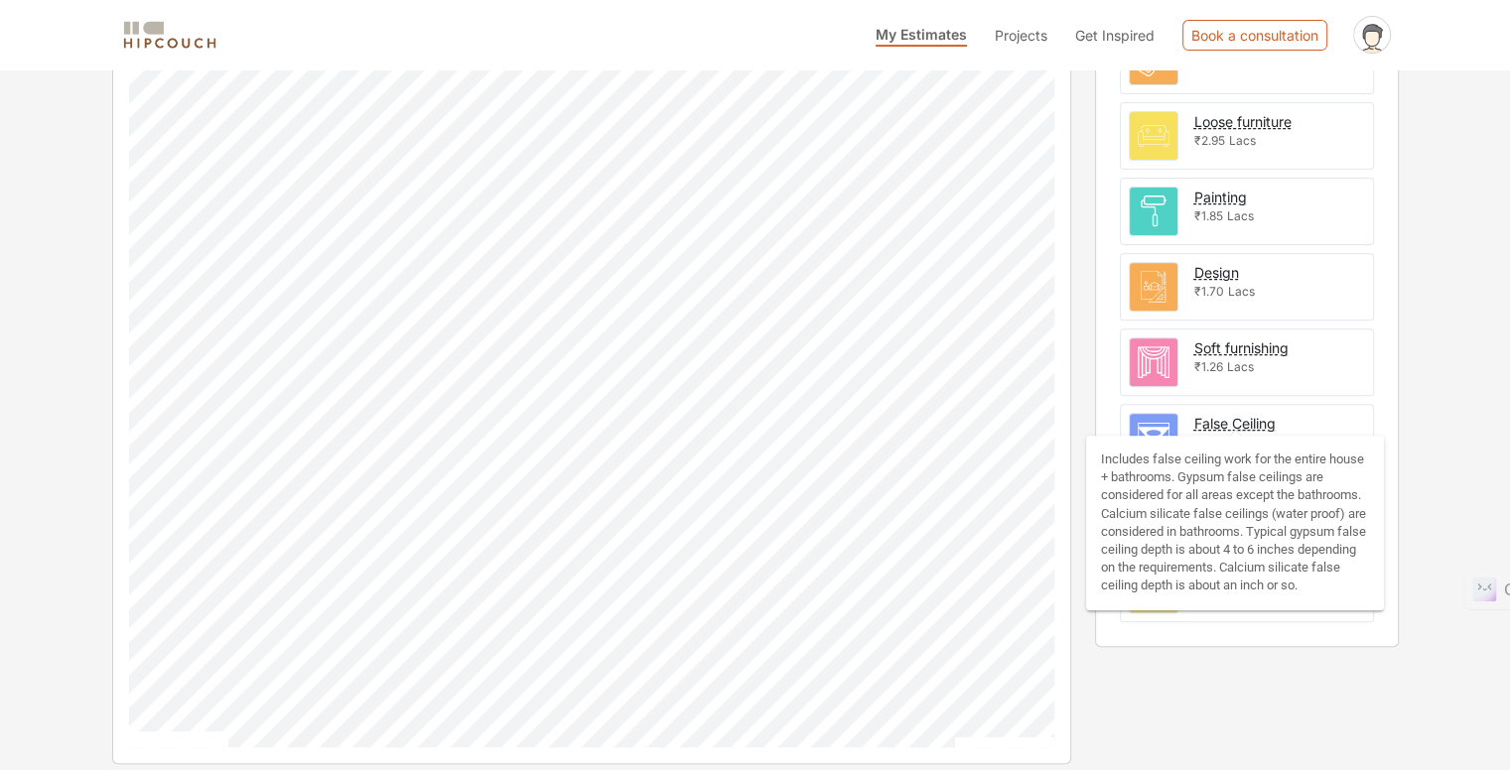
click at [1235, 424] on div "False Ceiling" at bounding box center [1234, 423] width 81 height 21
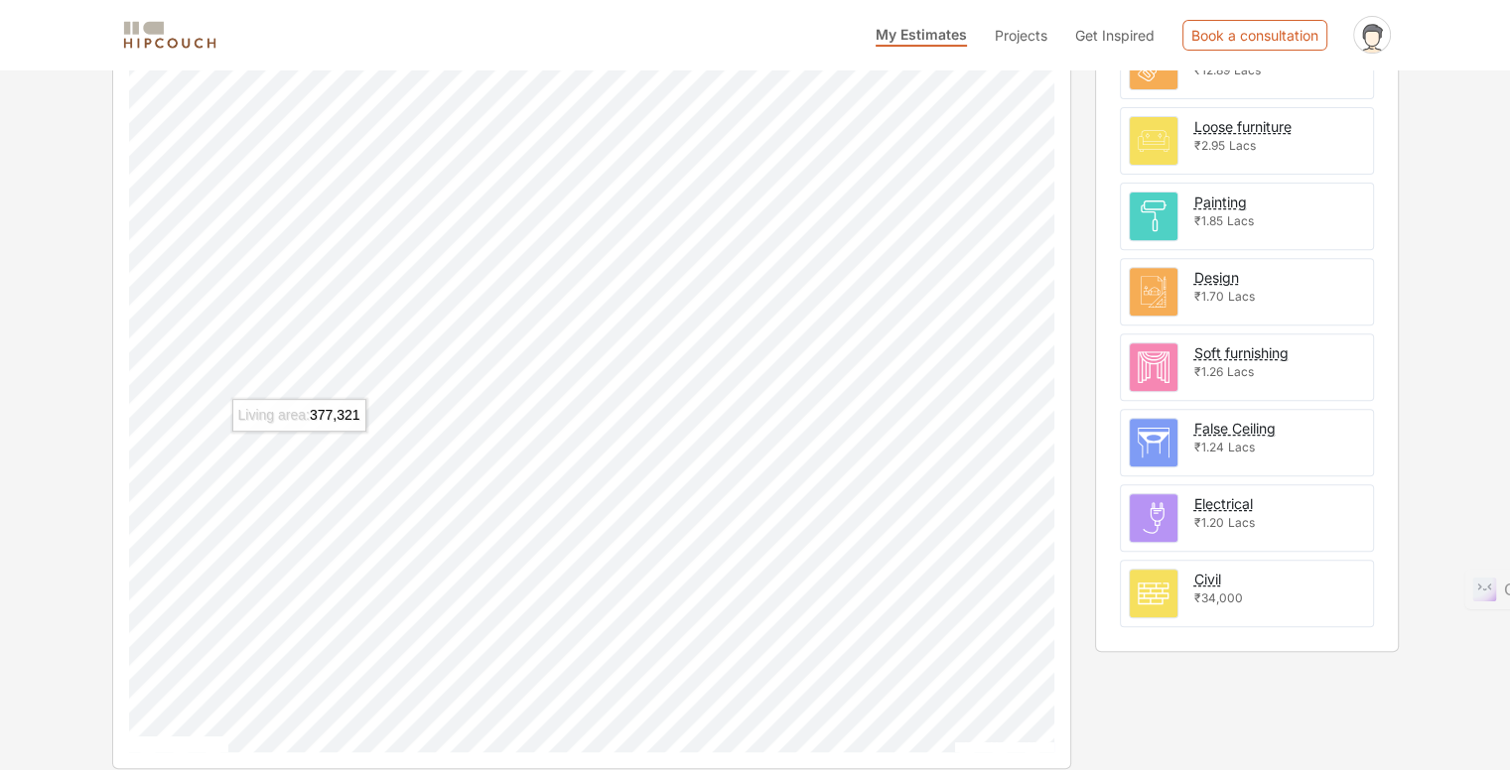
scroll to position [718, 0]
